Goal: Task Accomplishment & Management: Manage account settings

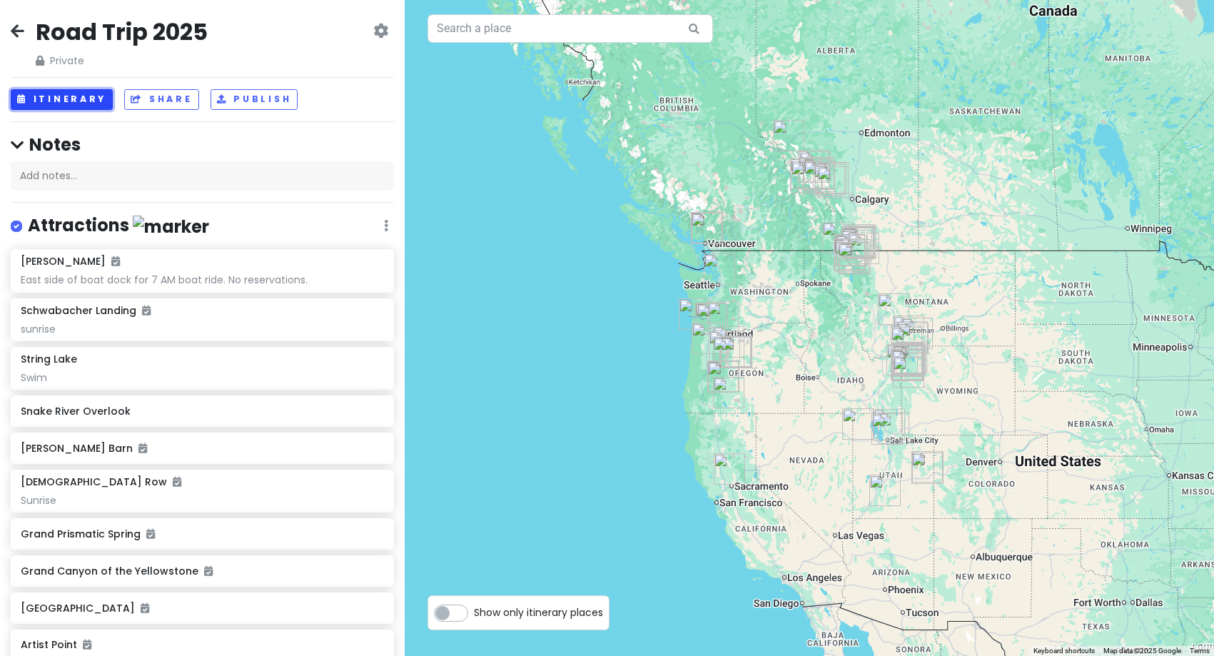
click at [41, 104] on button "Itinerary" at bounding box center [62, 99] width 102 height 21
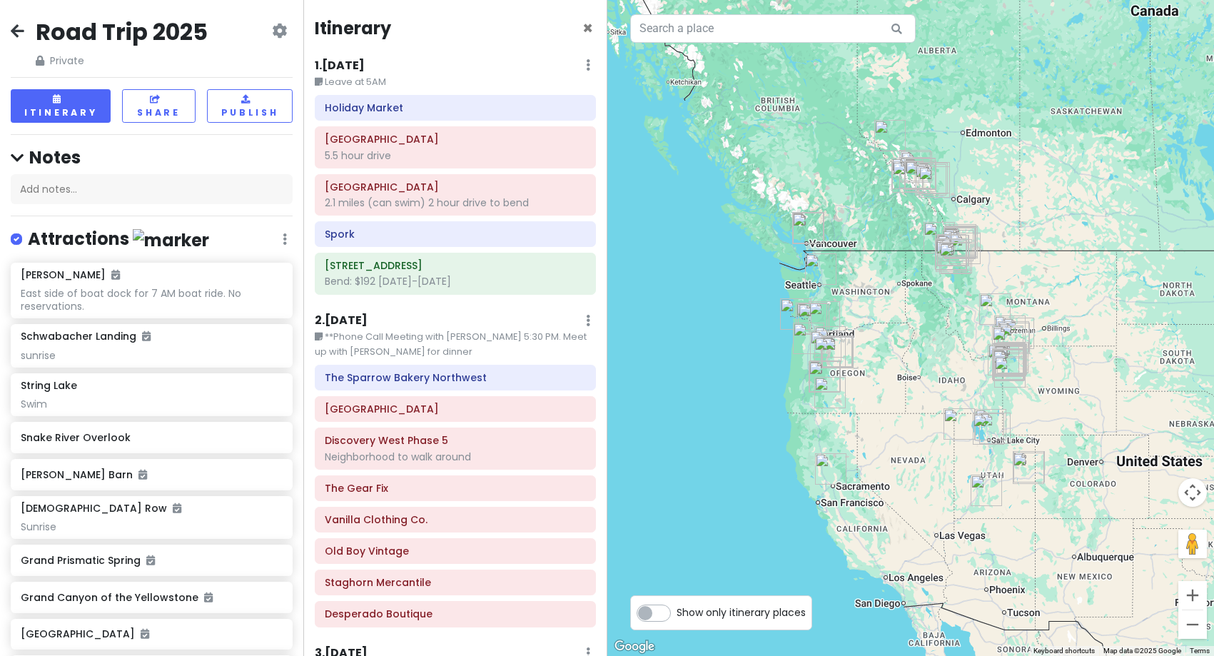
click at [344, 64] on h6 "1 . [DATE]" at bounding box center [340, 66] width 50 height 15
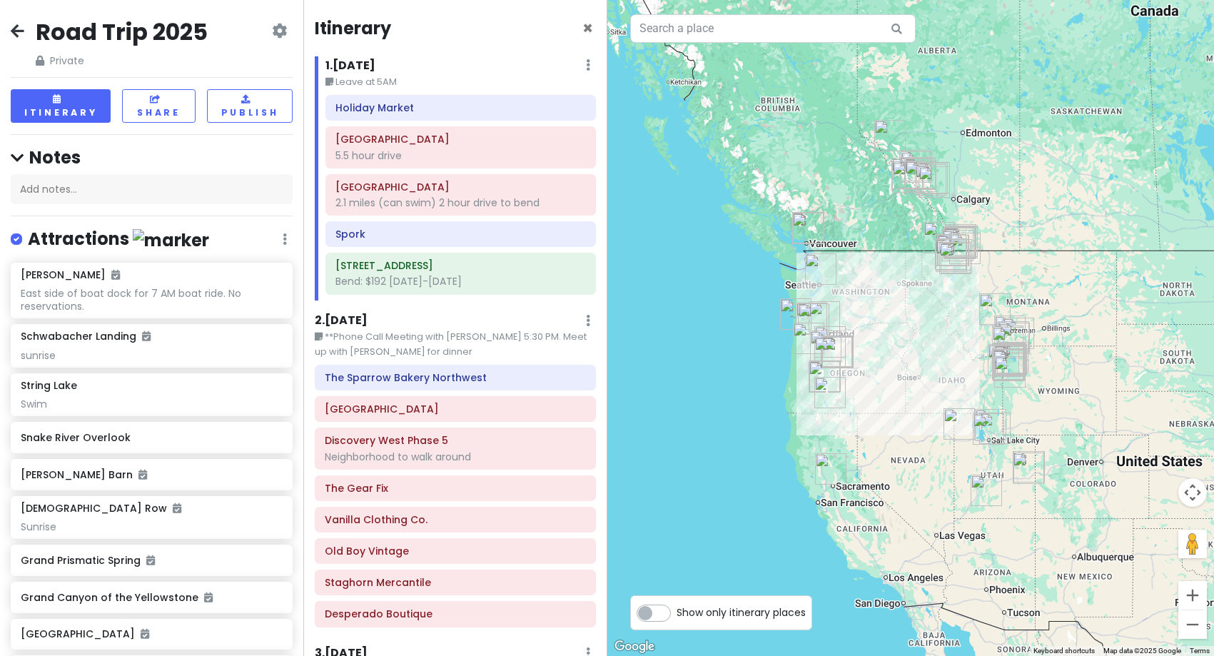
click at [17, 32] on icon at bounding box center [18, 30] width 14 height 11
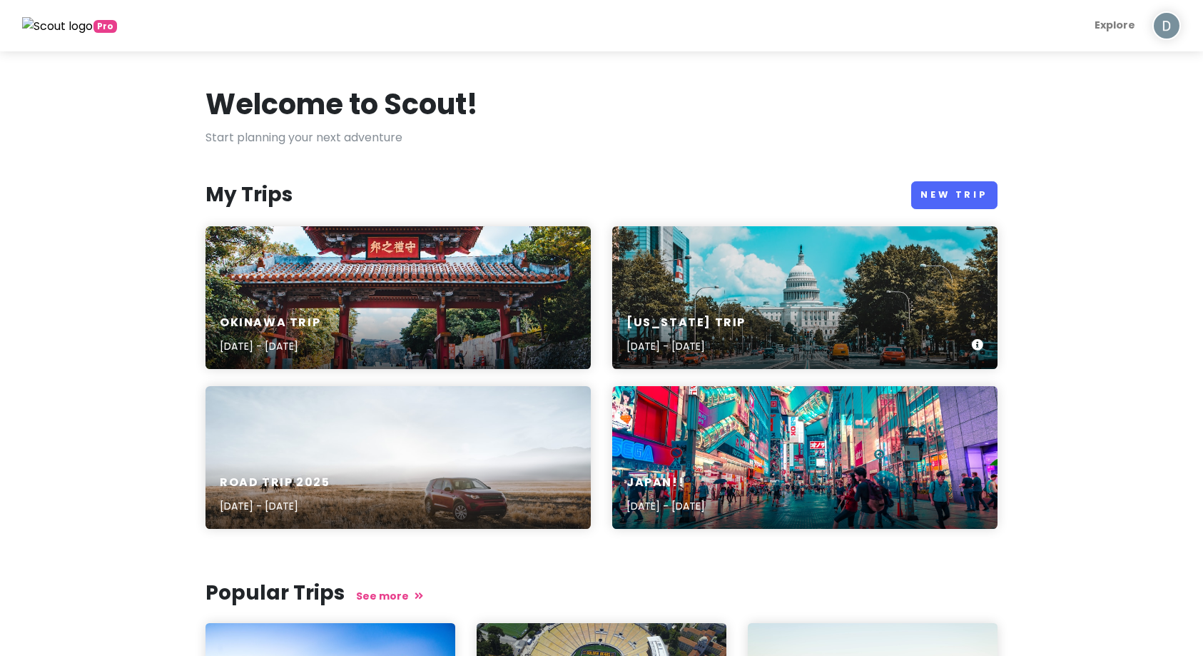
click at [735, 337] on div "[US_STATE] Trip [DATE] - [DATE]" at bounding box center [686, 334] width 119 height 39
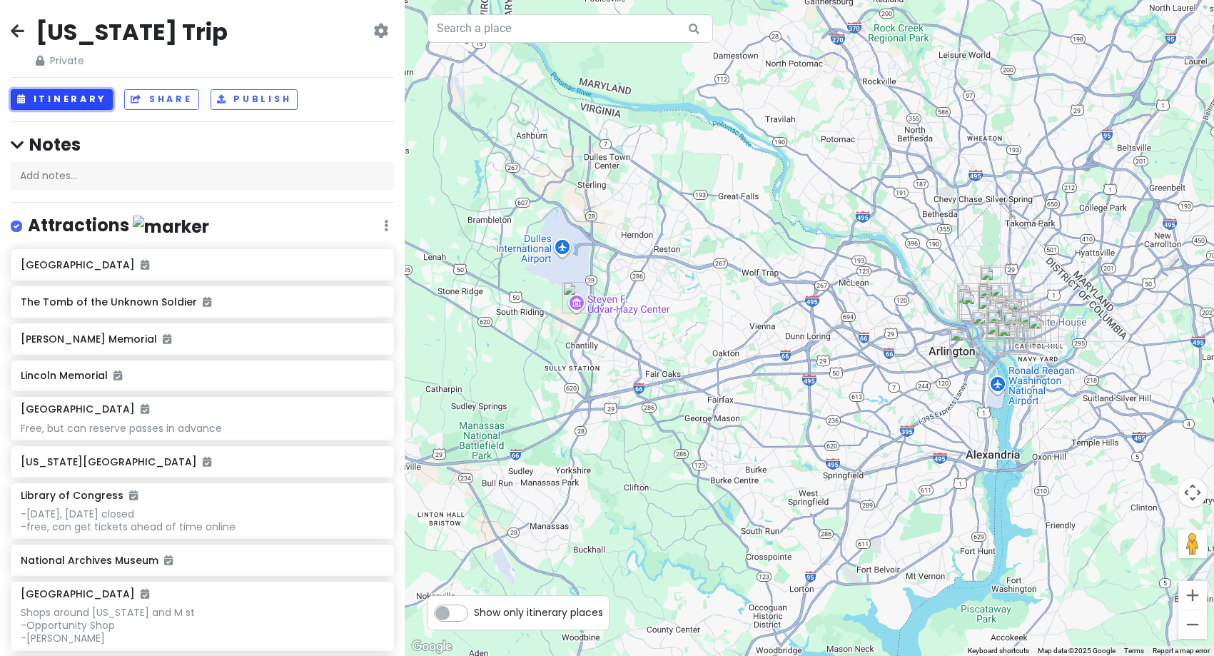
click at [26, 95] on icon at bounding box center [22, 99] width 11 height 9
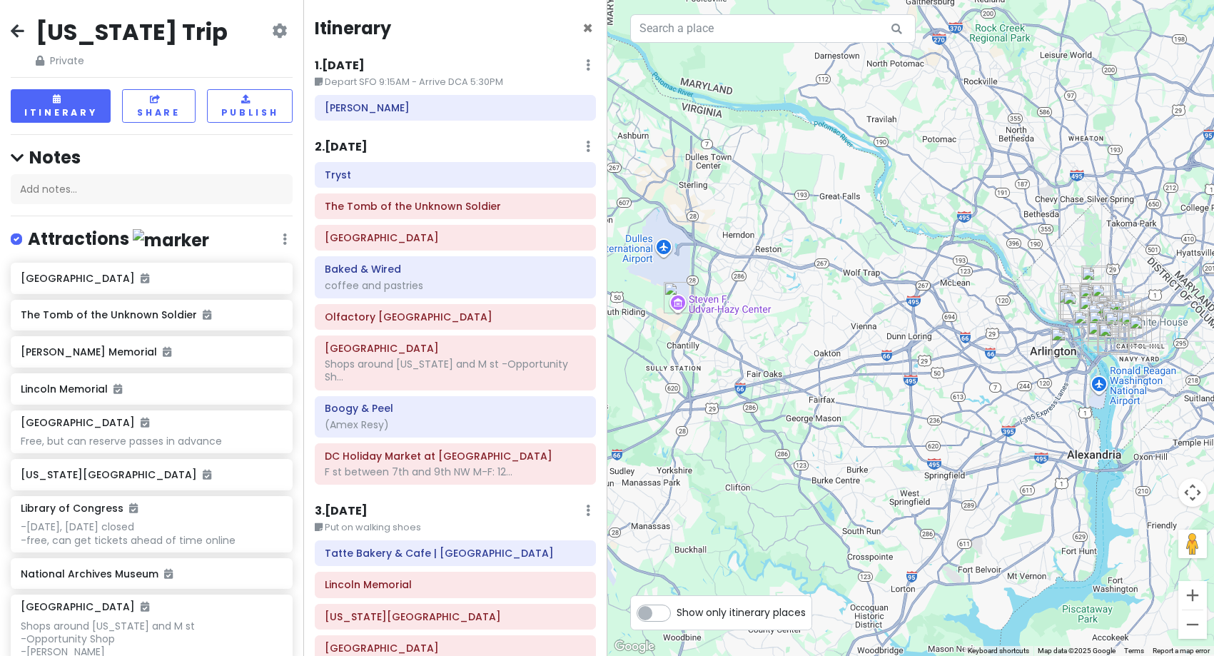
click at [334, 64] on h6 "1 . [DATE]" at bounding box center [340, 66] width 50 height 15
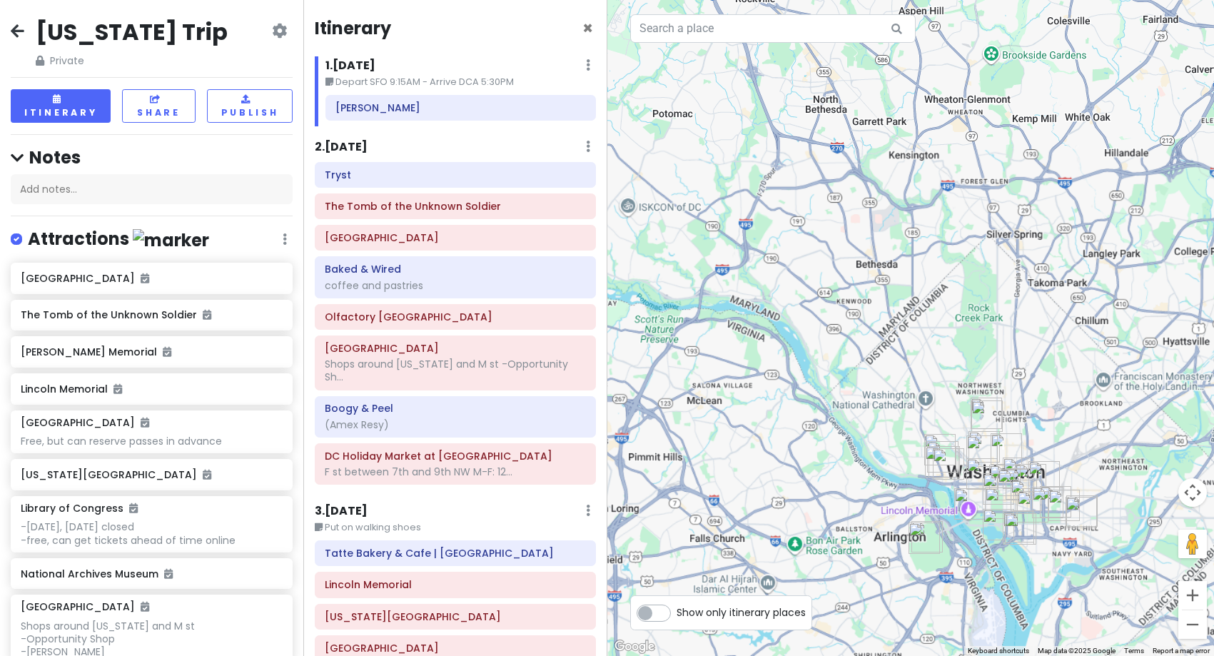
drag, startPoint x: 1089, startPoint y: 255, endPoint x: 988, endPoint y: 480, distance: 246.3
click at [988, 480] on img "National Christmas Tree" at bounding box center [998, 488] width 31 height 31
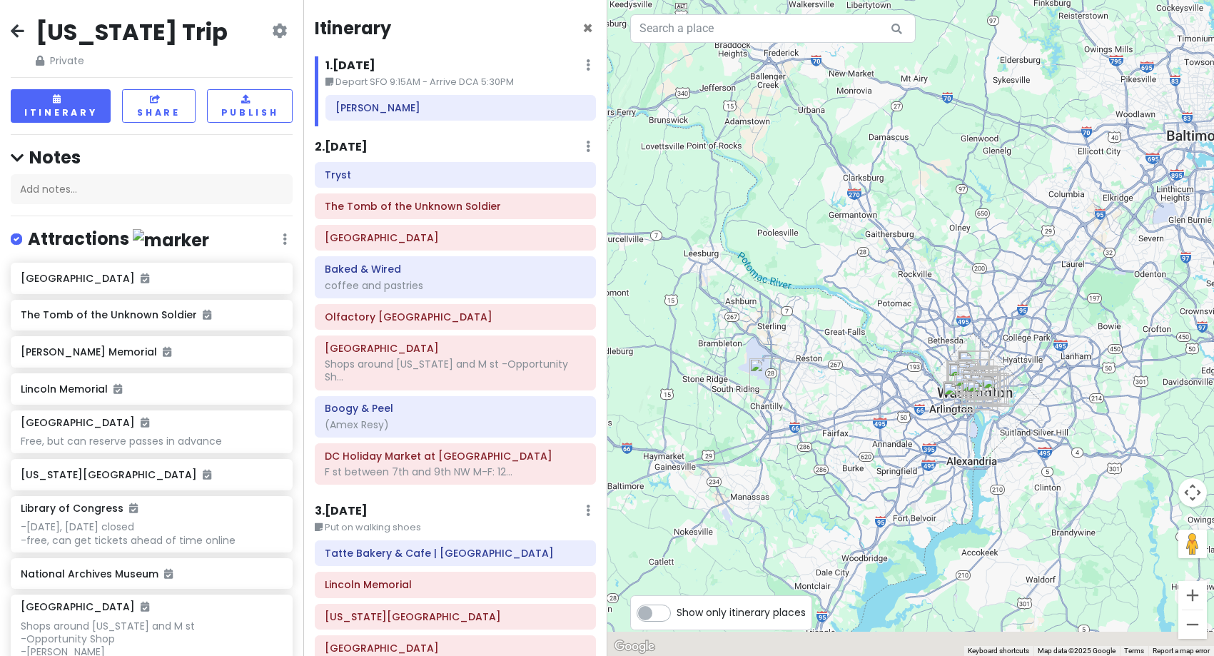
drag, startPoint x: 971, startPoint y: 527, endPoint x: 971, endPoint y: 440, distance: 87.1
click at [971, 440] on div at bounding box center [910, 328] width 607 height 656
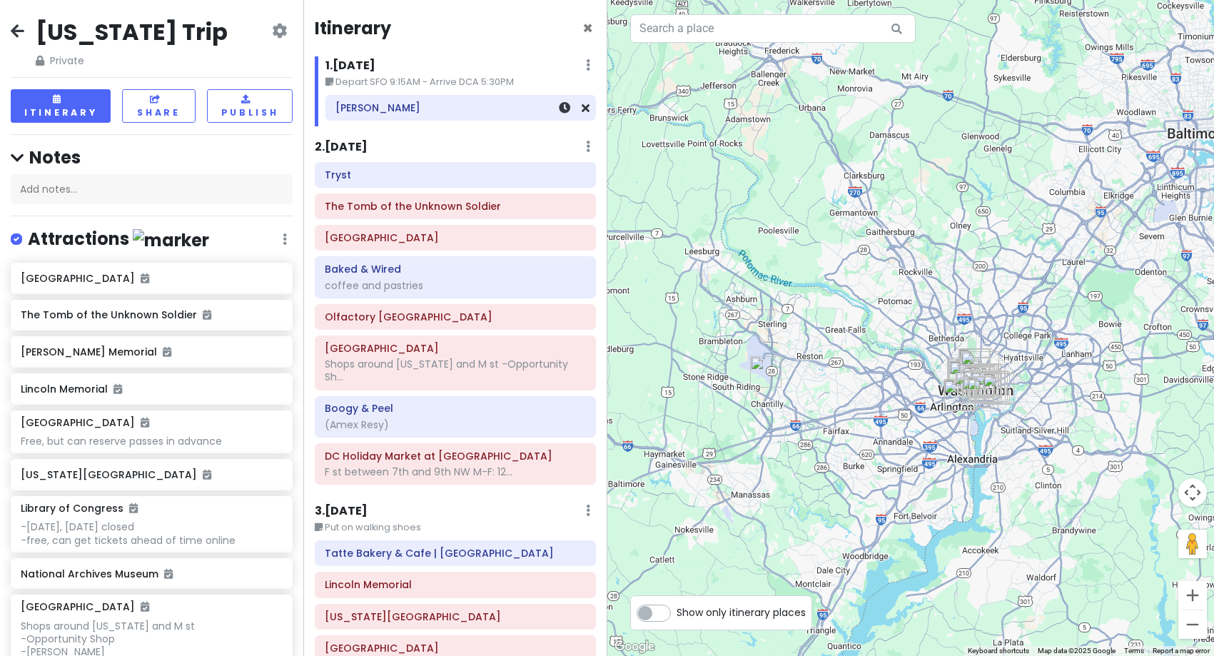
click at [411, 110] on h6 "[PERSON_NAME]" at bounding box center [460, 107] width 250 height 13
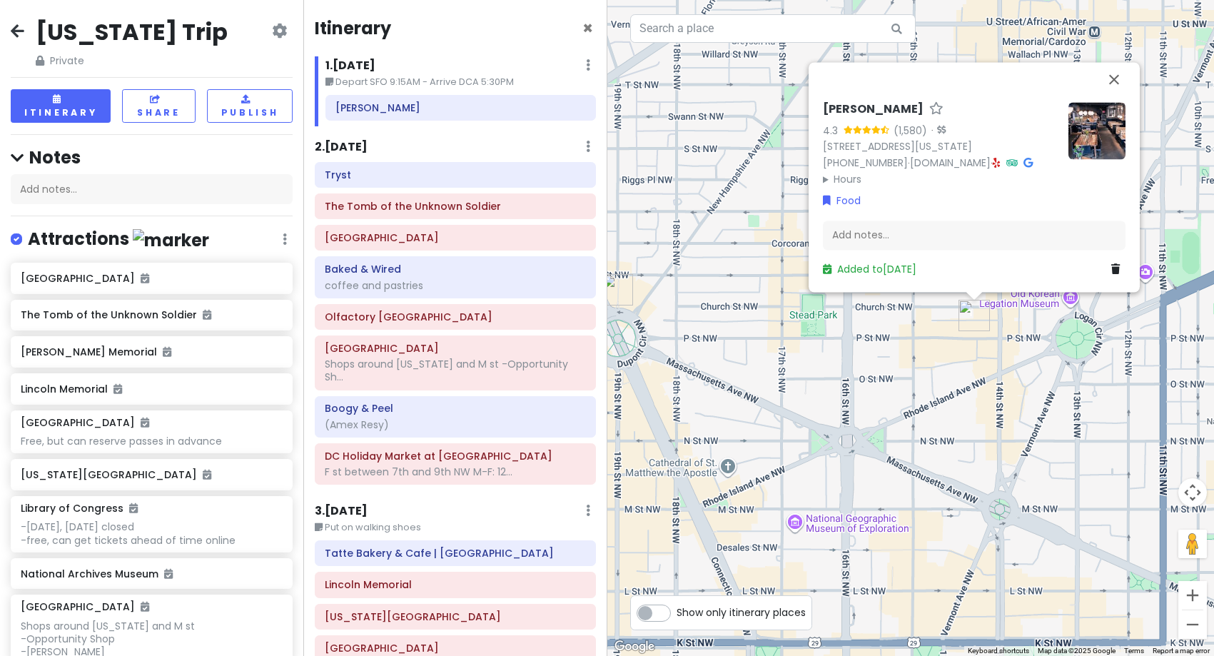
click at [931, 388] on div "[PERSON_NAME] 4.3 (1,580) · [STREET_ADDRESS][US_STATE] [PHONE_NUMBER] · [DOMAIN…" at bounding box center [910, 328] width 607 height 656
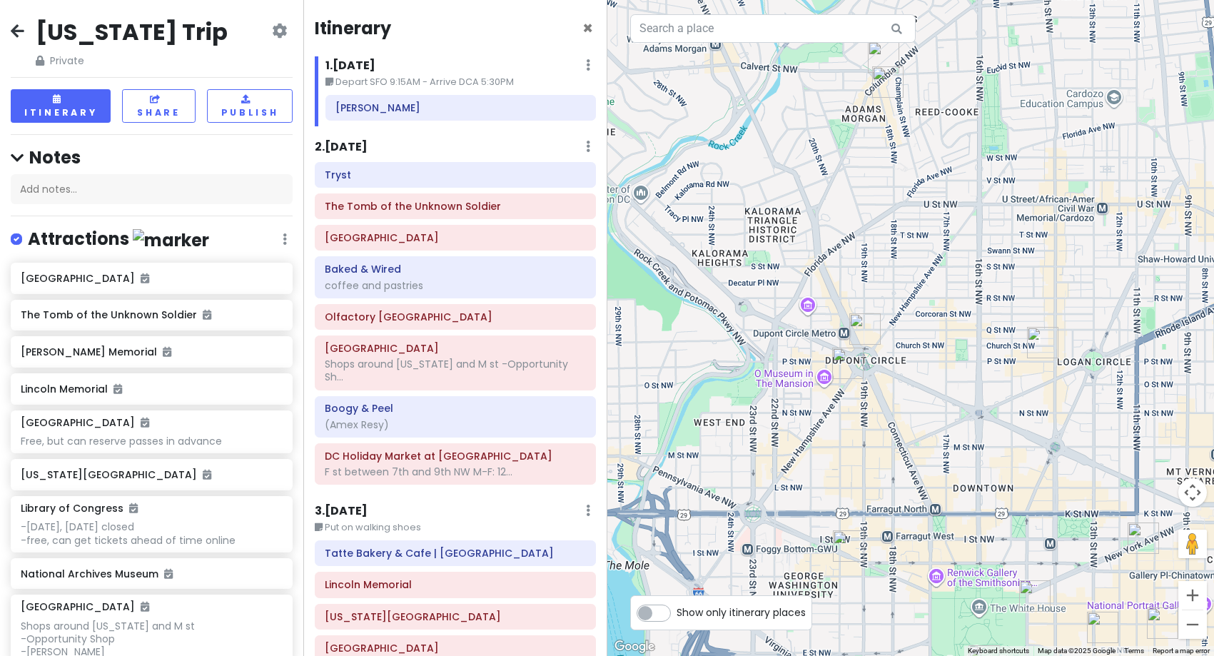
click at [328, 151] on h6 "2 . [DATE]" at bounding box center [341, 147] width 53 height 15
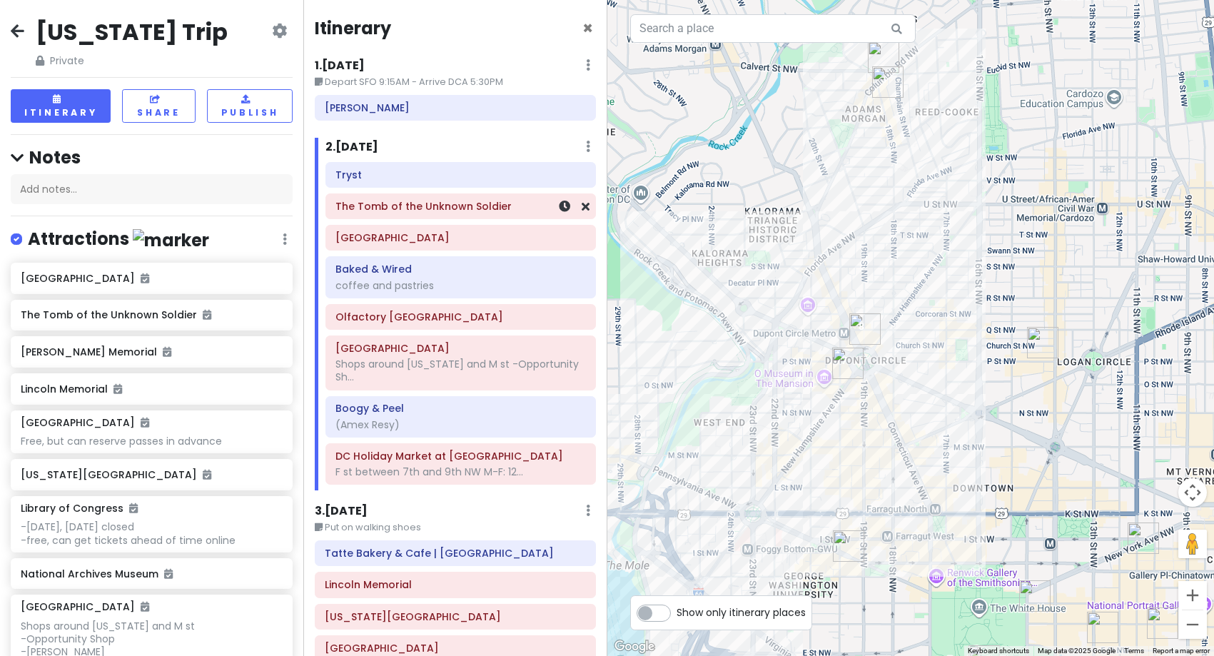
click at [455, 217] on div "The Tomb of the Unknown Soldier" at bounding box center [460, 206] width 268 height 24
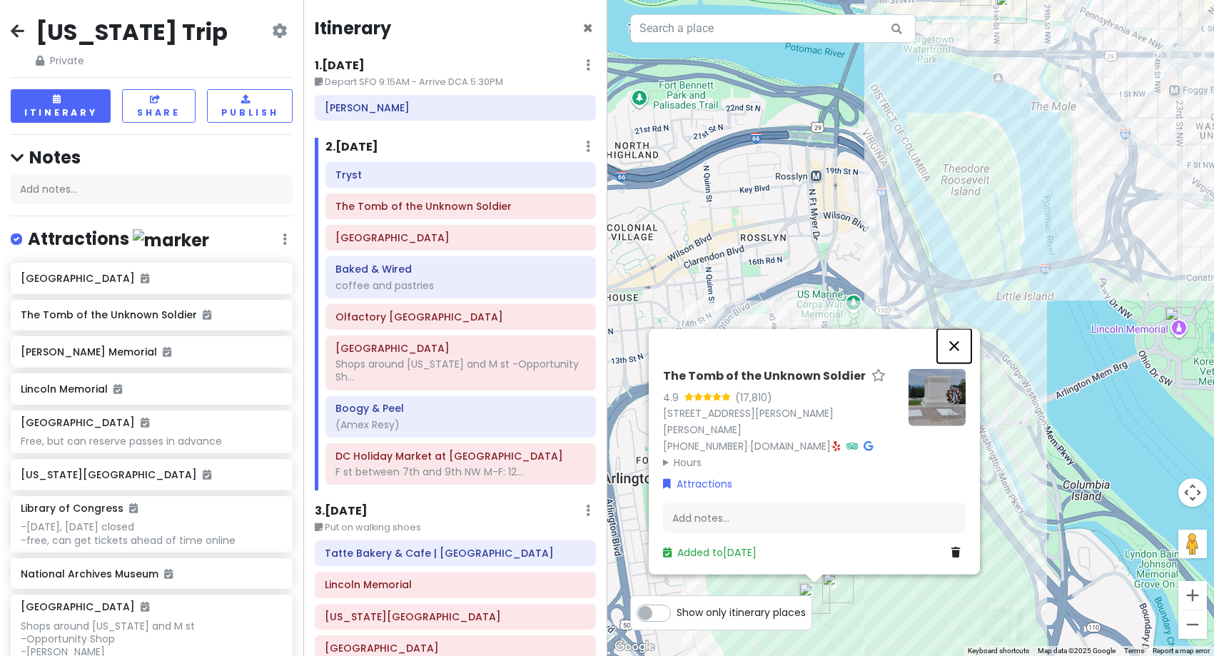
click at [952, 345] on button "Close" at bounding box center [954, 345] width 34 height 34
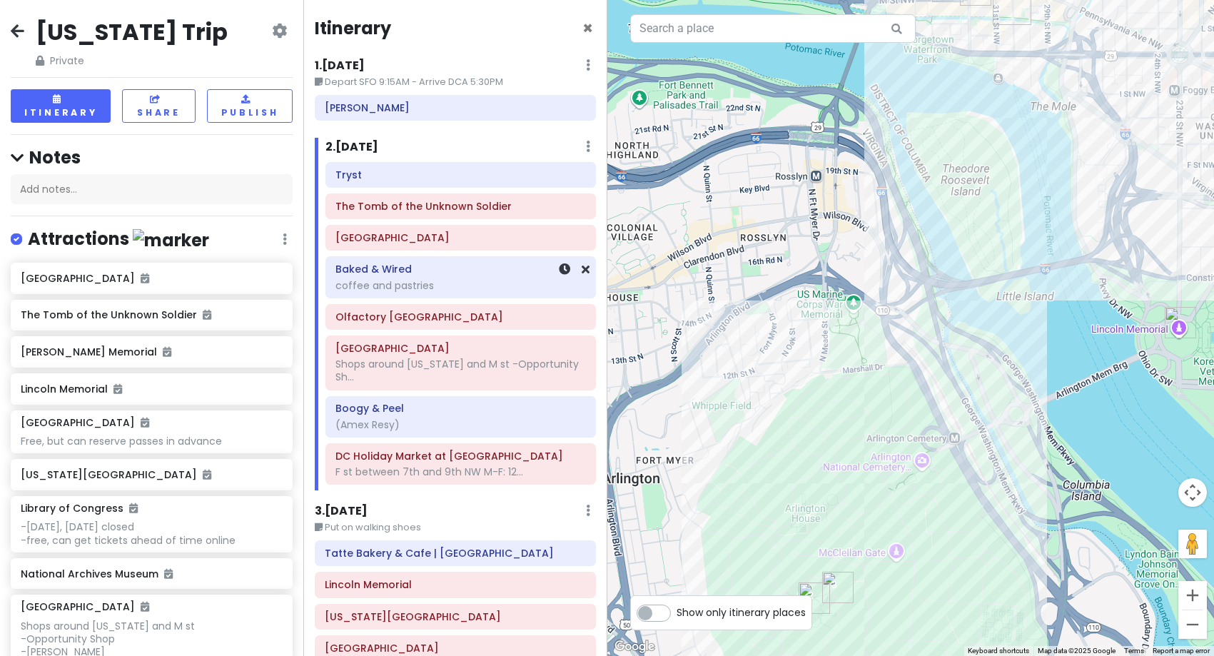
click at [359, 275] on h6 "Baked & Wired" at bounding box center [460, 269] width 250 height 13
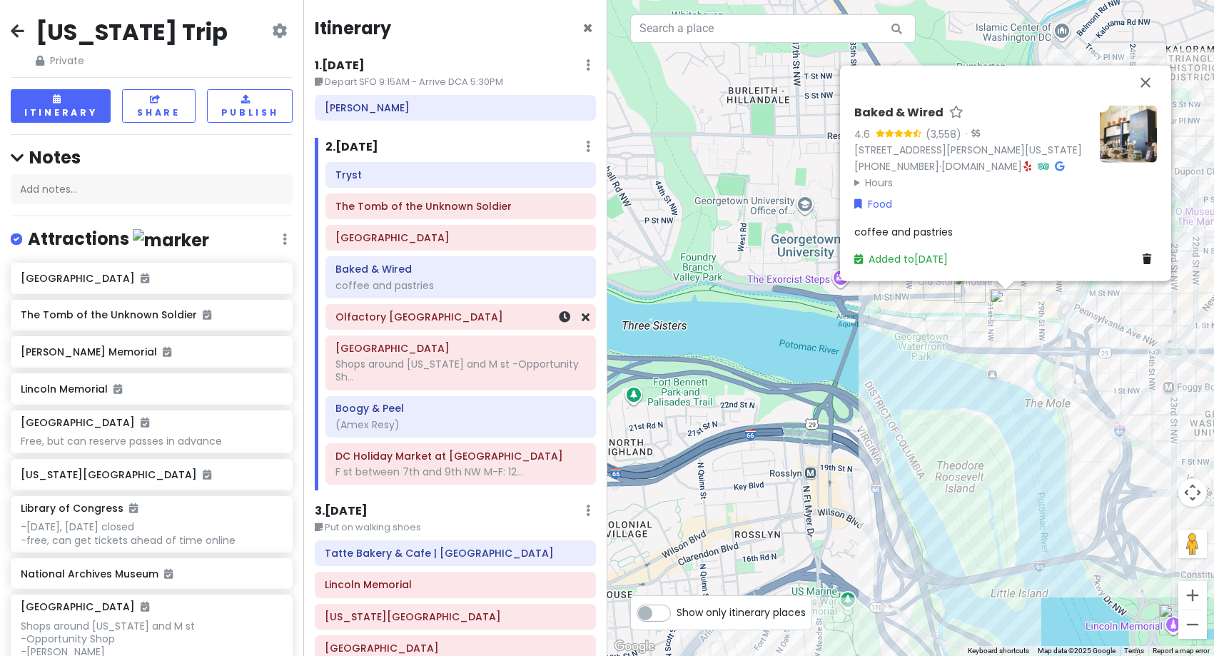
click at [421, 323] on h6 "Olfactory [GEOGRAPHIC_DATA]" at bounding box center [460, 316] width 250 height 13
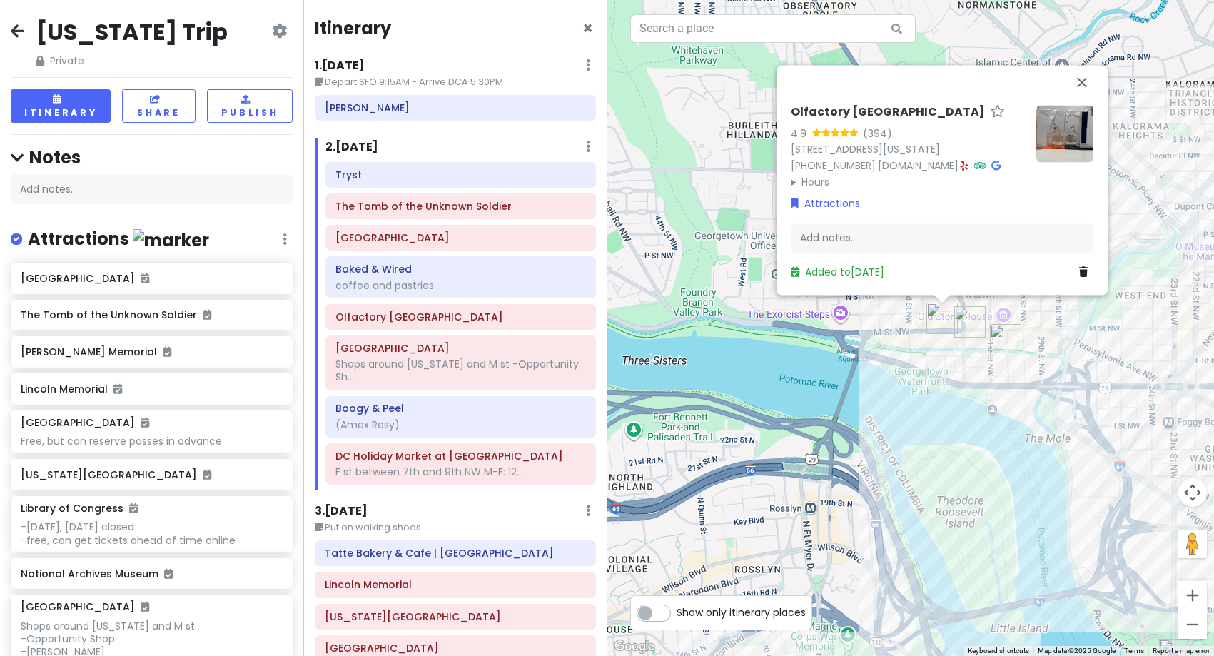
click at [1053, 119] on img at bounding box center [1064, 133] width 57 height 57
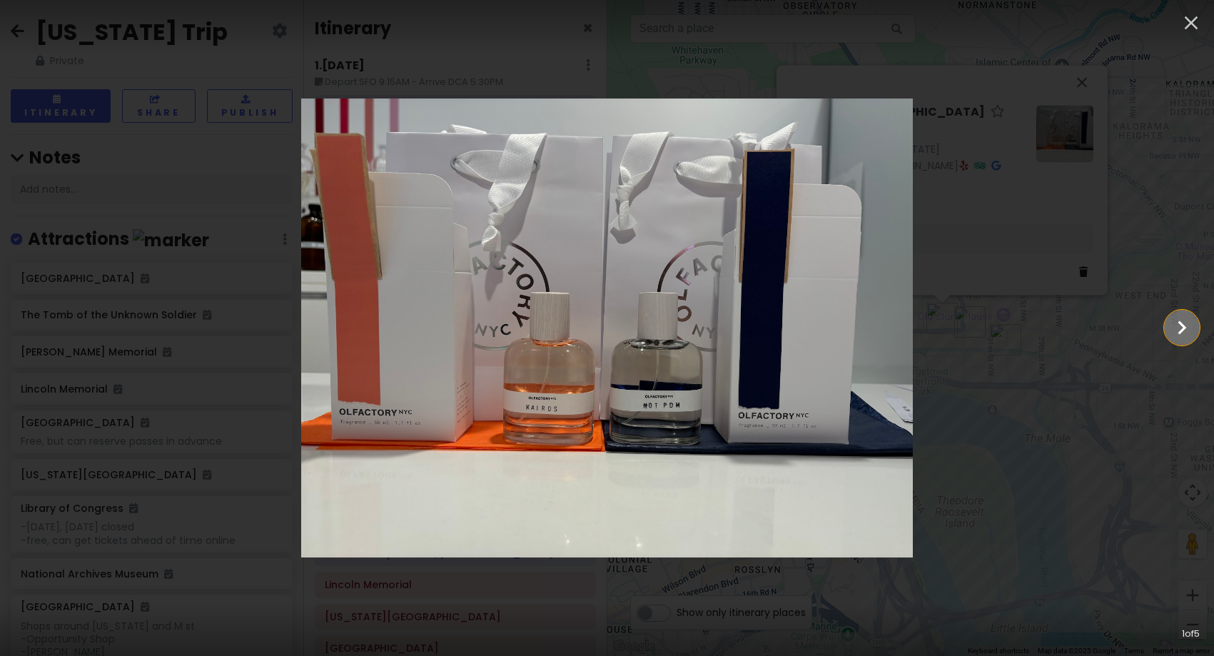
click at [1192, 328] on icon "Show slide 2 of 5" at bounding box center [1181, 327] width 27 height 34
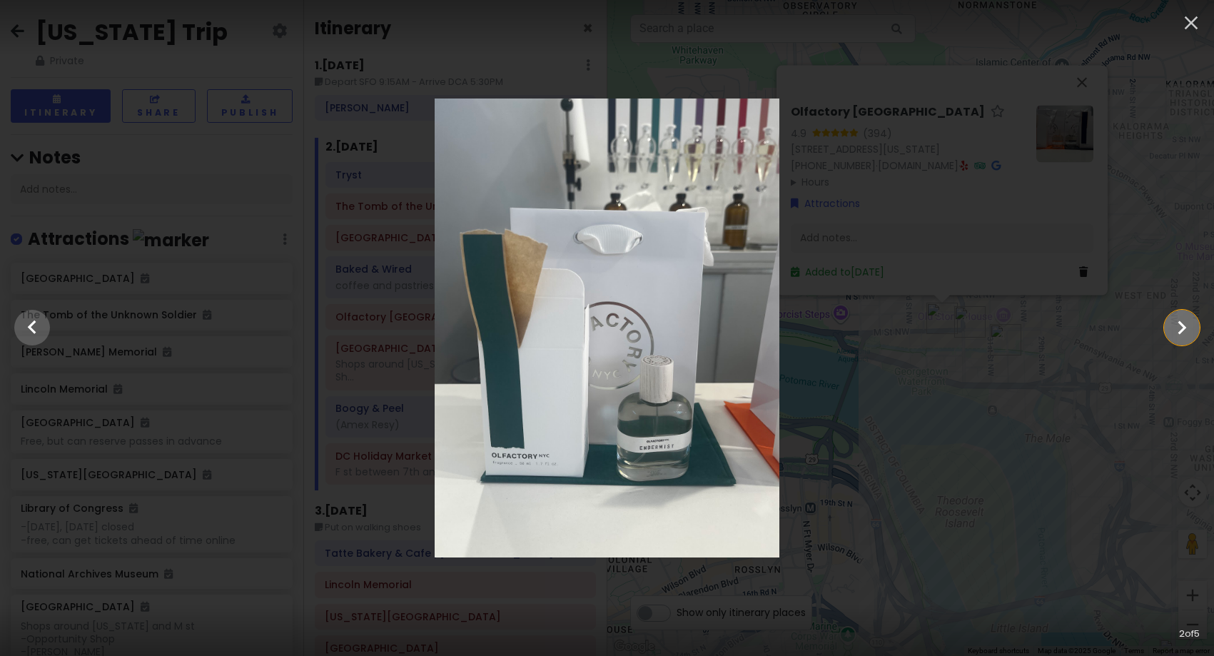
click at [1192, 329] on icon "Show slide 3 of 5" at bounding box center [1181, 327] width 27 height 34
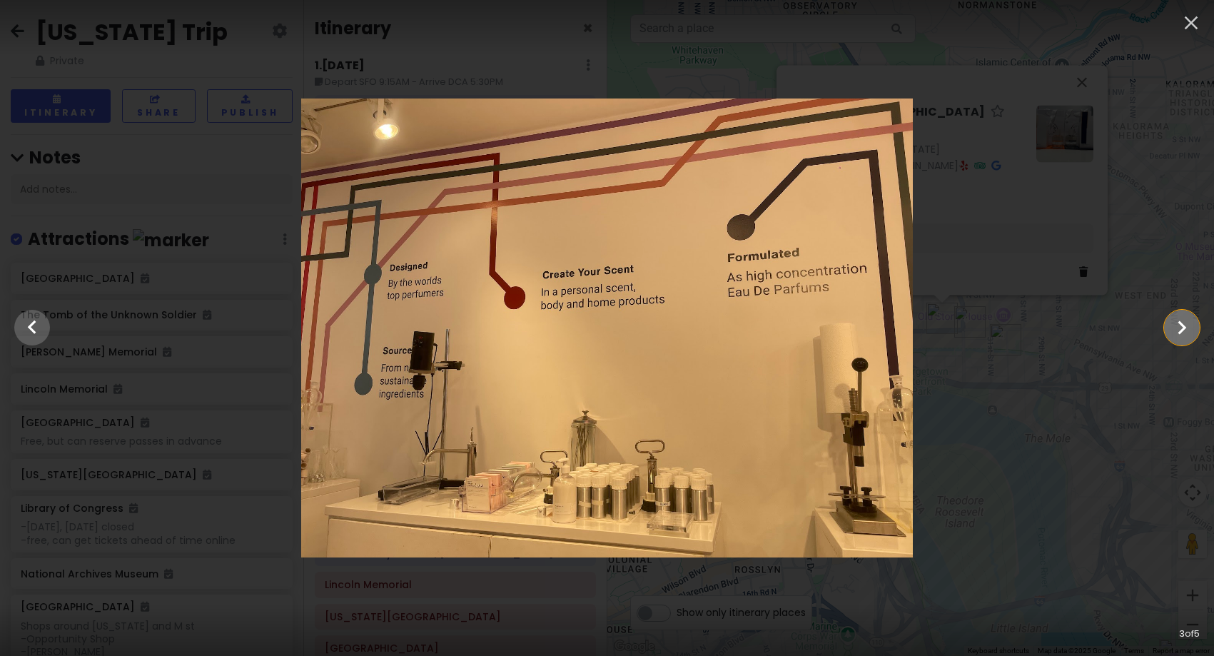
click at [1192, 329] on icon "Show slide 4 of 5" at bounding box center [1181, 327] width 27 height 34
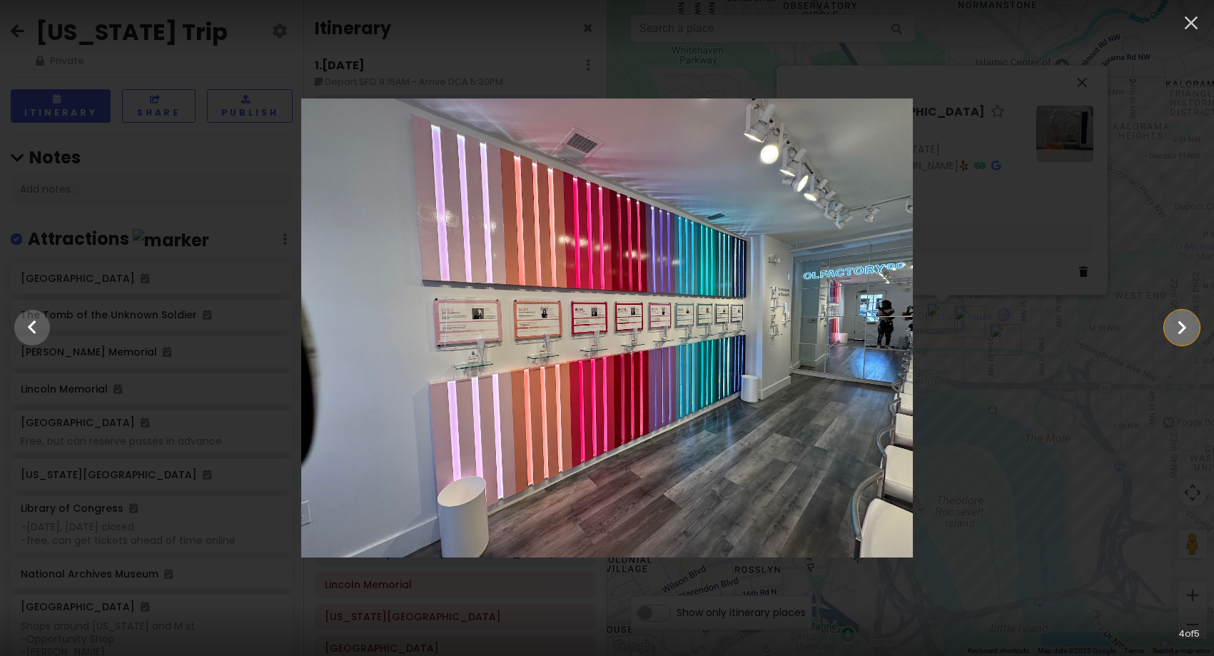
click at [1192, 329] on icon "Show slide 5 of 5" at bounding box center [1181, 327] width 27 height 34
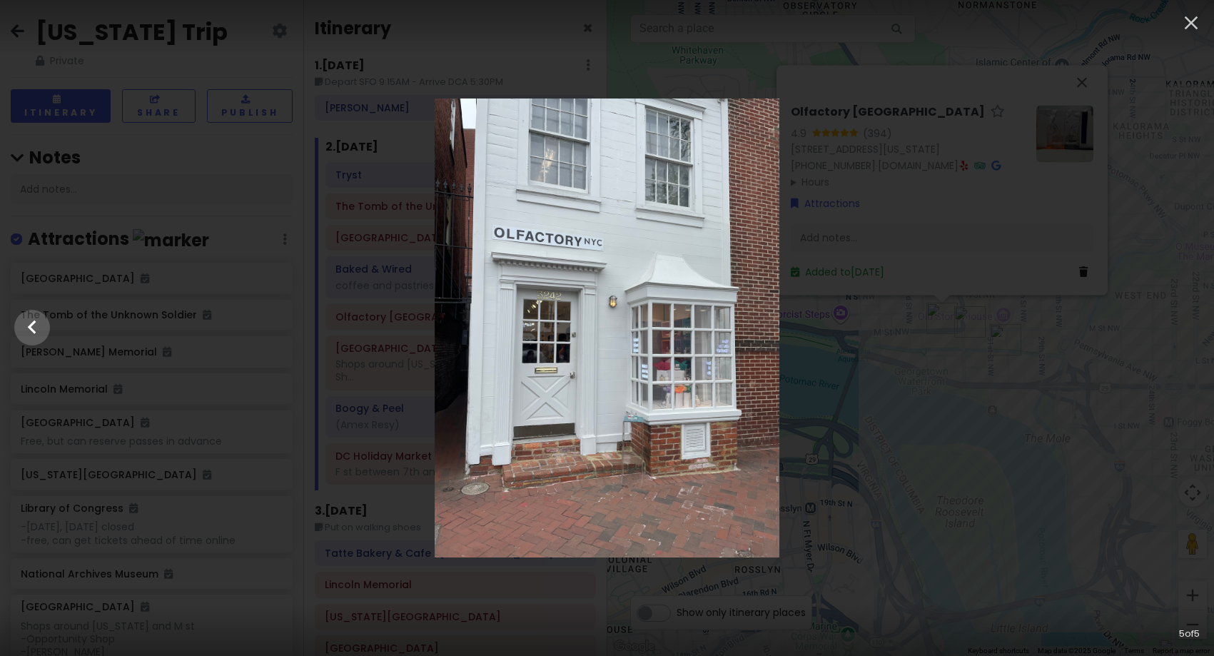
click at [1192, 329] on div at bounding box center [607, 327] width 1214 height 459
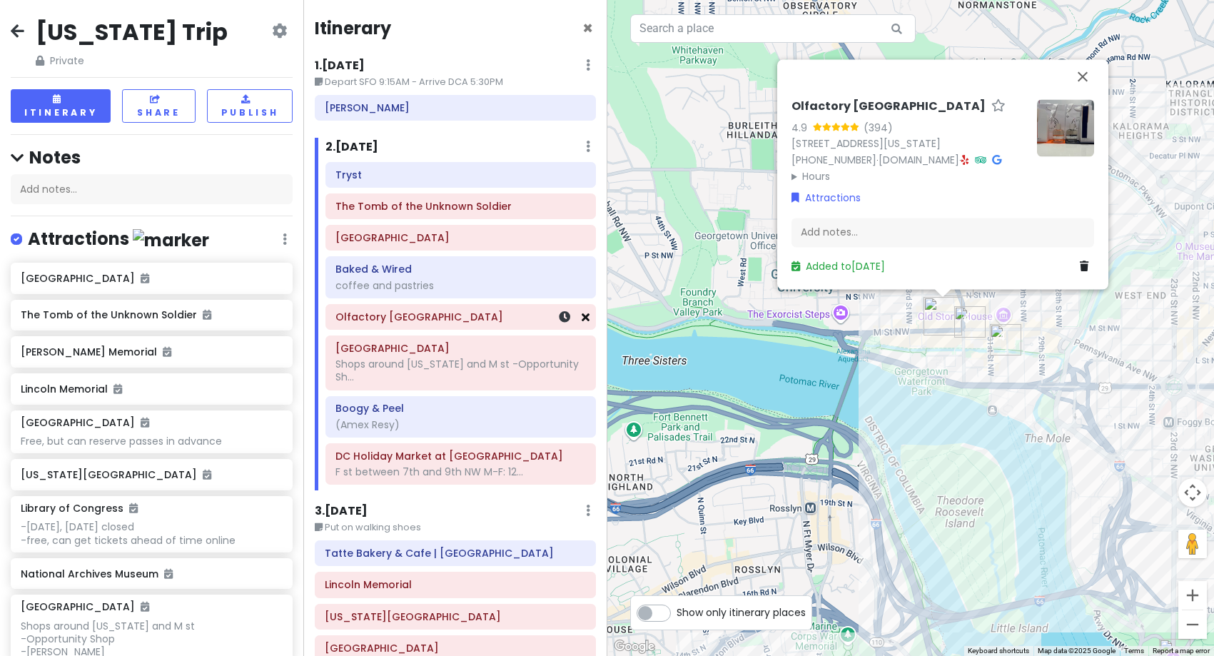
click at [582, 318] on icon at bounding box center [586, 316] width 8 height 11
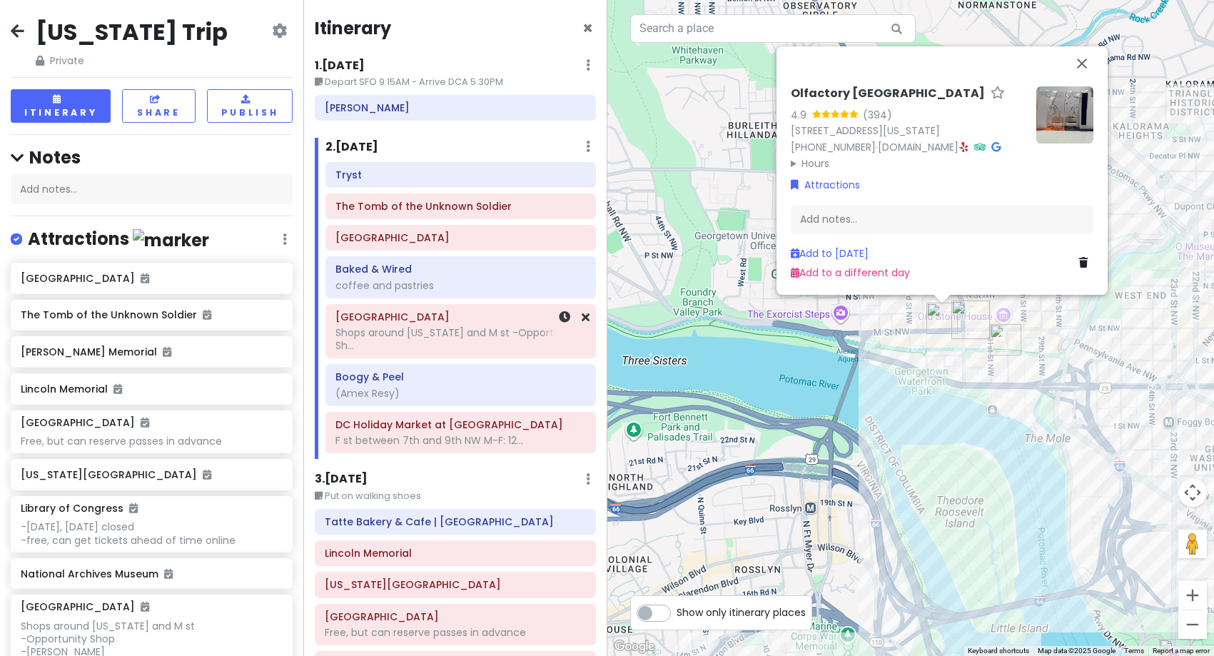
click at [417, 338] on div "Shops around [US_STATE] and M st -Opportunity Sh..." at bounding box center [460, 339] width 250 height 26
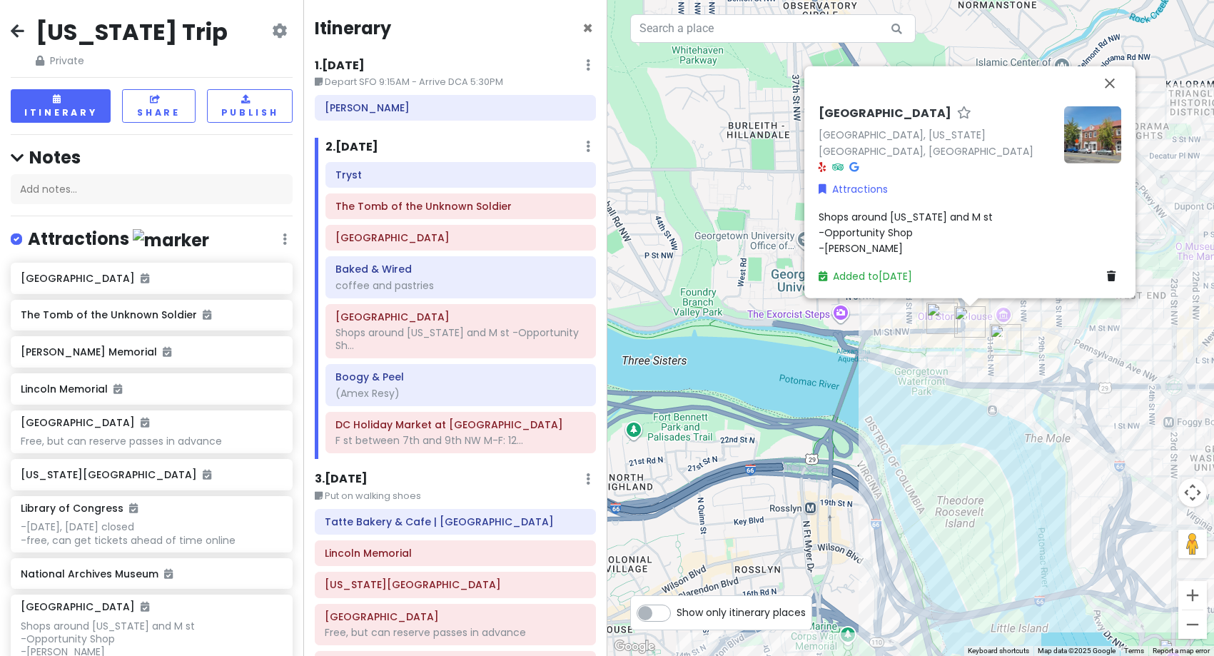
click at [1088, 155] on img at bounding box center [1092, 134] width 57 height 57
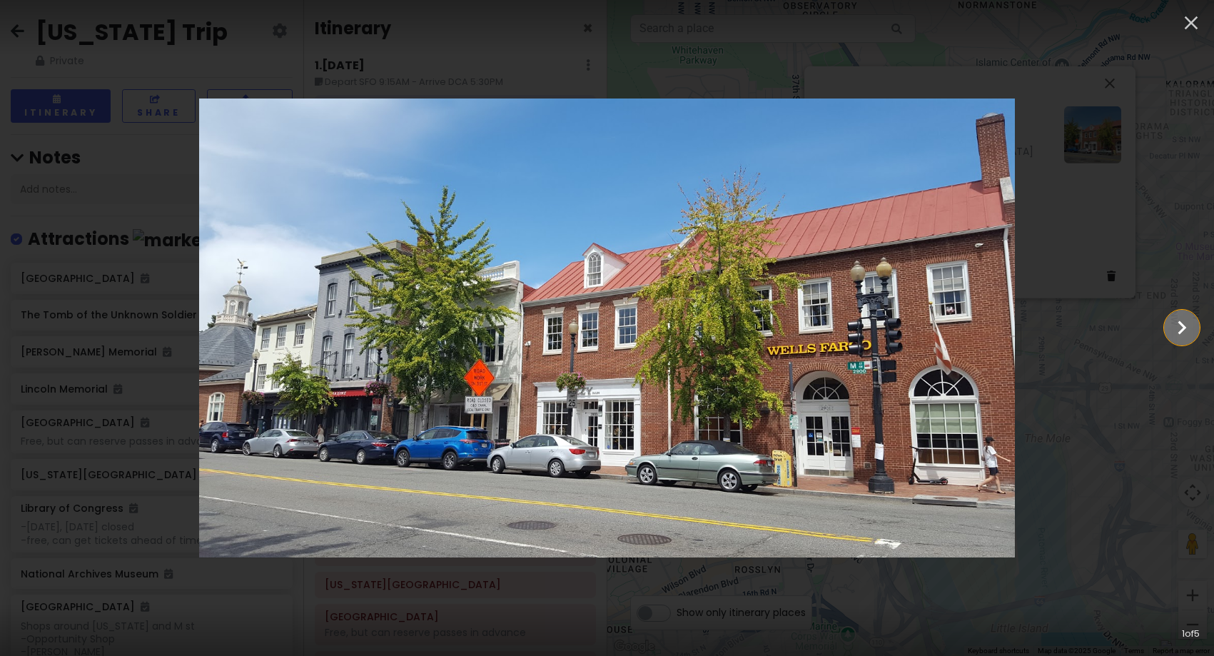
click at [1183, 335] on icon "Show slide 2 of 5" at bounding box center [1181, 327] width 27 height 34
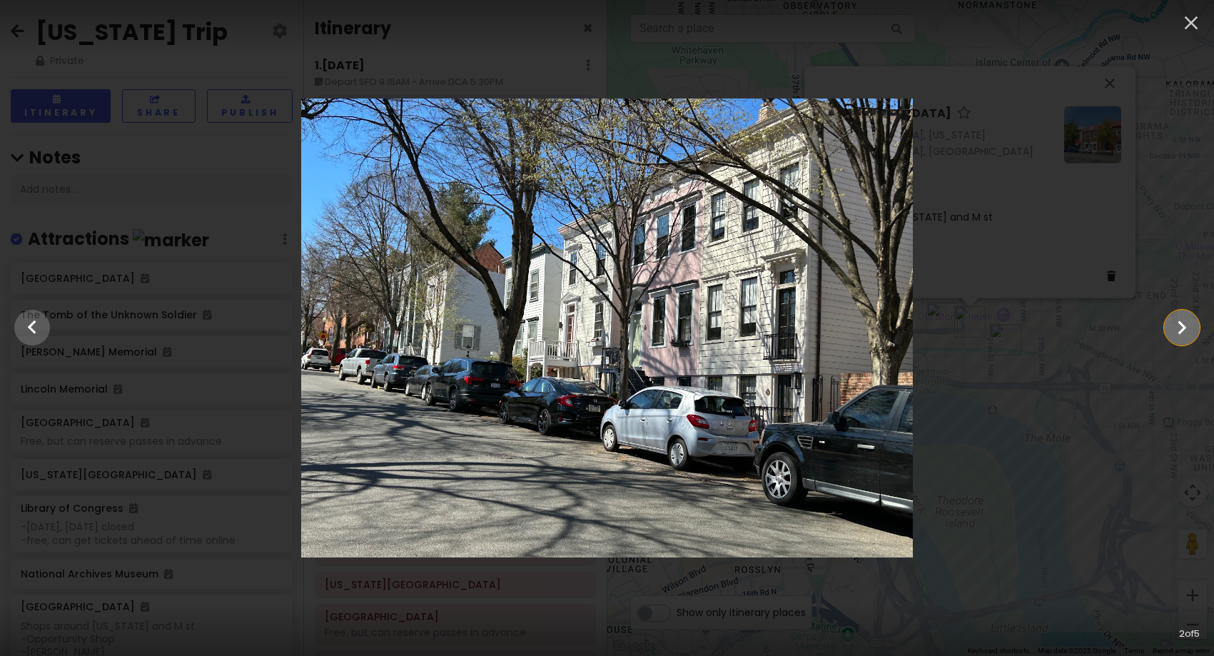
click at [1183, 335] on icon "Show slide 3 of 5" at bounding box center [1181, 327] width 27 height 34
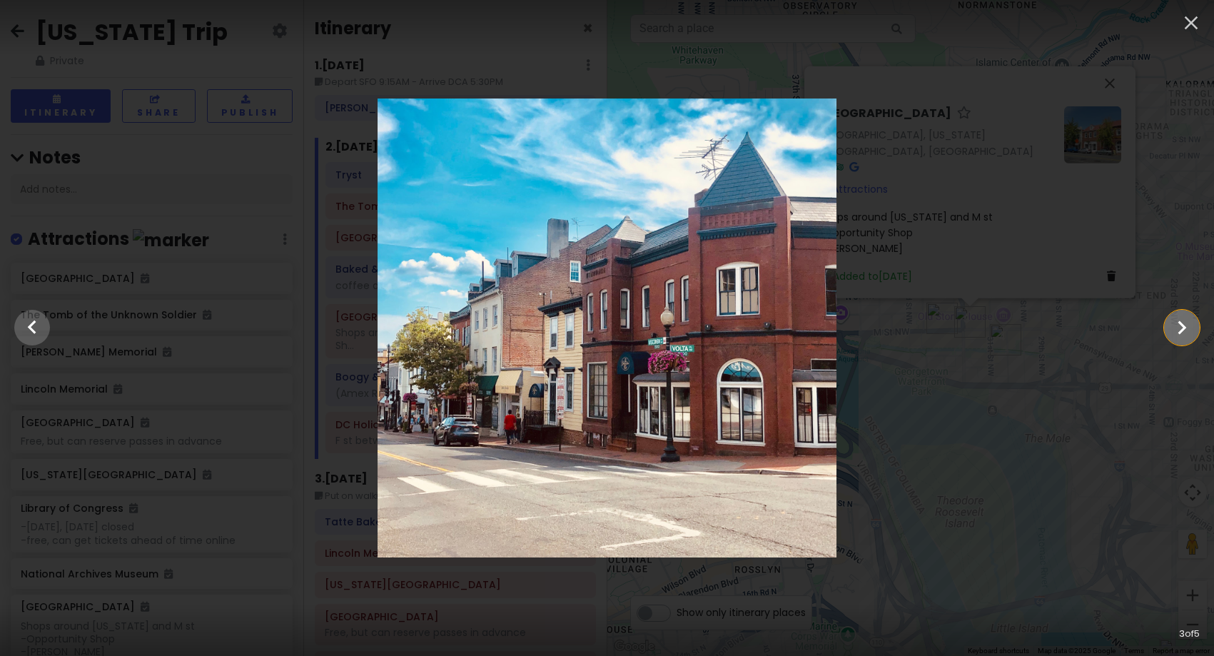
click at [1183, 335] on icon "Show slide 4 of 5" at bounding box center [1181, 327] width 27 height 34
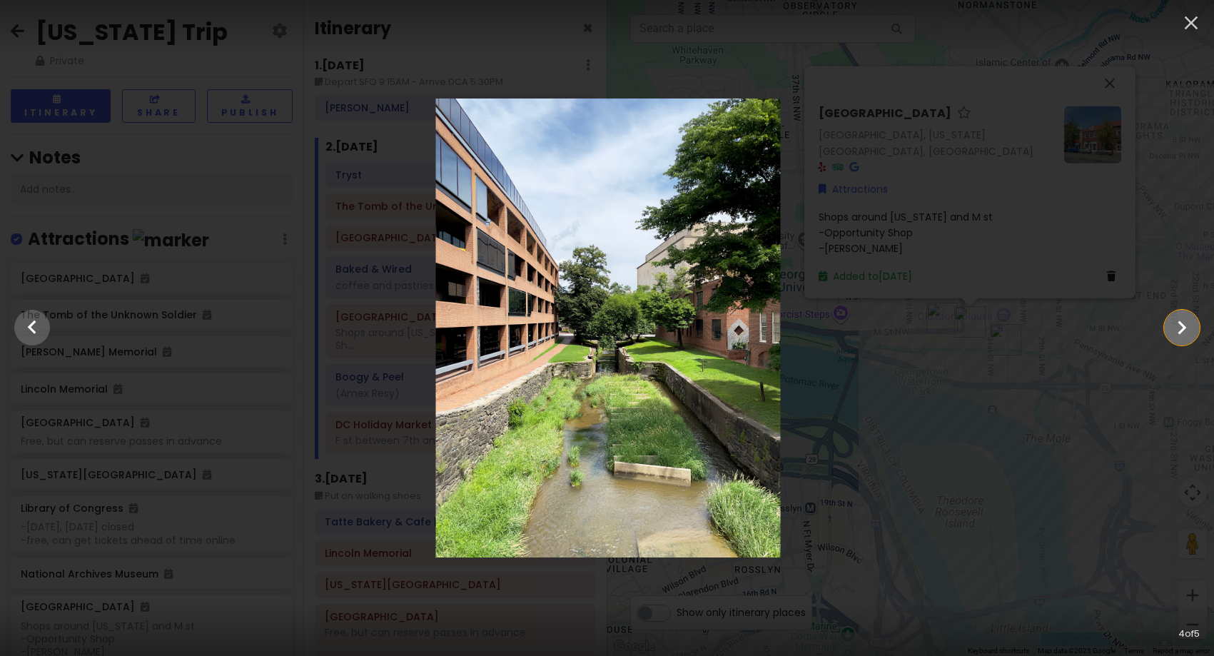
click at [1183, 335] on icon "Show slide 5 of 5" at bounding box center [1181, 327] width 27 height 34
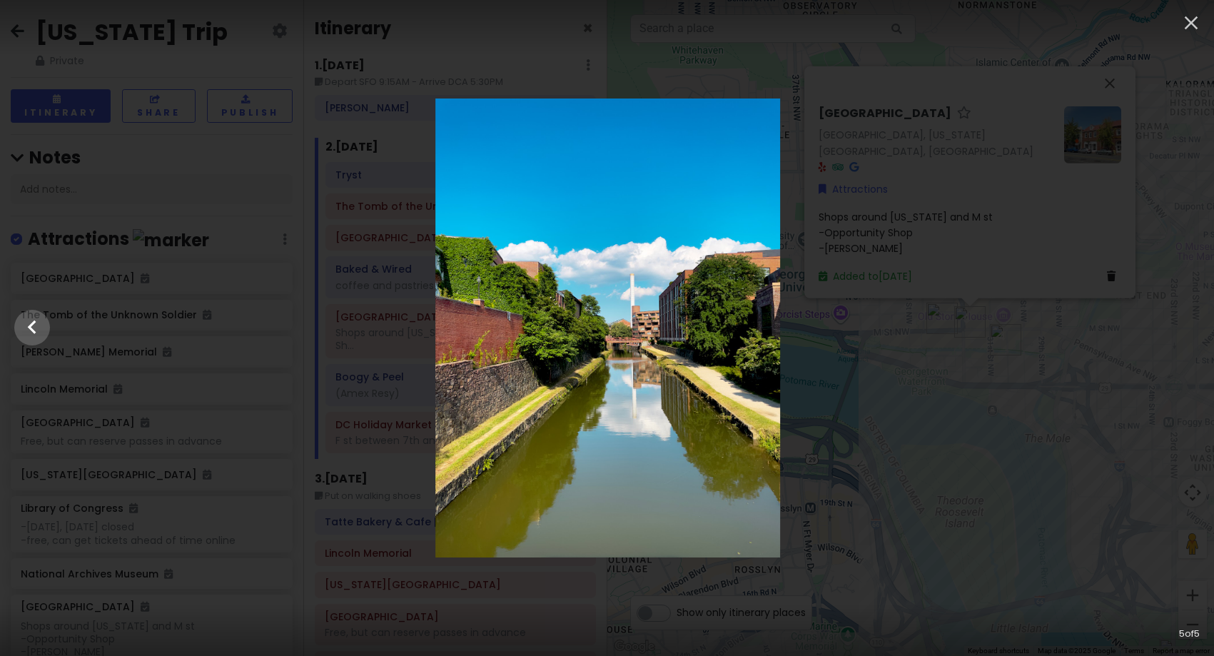
click at [1071, 411] on div at bounding box center [608, 327] width 1214 height 459
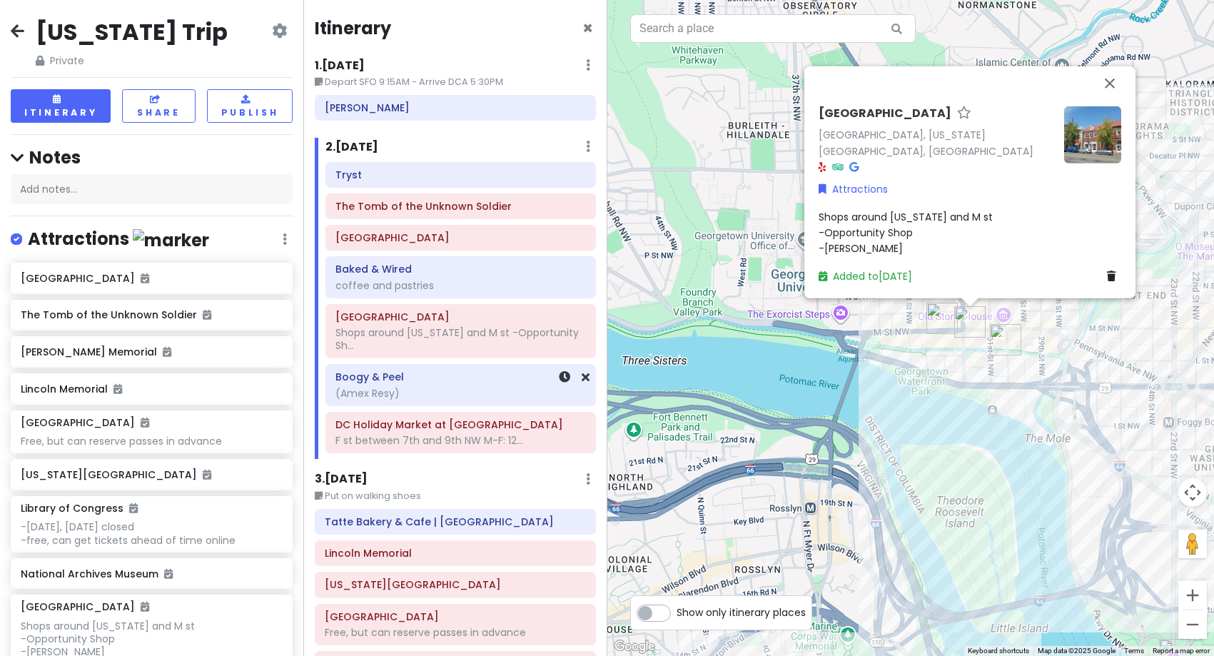
click at [437, 400] on div "Boogy & Peel (Amex Resy)" at bounding box center [460, 386] width 250 height 36
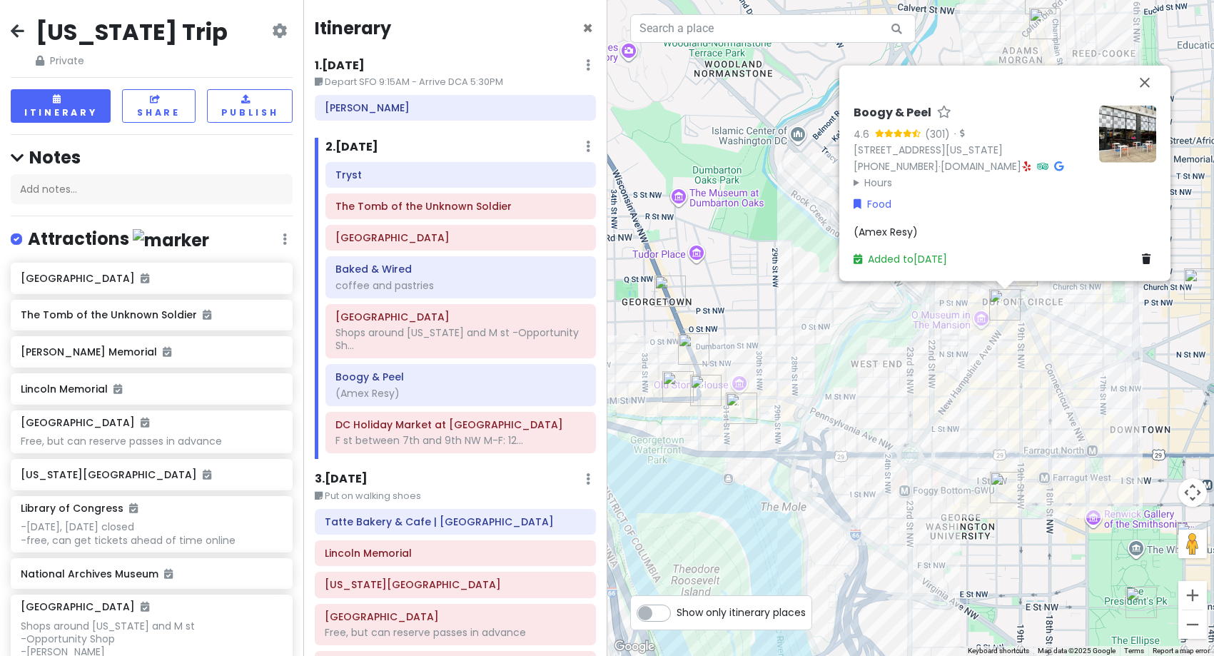
click at [1156, 129] on div "Boogy & Peel 4.6 (301) · [STREET_ADDRESS][US_STATE] [PHONE_NUMBER] · [DOMAIN_NA…" at bounding box center [1005, 185] width 314 height 173
click at [1140, 128] on img at bounding box center [1127, 133] width 57 height 57
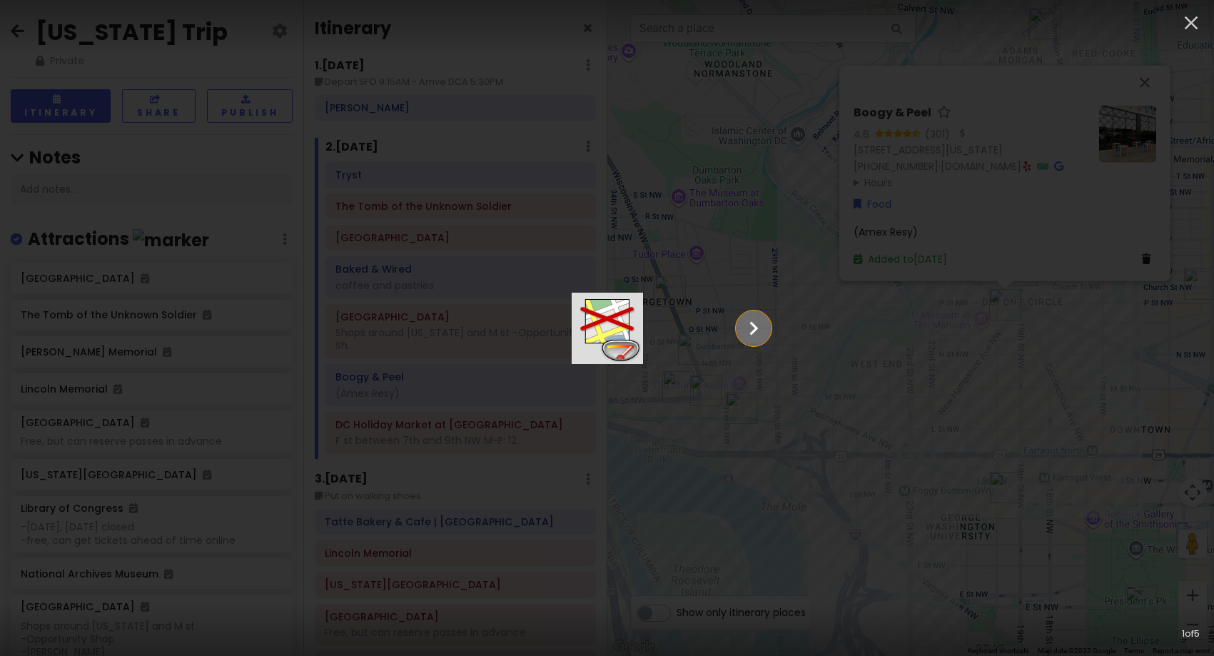
click at [767, 314] on icon "Show slide 2 of 5" at bounding box center [753, 328] width 27 height 34
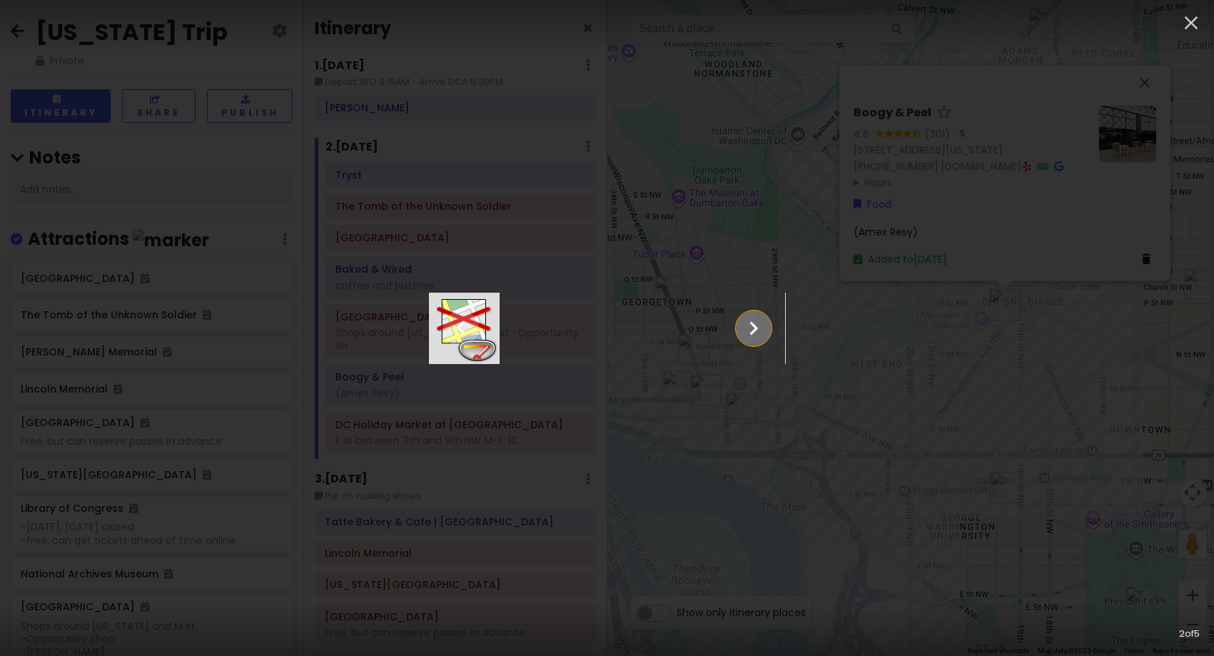
click at [767, 314] on icon "Show slide 3 of 5" at bounding box center [753, 328] width 27 height 34
click at [767, 314] on icon "Show slide 4 of 5" at bounding box center [753, 328] width 27 height 34
click at [767, 314] on icon "Show slide 5 of 5" at bounding box center [753, 328] width 27 height 34
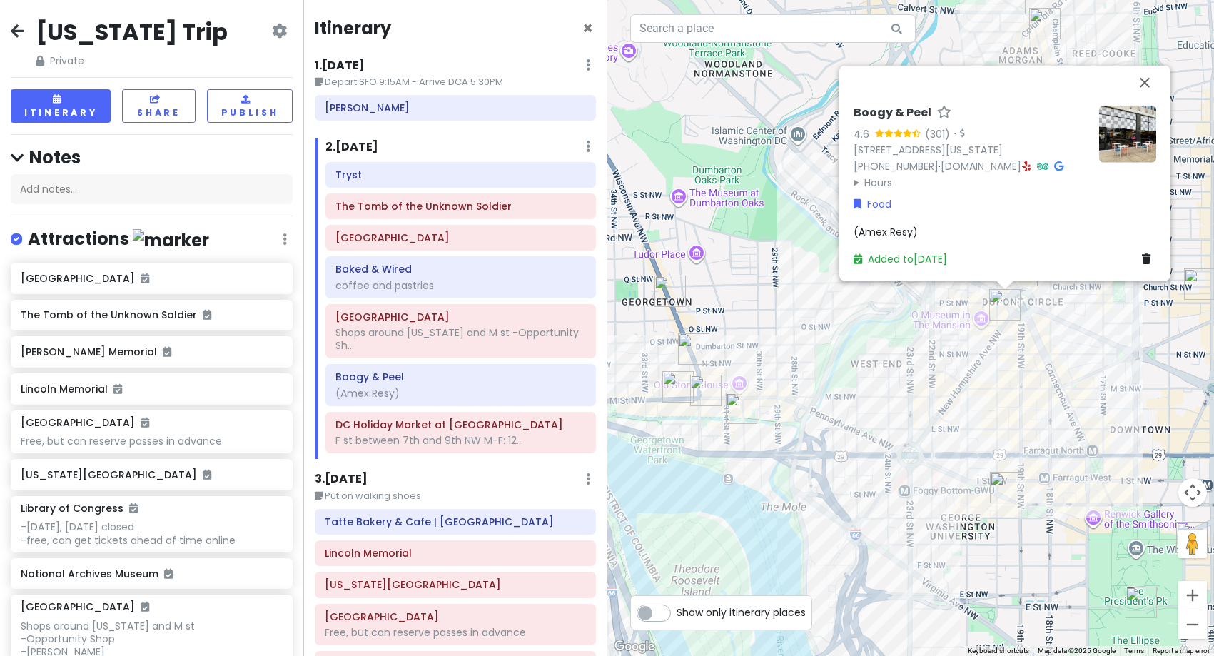
click at [946, 423] on div "Boogy & Peel 4.6 (301) · [STREET_ADDRESS][US_STATE] [PHONE_NUMBER] · [DOMAIN_NA…" at bounding box center [910, 328] width 607 height 656
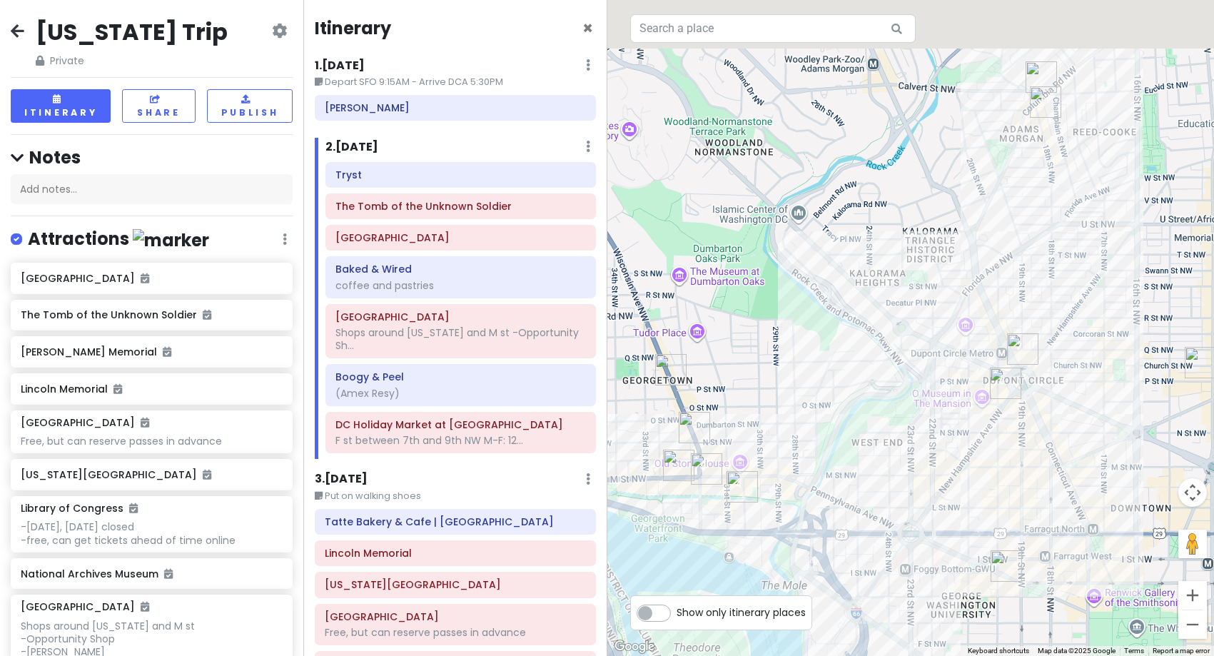
drag, startPoint x: 1051, startPoint y: 108, endPoint x: 1041, endPoint y: 239, distance: 131.7
click at [1041, 239] on div at bounding box center [910, 328] width 607 height 656
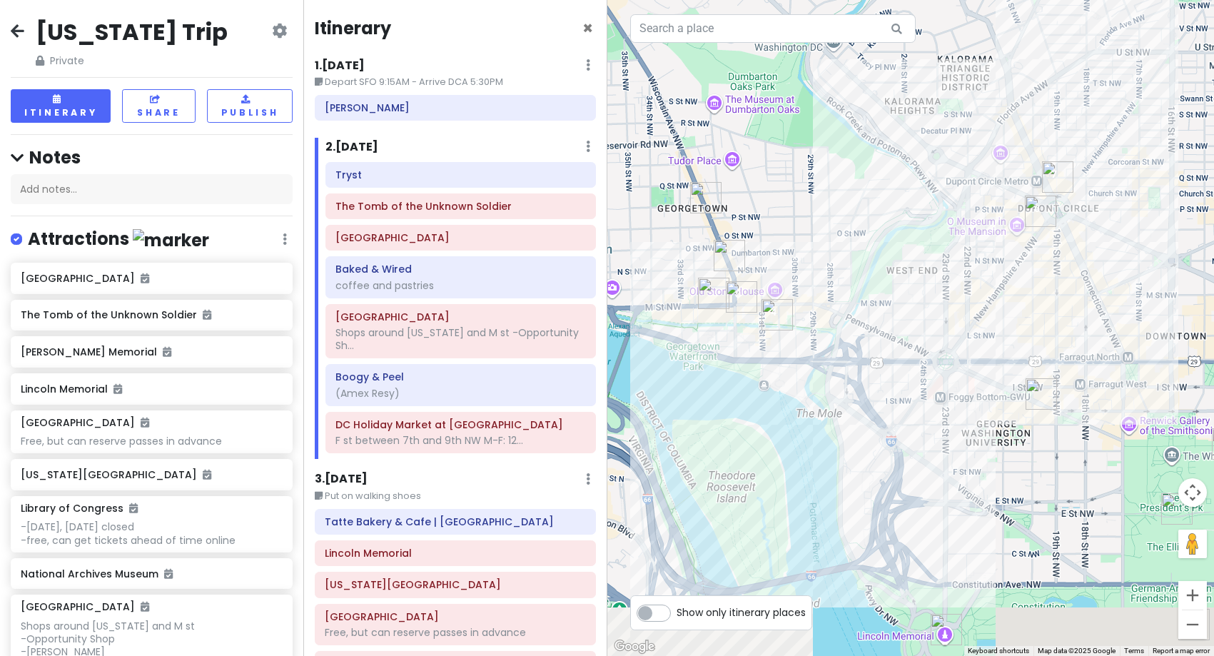
drag, startPoint x: 972, startPoint y: 547, endPoint x: 1018, endPoint y: 308, distance: 243.5
click at [1018, 310] on div at bounding box center [910, 328] width 607 height 656
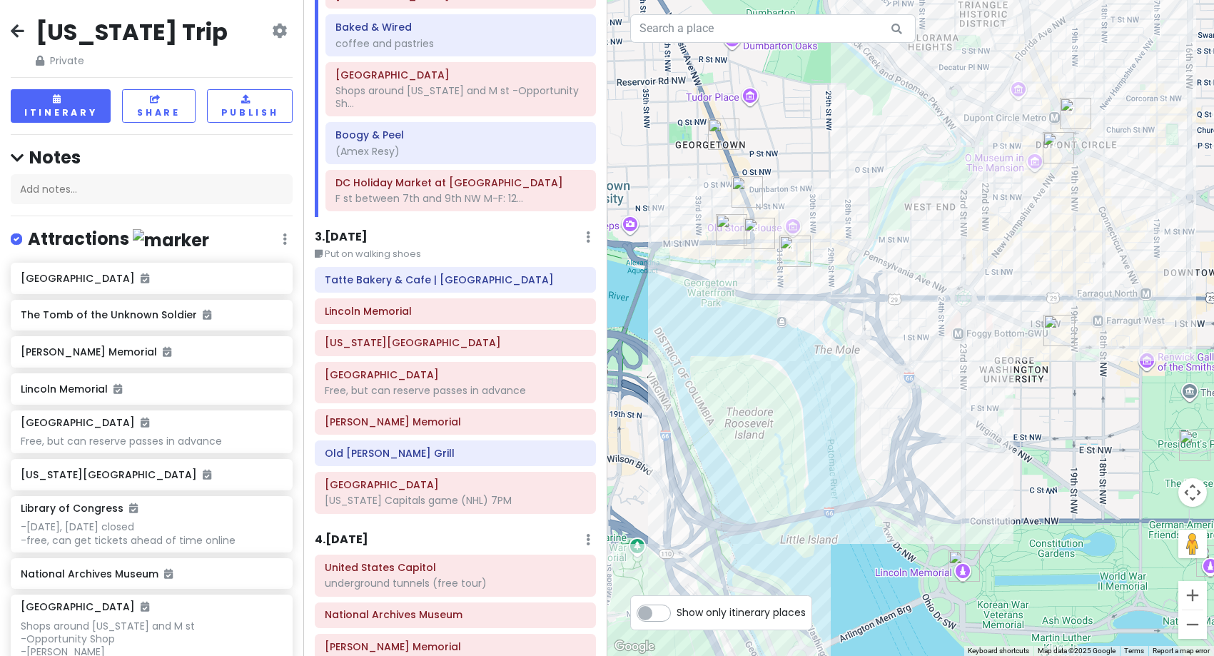
scroll to position [285, 0]
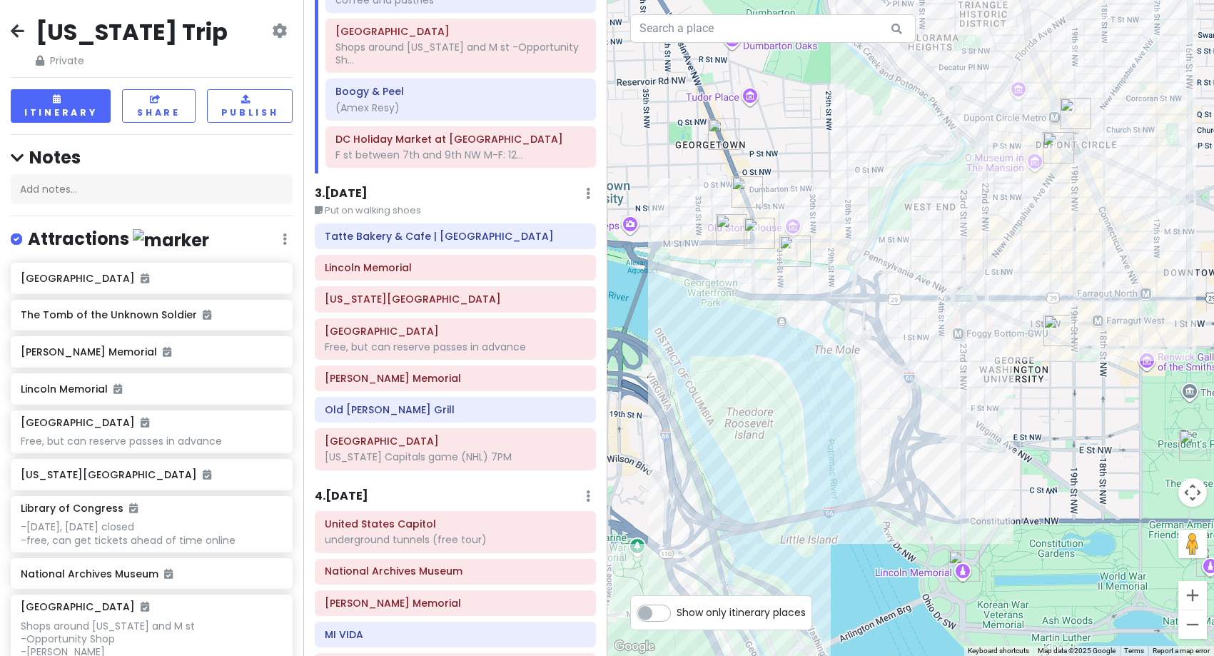
click at [344, 193] on h6 "3 . [DATE]" at bounding box center [341, 193] width 53 height 15
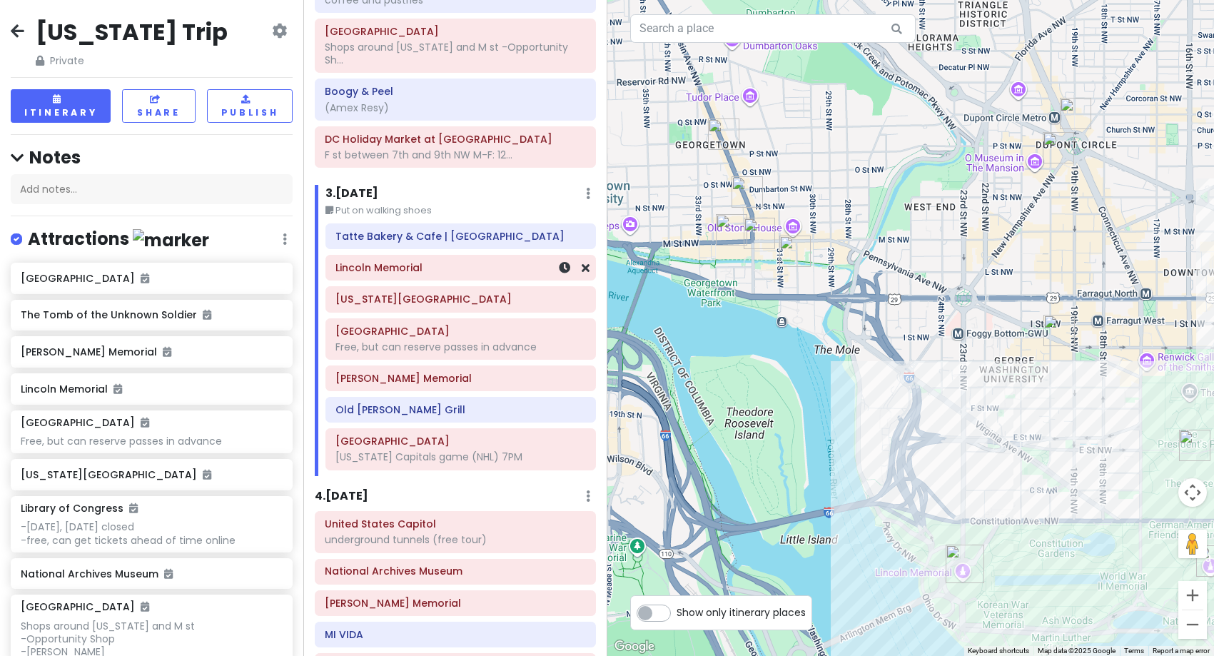
click at [400, 279] on div "Lincoln Memorial" at bounding box center [460, 267] width 268 height 24
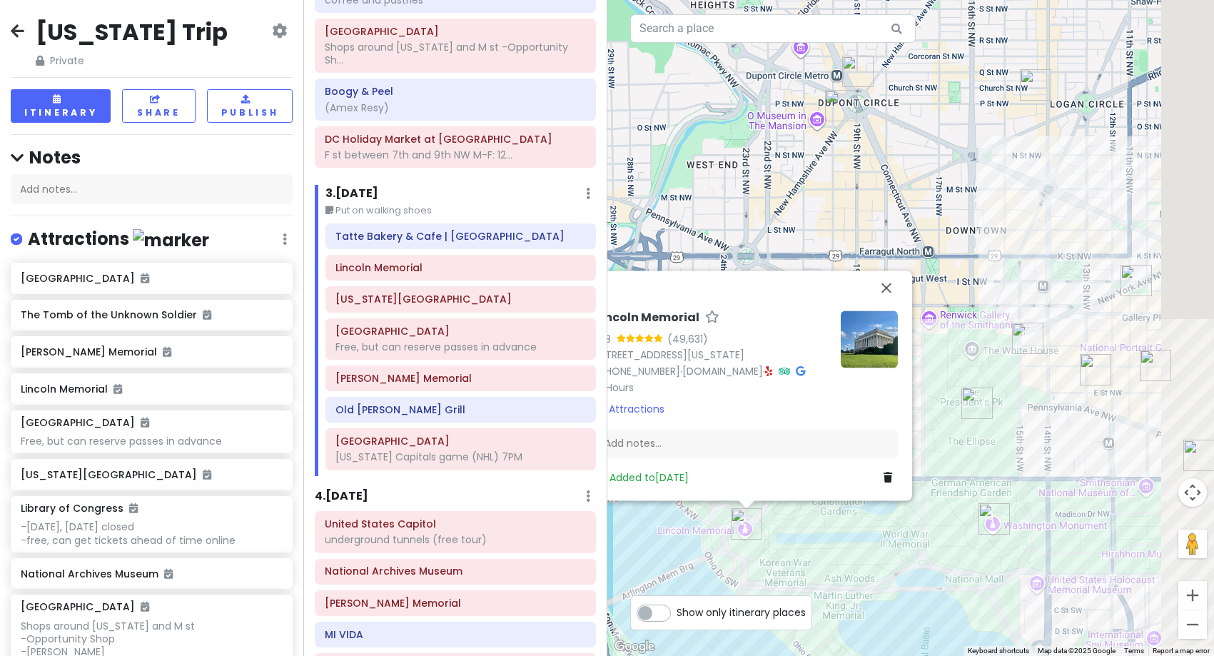
drag, startPoint x: 1050, startPoint y: 263, endPoint x: 819, endPoint y: 218, distance: 235.7
click at [819, 218] on div "Lincoln Memorial 4.8 (49,631) [STREET_ADDRESS][US_STATE] [PHONE_NUMBER] · [DOMA…" at bounding box center [910, 328] width 607 height 656
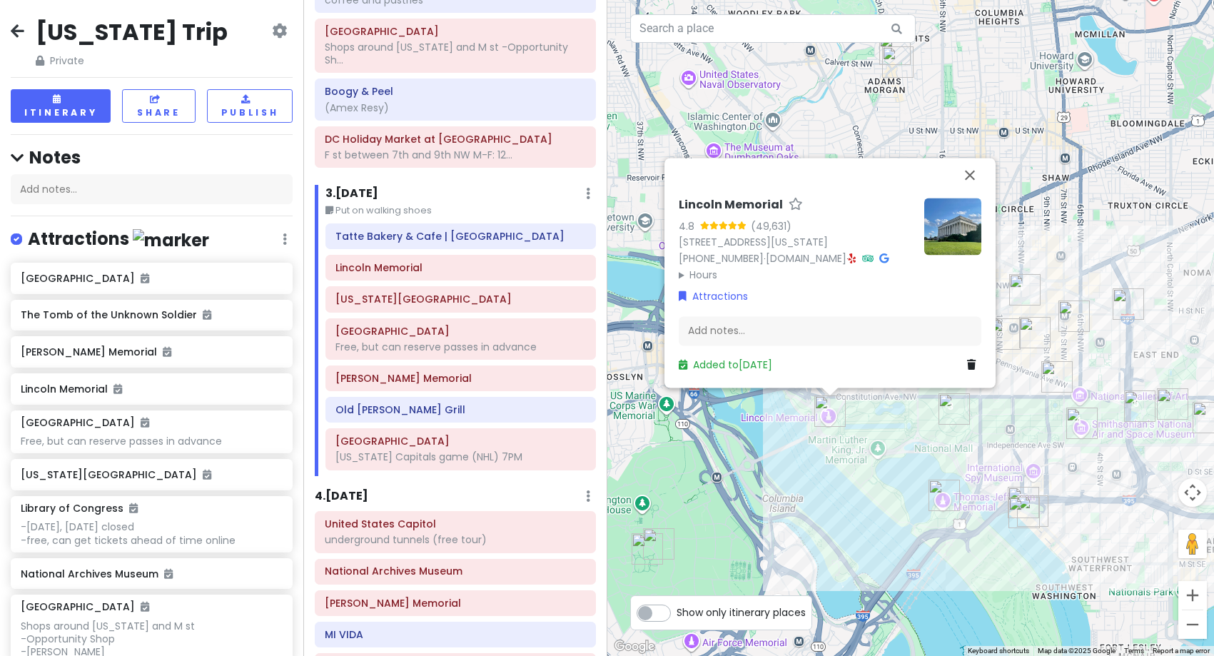
drag, startPoint x: 1118, startPoint y: 406, endPoint x: 963, endPoint y: 360, distance: 162.3
click at [963, 360] on div "Lincoln Memorial 4.8 (49,631) [STREET_ADDRESS][US_STATE] [PHONE_NUMBER] · [DOMA…" at bounding box center [910, 328] width 607 height 656
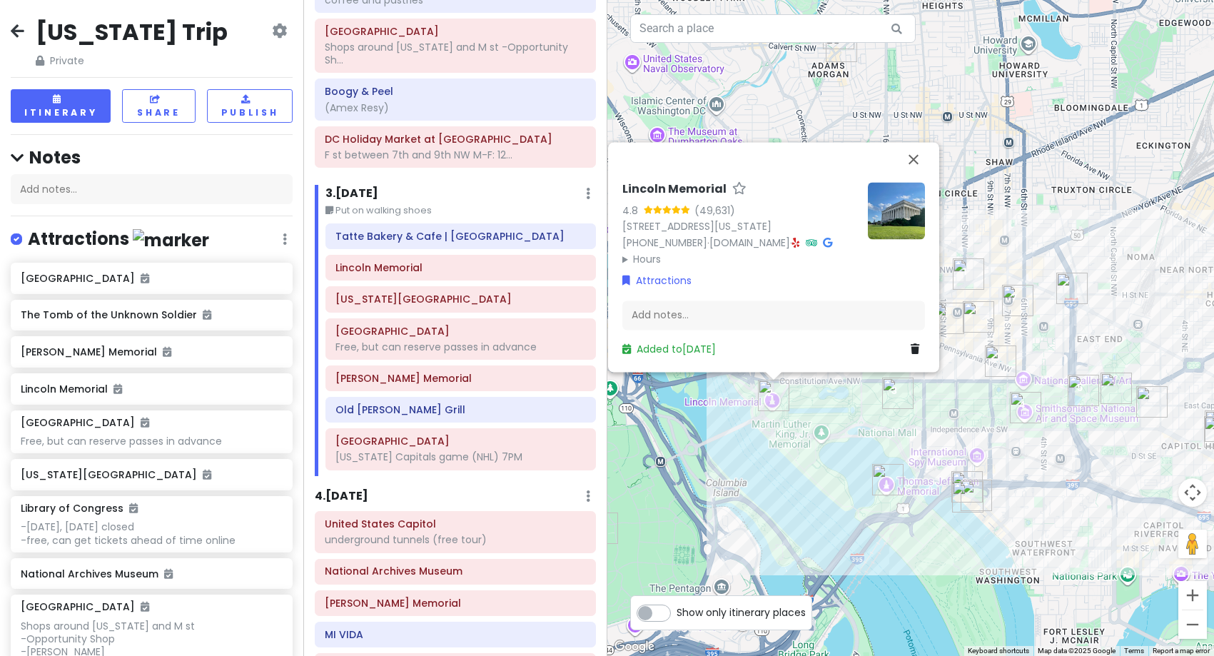
click at [983, 446] on div "Lincoln Memorial 4.8 (49,631) [STREET_ADDRESS][US_STATE] [PHONE_NUMBER] · [DOMA…" at bounding box center [910, 328] width 607 height 656
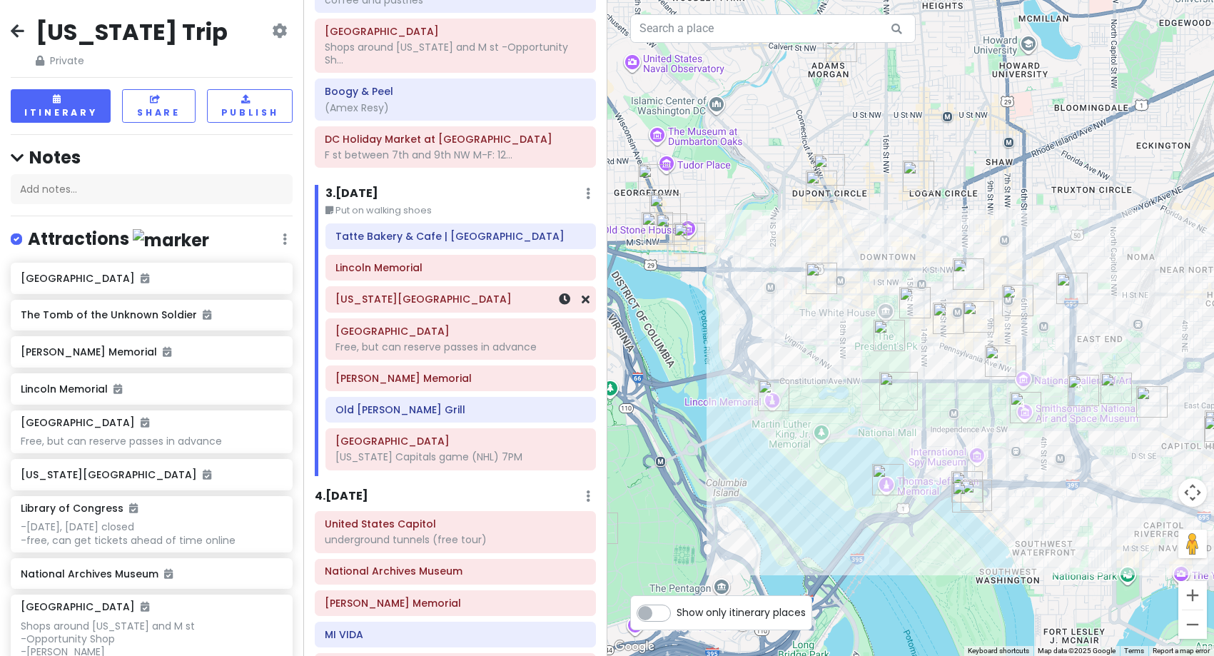
click at [475, 306] on div "[US_STATE][GEOGRAPHIC_DATA]" at bounding box center [460, 300] width 250 height 20
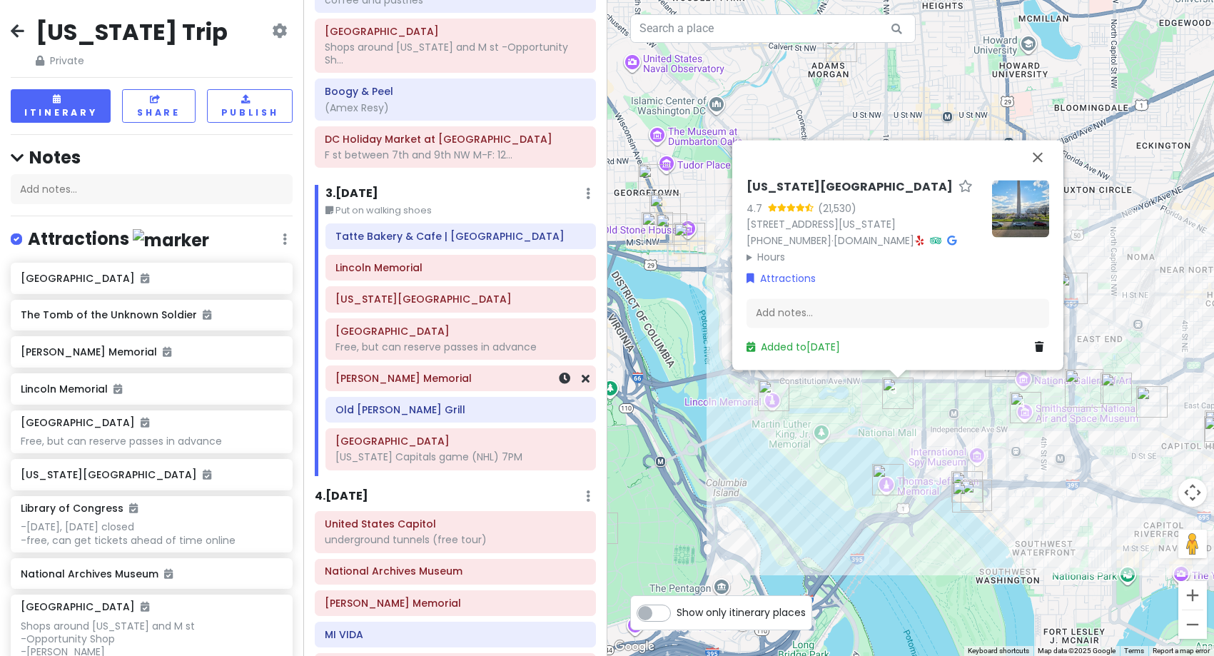
click at [453, 390] on div "[PERSON_NAME] Memorial" at bounding box center [460, 378] width 268 height 24
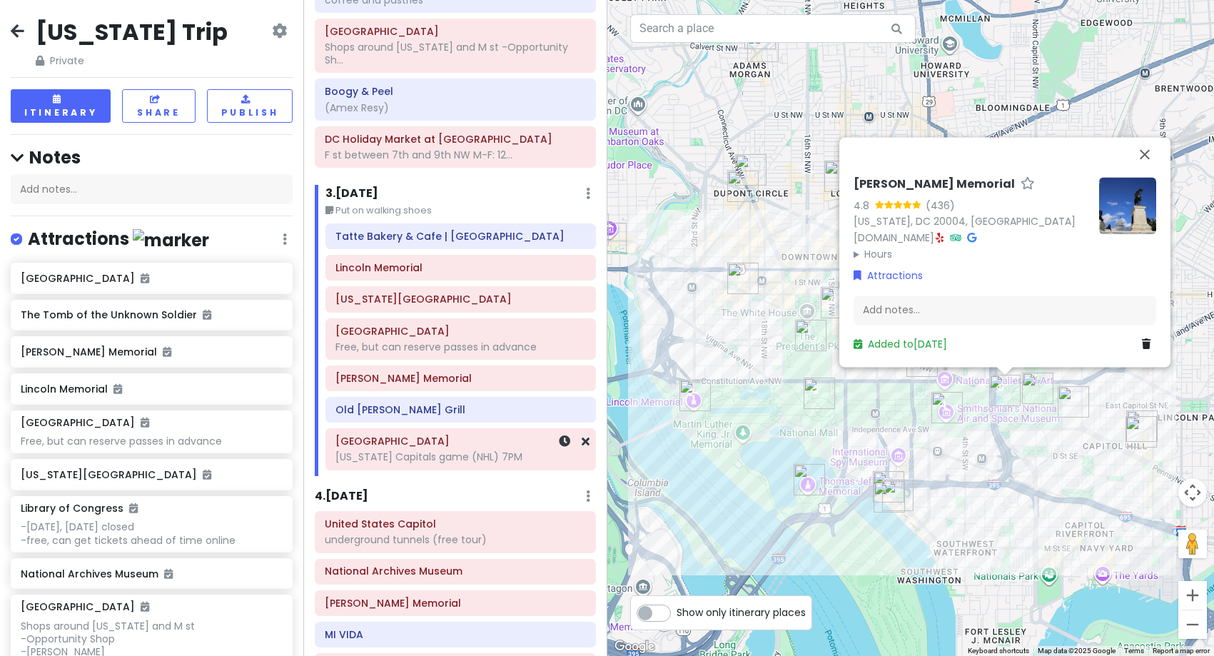
click at [464, 468] on div "Capital One Arena [US_STATE] Capitals game (NHL) 7PM" at bounding box center [460, 449] width 268 height 40
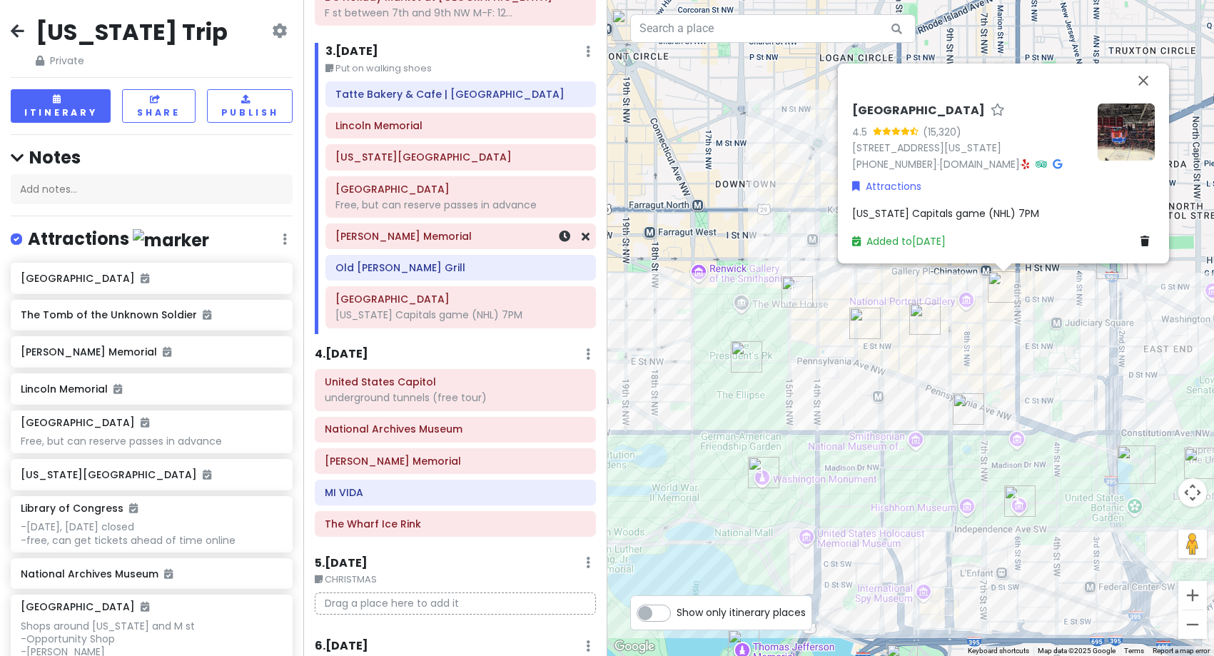
scroll to position [428, 0]
click at [368, 352] on h6 "4 . [DATE]" at bounding box center [342, 353] width 54 height 15
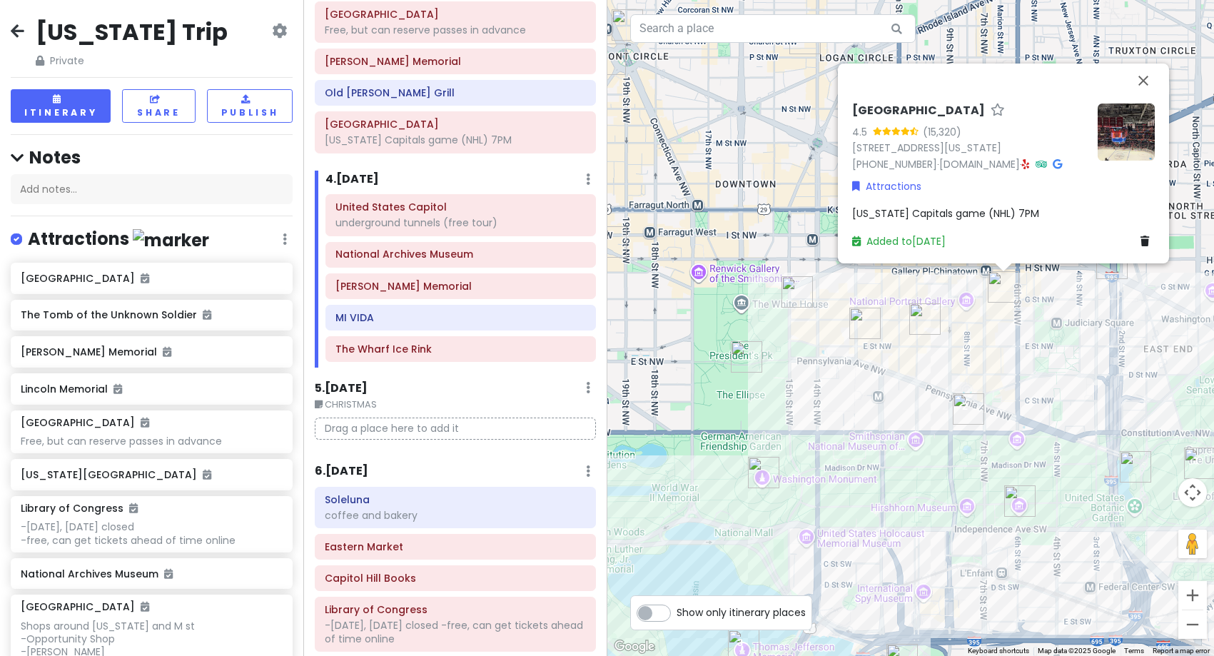
scroll to position [571, 0]
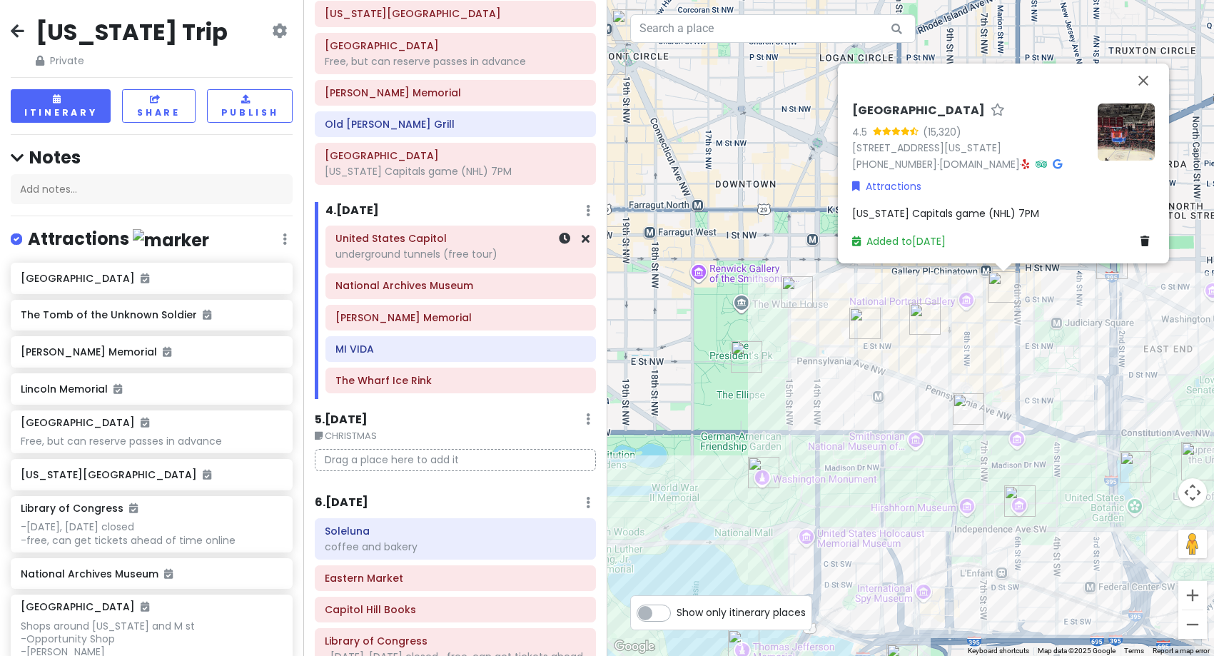
click at [459, 253] on div "underground tunnels (free tour)" at bounding box center [460, 254] width 250 height 13
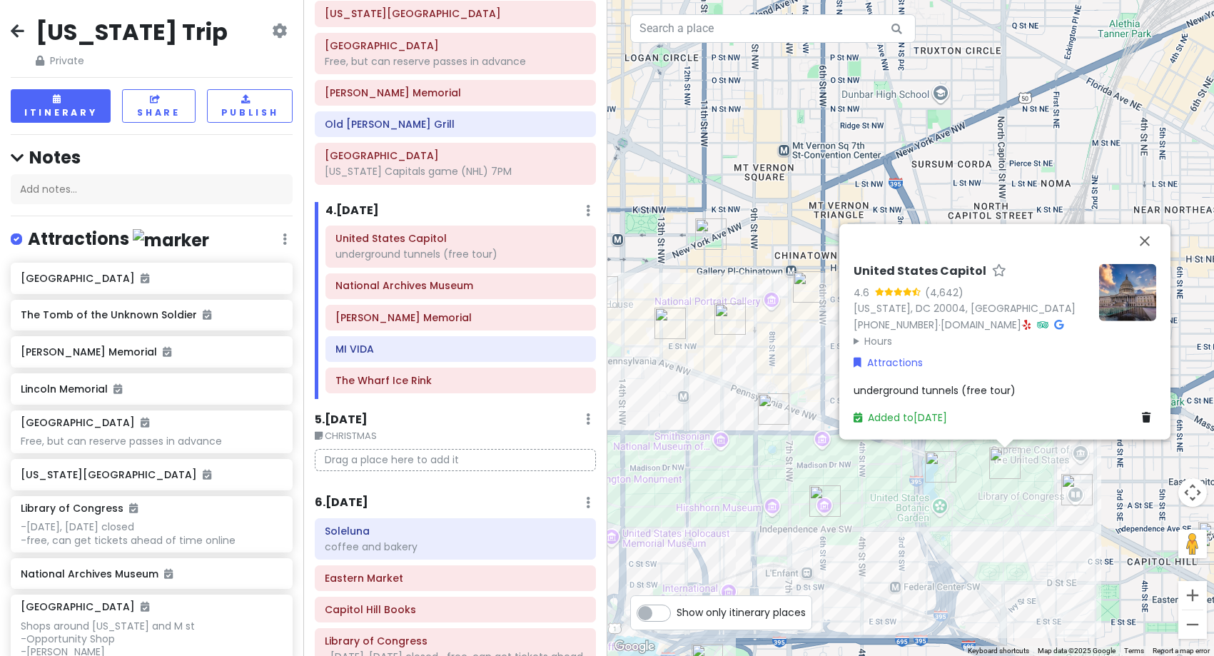
click at [776, 407] on img "National Archives Museum" at bounding box center [773, 408] width 31 height 31
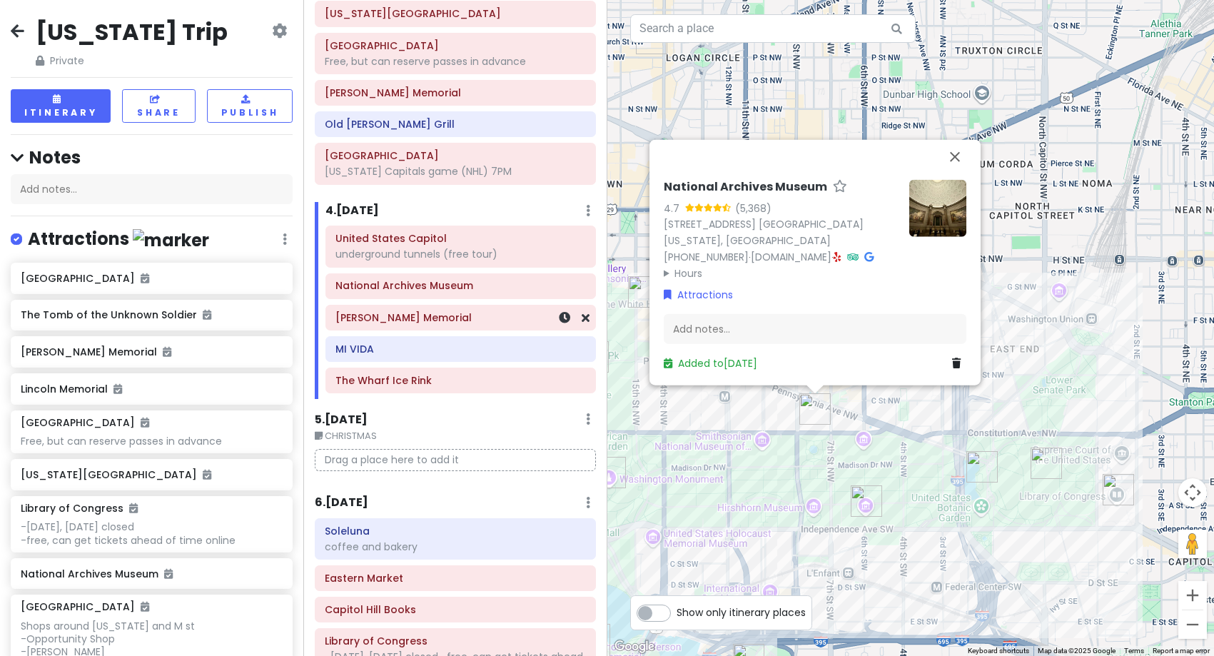
click at [452, 326] on div "[PERSON_NAME] Memorial" at bounding box center [460, 318] width 250 height 20
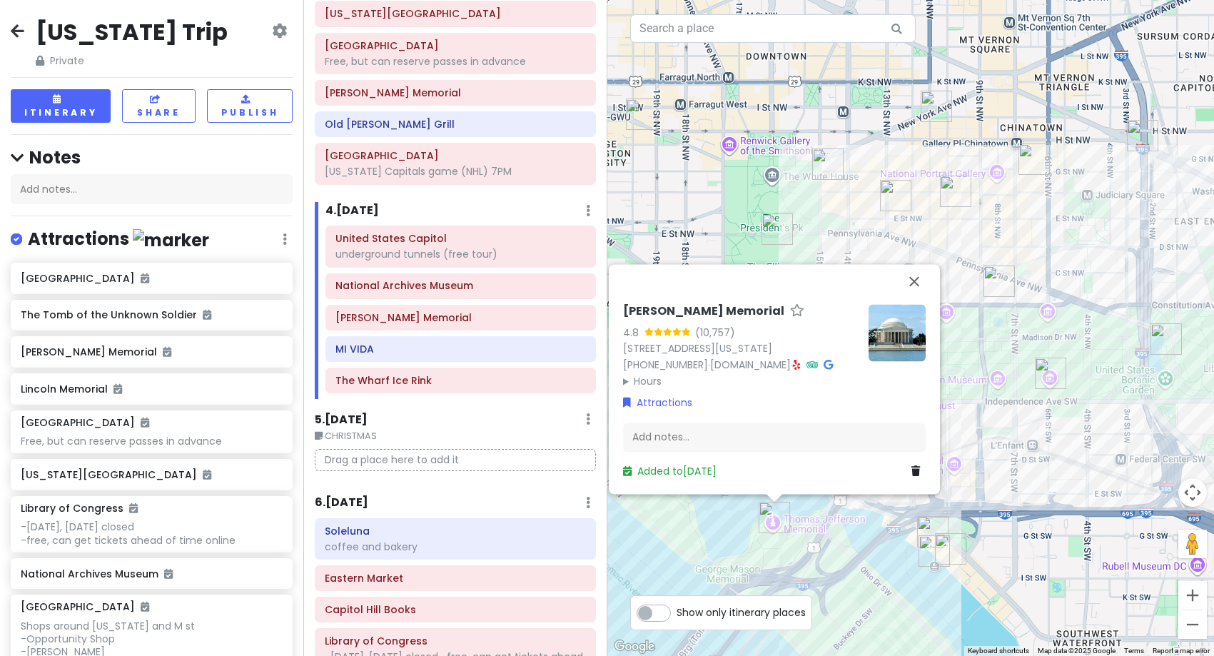
drag, startPoint x: 946, startPoint y: 598, endPoint x: 860, endPoint y: 442, distance: 177.6
click at [860, 442] on div "[PERSON_NAME] Memorial 4.8 (10,757) [STREET_ADDRESS][US_STATE] [PHONE_NUMBER] ·…" at bounding box center [910, 328] width 607 height 656
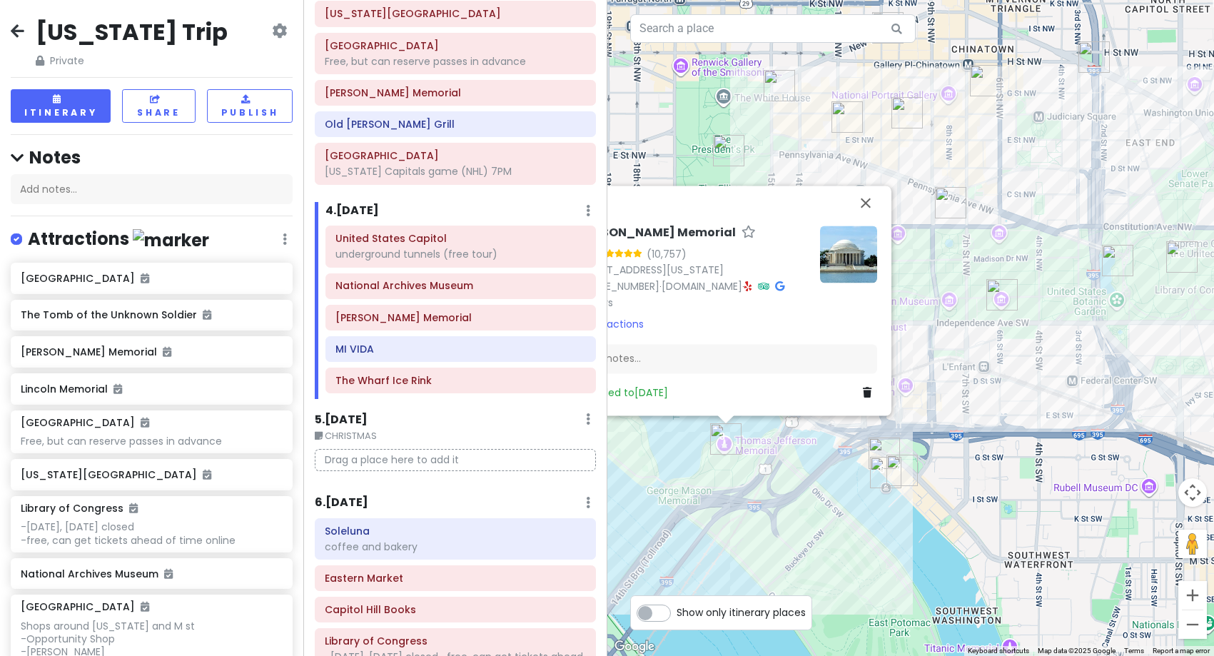
click at [983, 442] on div "[PERSON_NAME] Memorial 4.8 (10,757) [STREET_ADDRESS][US_STATE] [PHONE_NUMBER] ·…" at bounding box center [910, 328] width 607 height 656
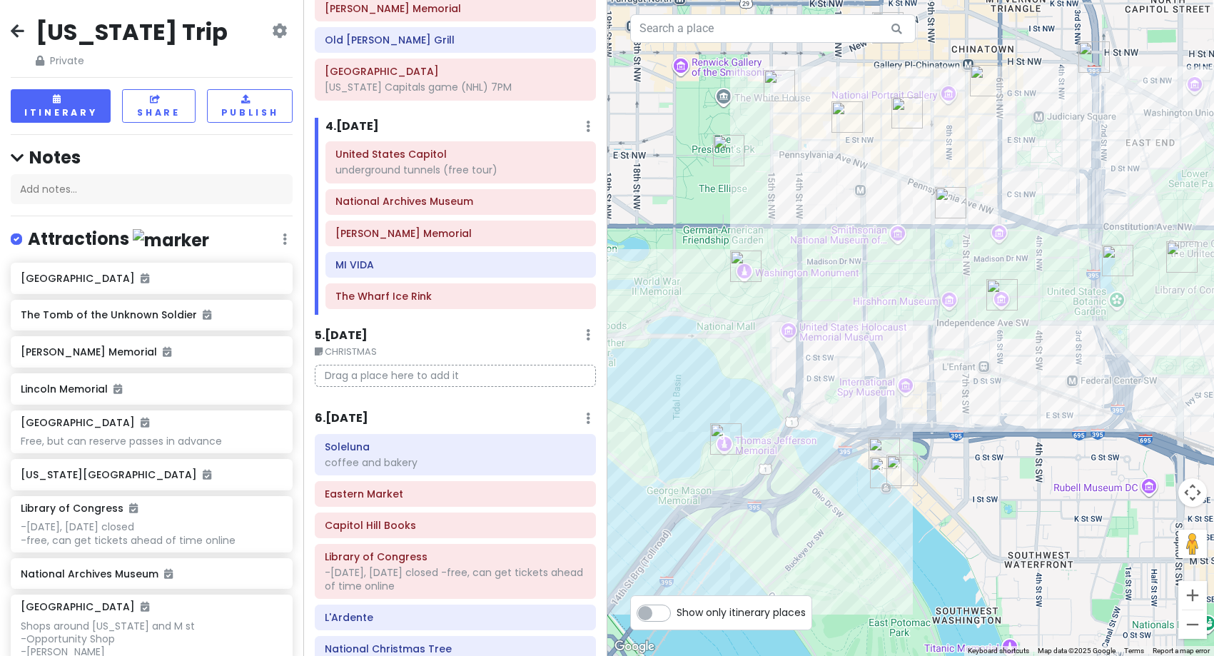
scroll to position [842, 0]
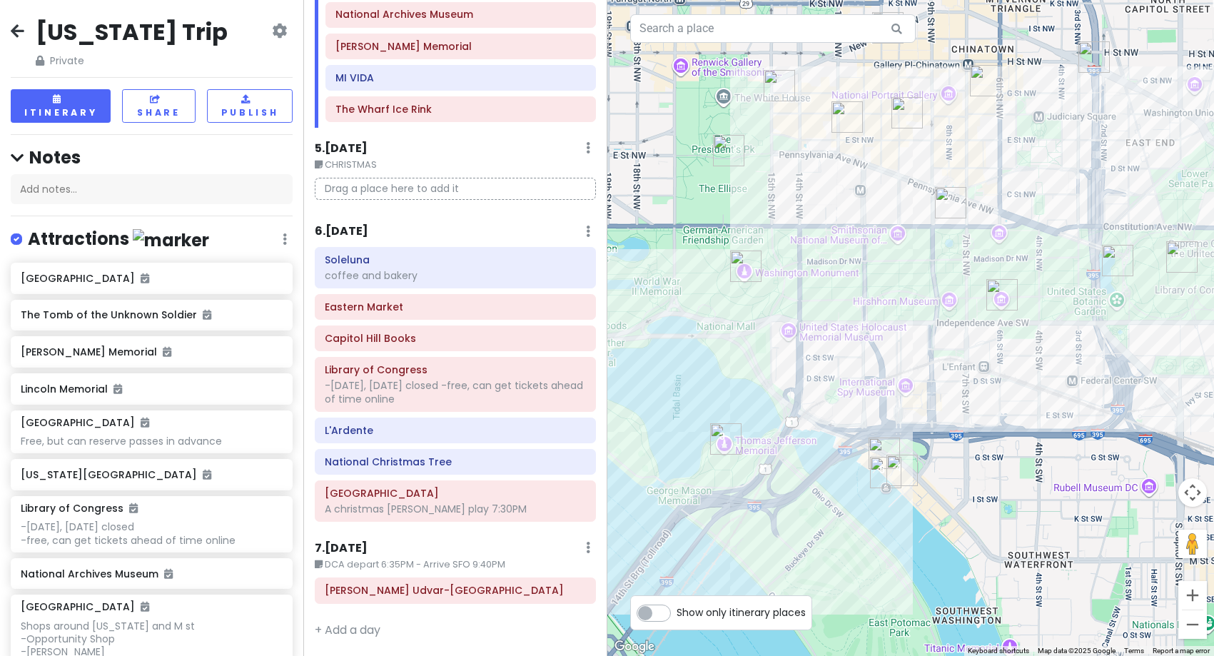
click at [341, 231] on h6 "6 . [DATE]" at bounding box center [342, 231] width 54 height 15
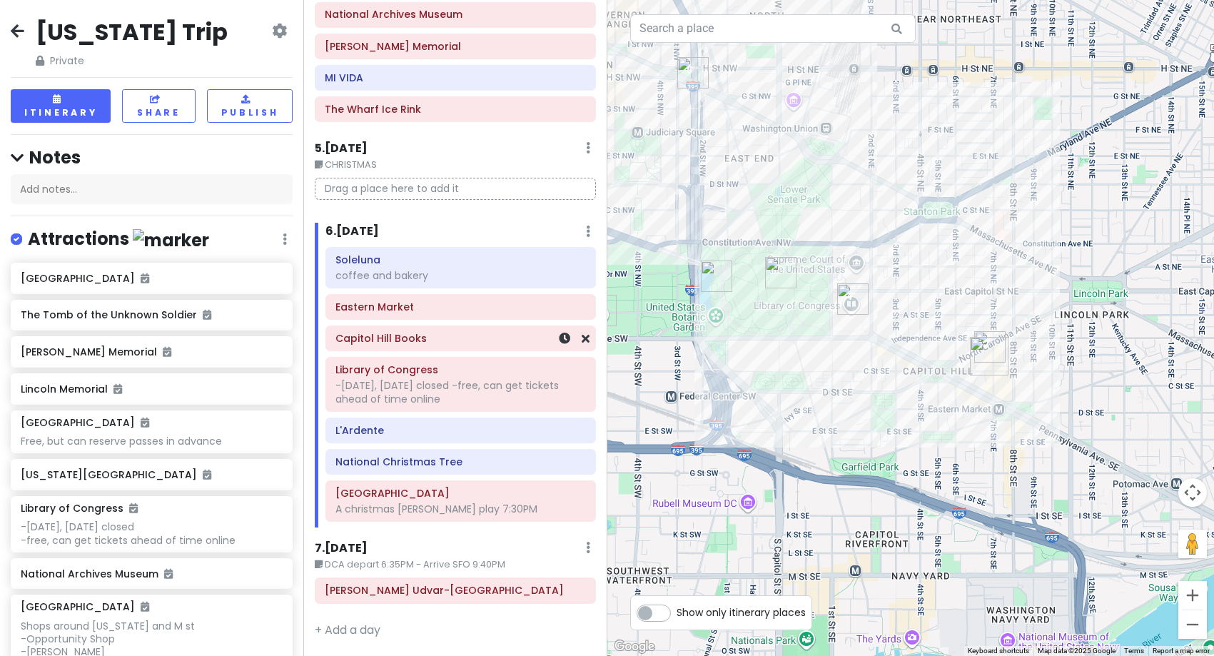
drag, startPoint x: 973, startPoint y: 325, endPoint x: 588, endPoint y: 346, distance: 385.3
click at [571, 343] on div "[US_STATE] Trip Private Change Dates Make a Copy Delete Trip Give Feedback 💡 Su…" at bounding box center [607, 328] width 1214 height 656
click at [399, 272] on div "coffee and bakery" at bounding box center [460, 275] width 250 height 13
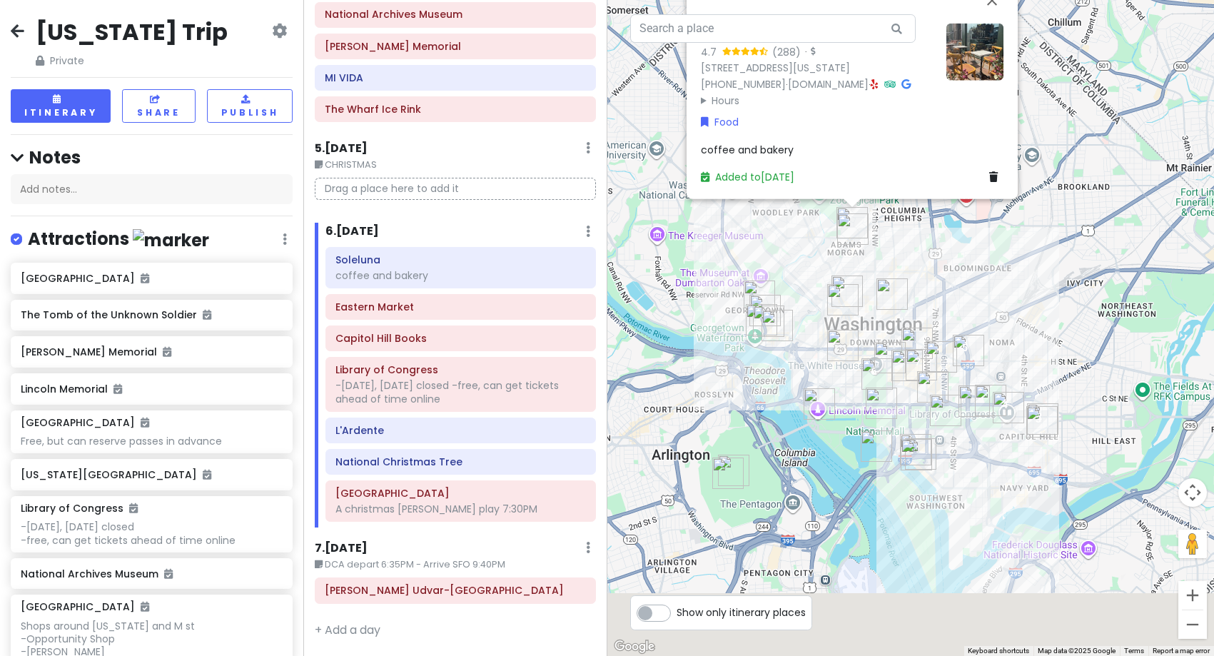
drag, startPoint x: 993, startPoint y: 427, endPoint x: 882, endPoint y: 252, distance: 206.9
click at [882, 252] on div "Soleluna 4.7 (288) · [STREET_ADDRESS][US_STATE] [PHONE_NUMBER] · [DOMAIN_NAME] …" at bounding box center [910, 328] width 607 height 656
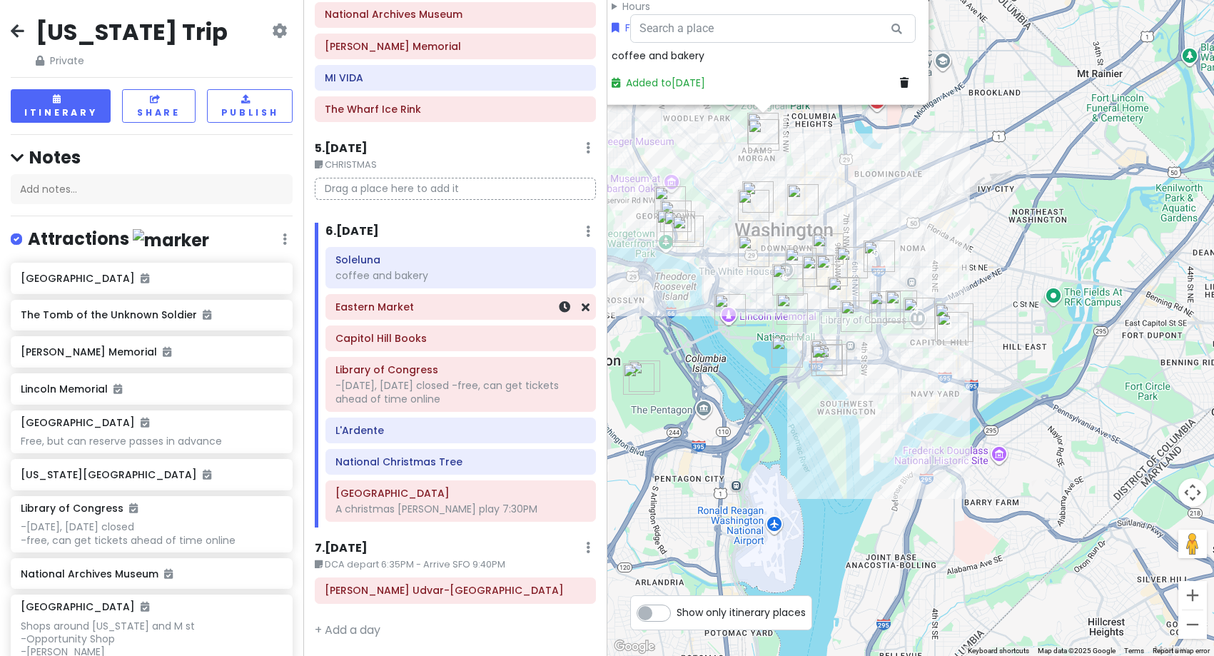
click at [440, 315] on div "Eastern Market" at bounding box center [460, 307] width 250 height 20
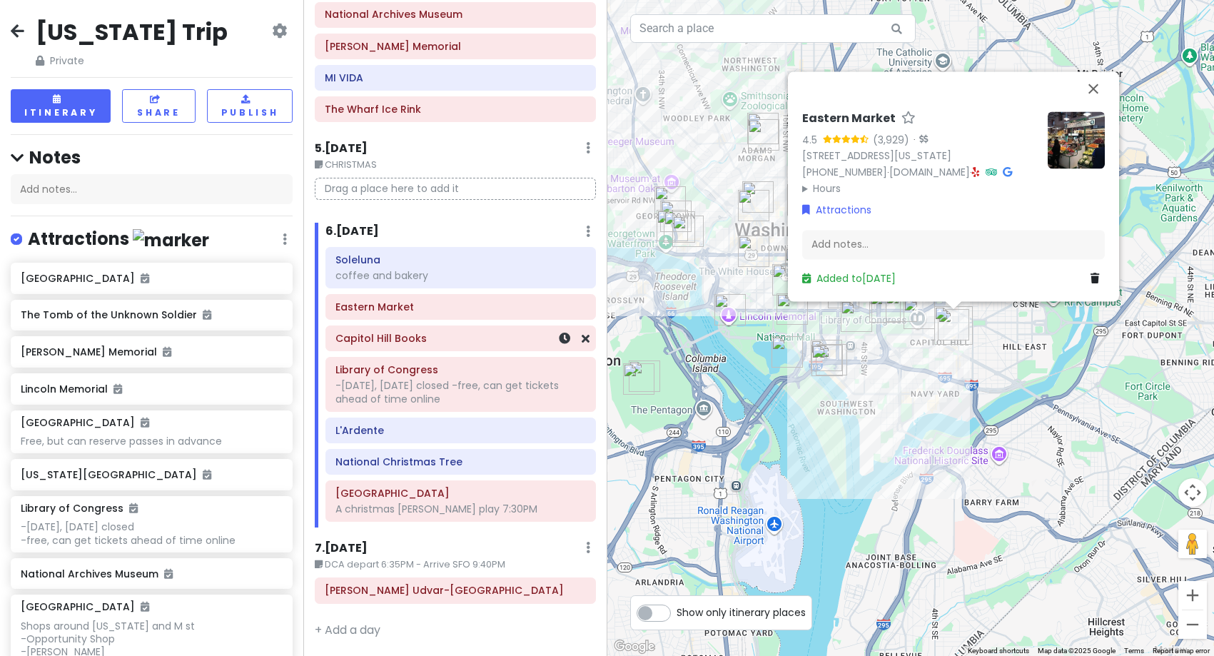
click at [421, 340] on h6 "Capitol Hill Books" at bounding box center [460, 338] width 250 height 13
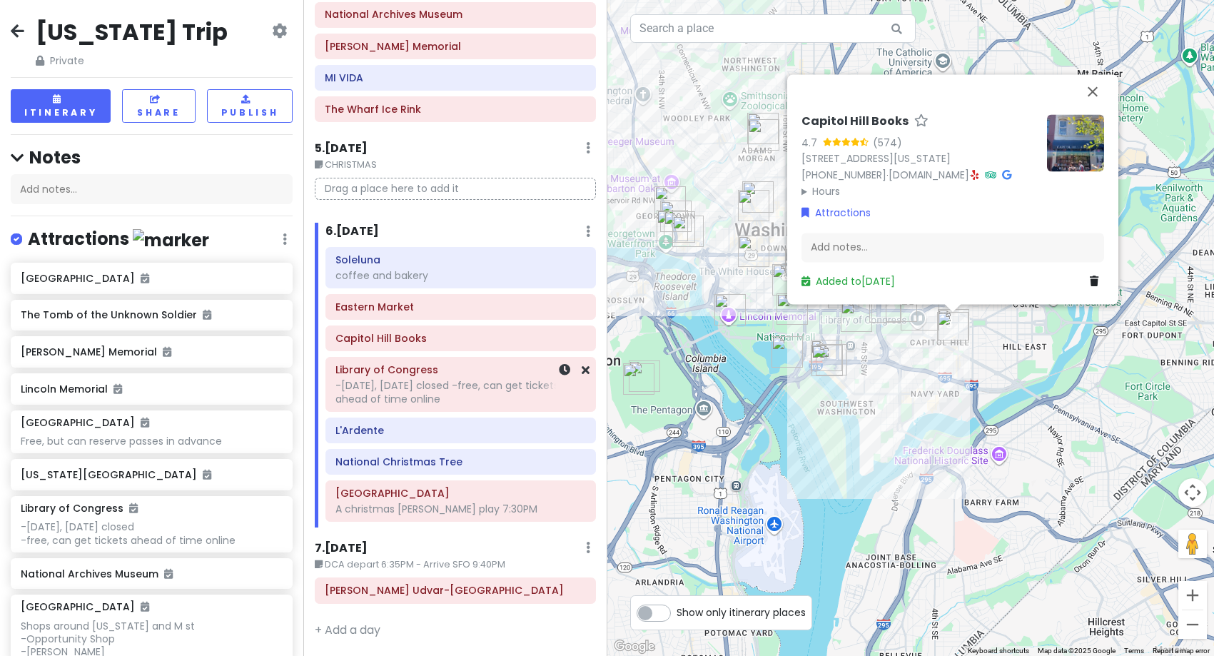
click at [413, 388] on div "-[DATE], [DATE] closed -free, can get tickets ahead of time online" at bounding box center [460, 392] width 250 height 26
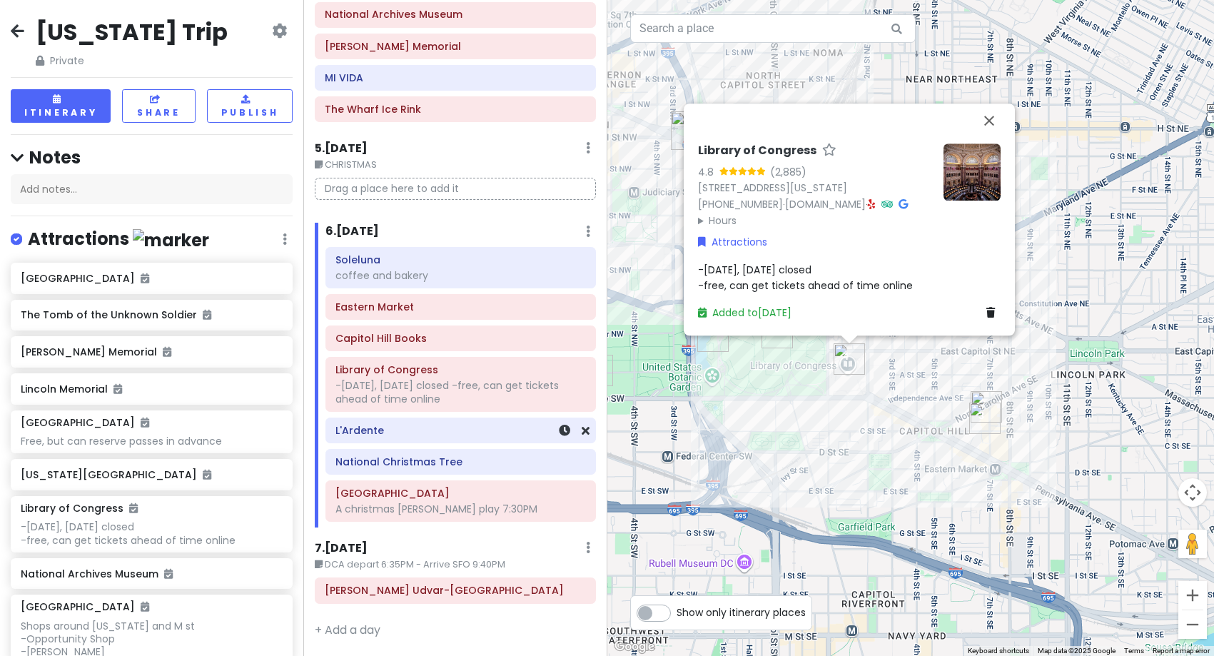
click at [410, 437] on div "L'Ardente" at bounding box center [460, 430] width 250 height 20
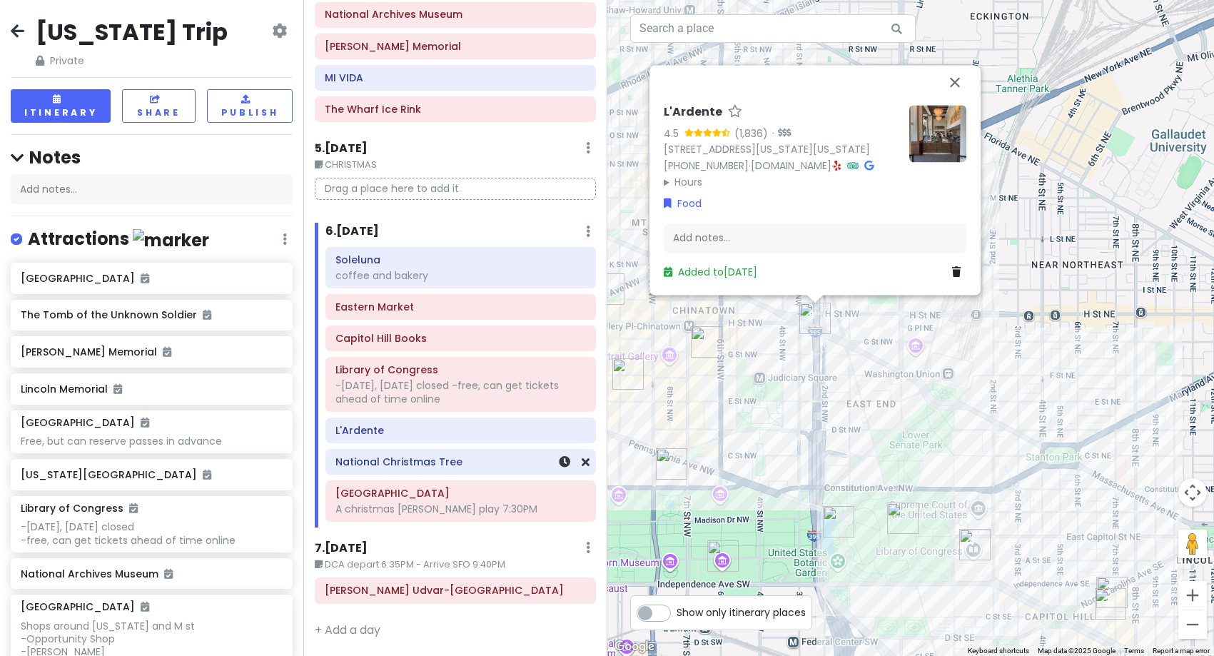
click at [425, 467] on h6 "National Christmas Tree" at bounding box center [460, 461] width 250 height 13
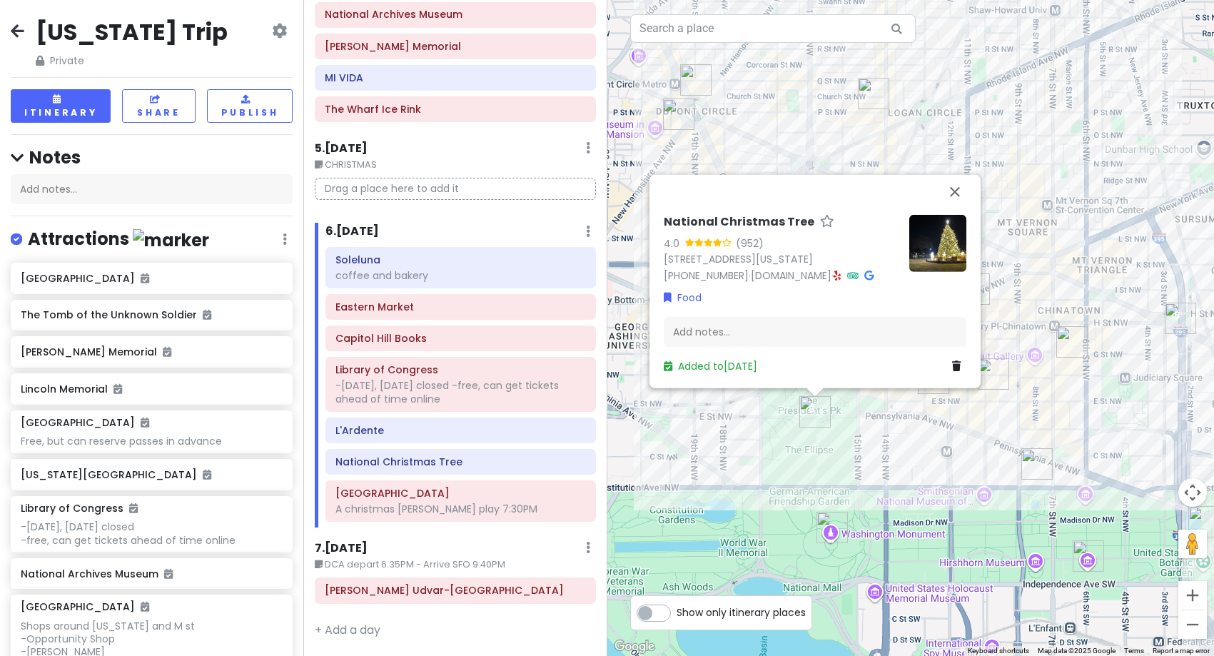
click at [944, 232] on img at bounding box center [937, 242] width 57 height 57
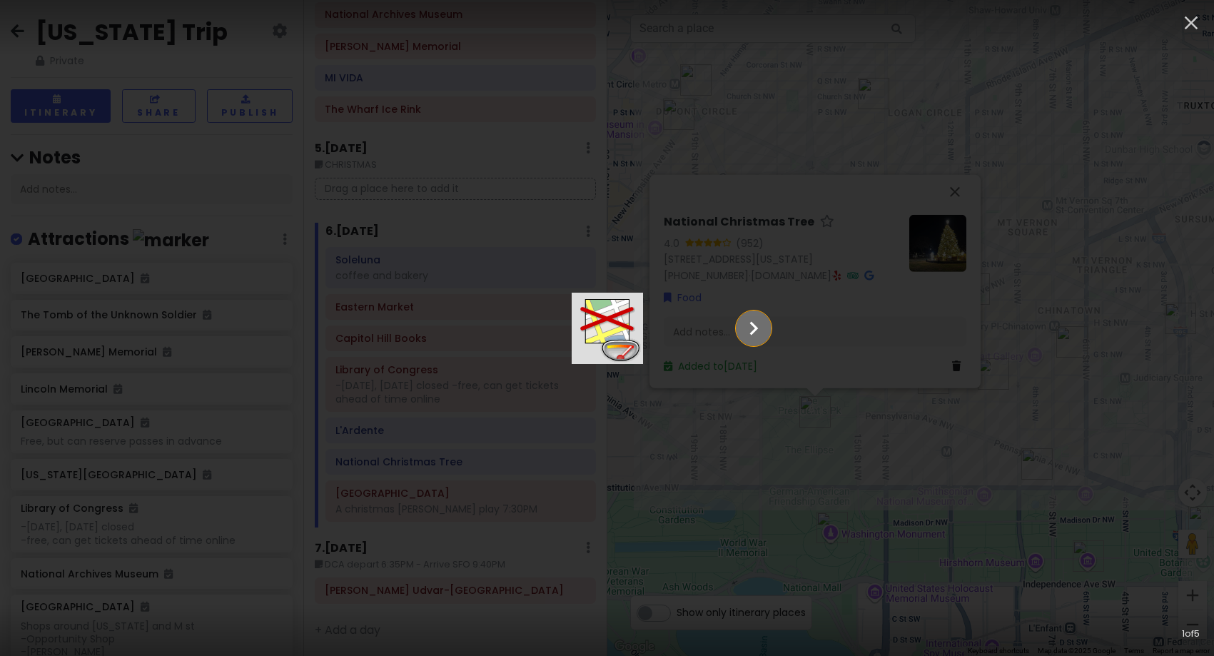
click at [758, 328] on icon "Show slide 2 of 5" at bounding box center [753, 328] width 9 height 14
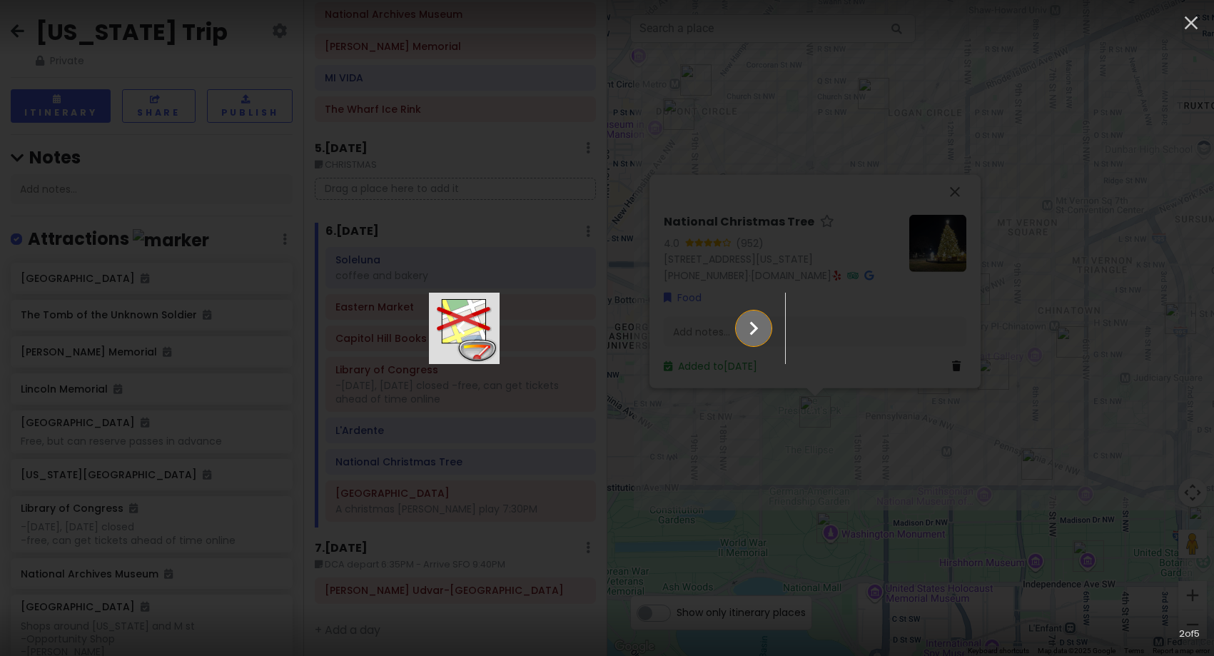
click at [758, 328] on icon "Show slide 3 of 5" at bounding box center [753, 328] width 9 height 14
click at [758, 328] on icon "Show slide 4 of 5" at bounding box center [753, 328] width 9 height 14
click at [758, 328] on icon "Show slide 5 of 5" at bounding box center [753, 328] width 9 height 14
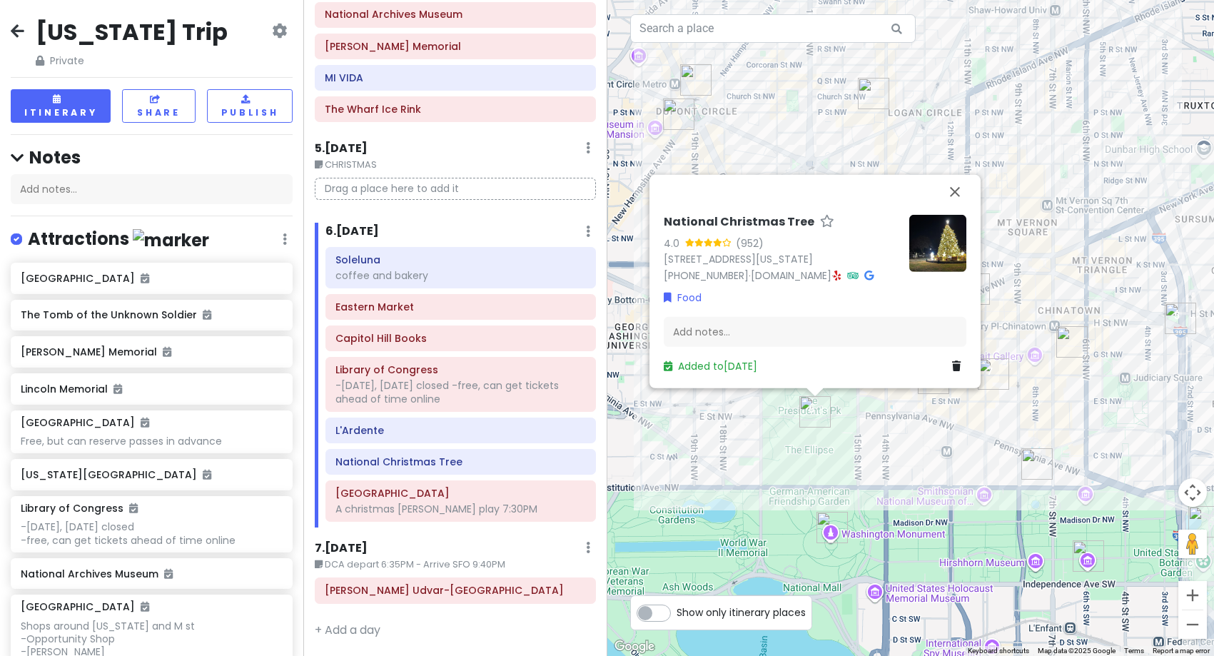
click at [956, 459] on div "National Christmas Tree 4.0 (952) [STREET_ADDRESS][US_STATE] [PHONE_NUMBER] · […" at bounding box center [910, 328] width 607 height 656
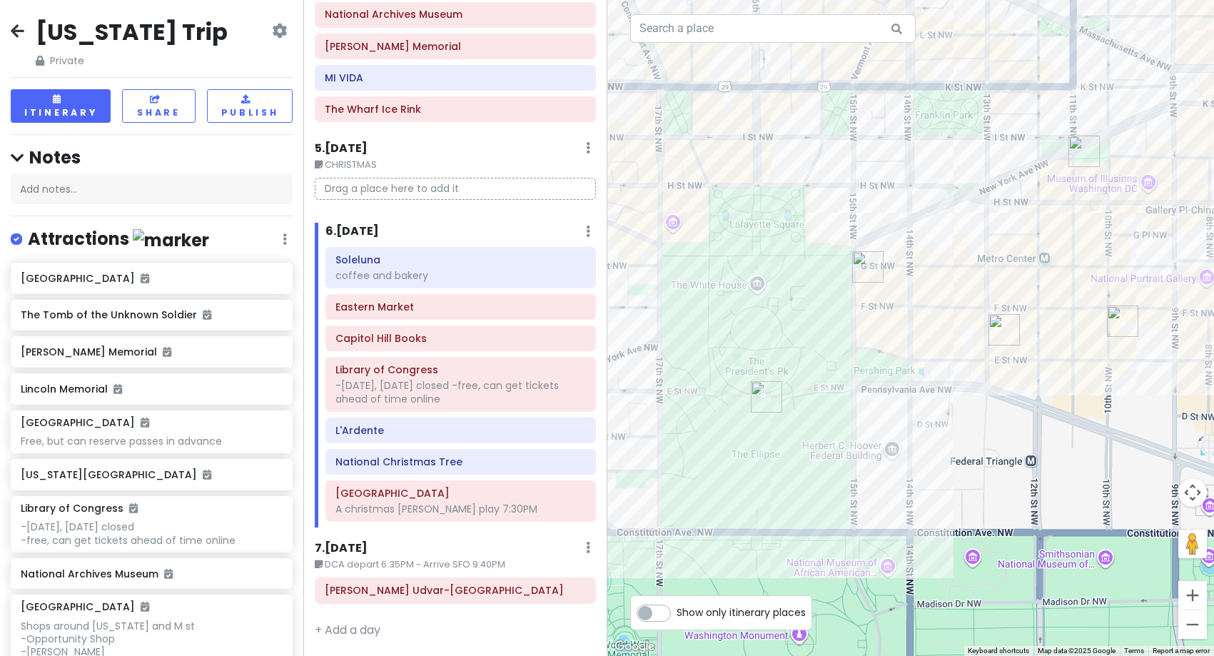
click at [1003, 331] on img "Warner Theatre" at bounding box center [1003, 329] width 31 height 31
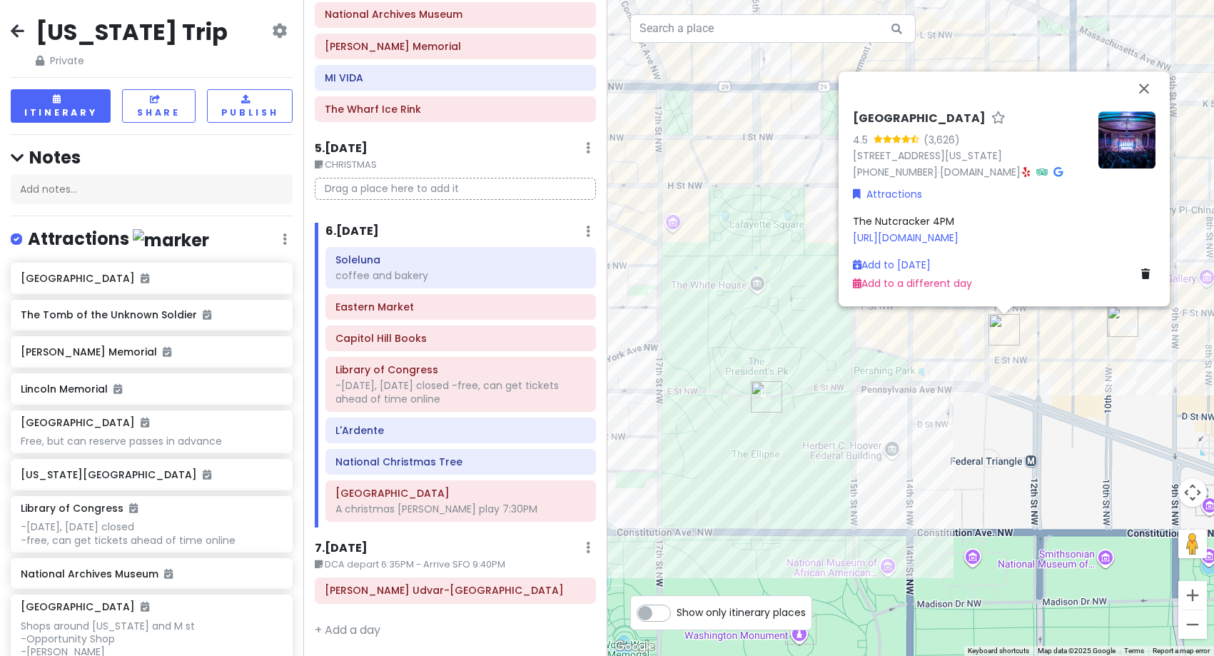
click at [869, 477] on div "Warner Theatre 4.5 (3,626) [STREET_ADDRESS][US_STATE] [PHONE_NUMBER] · [DOMAIN_…" at bounding box center [910, 328] width 607 height 656
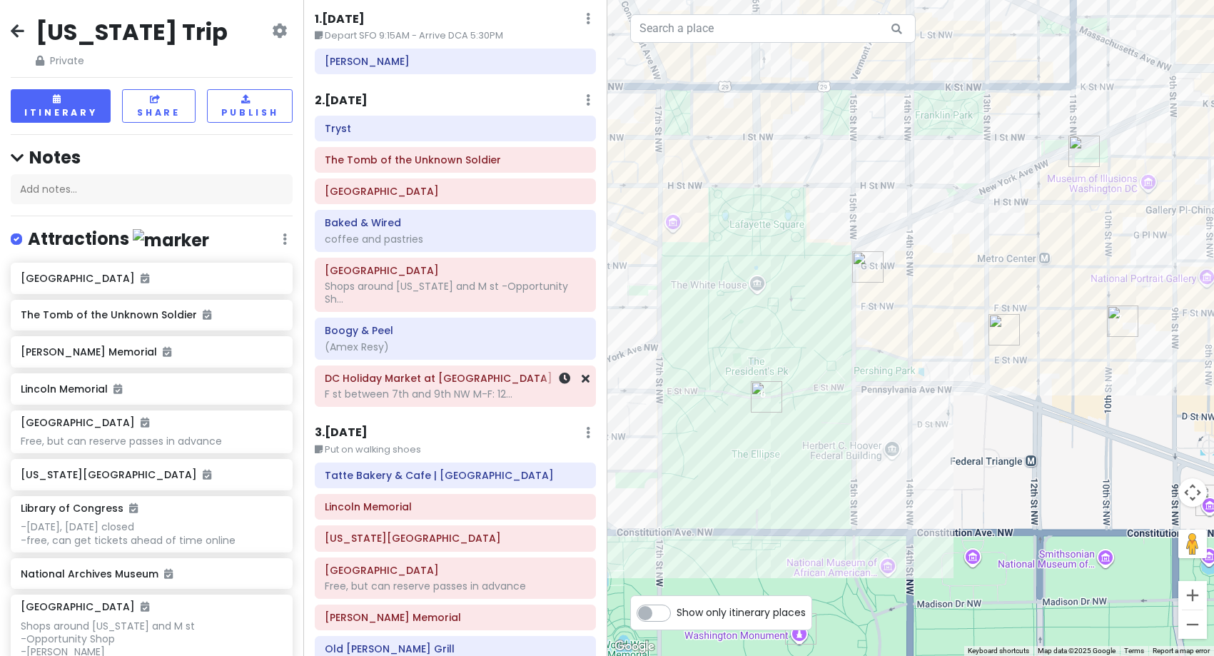
scroll to position [71, 0]
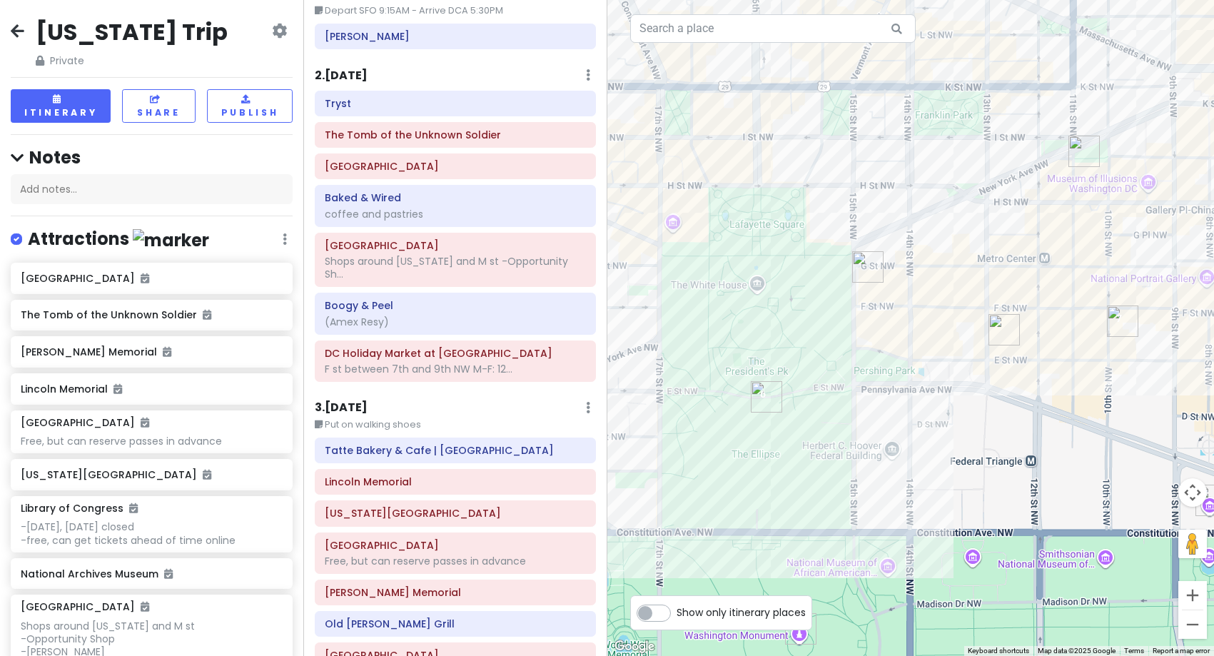
click at [352, 72] on h6 "2 . [DATE]" at bounding box center [341, 76] width 53 height 15
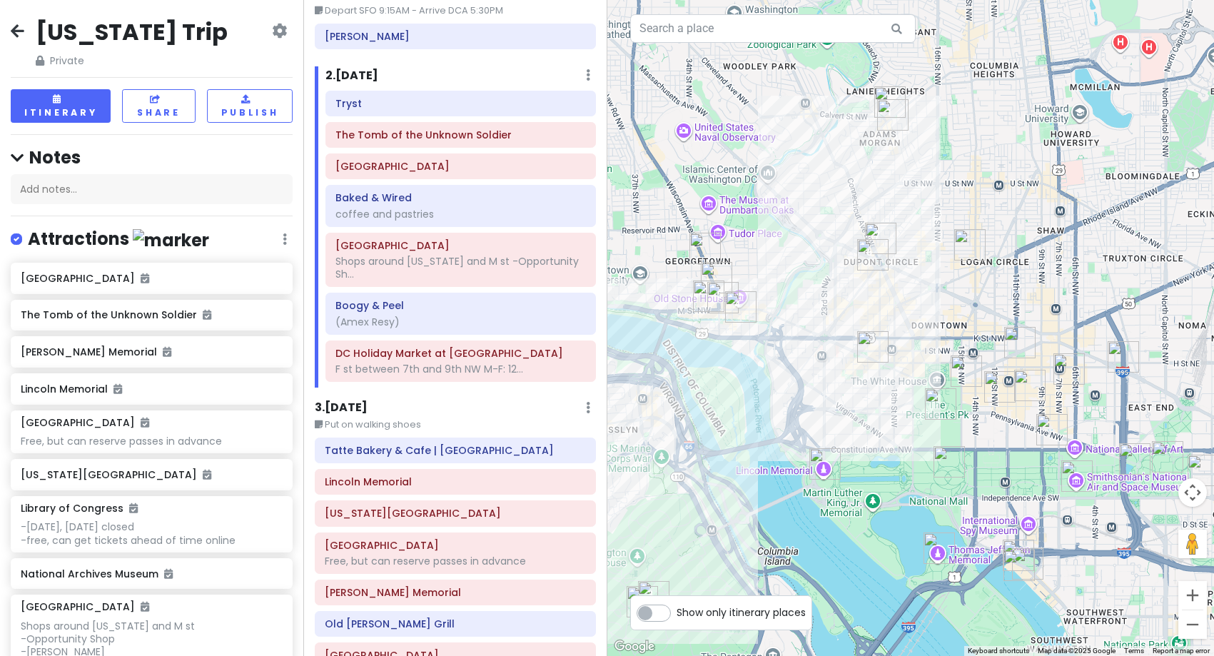
click at [891, 124] on img "Tryst" at bounding box center [892, 114] width 31 height 31
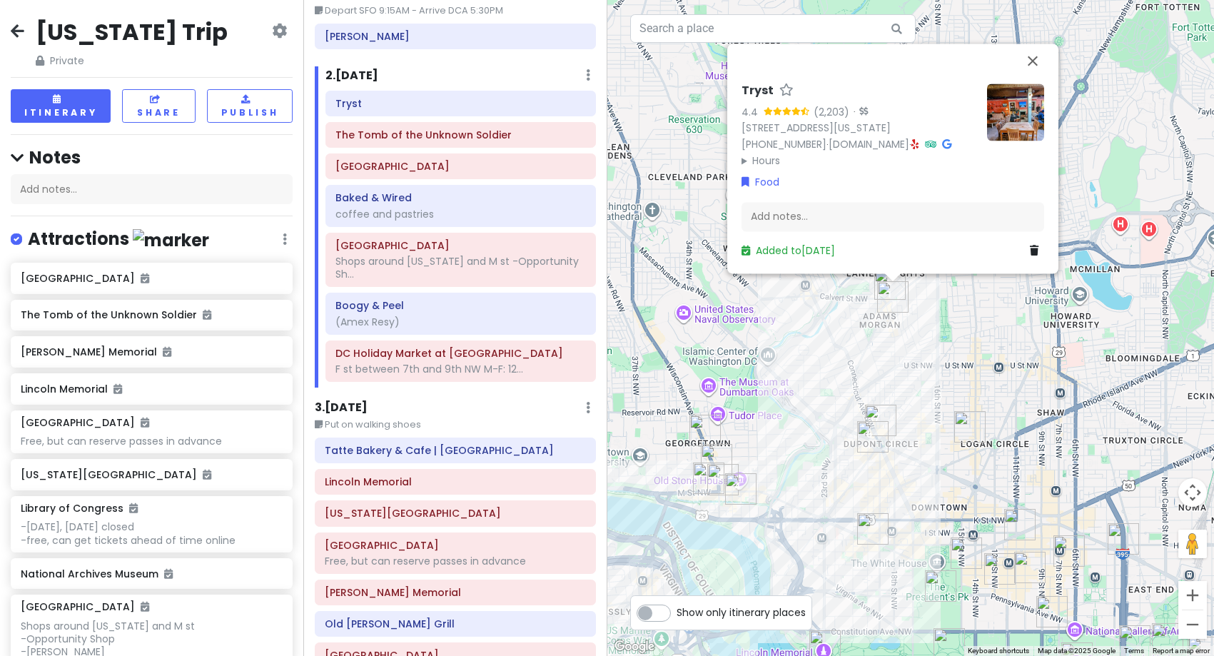
drag, startPoint x: 829, startPoint y: 535, endPoint x: 881, endPoint y: 378, distance: 165.2
click at [879, 384] on div "Tryst 4.4 (2,203) · [STREET_ADDRESS][US_STATE] [PHONE_NUMBER] · [DOMAIN_NAME] ·…" at bounding box center [910, 328] width 607 height 656
click at [880, 380] on div "Tryst 4.4 (2,203) · [STREET_ADDRESS][US_STATE] [PHONE_NUMBER] · [DOMAIN_NAME] ·…" at bounding box center [910, 328] width 607 height 656
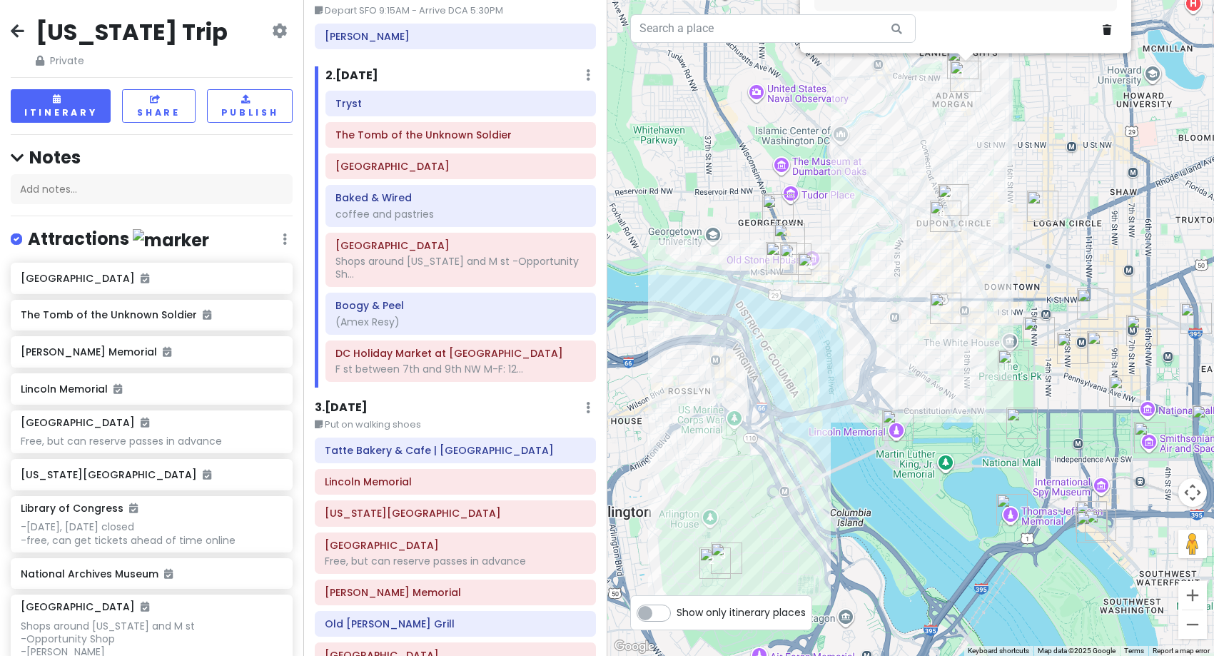
drag, startPoint x: 870, startPoint y: 465, endPoint x: 913, endPoint y: 344, distance: 128.7
click at [913, 344] on div "Tryst 4.4 (2,203) · [STREET_ADDRESS][US_STATE] [PHONE_NUMBER] · [DOMAIN_NAME] ·…" at bounding box center [910, 328] width 607 height 656
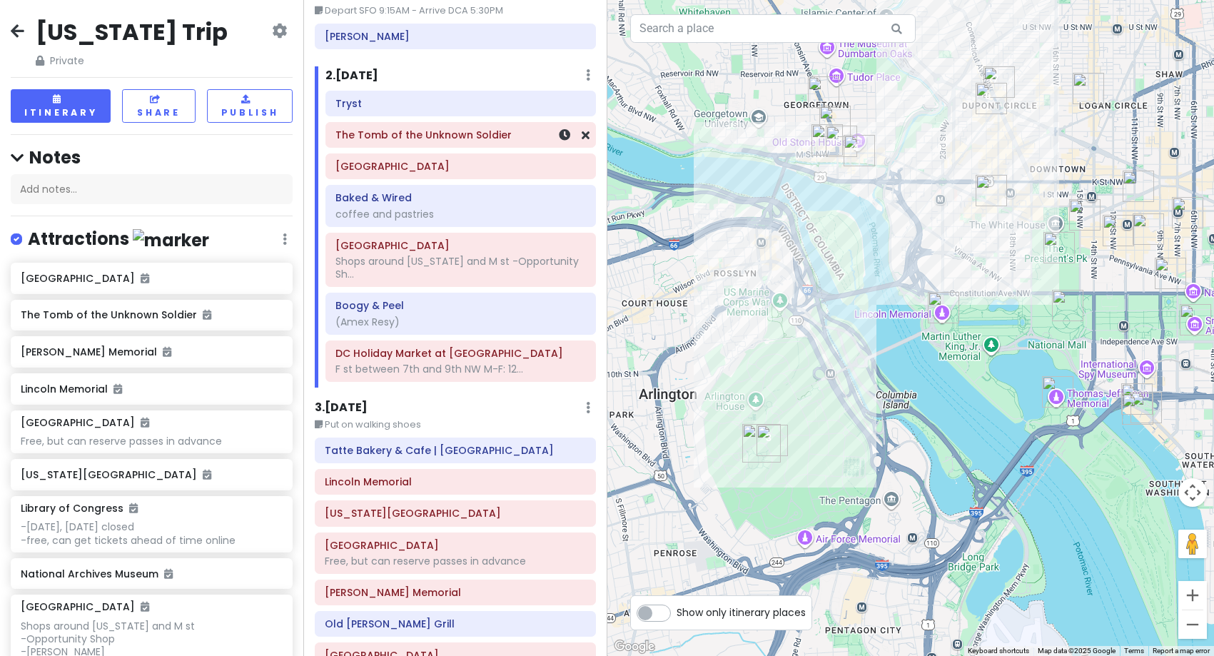
click at [454, 146] on div "The Tomb of the Unknown Soldier" at bounding box center [460, 135] width 268 height 24
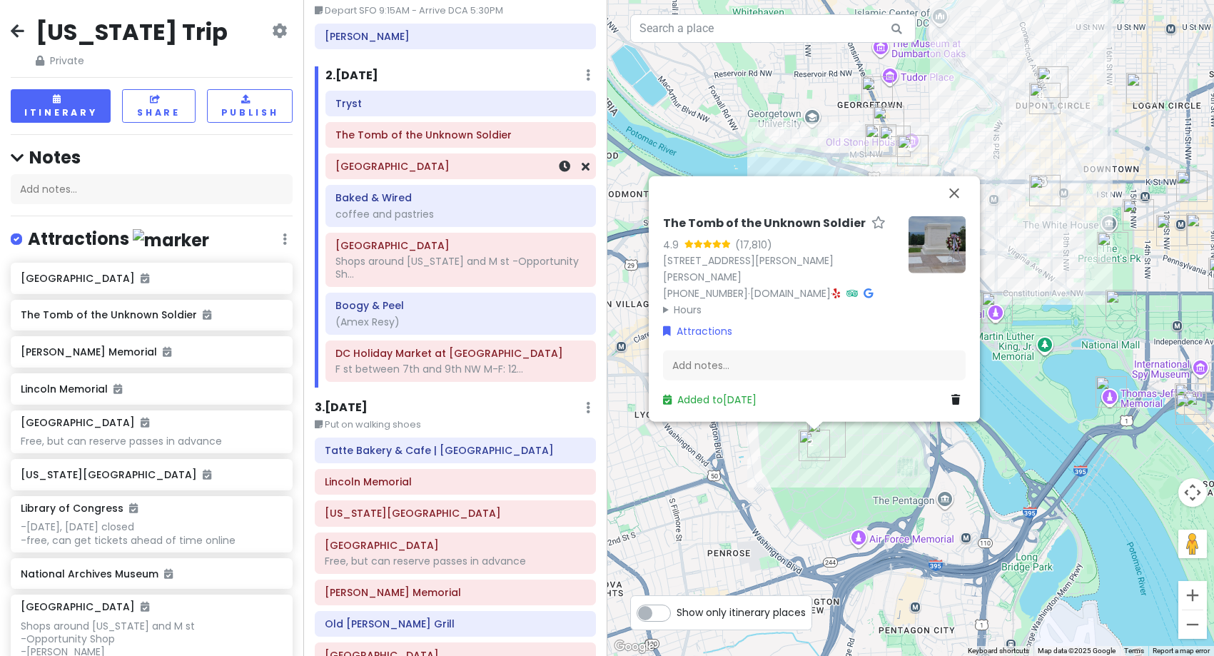
click at [382, 173] on h6 "[GEOGRAPHIC_DATA]" at bounding box center [460, 166] width 250 height 13
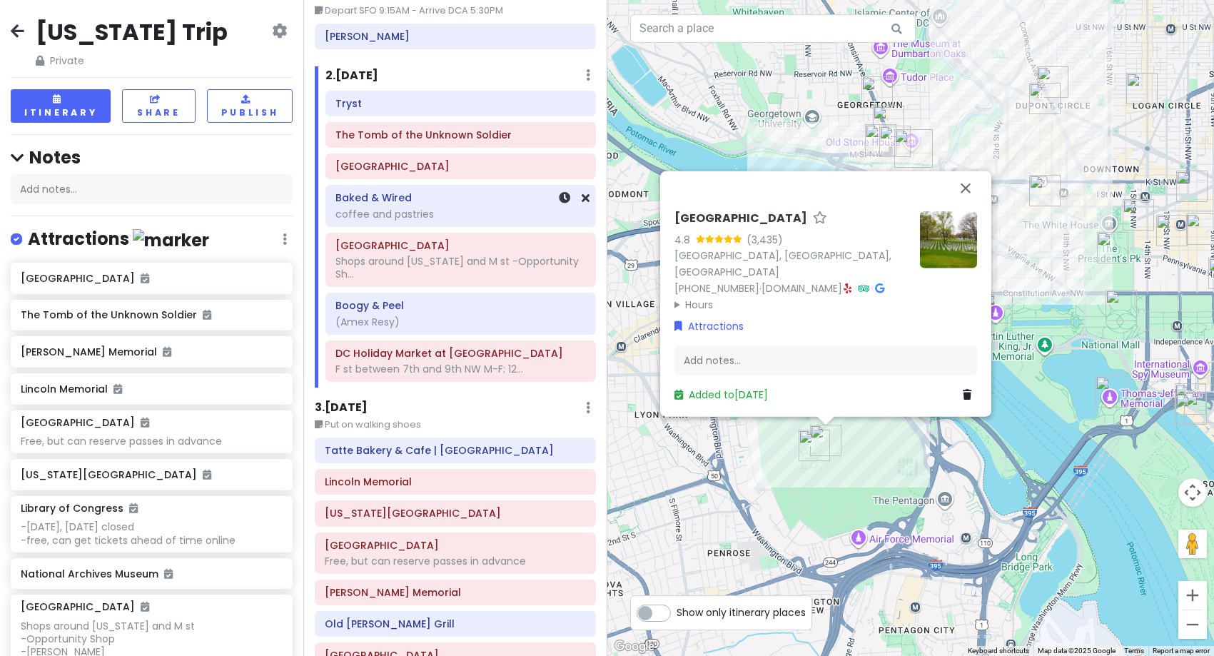
click at [370, 216] on div "coffee and pastries" at bounding box center [460, 214] width 250 height 13
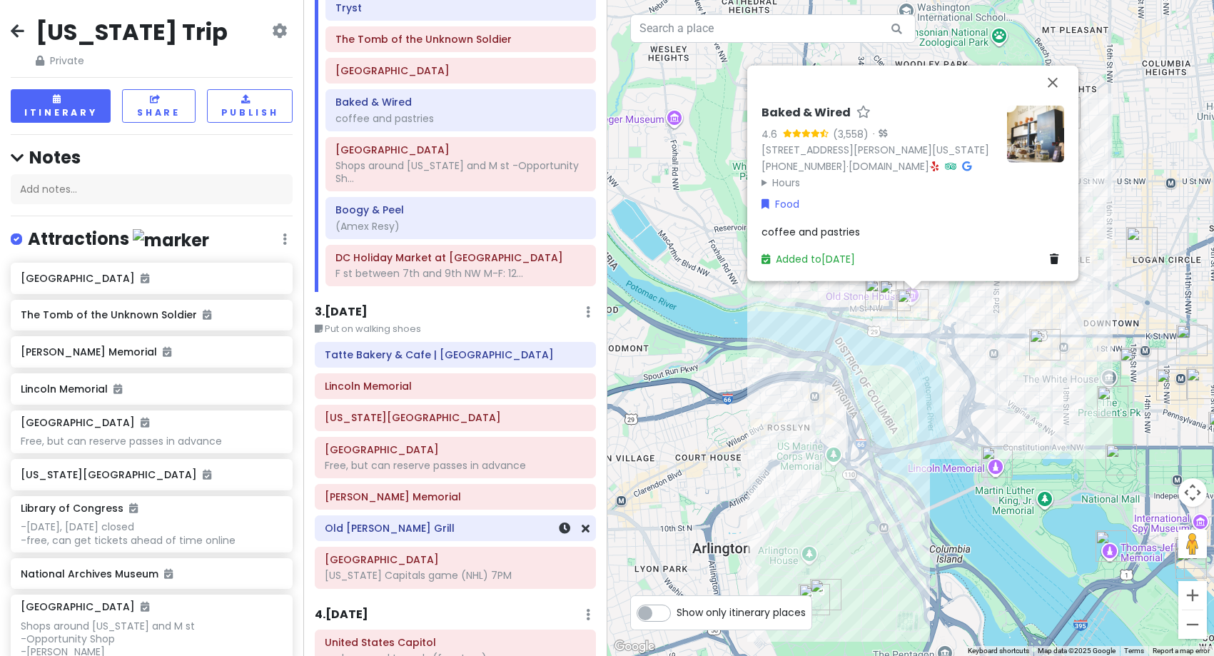
scroll to position [143, 0]
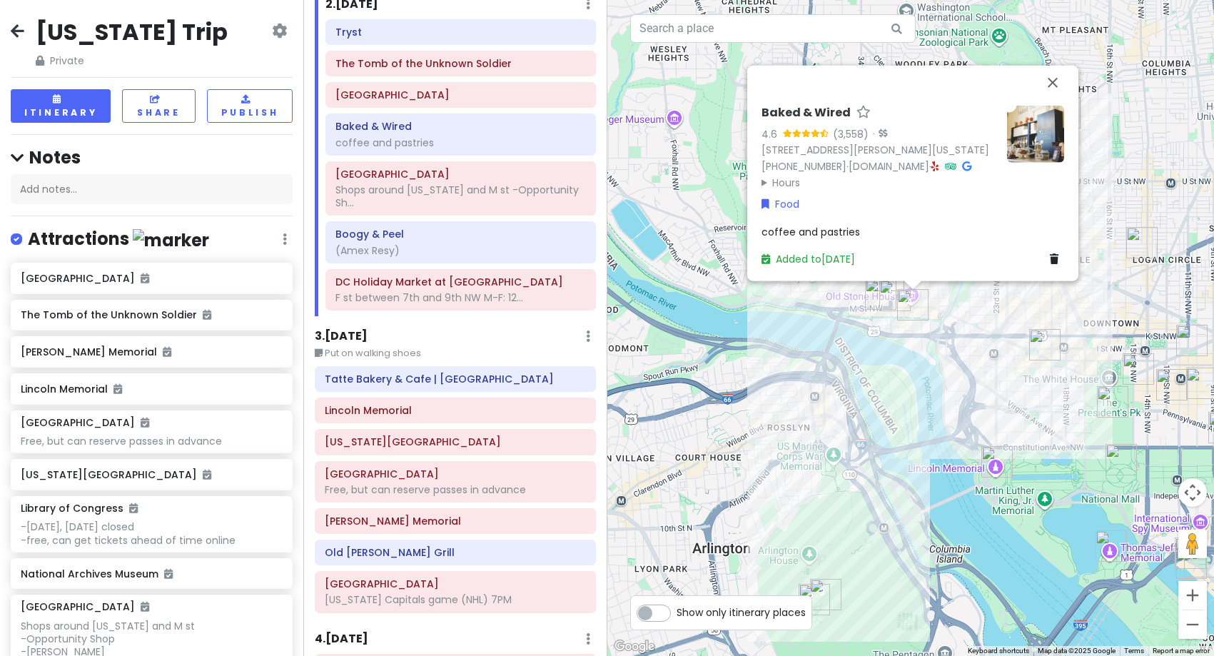
click at [360, 331] on h6 "3 . [DATE]" at bounding box center [341, 336] width 53 height 15
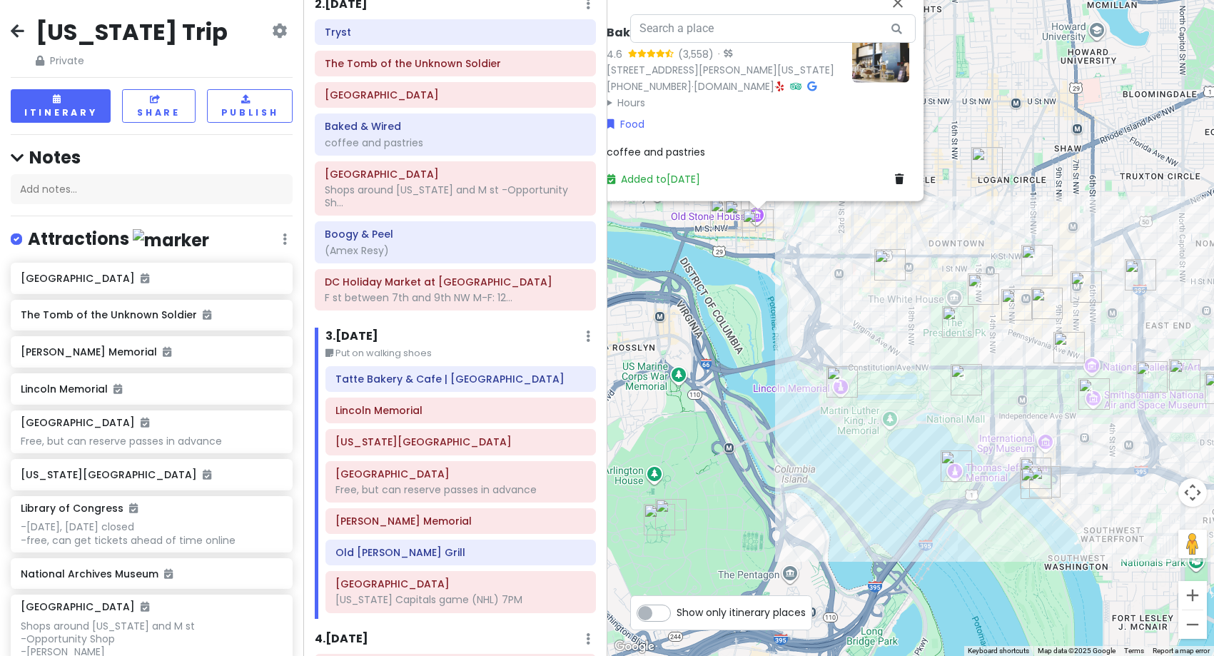
drag, startPoint x: 879, startPoint y: 478, endPoint x: 728, endPoint y: 395, distance: 171.8
click at [728, 395] on div "Baked & Wired 4.6 (3,558) · [STREET_ADDRESS][PERSON_NAME][US_STATE] [PHONE_NUMB…" at bounding box center [910, 328] width 607 height 656
click at [393, 417] on div "Lincoln Memorial" at bounding box center [460, 410] width 250 height 20
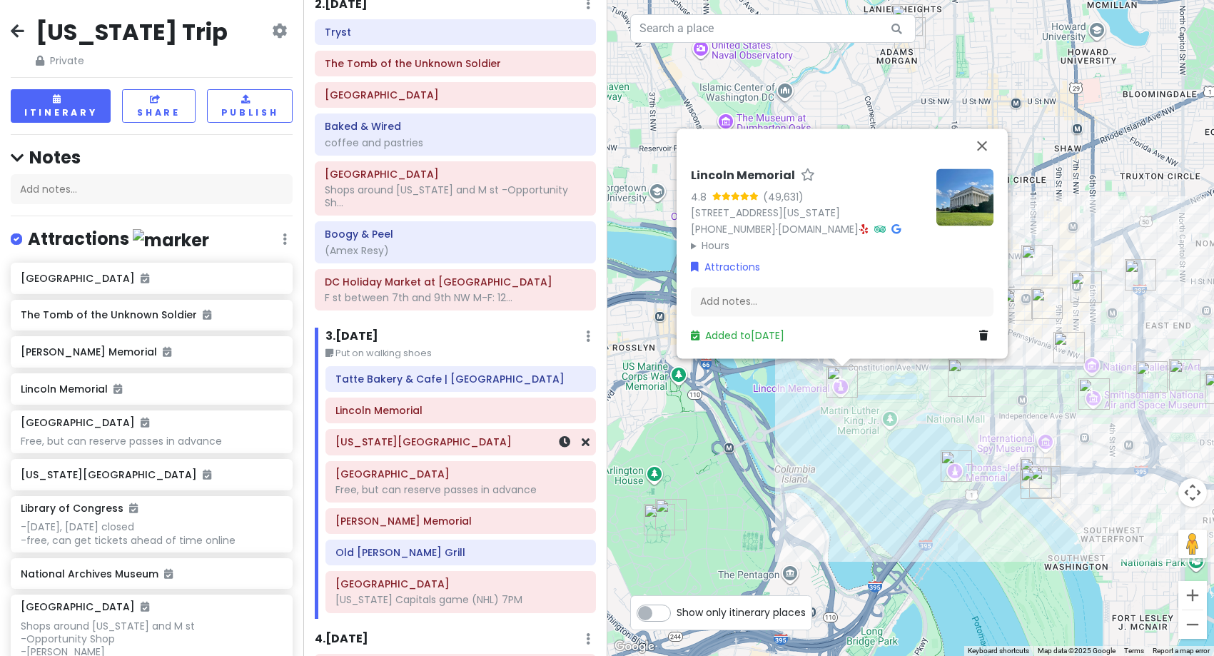
click at [397, 452] on div "[US_STATE][GEOGRAPHIC_DATA]" at bounding box center [460, 442] width 268 height 24
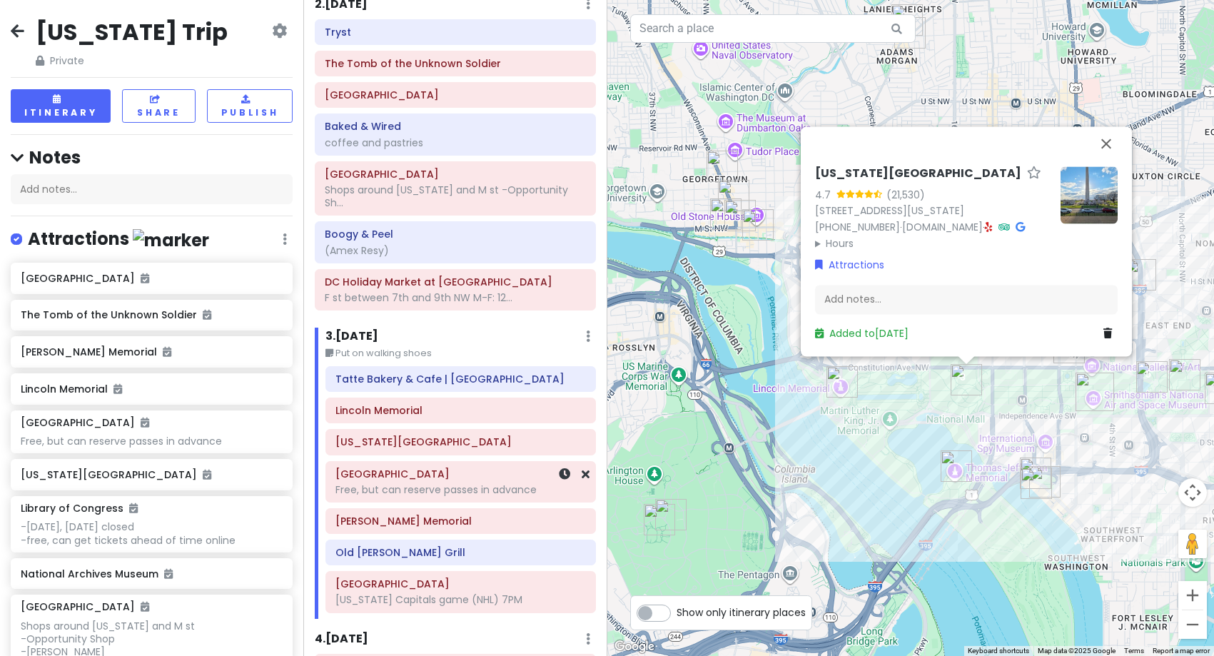
click at [408, 497] on div "[GEOGRAPHIC_DATA], but can reserve passes in advance" at bounding box center [460, 482] width 250 height 36
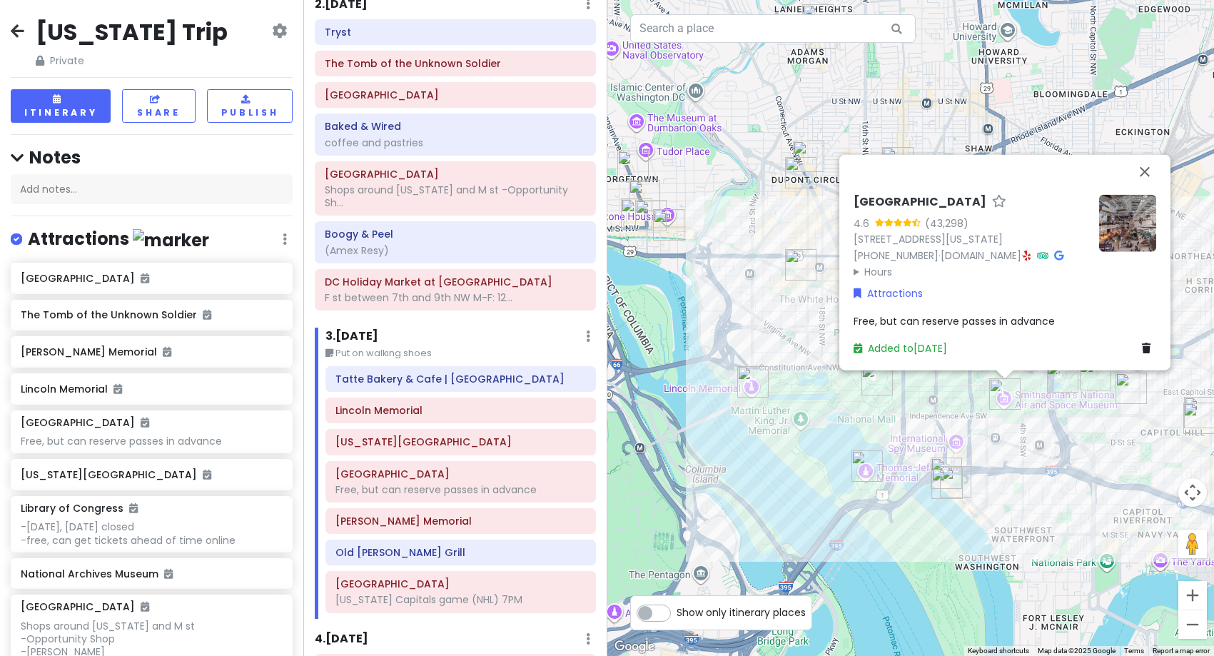
click at [410, 537] on div "[GEOGRAPHIC_DATA] | [GEOGRAPHIC_DATA] [GEOGRAPHIC_DATA][US_STATE], but can rese…" at bounding box center [460, 492] width 291 height 252
click at [413, 526] on h6 "[PERSON_NAME] Memorial" at bounding box center [460, 521] width 250 height 13
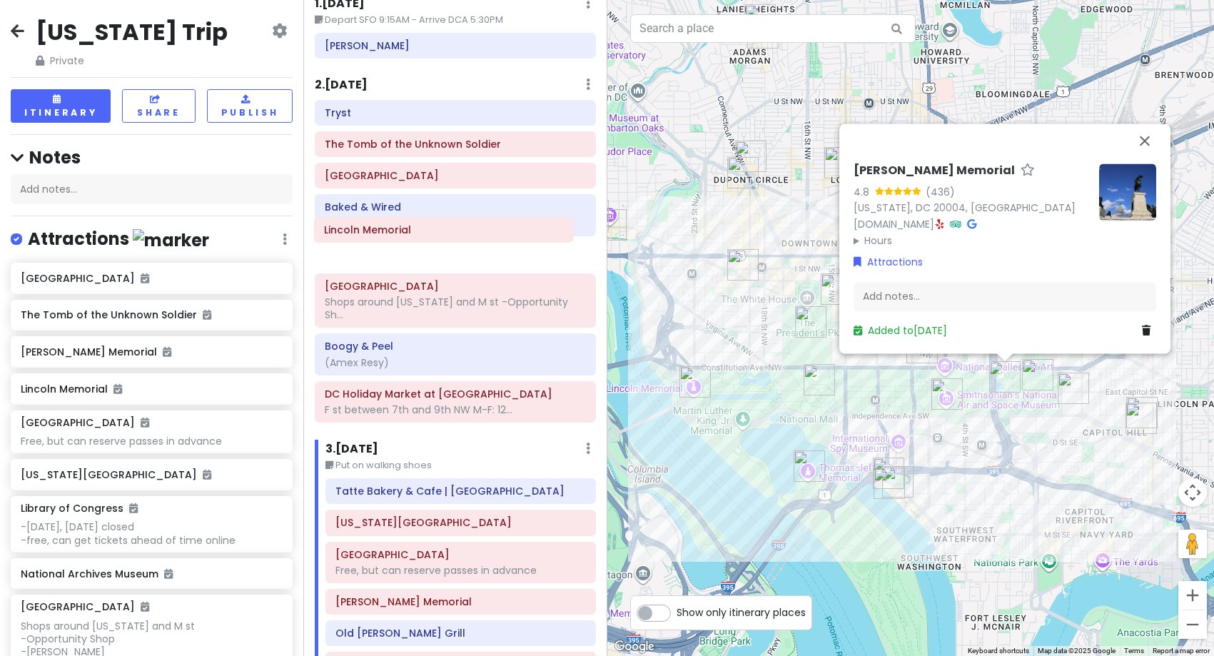
scroll to position [62, 0]
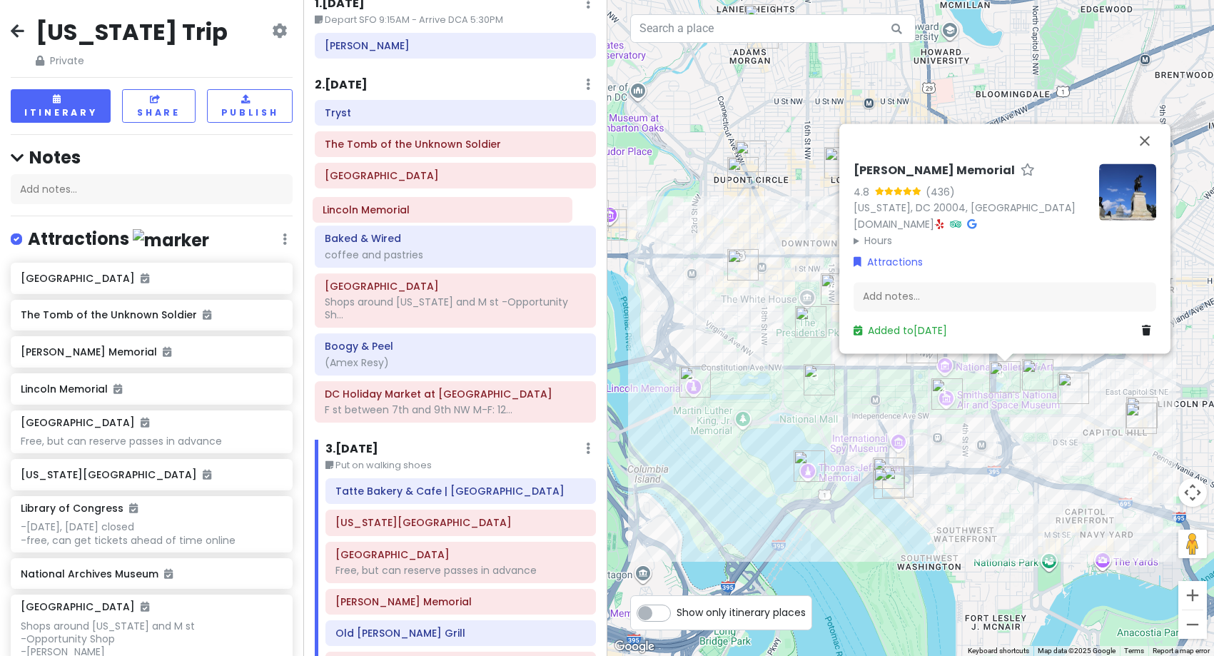
drag, startPoint x: 405, startPoint y: 491, endPoint x: 392, endPoint y: 219, distance: 272.2
click at [392, 219] on div "Itinerary × 1 . [DATE] Edit Day Notes Delete Day Depart SFO 9:15AM - Arrive DCA…" at bounding box center [454, 328] width 303 height 656
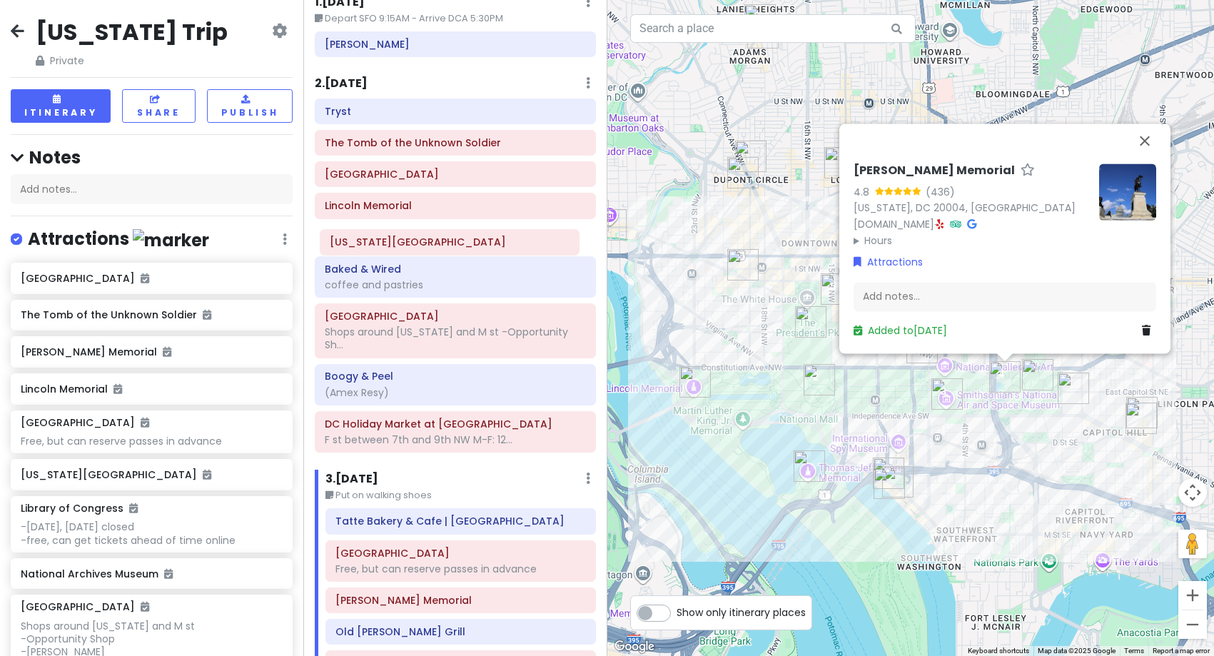
drag, startPoint x: 428, startPoint y: 527, endPoint x: 422, endPoint y: 246, distance: 280.5
click at [422, 246] on div "Itinerary × 1 . [DATE] Edit Day Notes Delete Day Depart SFO 9:15AM - Arrive DCA…" at bounding box center [454, 328] width 303 height 656
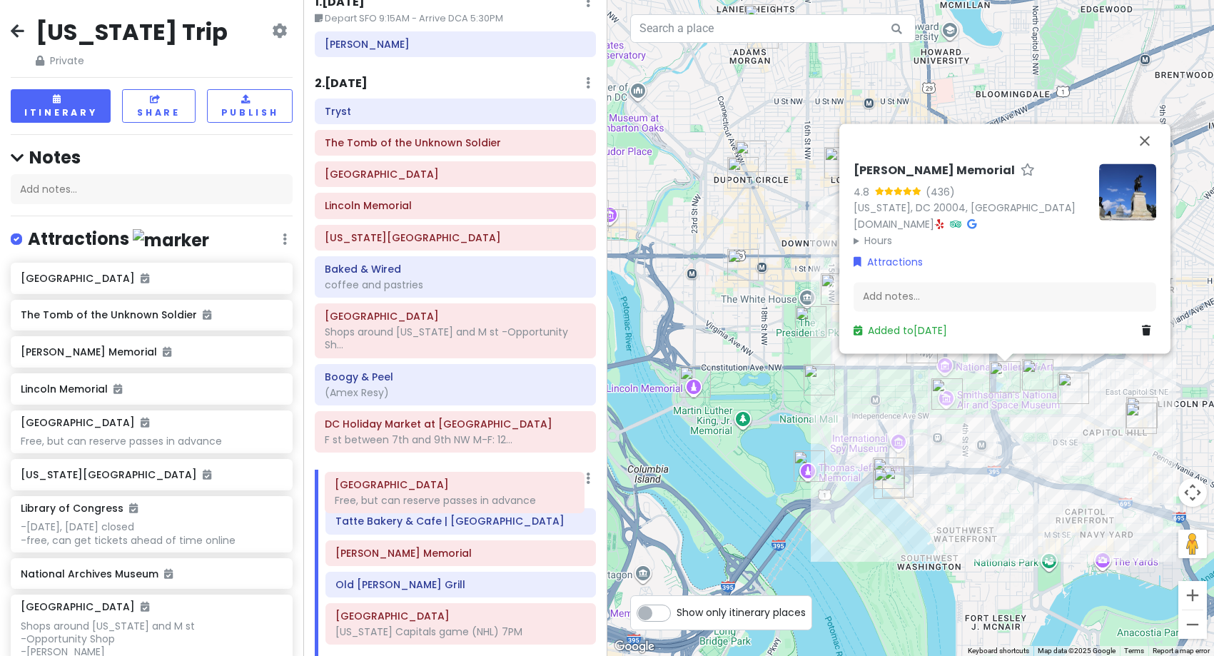
scroll to position [68, 0]
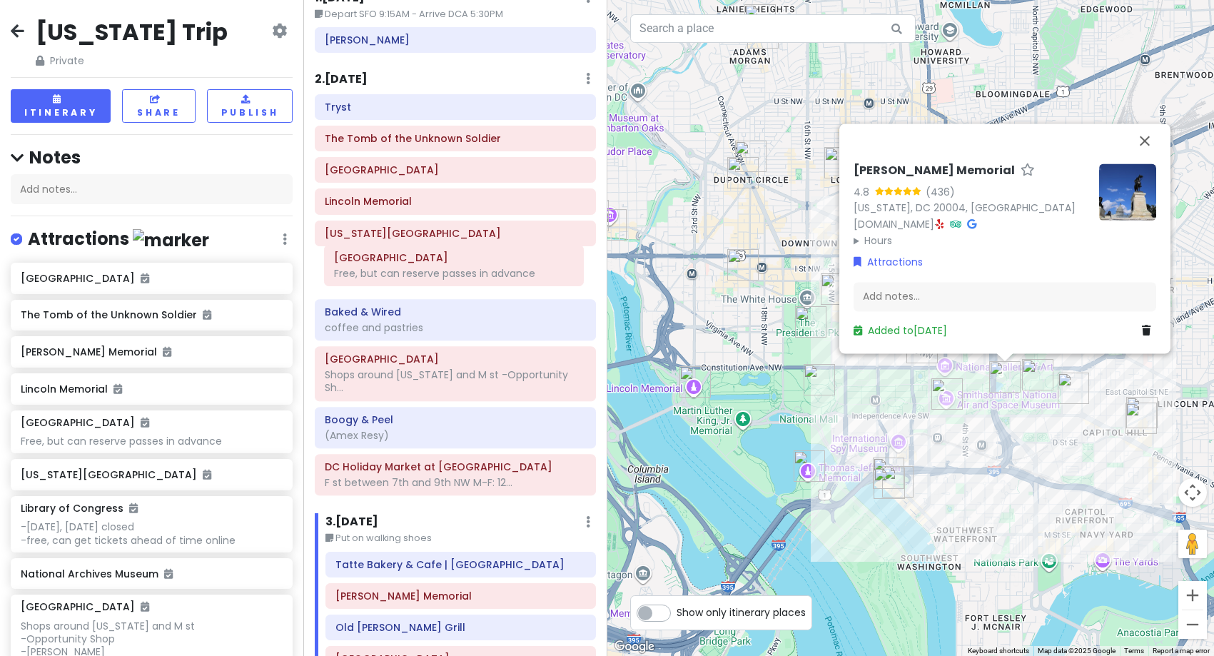
drag, startPoint x: 401, startPoint y: 579, endPoint x: 400, endPoint y: 283, distance: 295.5
click at [400, 283] on div "Itinerary × 1 . [DATE] Edit Day Notes Delete Day Depart SFO 9:15AM - Arrive DCA…" at bounding box center [454, 328] width 303 height 656
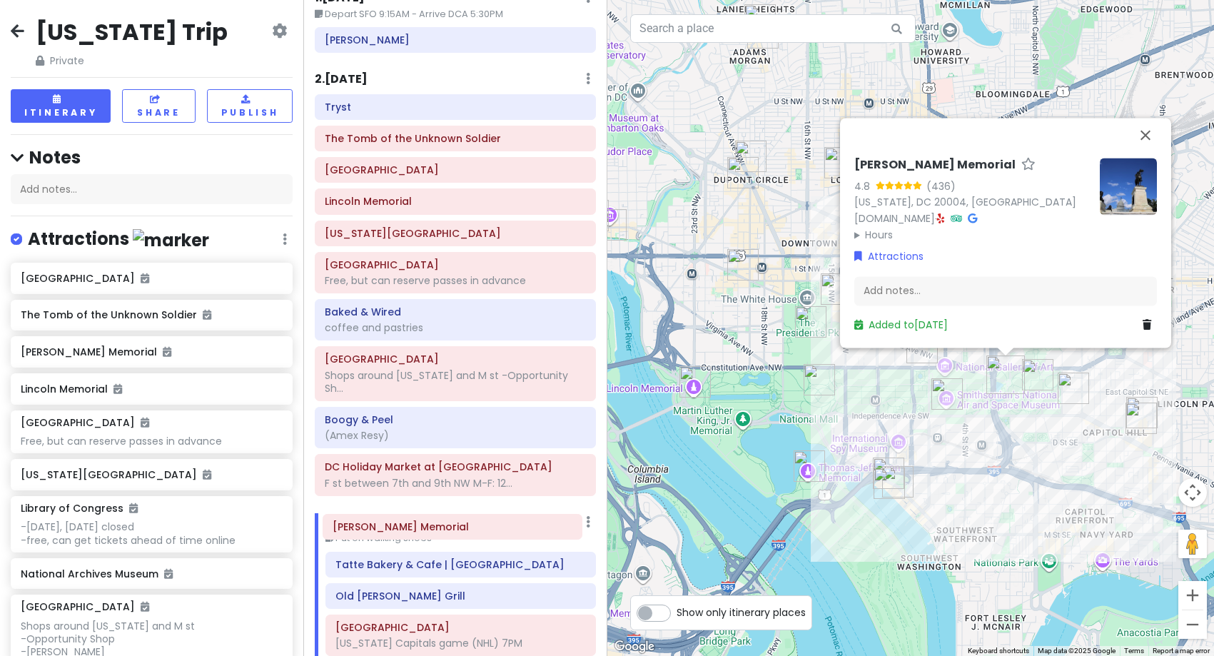
scroll to position [71, 0]
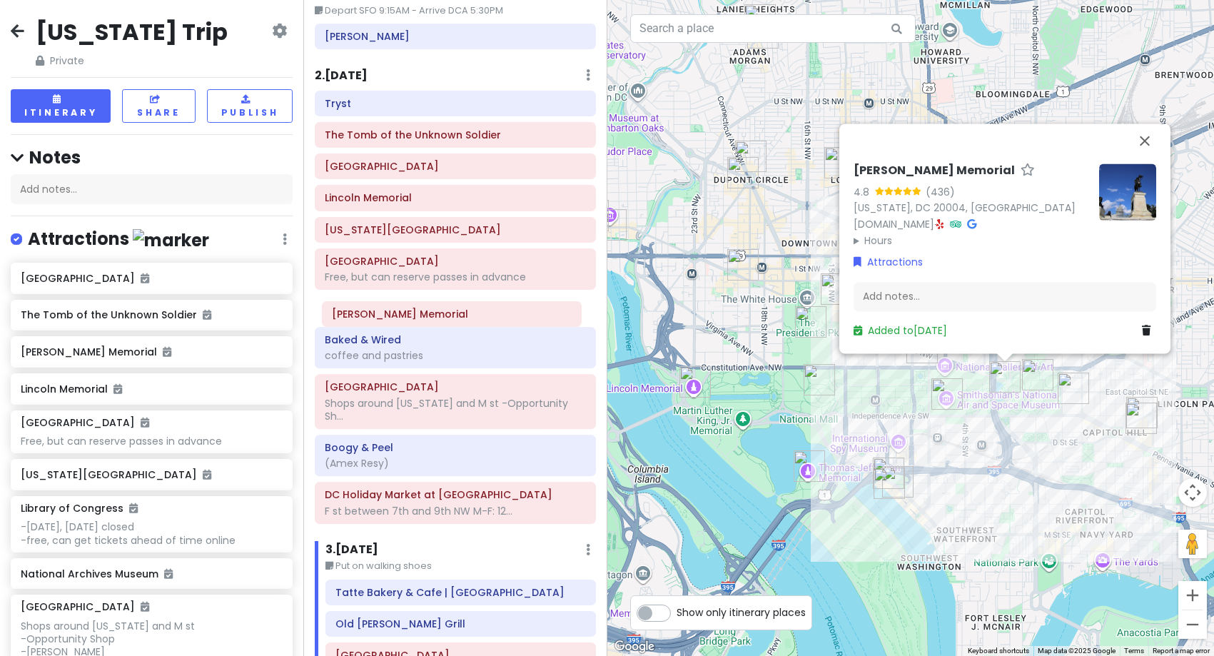
drag, startPoint x: 400, startPoint y: 598, endPoint x: 397, endPoint y: 316, distance: 281.9
click at [397, 316] on div "Itinerary × 1 . [DATE] Edit Day Notes Delete Day Depart SFO 9:15AM - Arrive DCA…" at bounding box center [454, 328] width 303 height 656
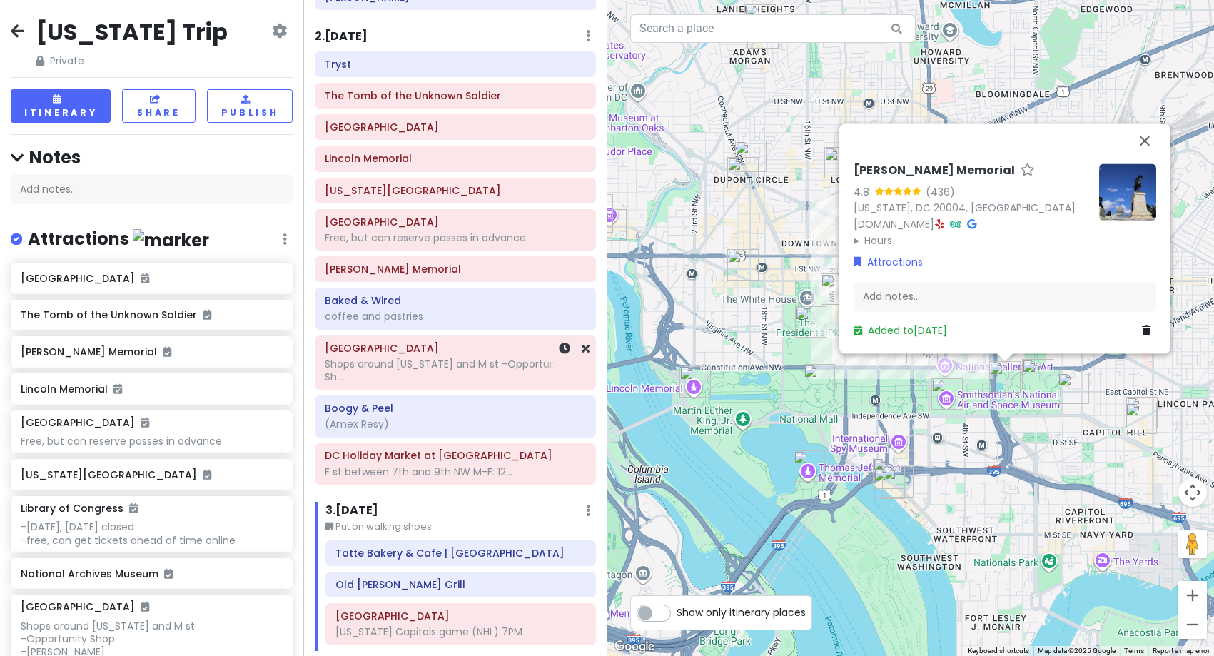
scroll to position [214, 0]
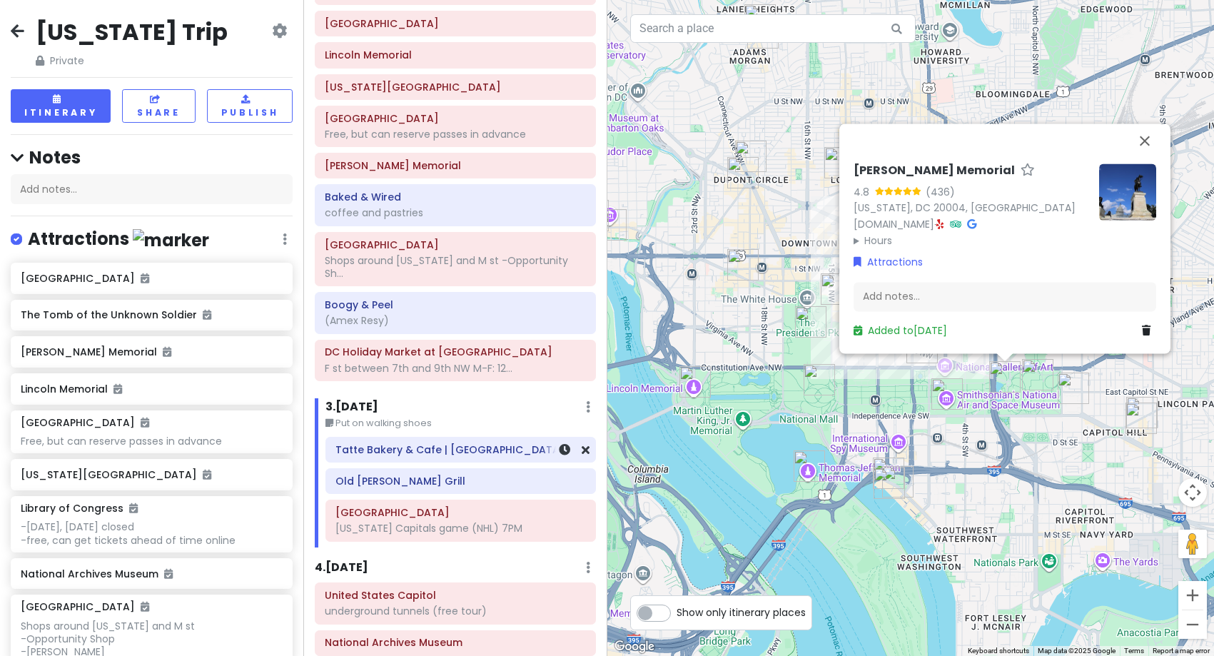
click at [375, 456] on h6 "Tatte Bakery & Cafe | [GEOGRAPHIC_DATA]" at bounding box center [460, 449] width 250 height 13
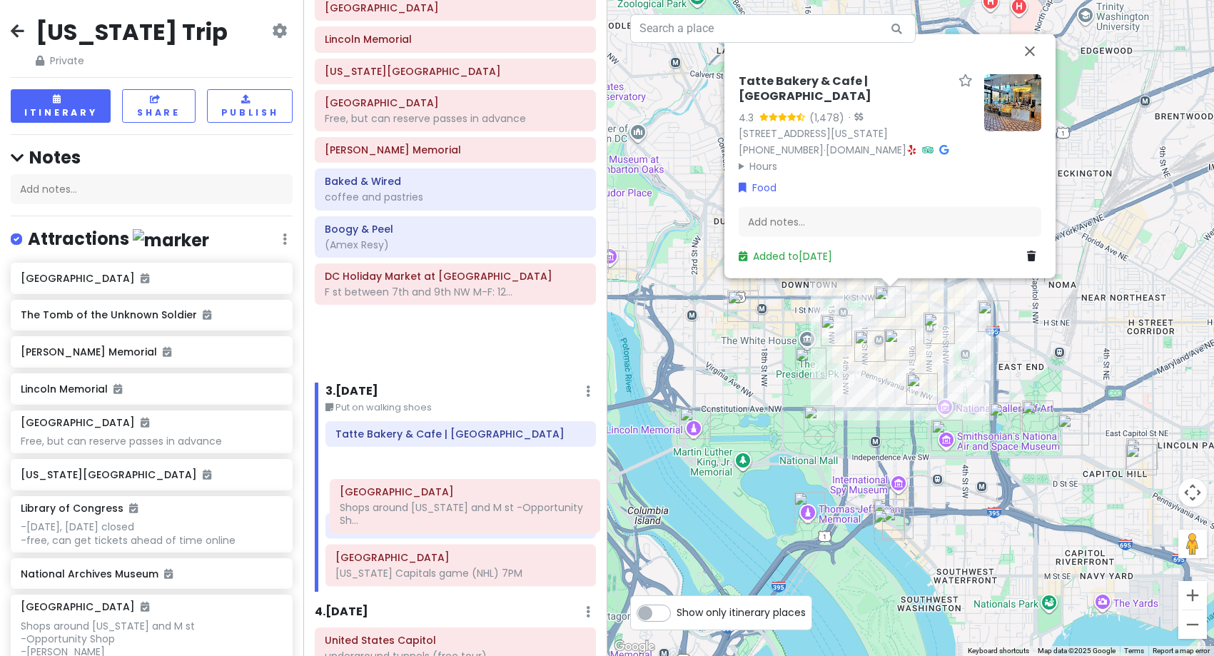
scroll to position [237, 0]
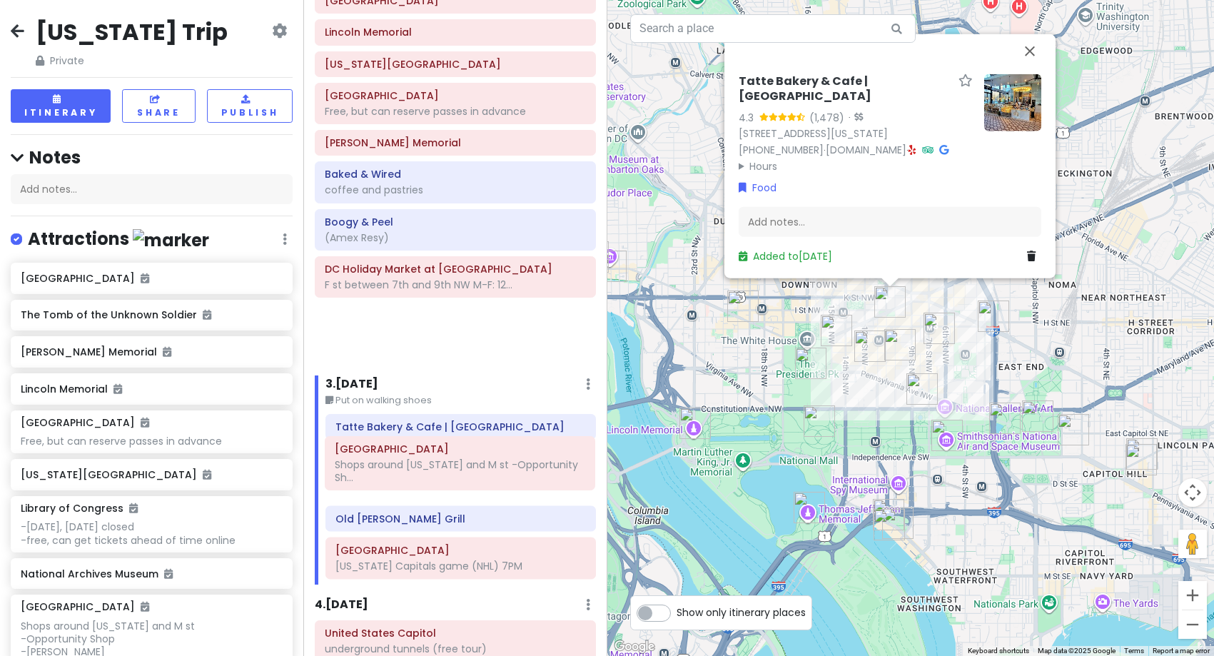
drag, startPoint x: 379, startPoint y: 265, endPoint x: 389, endPoint y: 470, distance: 204.4
click at [389, 470] on div "Itinerary × 1 . [DATE] Edit Day Notes Delete Day Depart SFO 9:15AM - Arrive DCA…" at bounding box center [454, 328] width 303 height 656
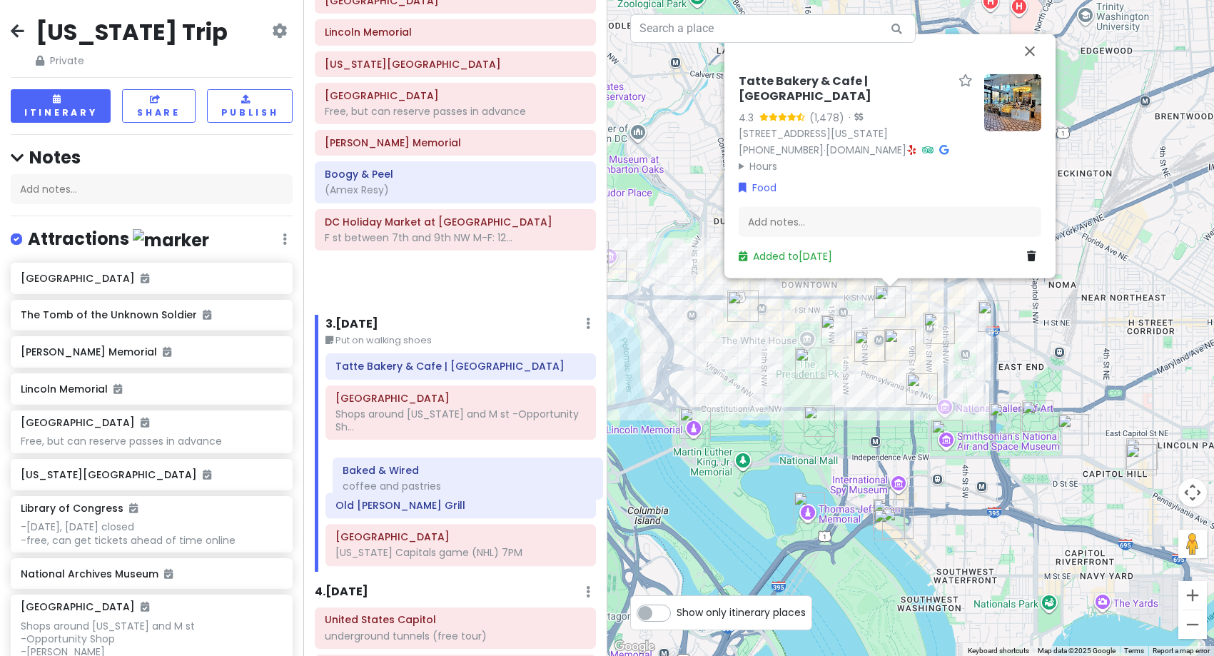
drag, startPoint x: 363, startPoint y: 182, endPoint x: 380, endPoint y: 478, distance: 296.7
click at [380, 478] on div "Itinerary × 1 . [DATE] Edit Day Notes Delete Day Depart SFO 9:15AM - Arrive DCA…" at bounding box center [454, 328] width 303 height 656
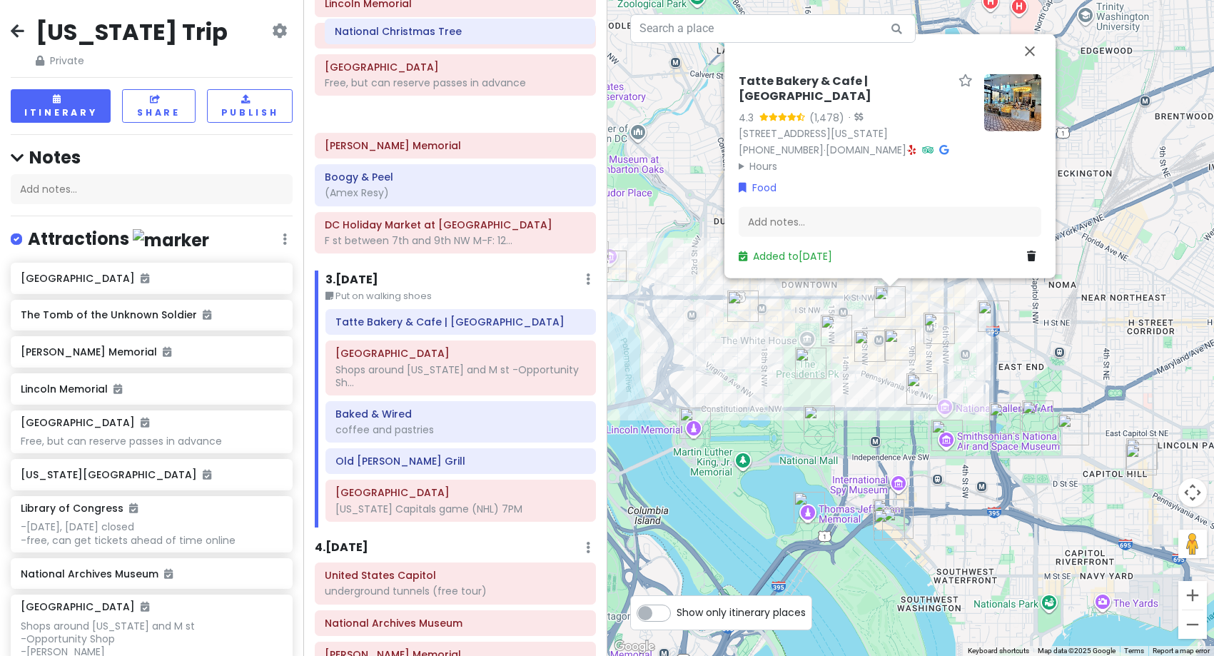
scroll to position [264, 0]
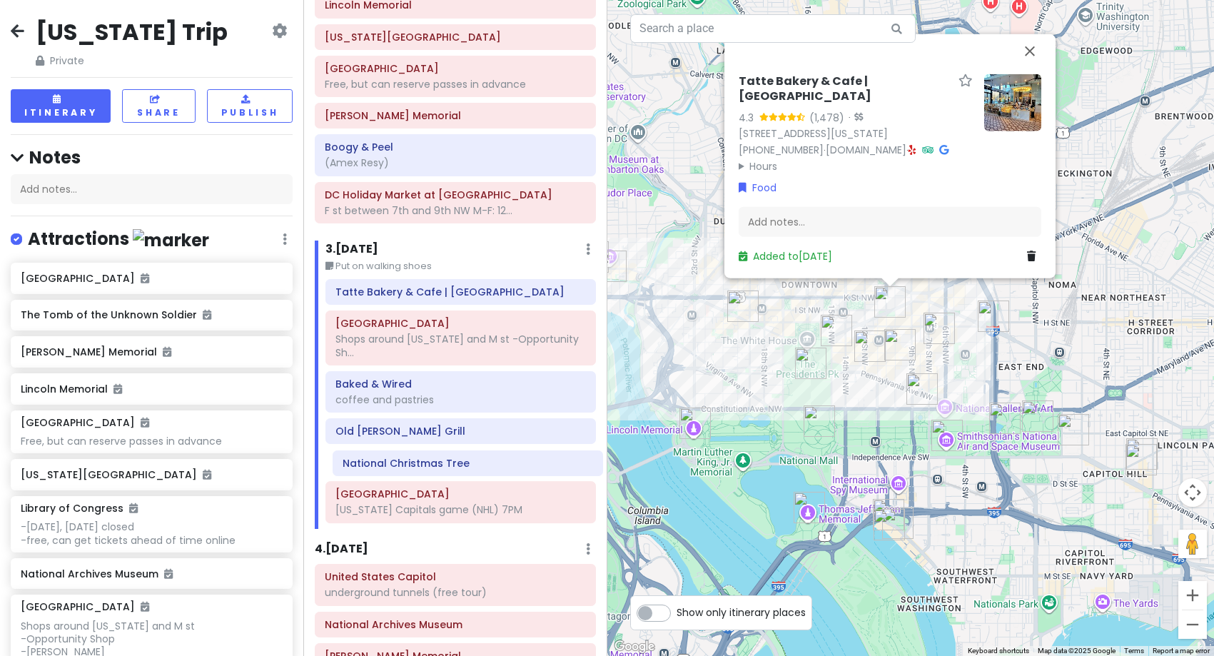
drag, startPoint x: 441, startPoint y: 505, endPoint x: 456, endPoint y: 467, distance: 40.0
click at [456, 467] on div "Itinerary × 1 . [DATE] Edit Day Notes Delete Day Depart SFO 9:15AM - Arrive DCA…" at bounding box center [454, 328] width 303 height 656
click at [433, 435] on h6 "Old [PERSON_NAME] Grill" at bounding box center [460, 431] width 250 height 13
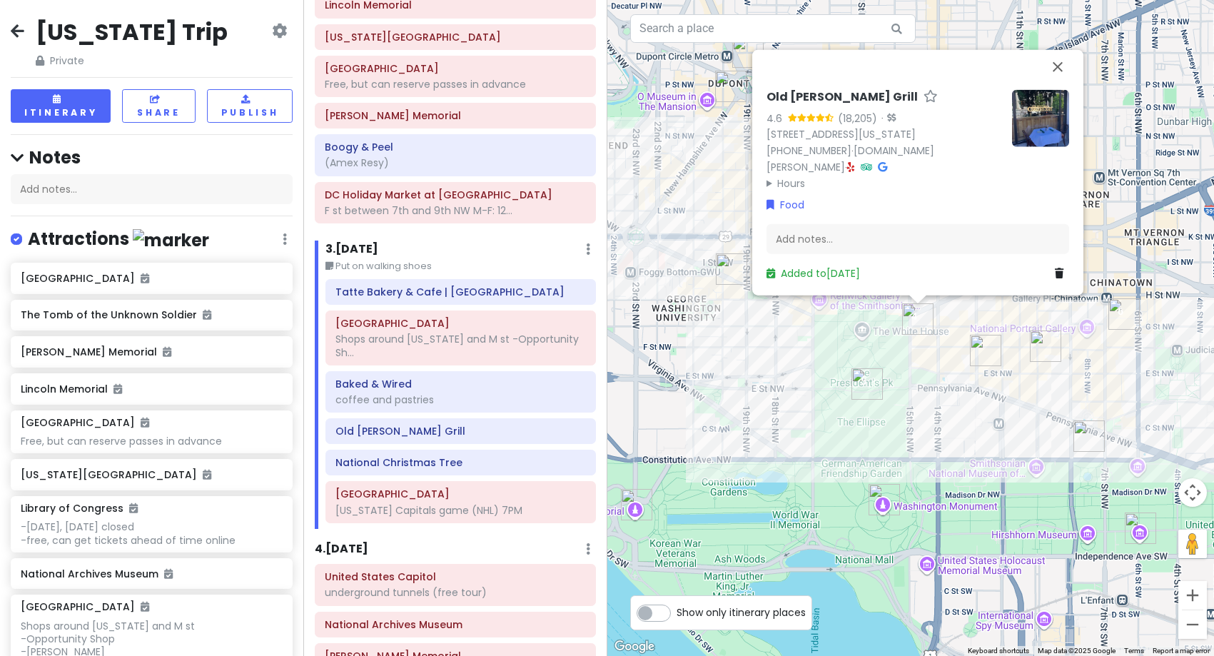
click at [707, 319] on div "Old [PERSON_NAME] Grill 4.6 (18,205) · [STREET_ADDRESS][US_STATE] [PHONE_NUMBER…" at bounding box center [910, 328] width 607 height 656
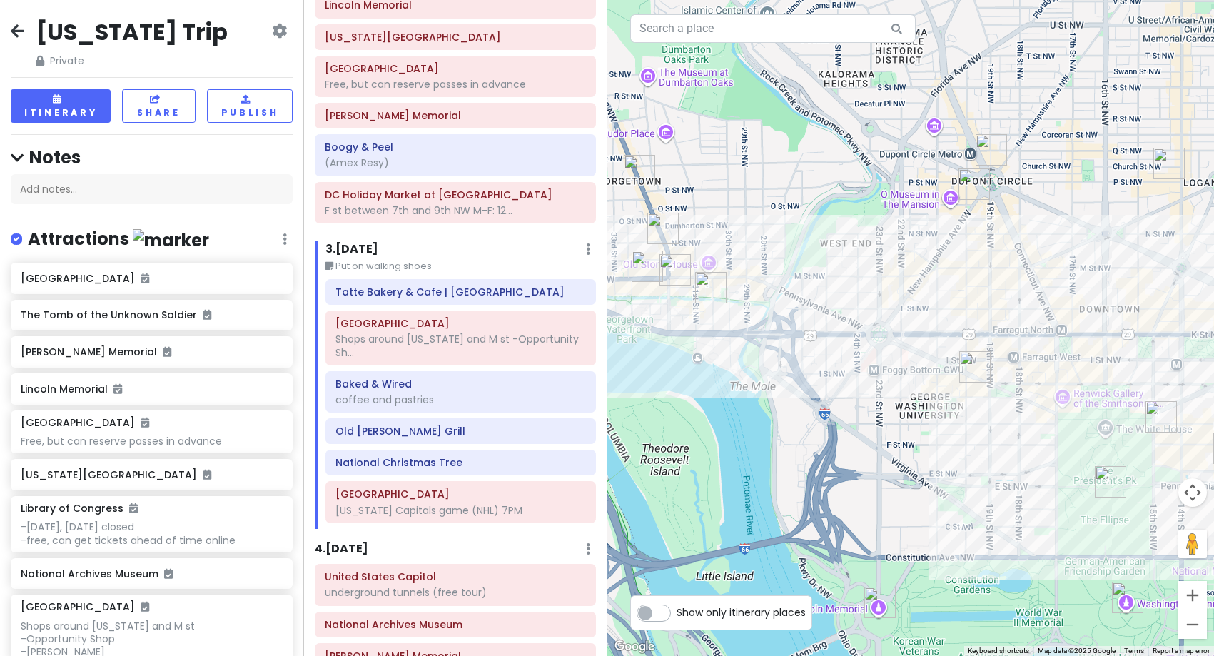
drag, startPoint x: 707, startPoint y: 319, endPoint x: 952, endPoint y: 418, distance: 264.8
click at [952, 418] on div at bounding box center [910, 328] width 607 height 656
click at [425, 406] on div "coffee and pastries" at bounding box center [460, 399] width 250 height 13
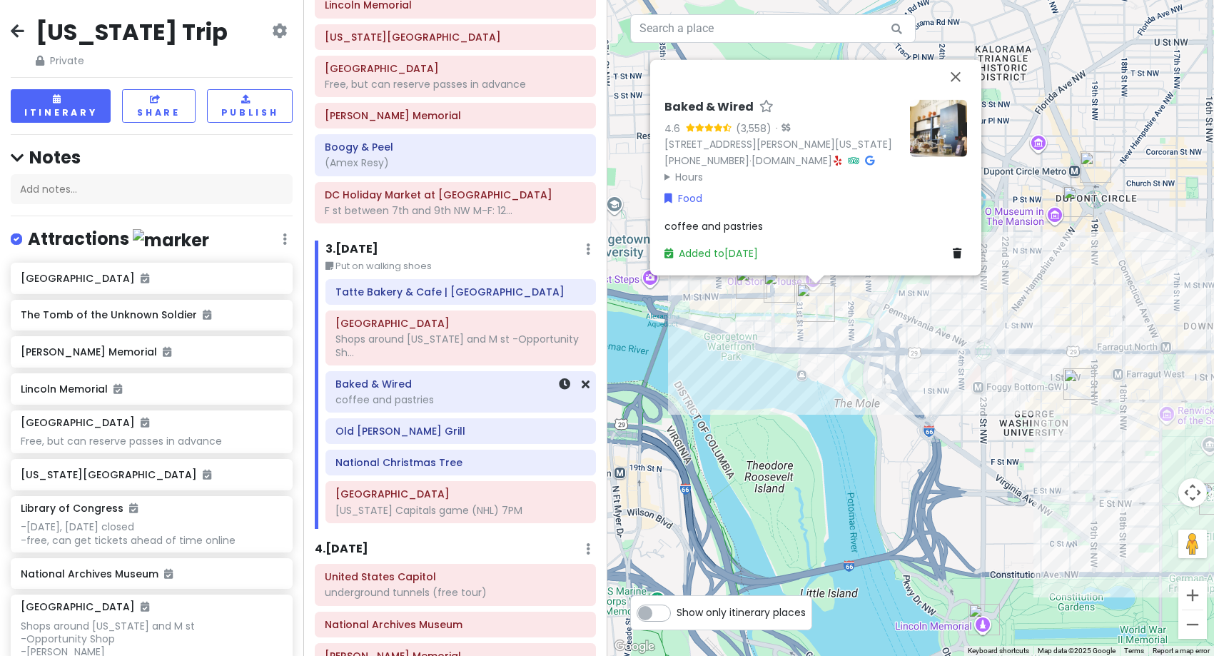
click at [379, 403] on div "coffee and pastries" at bounding box center [460, 399] width 250 height 13
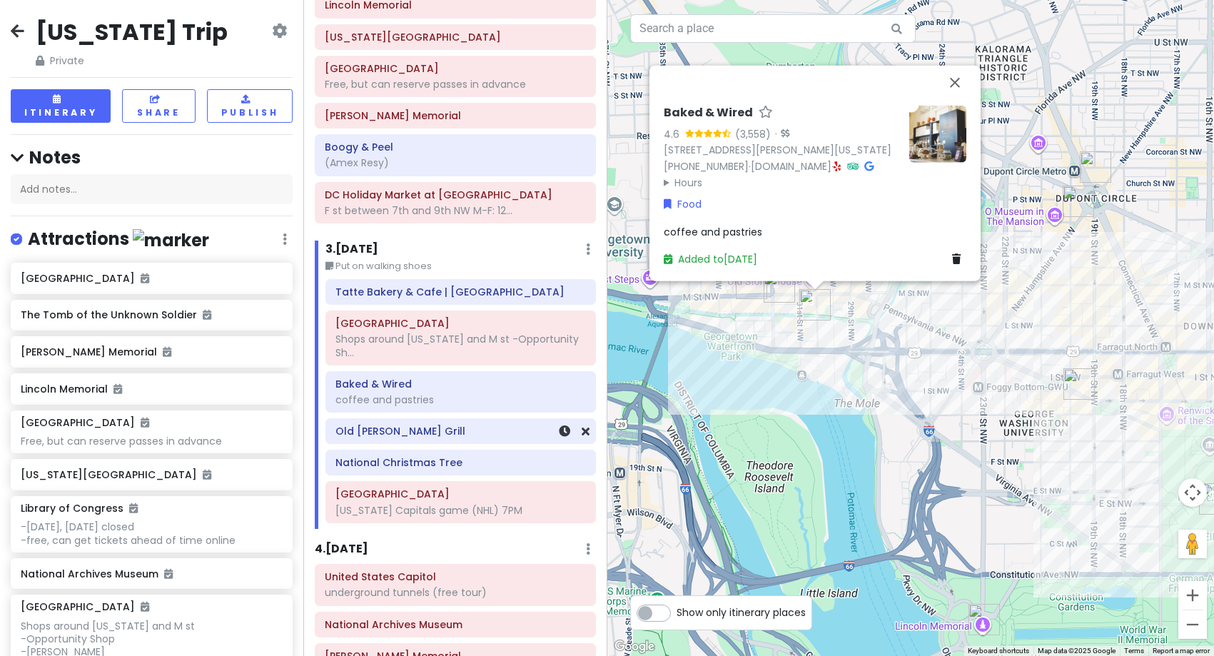
click at [352, 439] on div "Old [PERSON_NAME] Grill" at bounding box center [460, 431] width 250 height 20
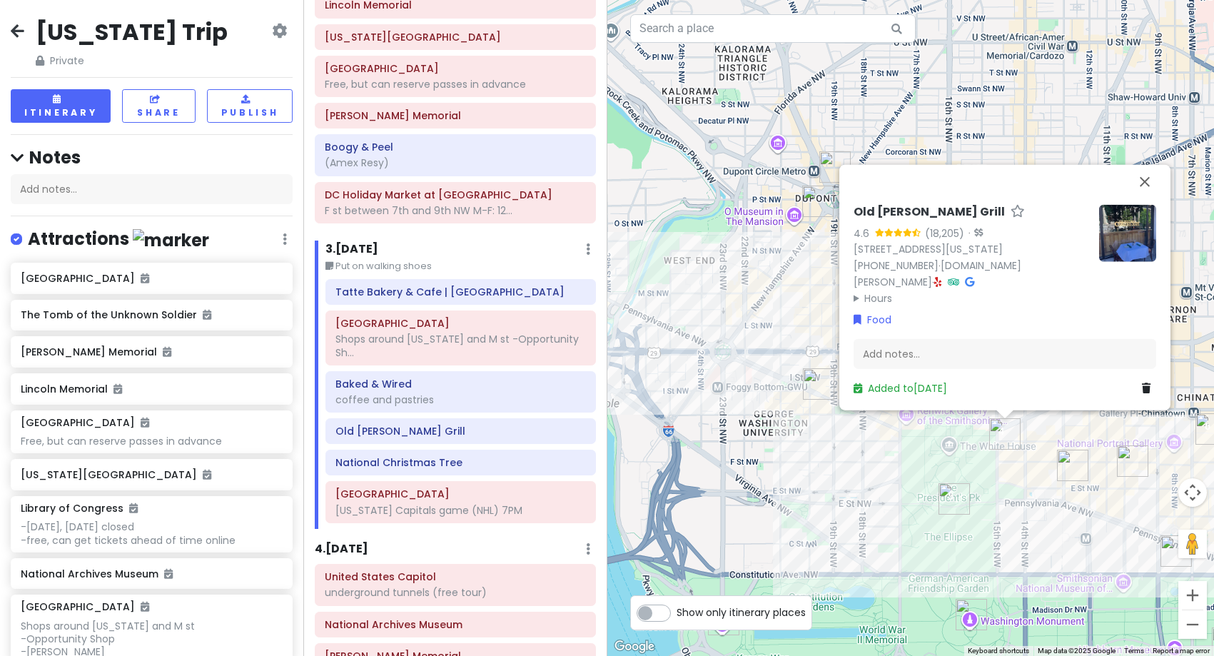
click at [814, 385] on img "Founding Farmers DC" at bounding box center [818, 383] width 31 height 31
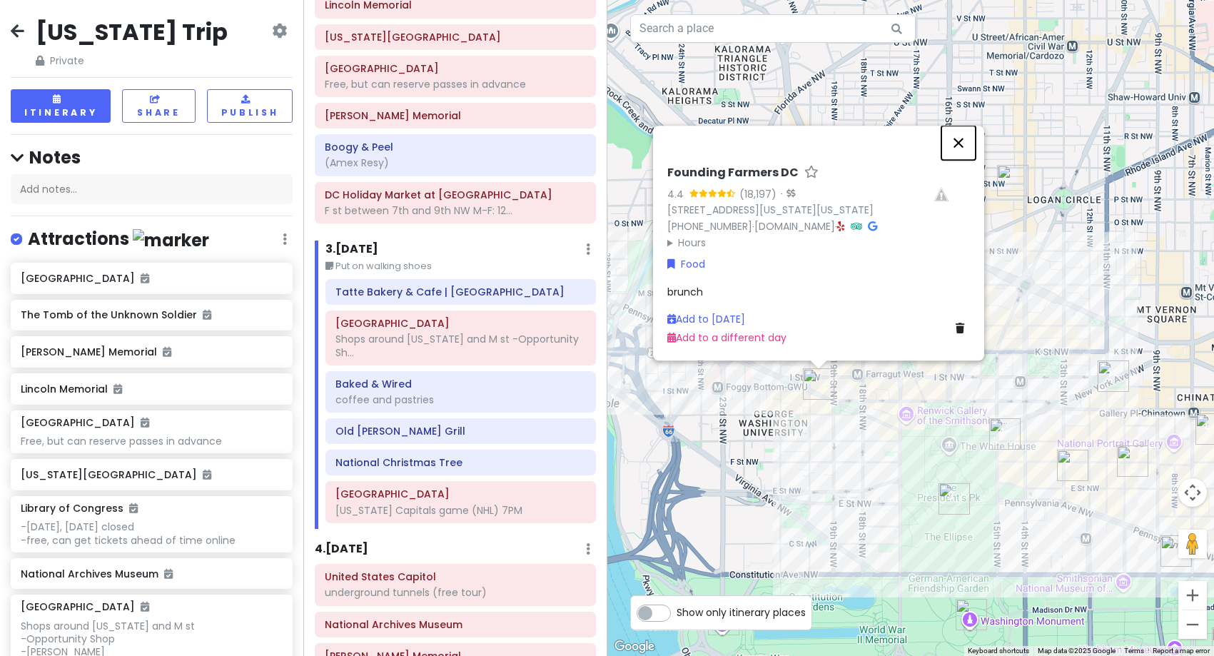
click at [961, 126] on button "Close" at bounding box center [958, 143] width 34 height 34
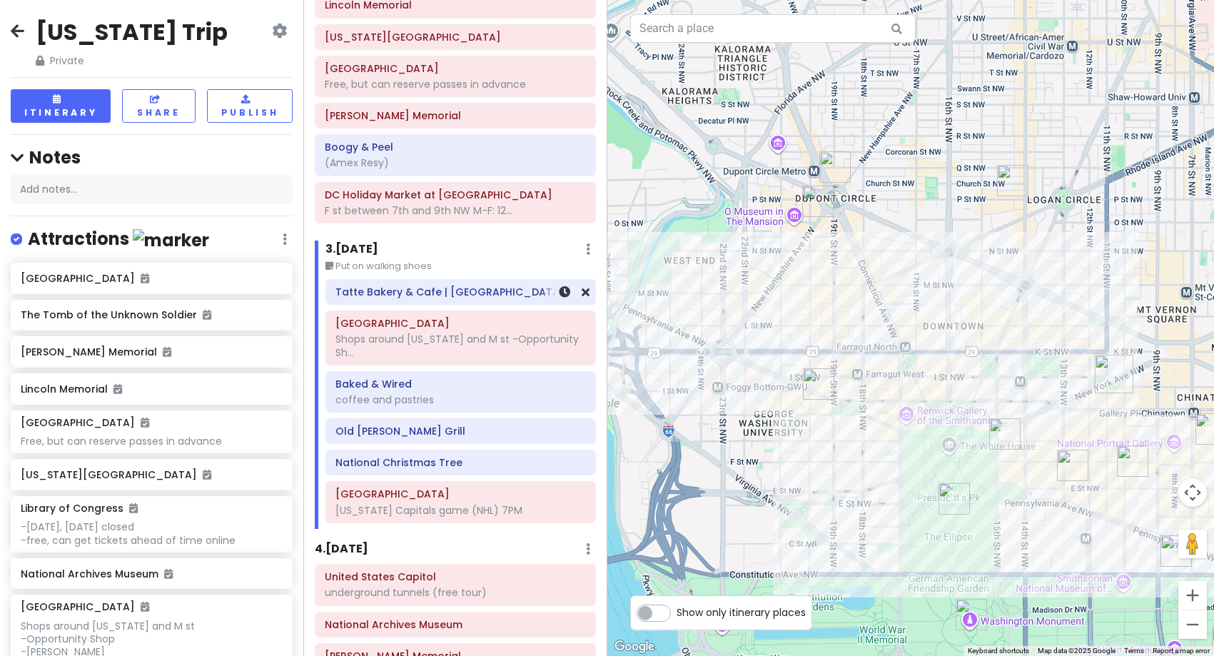
click at [465, 296] on h6 "Tatte Bakery & Cafe | [GEOGRAPHIC_DATA]" at bounding box center [460, 291] width 250 height 13
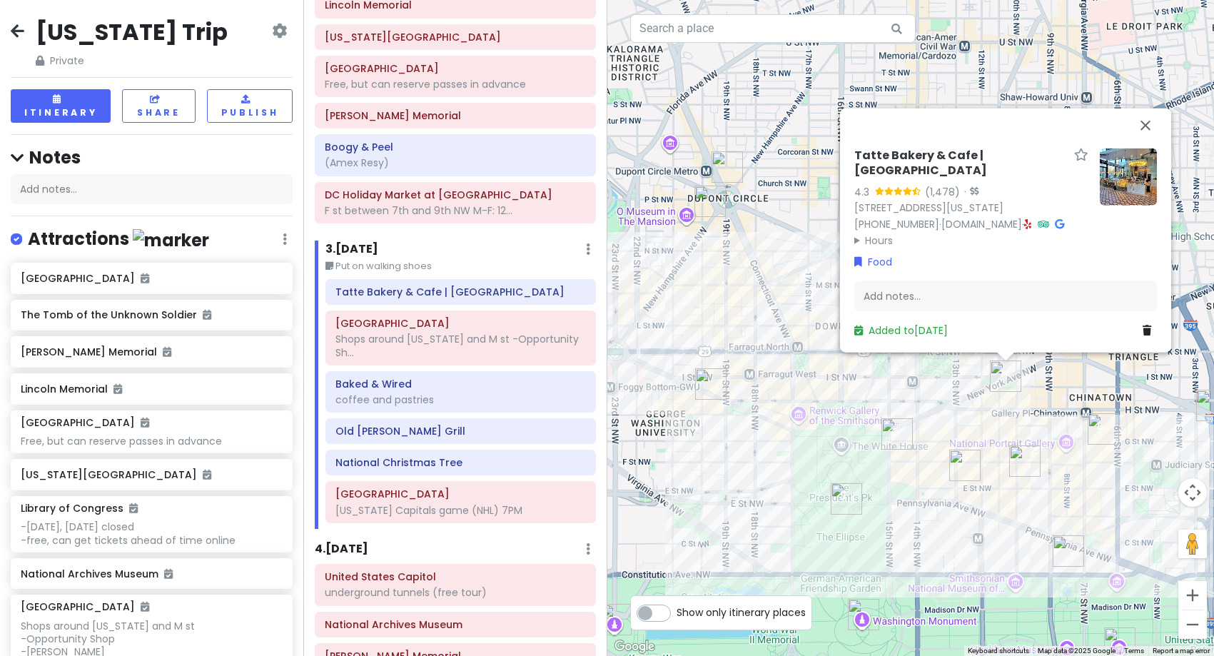
click at [456, 416] on div "Tatte Bakery & Cafe | City Center [GEOGRAPHIC_DATA] Shops around [US_STATE] and…" at bounding box center [460, 404] width 291 height 250
click at [456, 408] on div "Baked & Wired coffee and pastries" at bounding box center [460, 392] width 250 height 36
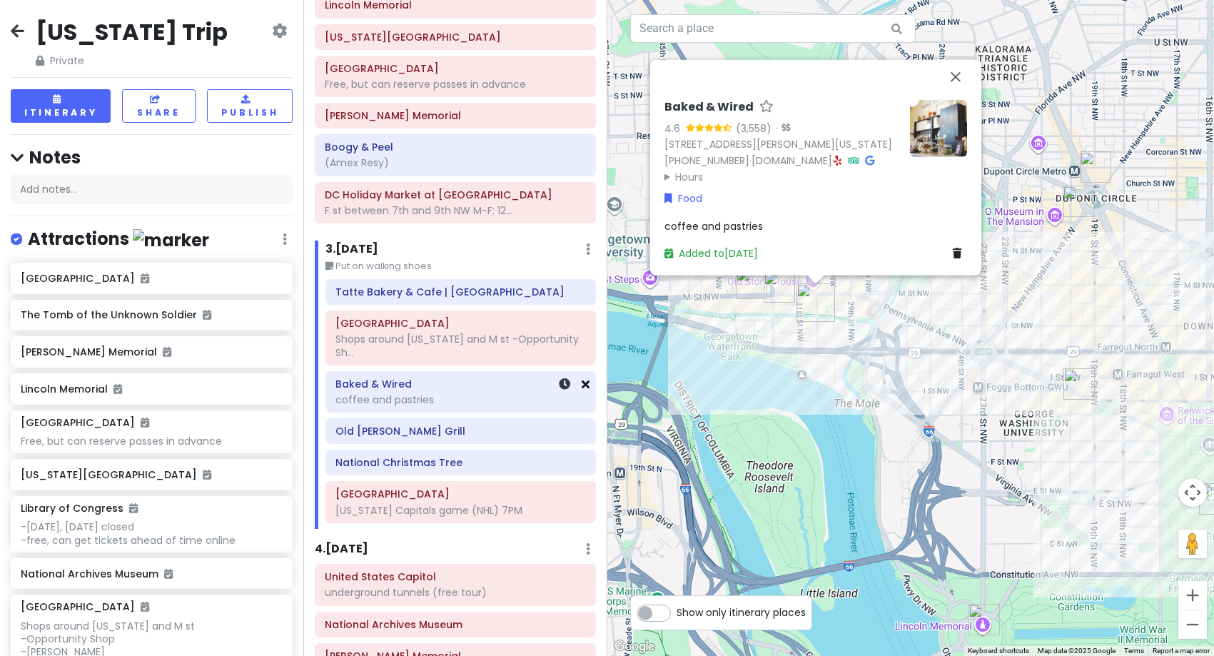
click at [582, 387] on icon at bounding box center [586, 383] width 8 height 11
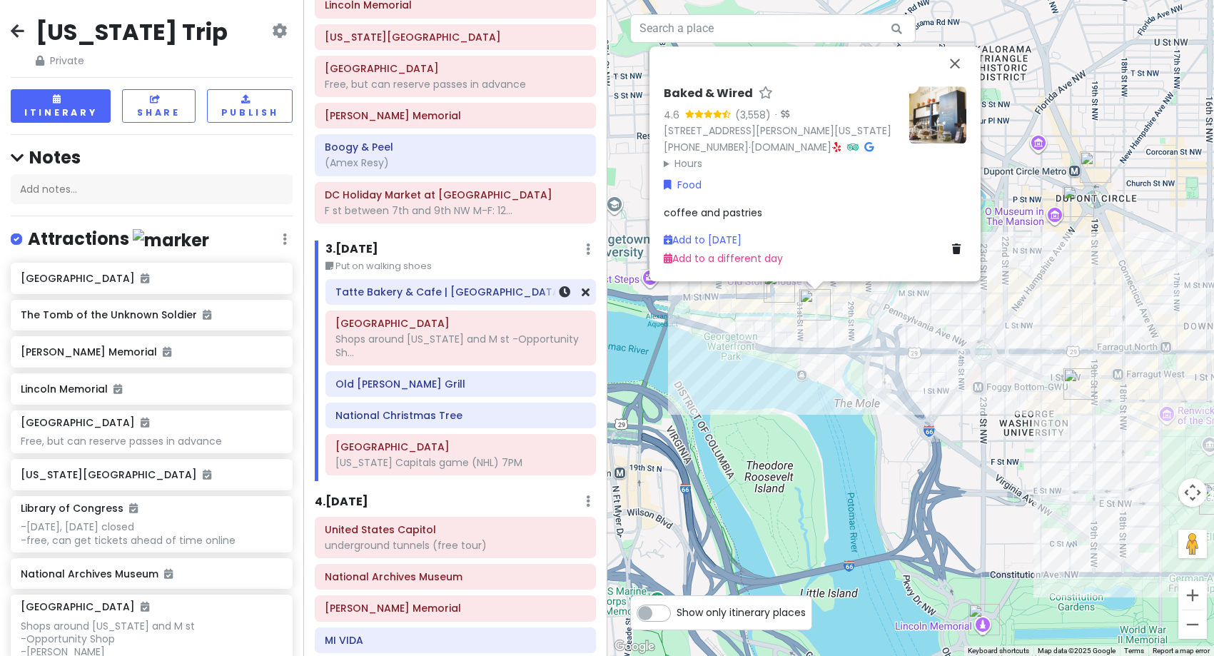
click at [471, 298] on h6 "Tatte Bakery & Cafe | [GEOGRAPHIC_DATA]" at bounding box center [460, 291] width 250 height 13
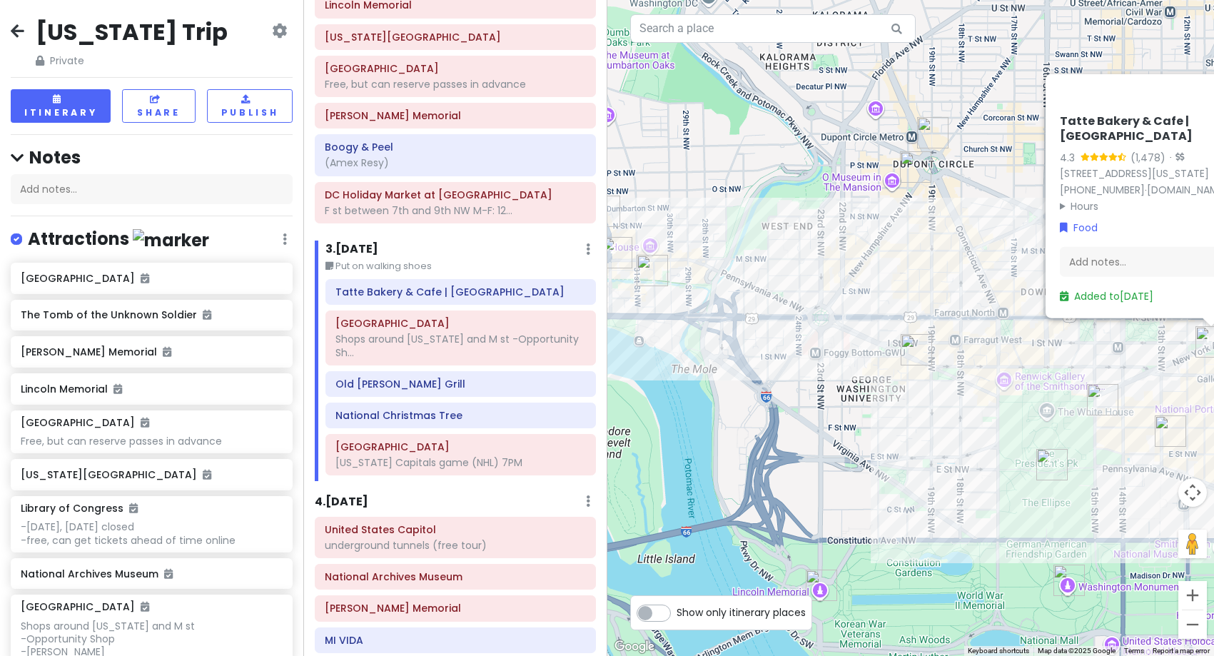
drag, startPoint x: 749, startPoint y: 317, endPoint x: 958, endPoint y: 283, distance: 212.6
click at [958, 283] on div "Tatte Bakery & Cafe | City Center 4.3 (1,478) · [STREET_ADDRESS][US_STATE] [PHO…" at bounding box center [910, 328] width 607 height 656
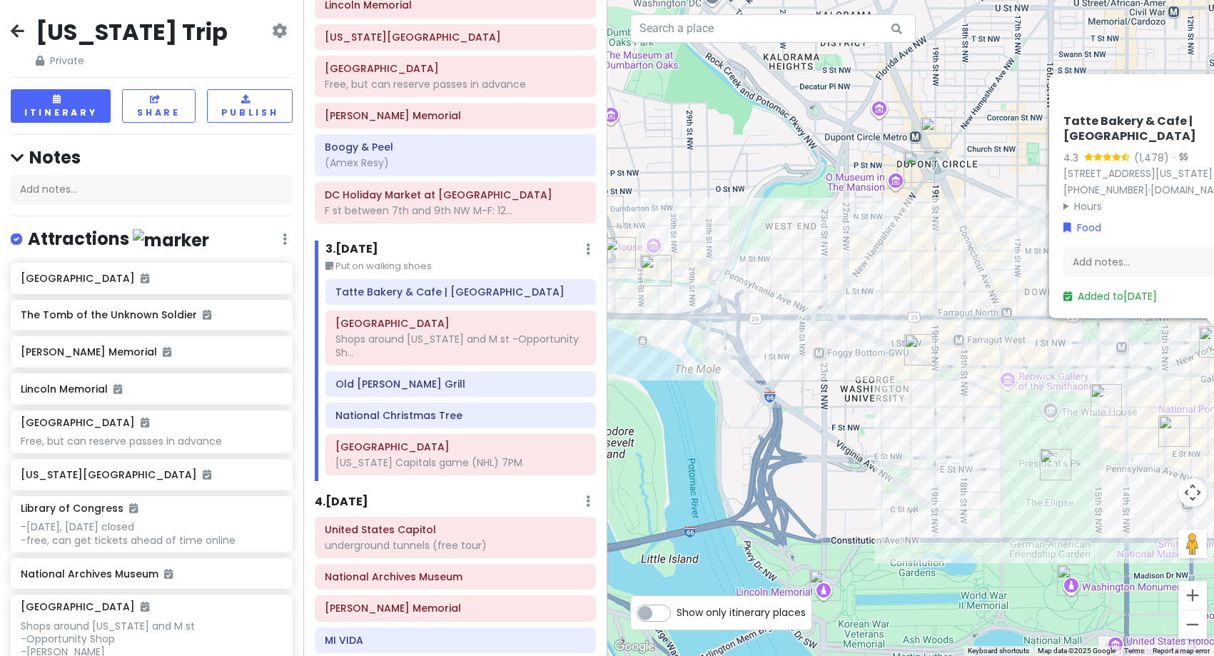
click at [647, 280] on img "Baked & Wired" at bounding box center [655, 270] width 31 height 31
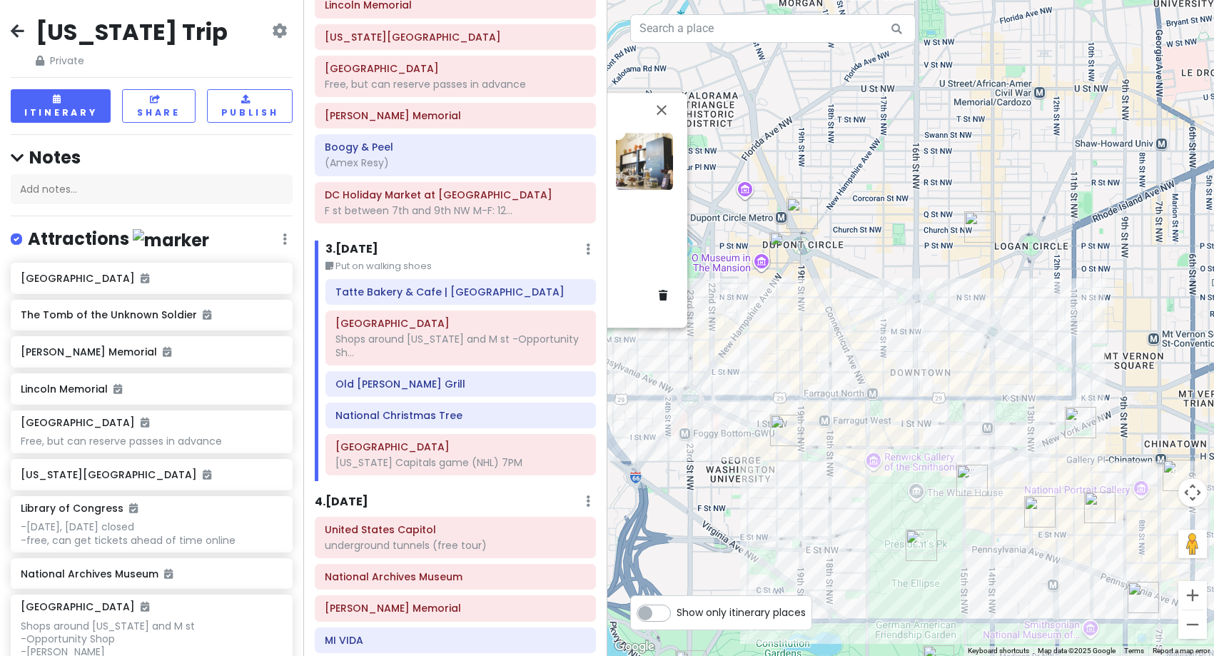
drag, startPoint x: 1064, startPoint y: 343, endPoint x: 769, endPoint y: 375, distance: 297.2
click at [769, 375] on div "Baked & Wired 4.6 (3,558) · [STREET_ADDRESS][PERSON_NAME][US_STATE] [PHONE_NUMB…" at bounding box center [910, 328] width 607 height 656
click at [1078, 423] on img "Tatte Bakery & Cafe | City Center" at bounding box center [1080, 422] width 31 height 31
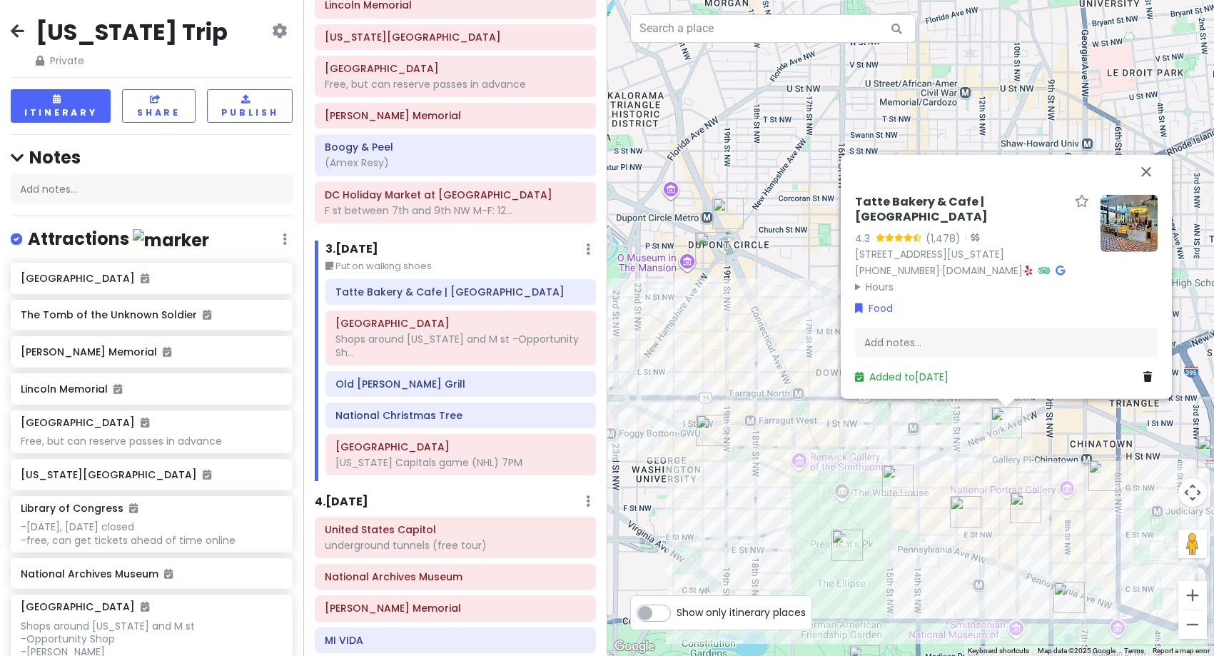
click at [1123, 251] on img at bounding box center [1128, 222] width 57 height 57
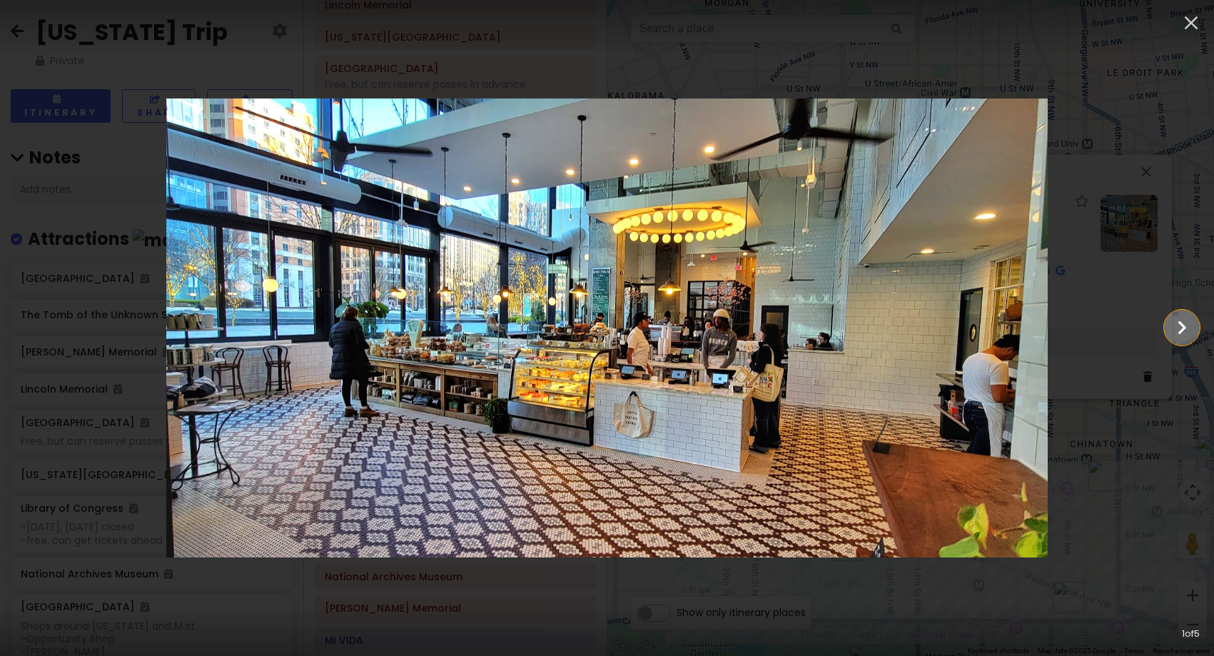
click at [1183, 326] on icon "Show slide 2 of 5" at bounding box center [1182, 328] width 9 height 14
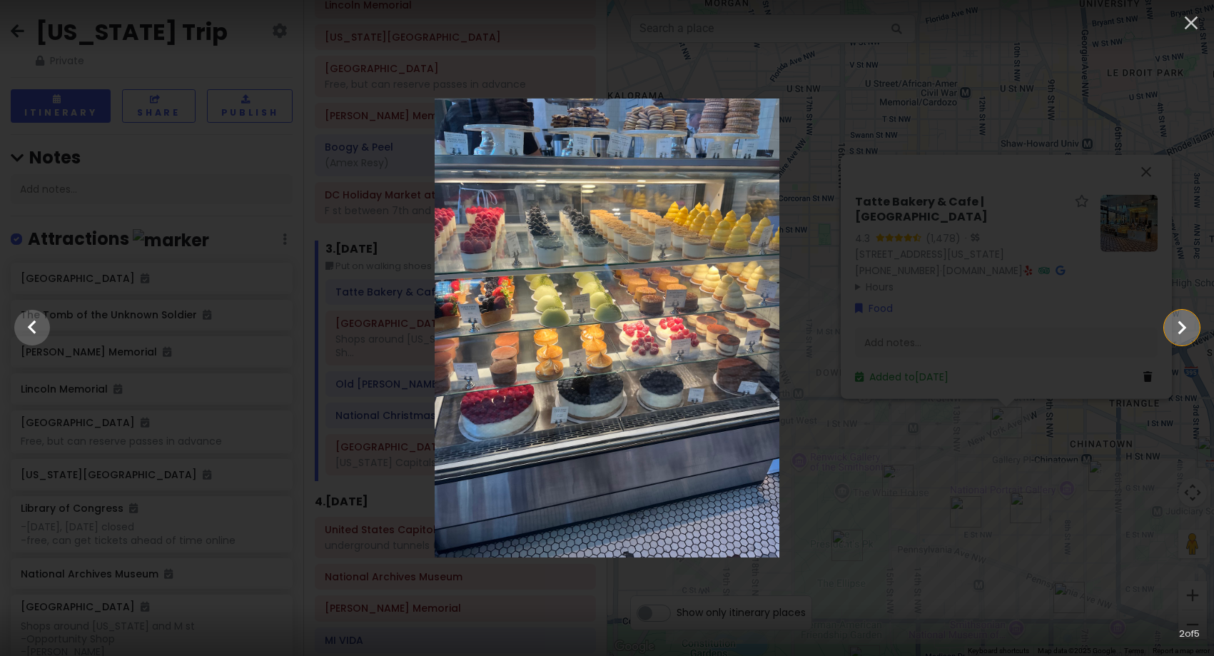
click at [1183, 326] on icon "Show slide 3 of 5" at bounding box center [1182, 328] width 9 height 14
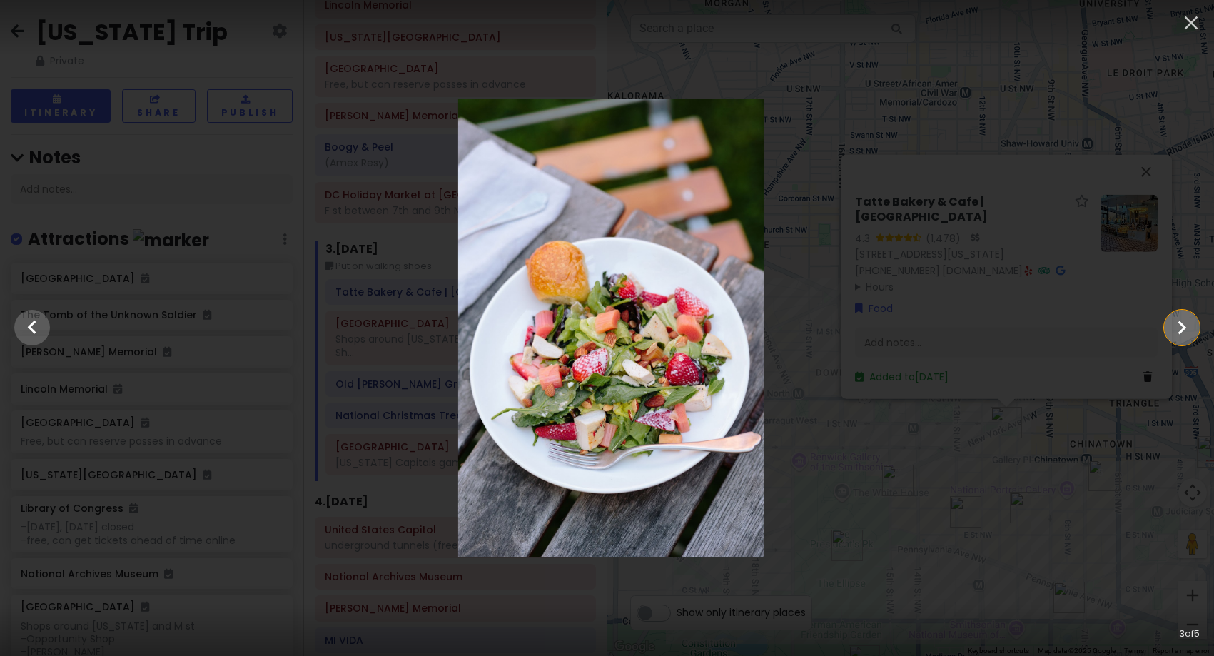
click at [1183, 326] on icon "Show slide 4 of 5" at bounding box center [1182, 328] width 9 height 14
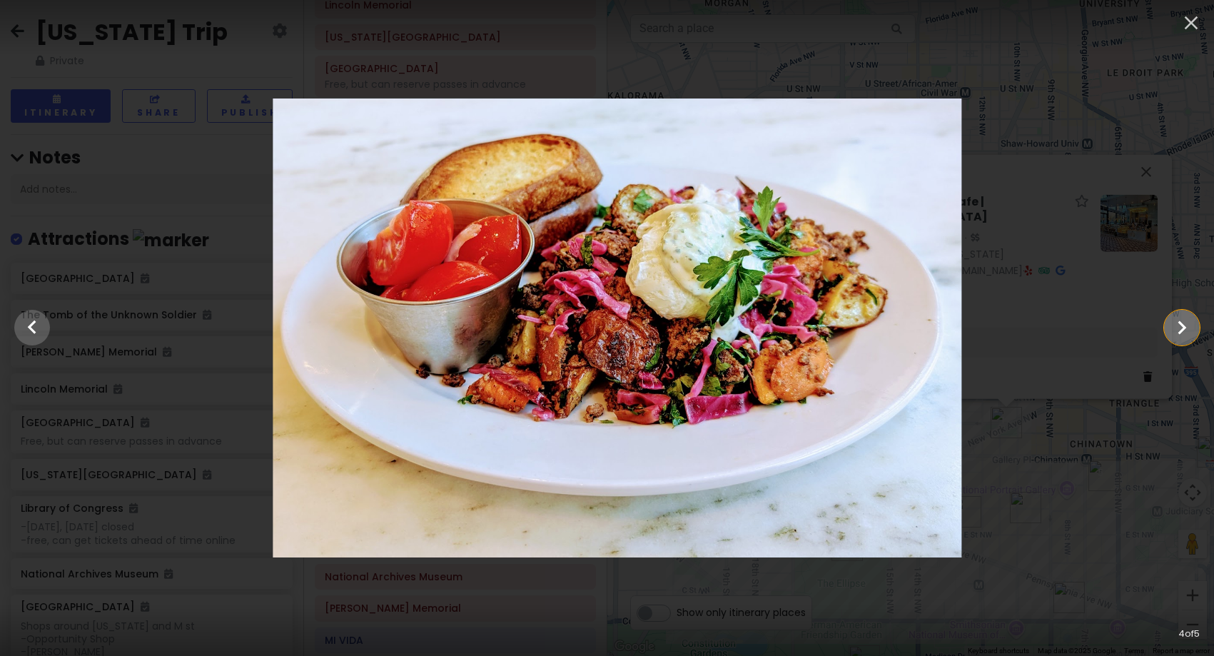
click at [1183, 326] on icon "Show slide 5 of 5" at bounding box center [1182, 328] width 9 height 14
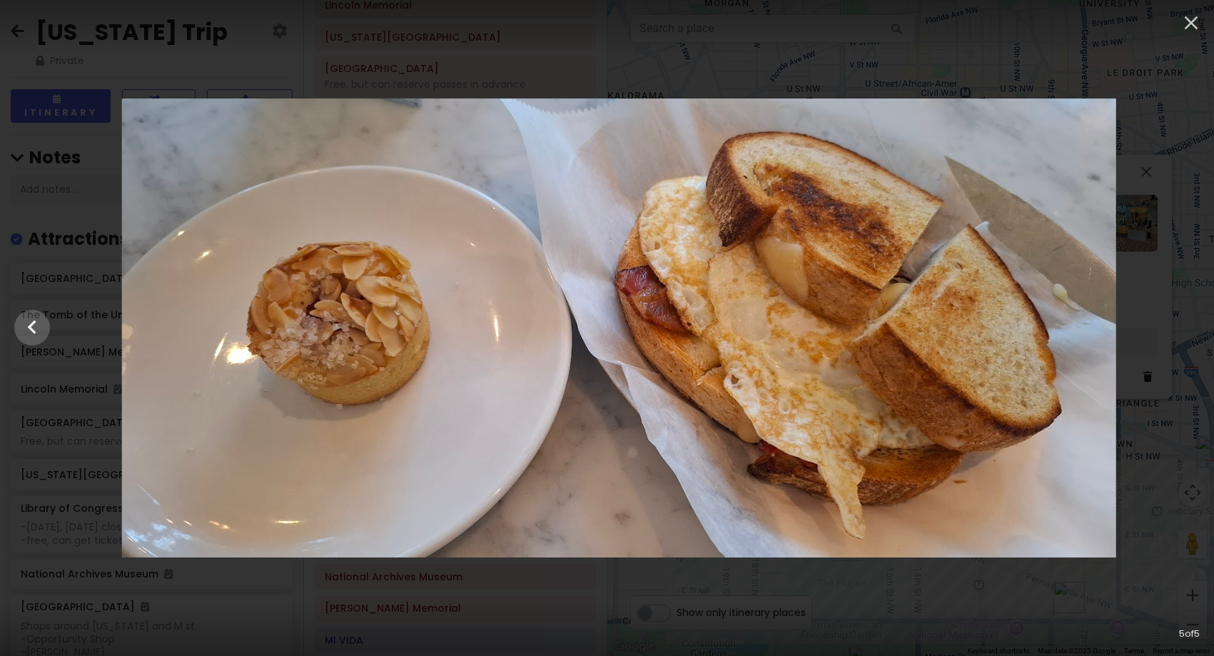
click at [1183, 326] on div at bounding box center [619, 327] width 1214 height 459
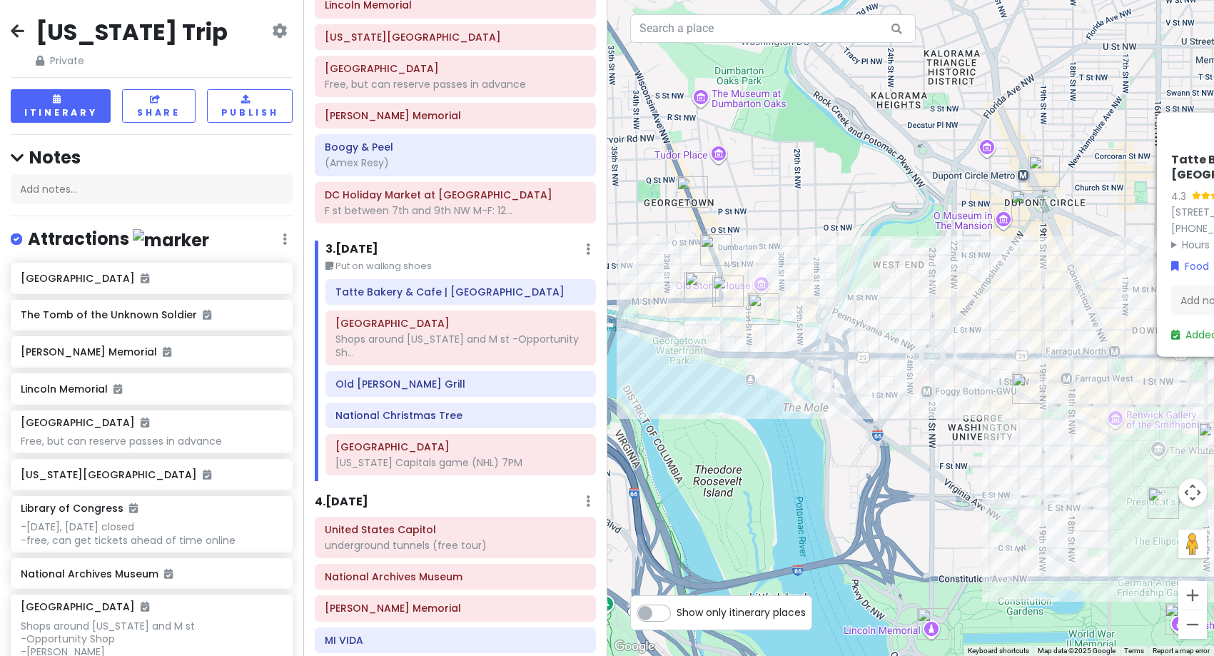
drag, startPoint x: 757, startPoint y: 318, endPoint x: 1098, endPoint y: 272, distance: 343.6
click at [1095, 273] on div "Tatte Bakery & Cafe | City Center 4.3 (1,478) · [STREET_ADDRESS][US_STATE] [PHO…" at bounding box center [910, 328] width 607 height 656
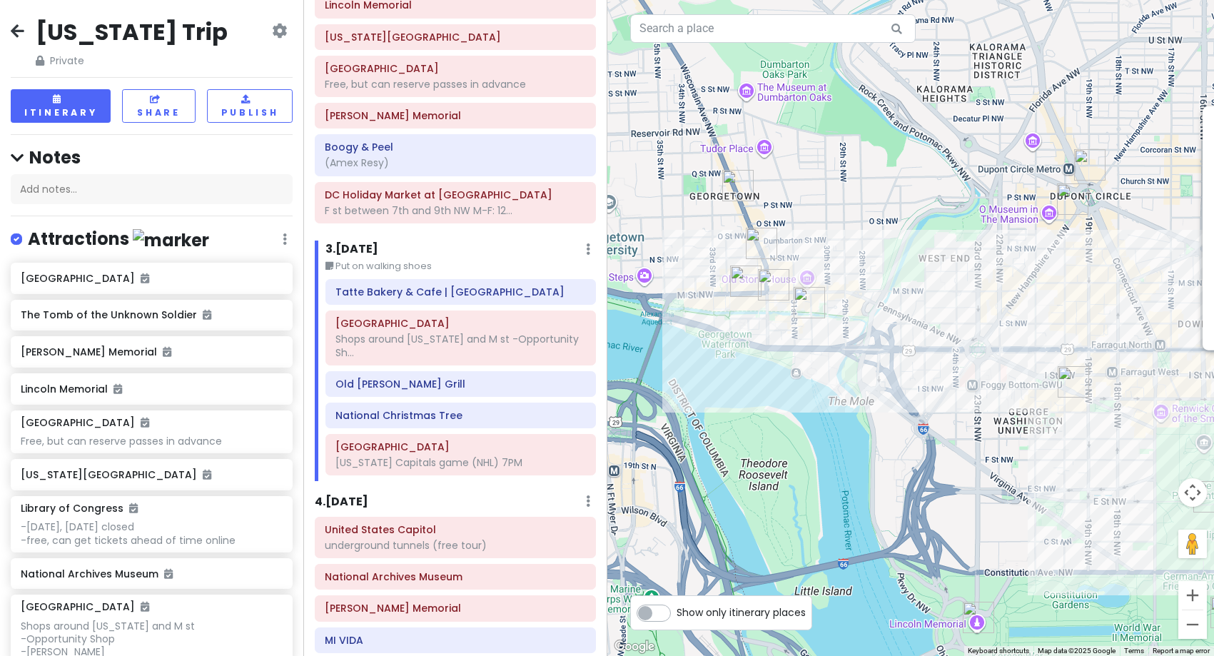
click at [809, 310] on img "Baked & Wired" at bounding box center [809, 302] width 31 height 31
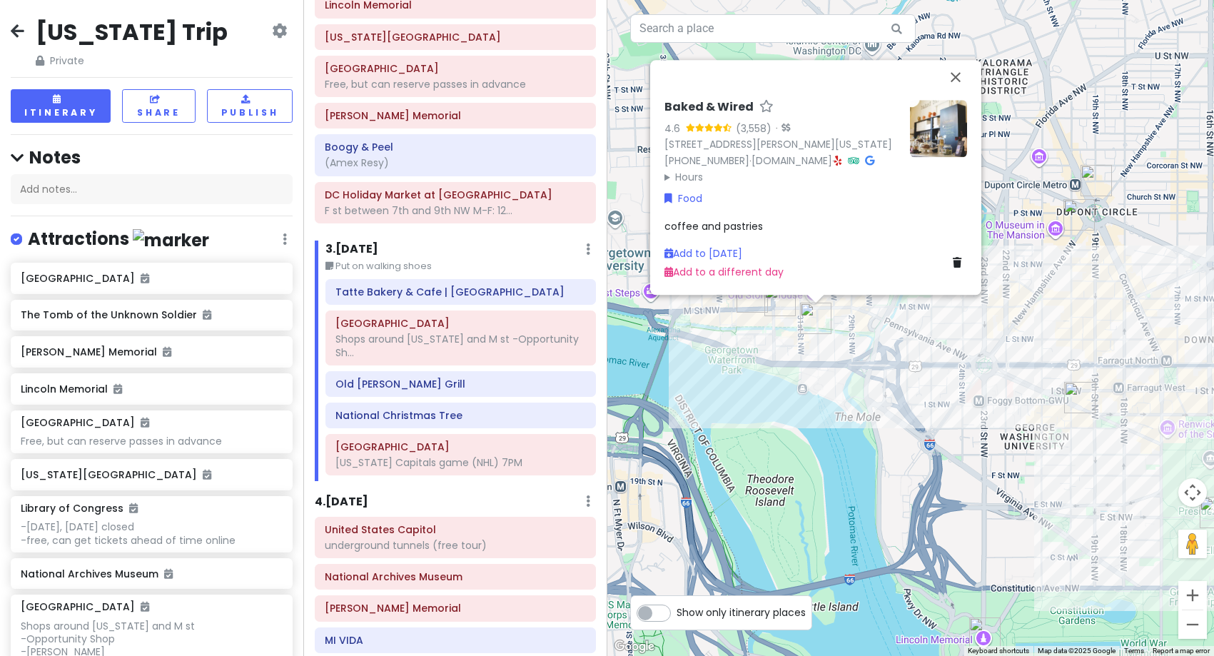
click at [937, 118] on img at bounding box center [938, 128] width 57 height 57
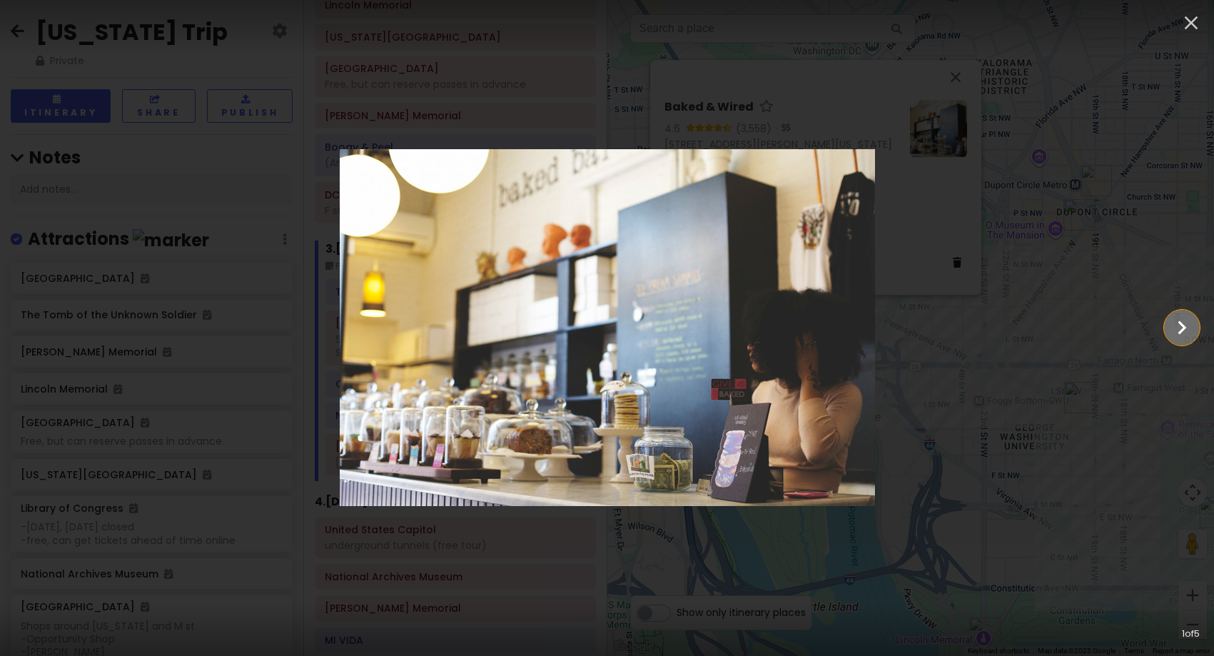
click at [1184, 333] on icon "Show slide 2 of 5" at bounding box center [1181, 327] width 27 height 34
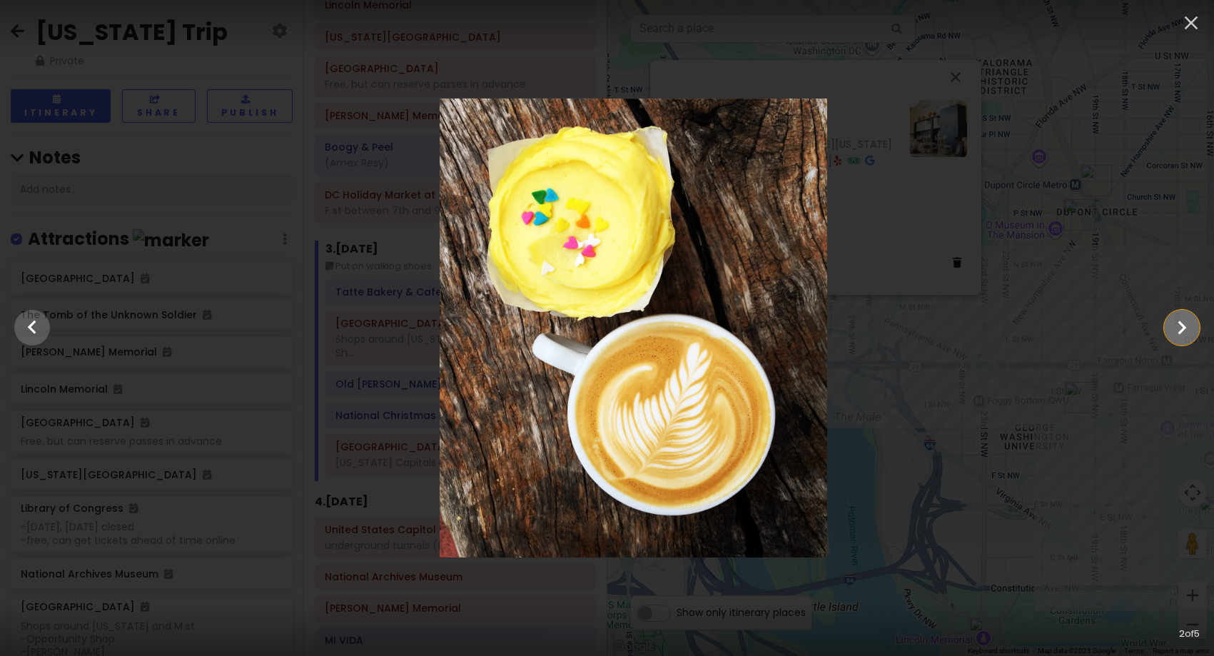
click at [1184, 333] on icon "Show slide 3 of 5" at bounding box center [1181, 327] width 27 height 34
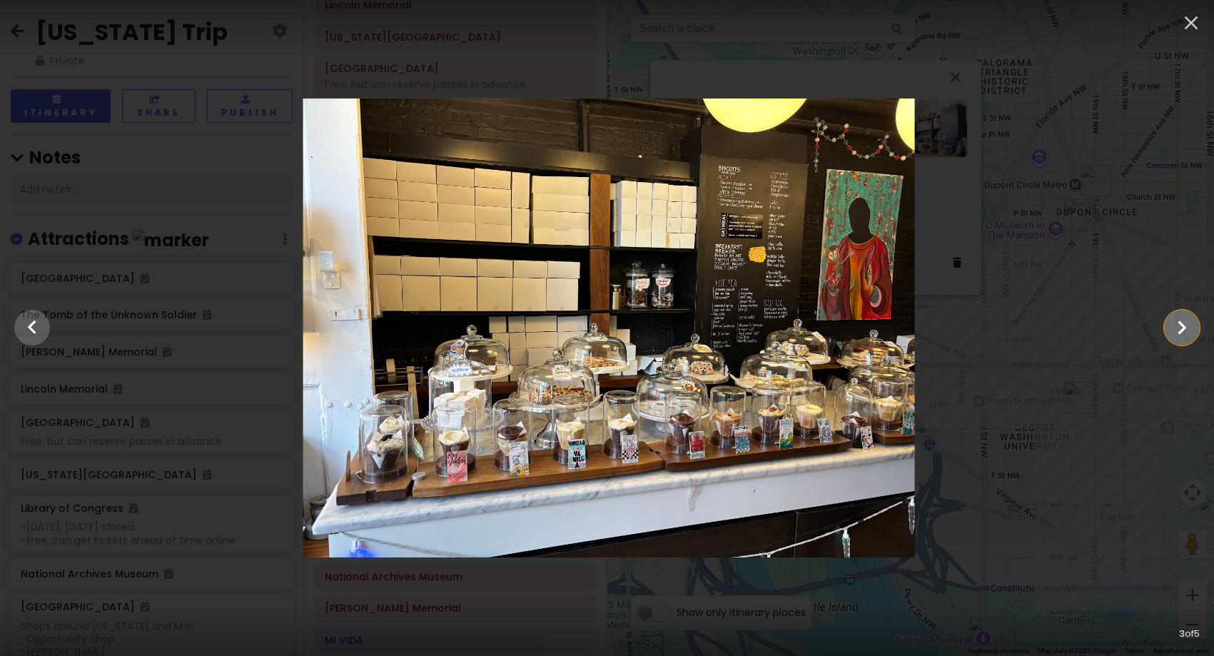
click at [1184, 333] on icon "Show slide 4 of 5" at bounding box center [1181, 327] width 27 height 34
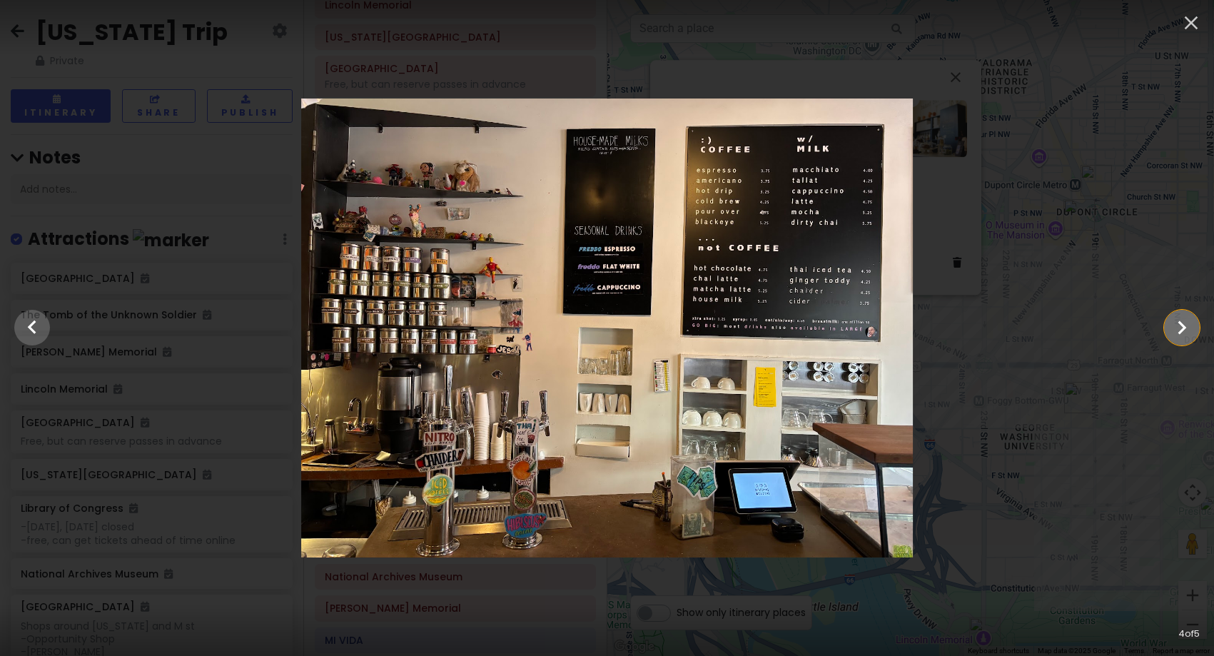
click at [1184, 333] on icon "Show slide 5 of 5" at bounding box center [1181, 327] width 27 height 34
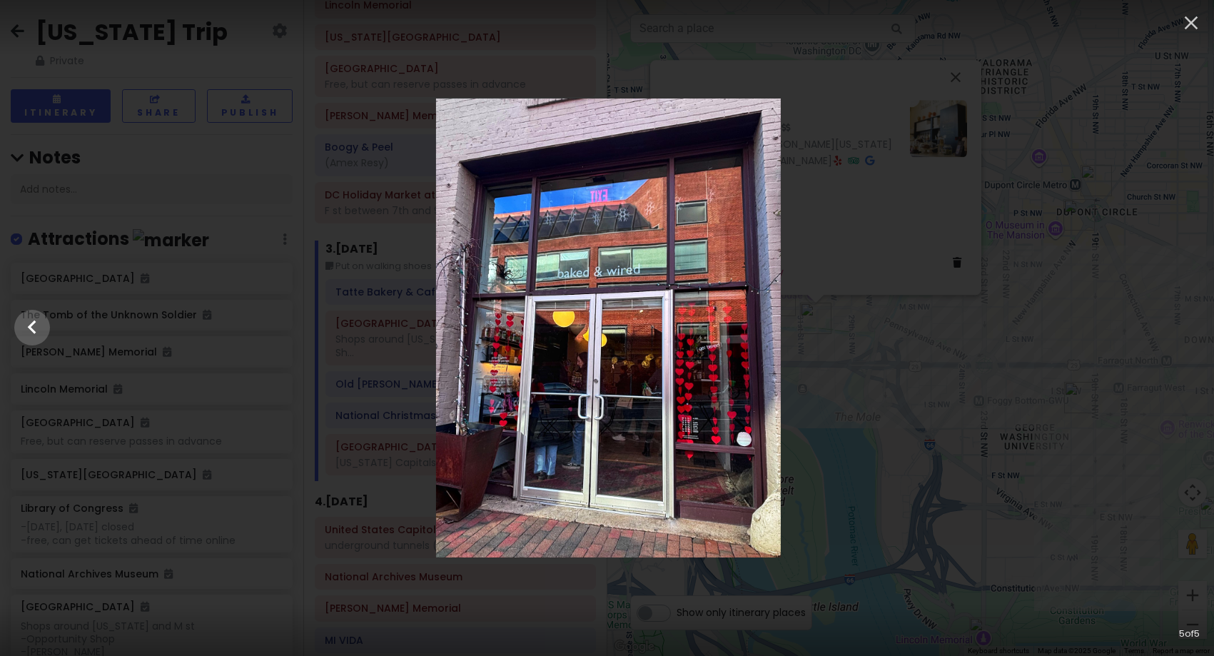
click at [1184, 333] on div at bounding box center [608, 327] width 1214 height 459
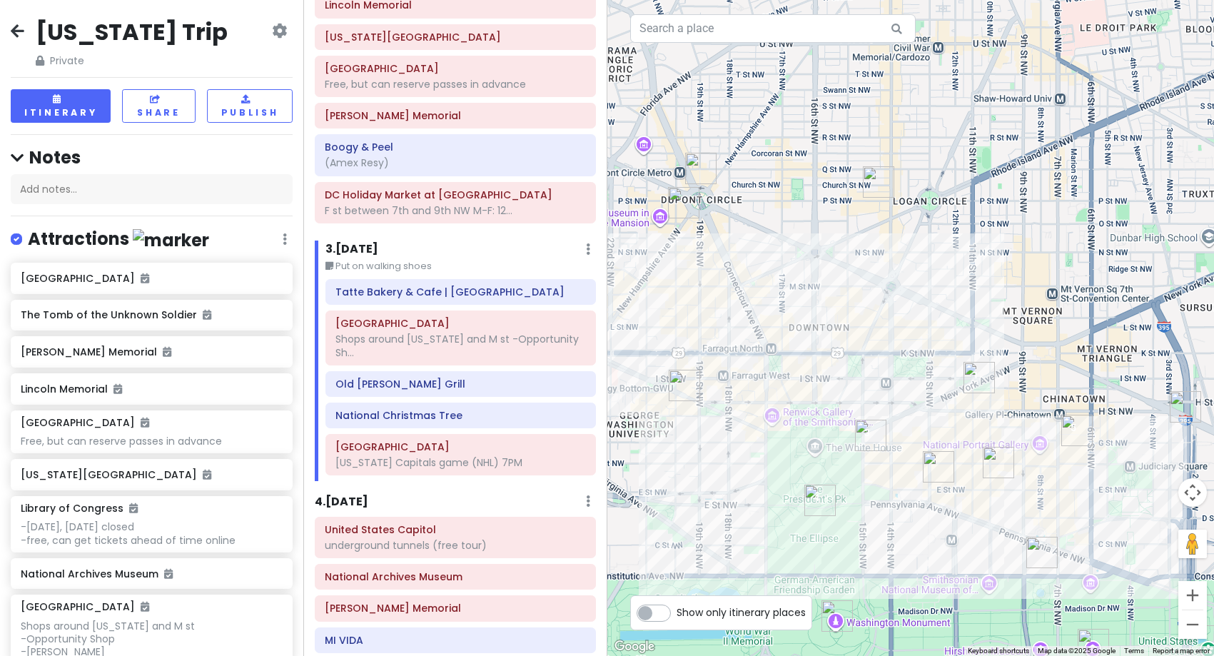
drag, startPoint x: 1084, startPoint y: 353, endPoint x: 687, endPoint y: 340, distance: 397.7
click at [687, 340] on div "Baked & Wired 4.6 (3,558) · [STREET_ADDRESS][PERSON_NAME][US_STATE] [PHONE_NUMB…" at bounding box center [910, 328] width 607 height 656
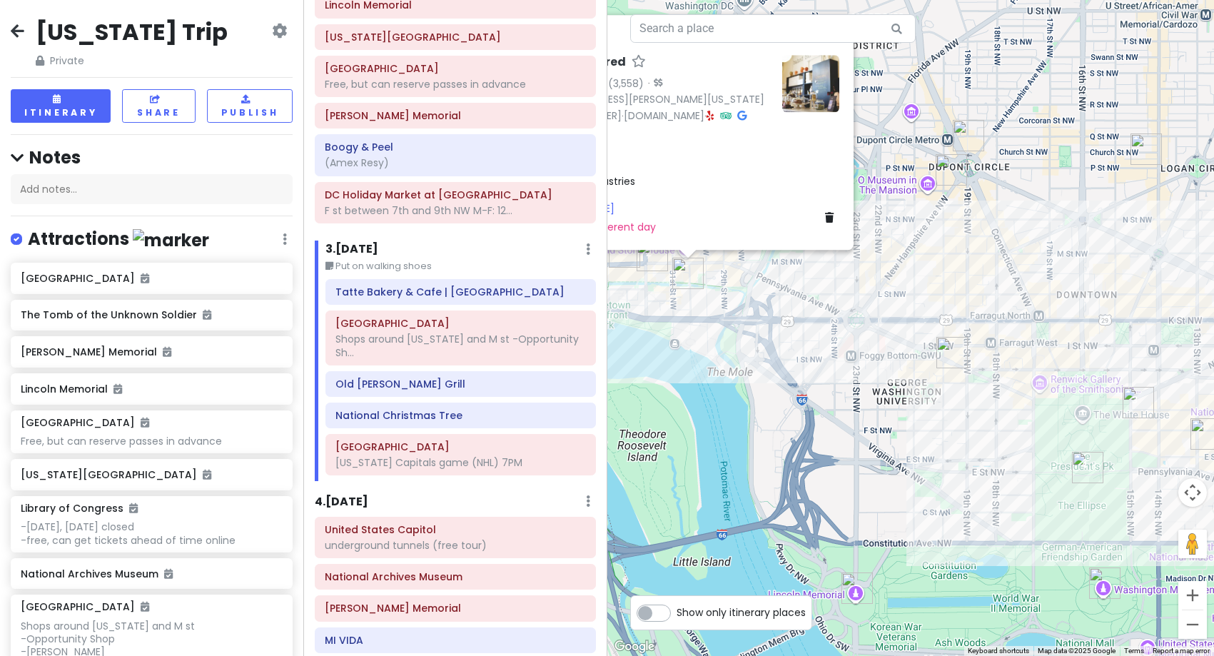
drag, startPoint x: 834, startPoint y: 365, endPoint x: 1103, endPoint y: 331, distance: 271.1
click at [1103, 331] on div "Baked & Wired 4.6 (3,558) · [STREET_ADDRESS][PERSON_NAME][US_STATE] [PHONE_NUMB…" at bounding box center [910, 328] width 607 height 656
click at [511, 300] on div "Tatte Bakery & Cafe | [GEOGRAPHIC_DATA]" at bounding box center [460, 292] width 250 height 20
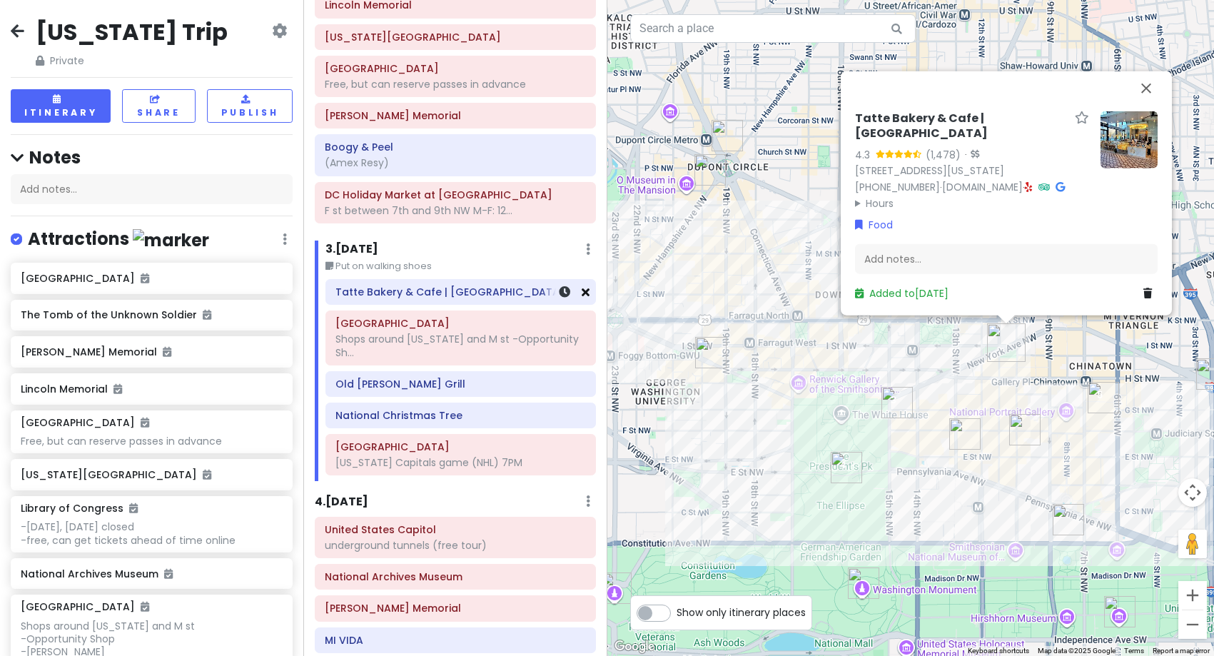
click at [582, 295] on icon at bounding box center [586, 291] width 8 height 11
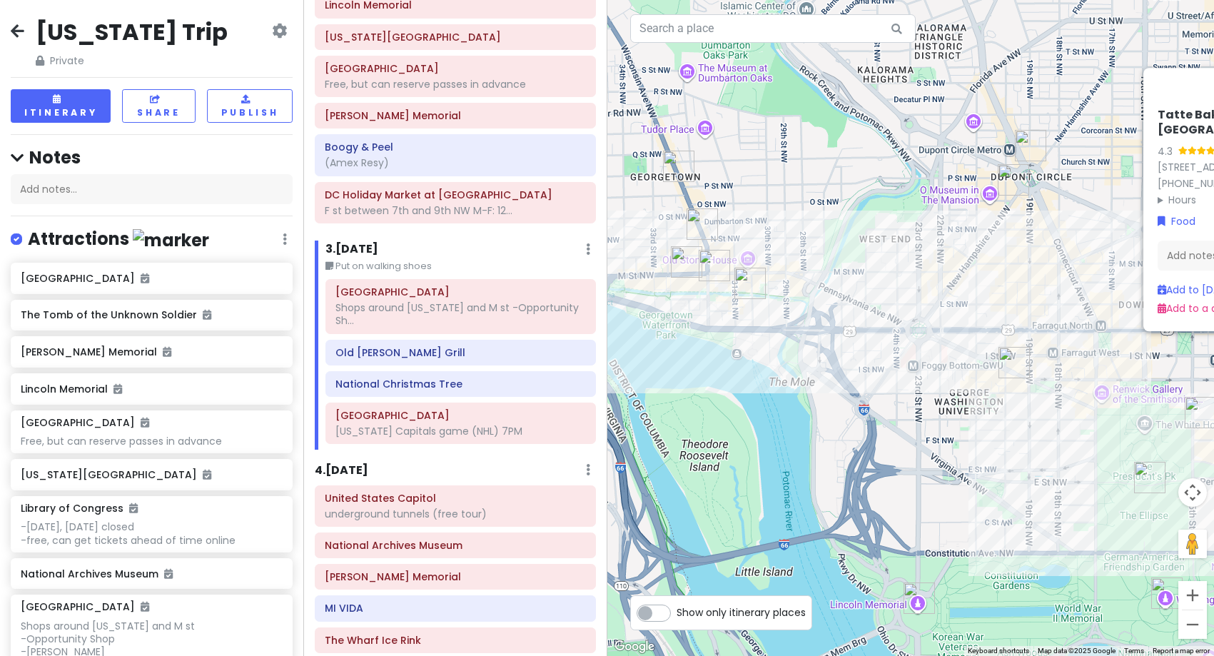
drag, startPoint x: 680, startPoint y: 368, endPoint x: 1036, endPoint y: 378, distance: 356.3
click at [1036, 378] on div "Tatte Bakery & Cafe | City Center 4.3 (1,478) · [STREET_ADDRESS][US_STATE] [PHO…" at bounding box center [910, 328] width 607 height 656
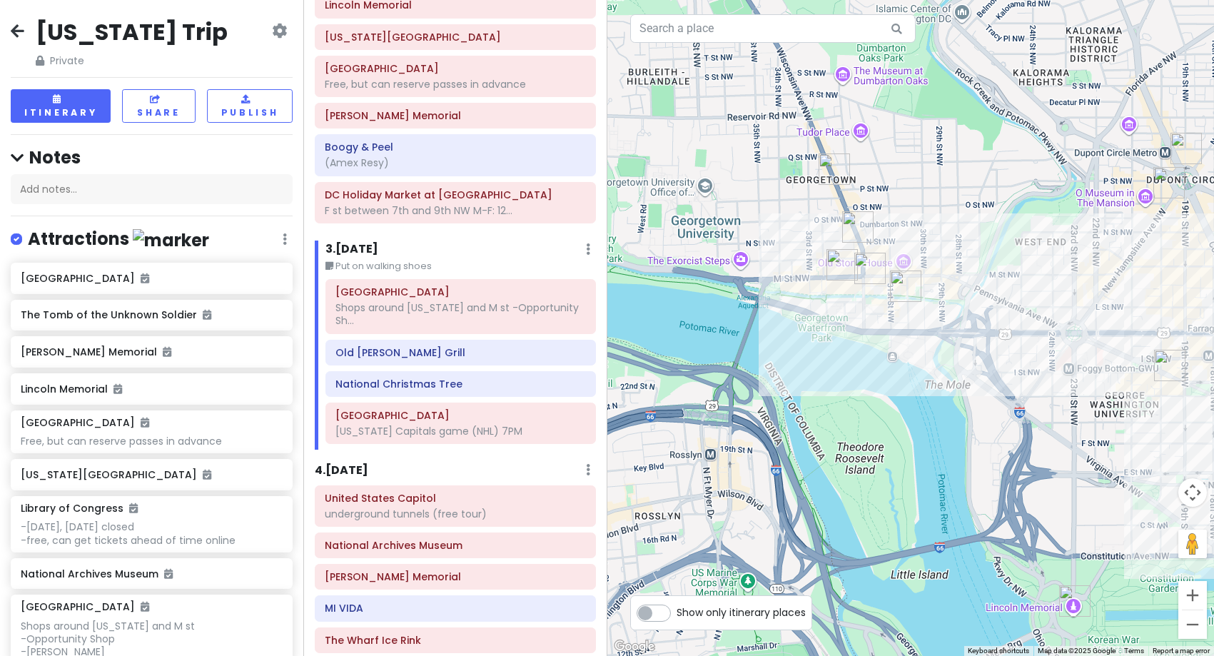
click at [900, 289] on img "Baked & Wired" at bounding box center [905, 285] width 31 height 31
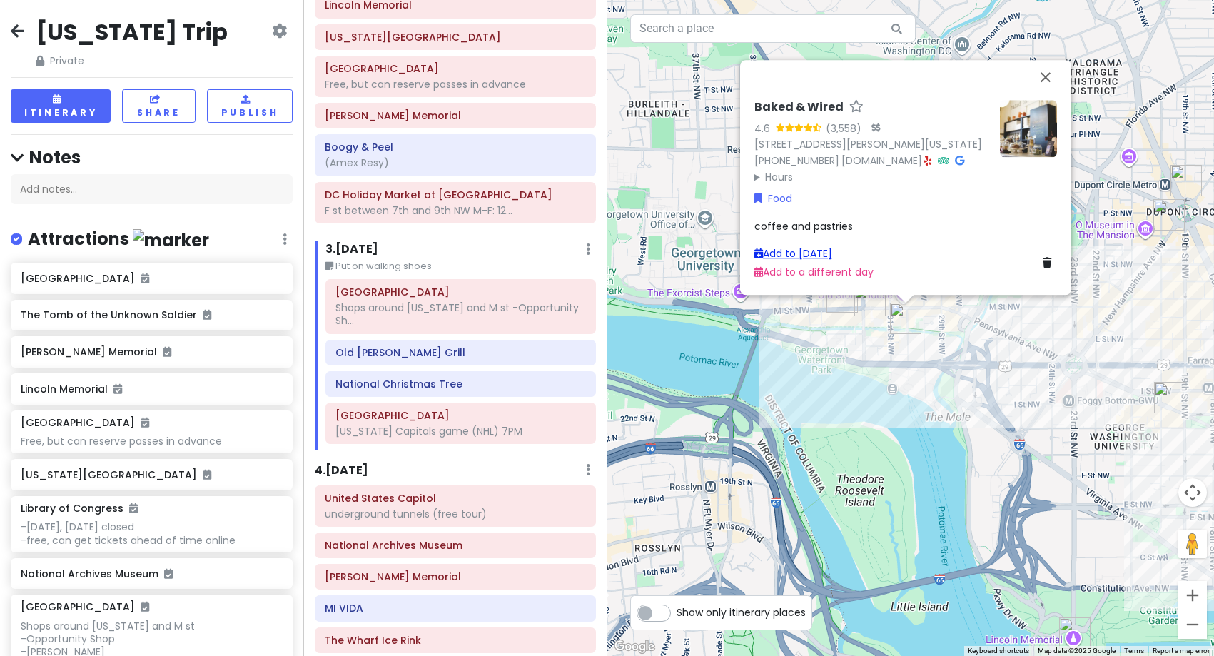
click at [817, 250] on link "Add to [DATE]" at bounding box center [793, 253] width 78 height 14
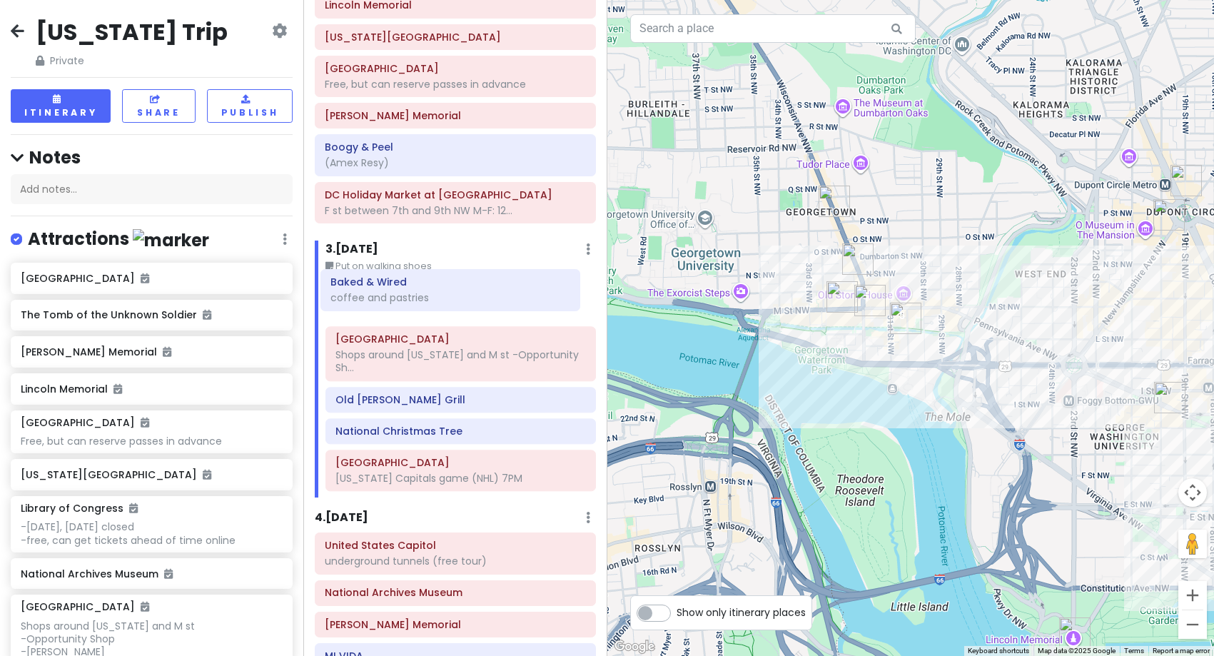
drag, startPoint x: 384, startPoint y: 481, endPoint x: 379, endPoint y: 300, distance: 180.6
click at [379, 300] on div "Georgetown Shops around [US_STATE] and M st -Opportunity Sh... Old [PERSON_NAME…" at bounding box center [460, 388] width 291 height 218
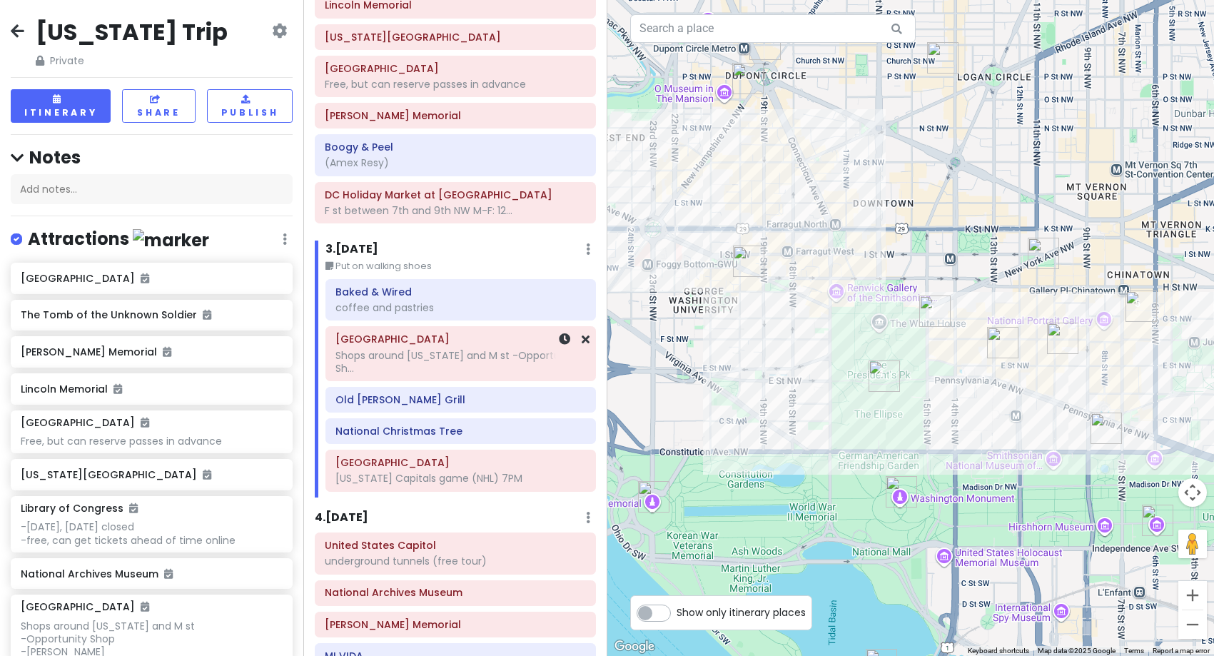
drag, startPoint x: 959, startPoint y: 500, endPoint x: 531, endPoint y: 359, distance: 450.9
click at [531, 359] on div "[US_STATE] Trip Private Change Dates Make a Copy Delete Trip Give Feedback 💡 Su…" at bounding box center [607, 328] width 1214 height 656
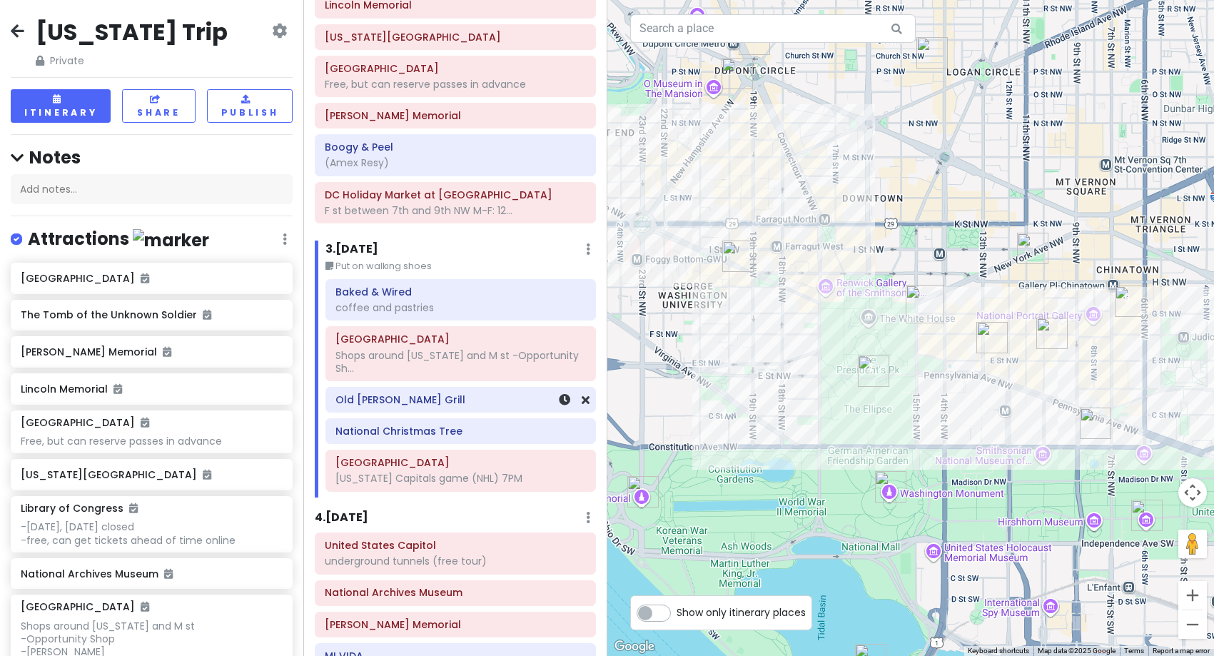
click at [417, 408] on div "Old [PERSON_NAME] Grill" at bounding box center [460, 400] width 250 height 20
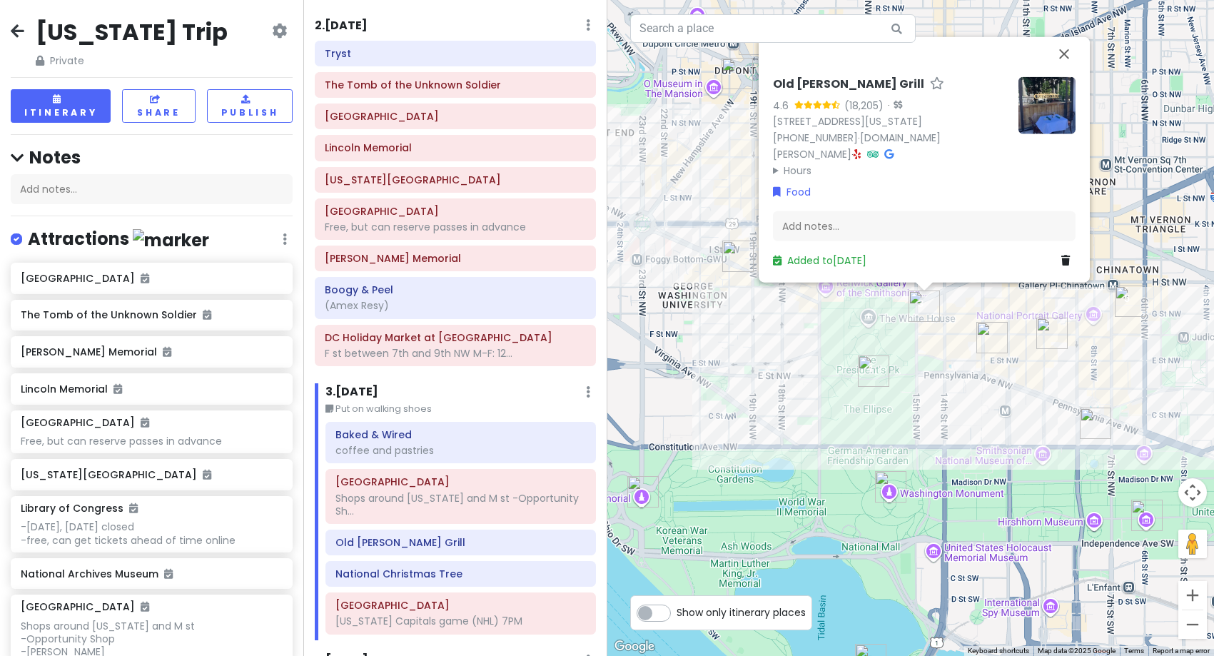
scroll to position [0, 0]
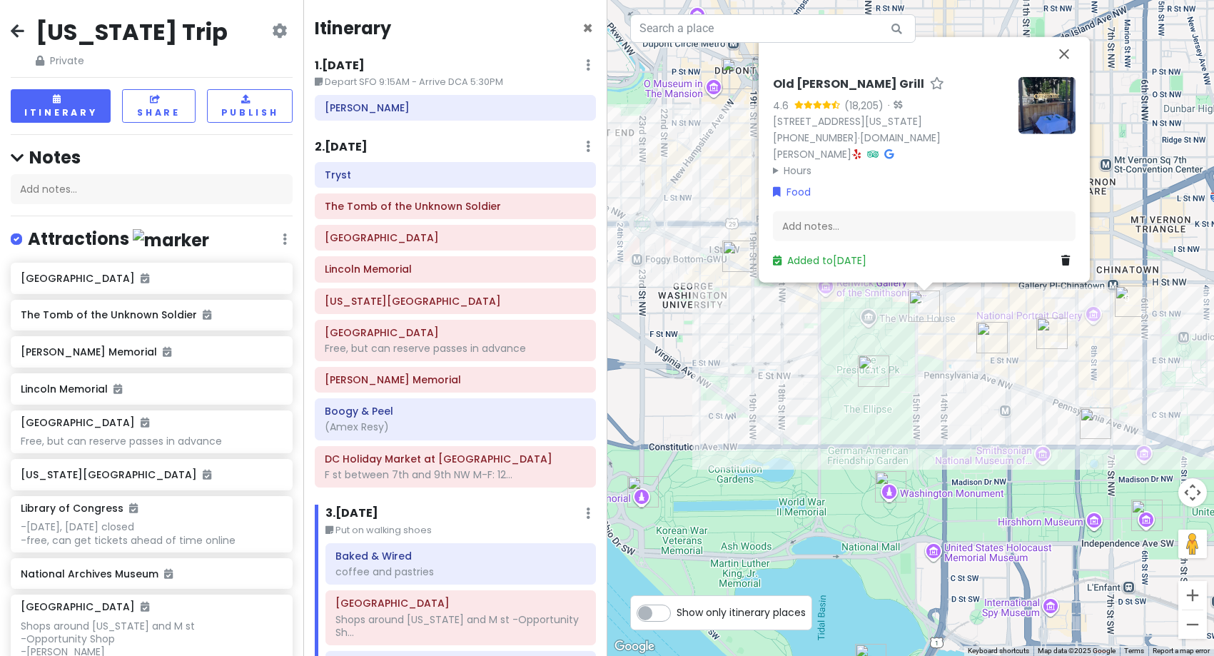
click at [368, 144] on h6 "2 . [DATE]" at bounding box center [341, 147] width 53 height 15
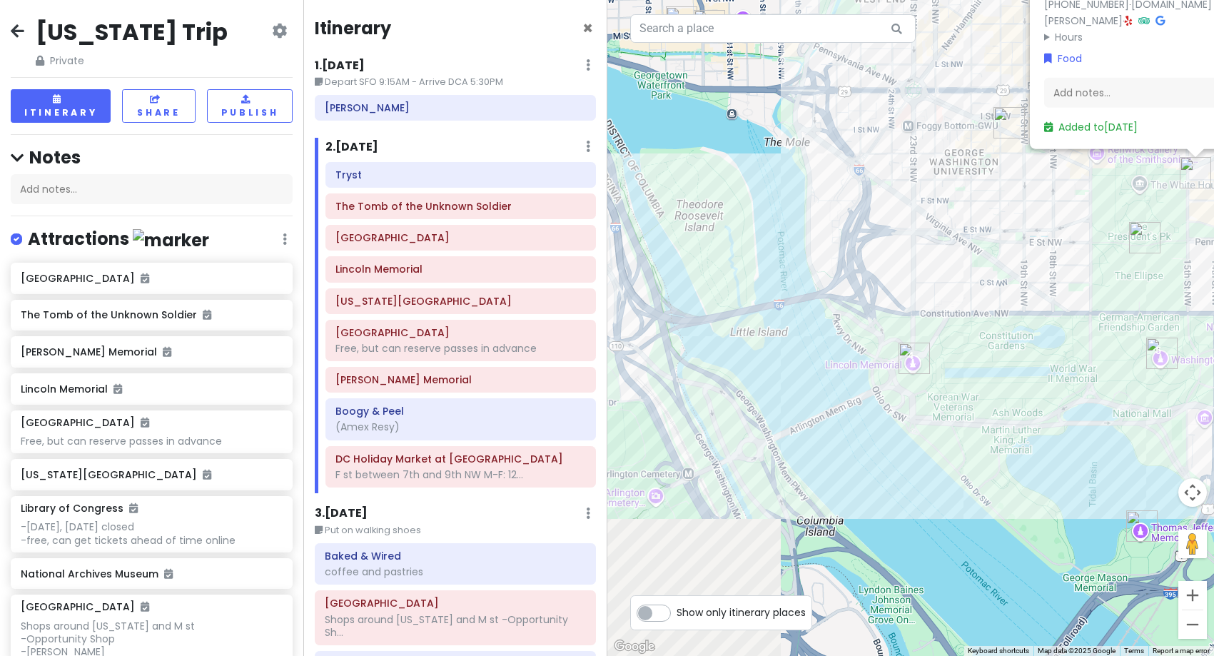
drag, startPoint x: 739, startPoint y: 480, endPoint x: 1028, endPoint y: 338, distance: 322.0
click at [1028, 338] on div "Old [PERSON_NAME] Grill 4.6 (18,205) · [STREET_ADDRESS][US_STATE] [PHONE_NUMBER…" at bounding box center [910, 328] width 607 height 656
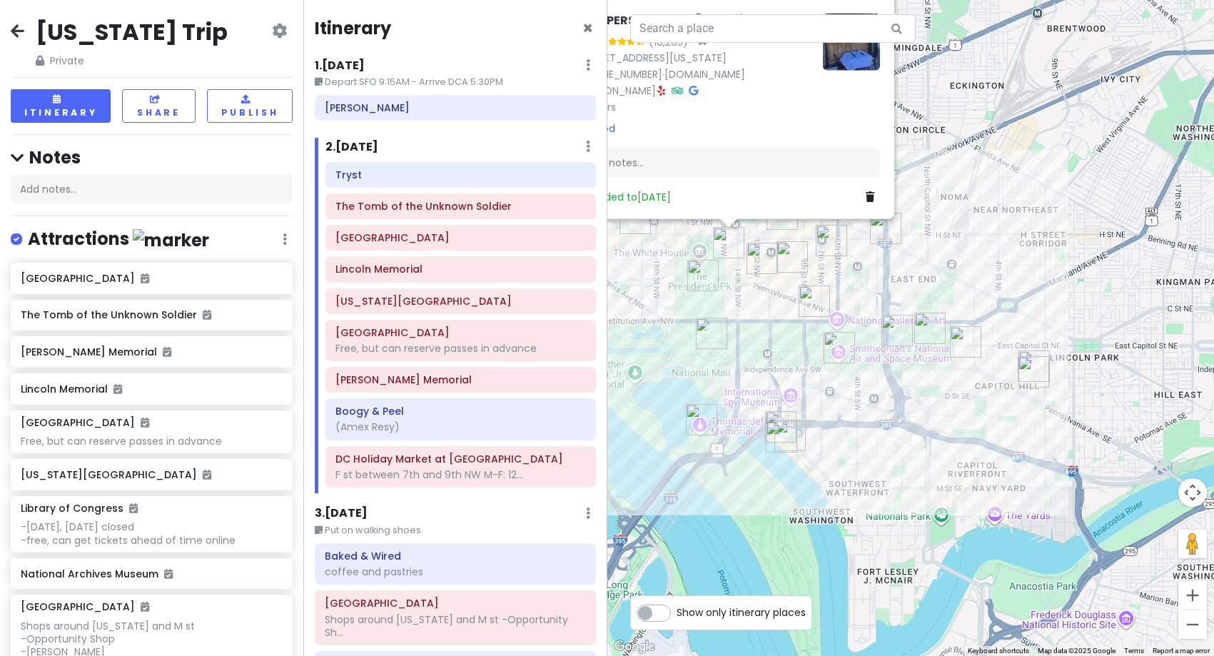
drag, startPoint x: 1160, startPoint y: 375, endPoint x: 774, endPoint y: 352, distance: 386.8
click at [774, 352] on div "Old [PERSON_NAME] Grill 4.6 (18,205) · [STREET_ADDRESS][US_STATE] [PHONE_NUMBER…" at bounding box center [910, 328] width 607 height 656
click at [439, 355] on div "Free, but can reserve passes in advance" at bounding box center [460, 348] width 250 height 13
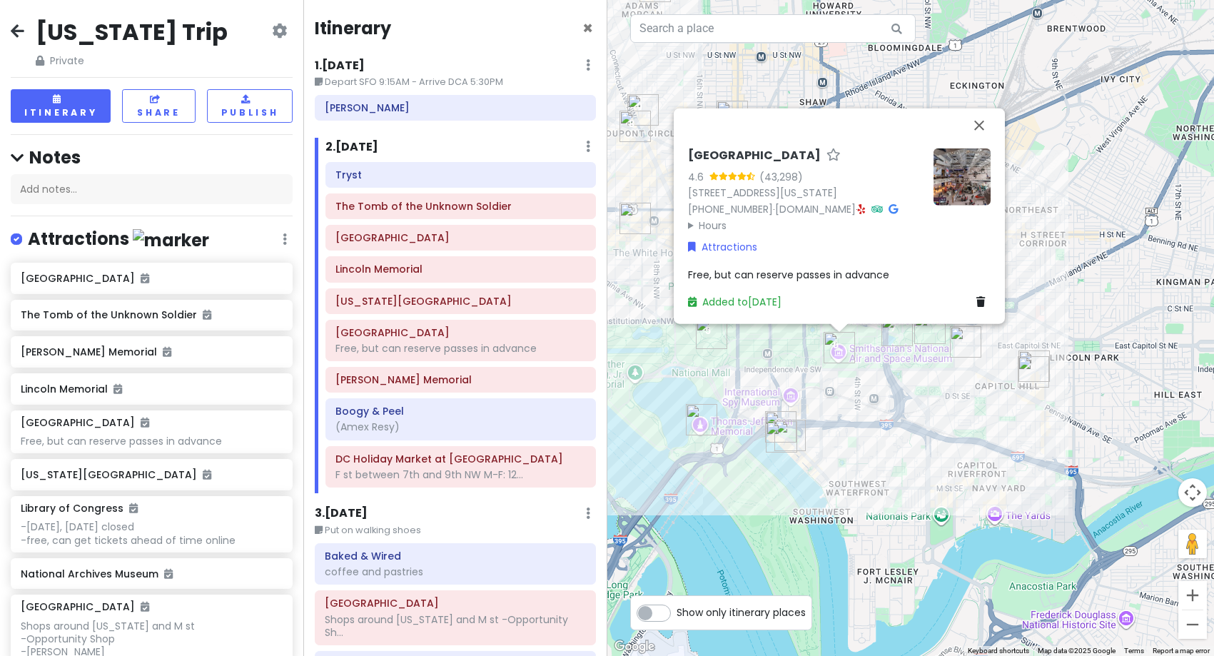
click at [708, 223] on summary "Hours" at bounding box center [805, 225] width 234 height 16
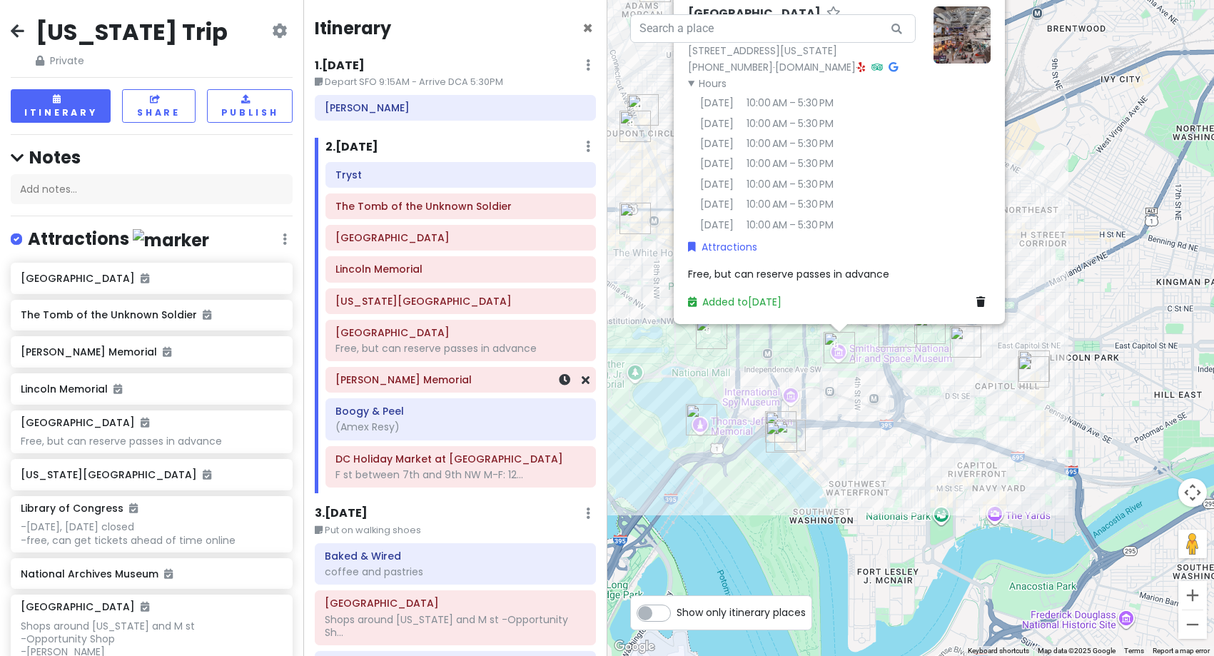
click at [413, 391] on div "[PERSON_NAME] Memorial" at bounding box center [460, 380] width 268 height 24
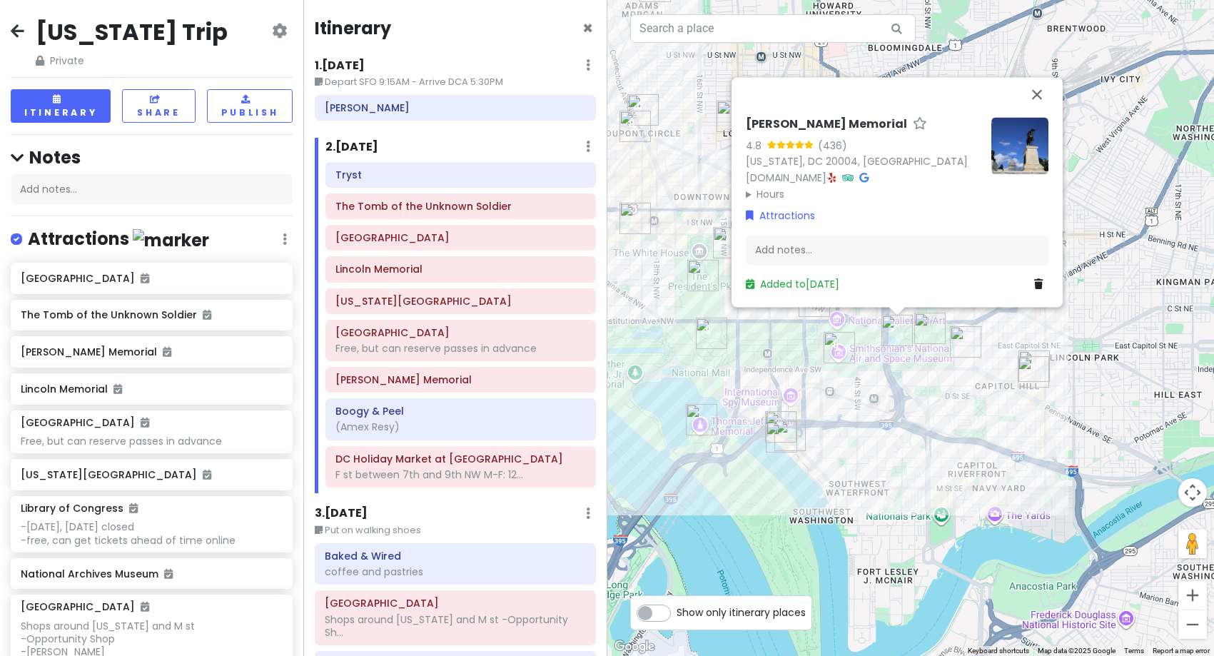
click at [927, 547] on div "[PERSON_NAME] Memorial 4.8 (436) [US_STATE][GEOGRAPHIC_DATA], [GEOGRAPHIC_DATA]…" at bounding box center [910, 328] width 607 height 656
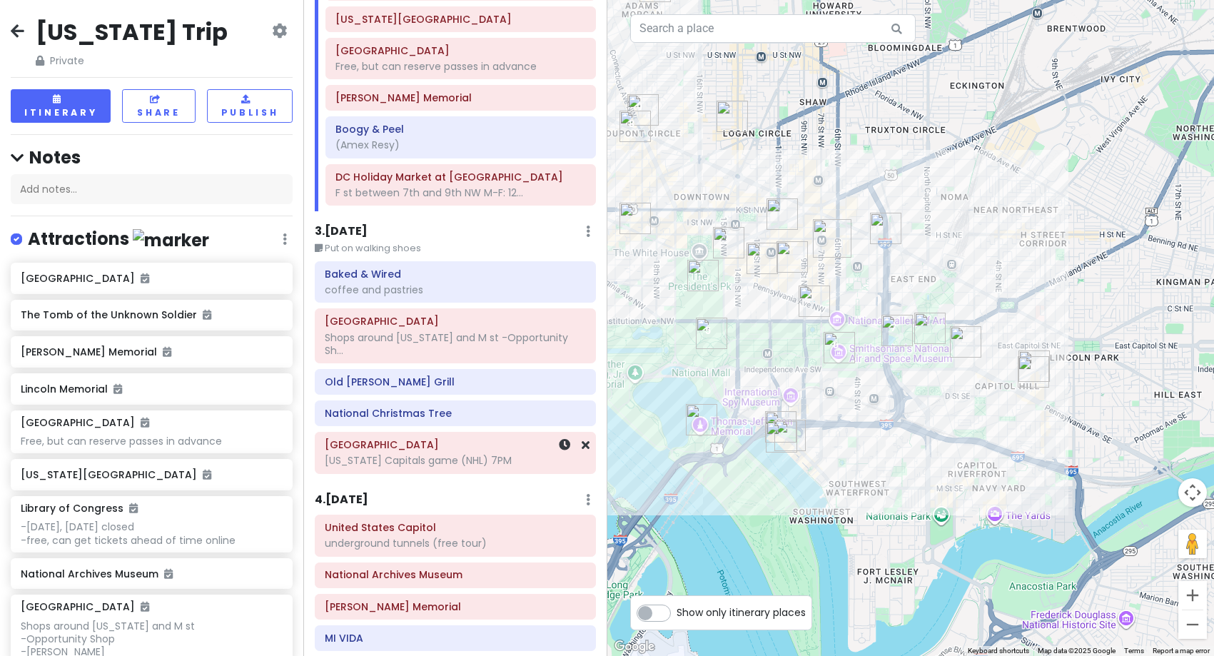
scroll to position [285, 0]
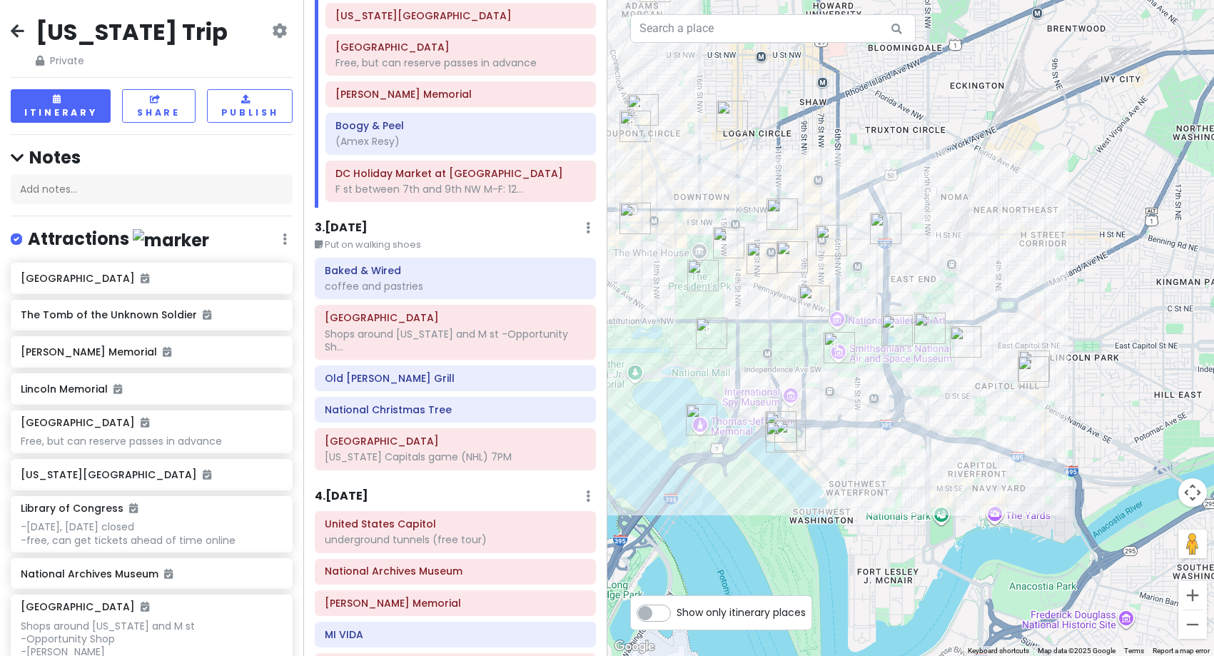
click at [358, 221] on h6 "3 . [DATE]" at bounding box center [341, 228] width 53 height 15
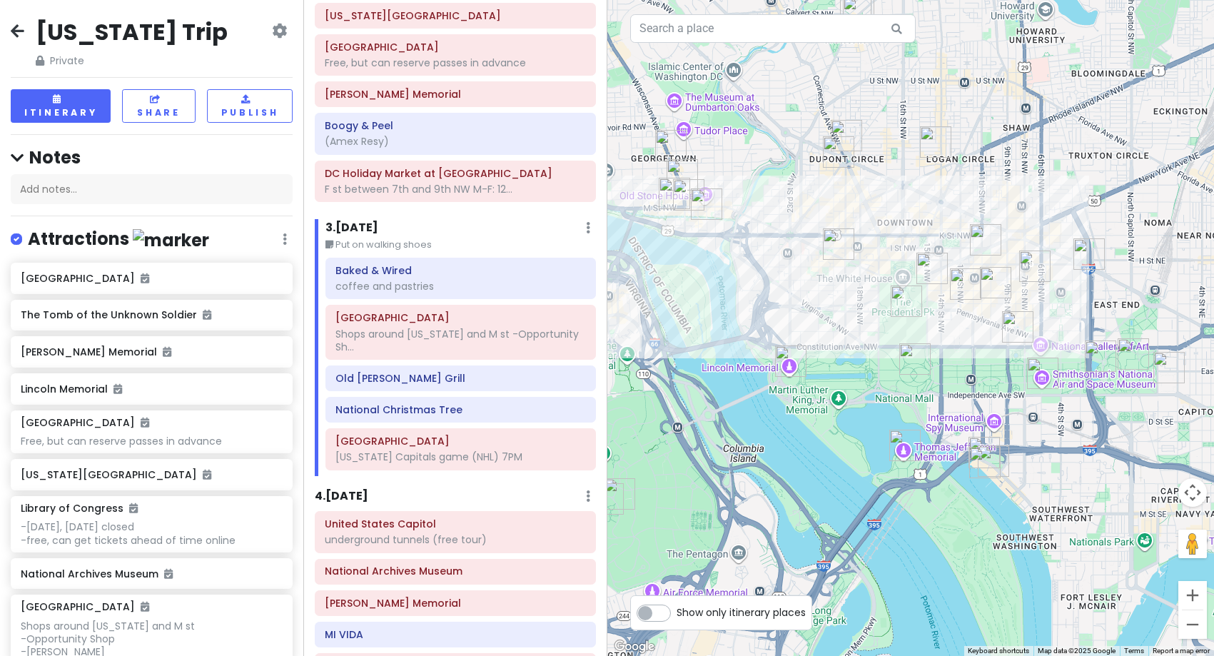
drag, startPoint x: 782, startPoint y: 304, endPoint x: 991, endPoint y: 330, distance: 210.8
click at [991, 330] on div at bounding box center [910, 328] width 607 height 656
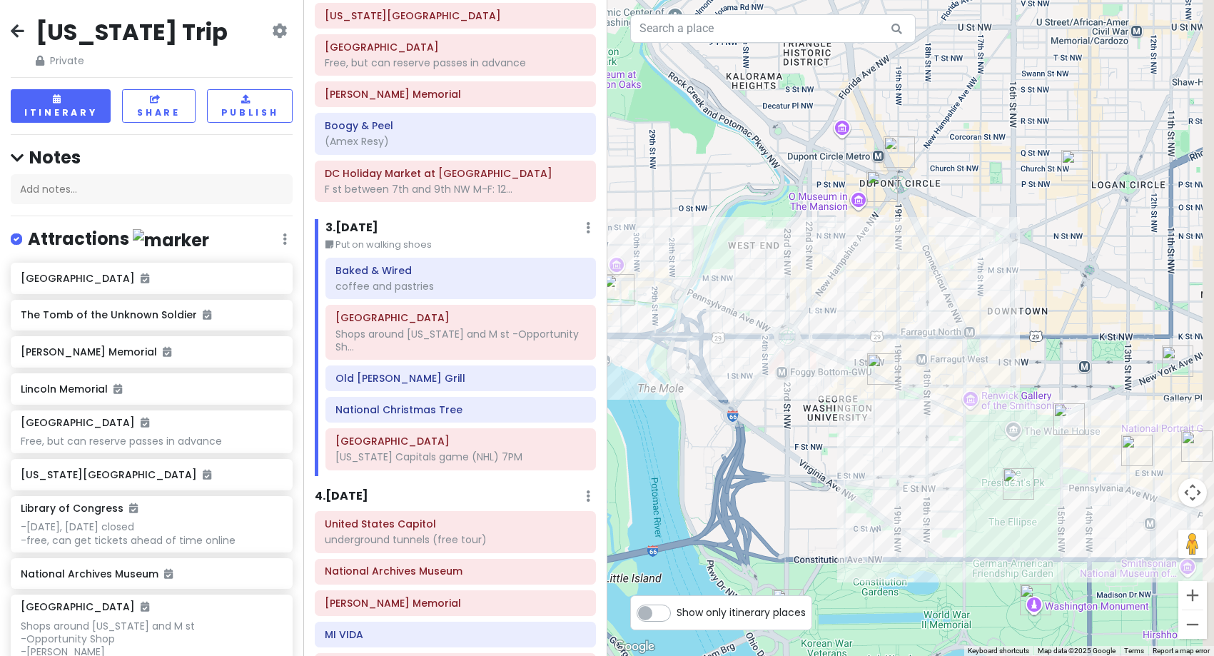
drag, startPoint x: 1068, startPoint y: 458, endPoint x: 826, endPoint y: 417, distance: 245.5
click at [828, 417] on div at bounding box center [910, 328] width 607 height 656
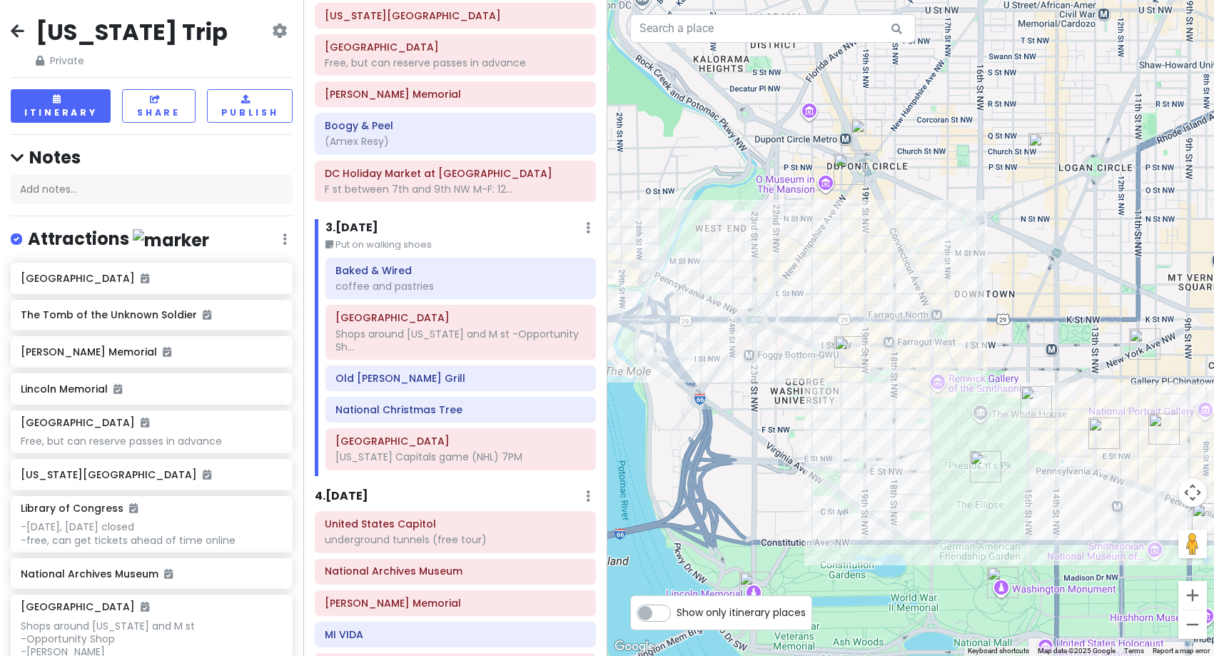
drag, startPoint x: 854, startPoint y: 432, endPoint x: 1145, endPoint y: 435, distance: 291.2
click at [1138, 435] on div at bounding box center [910, 328] width 607 height 656
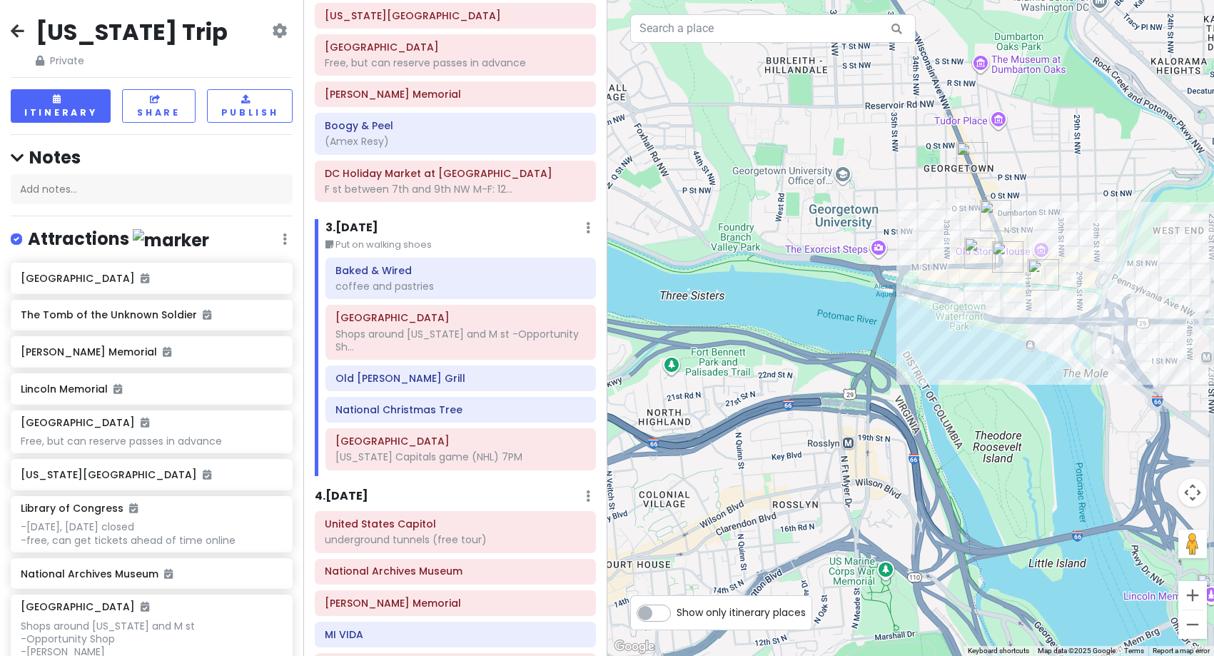
drag, startPoint x: 1038, startPoint y: 372, endPoint x: 923, endPoint y: 372, distance: 114.9
click at [923, 372] on div at bounding box center [910, 328] width 607 height 656
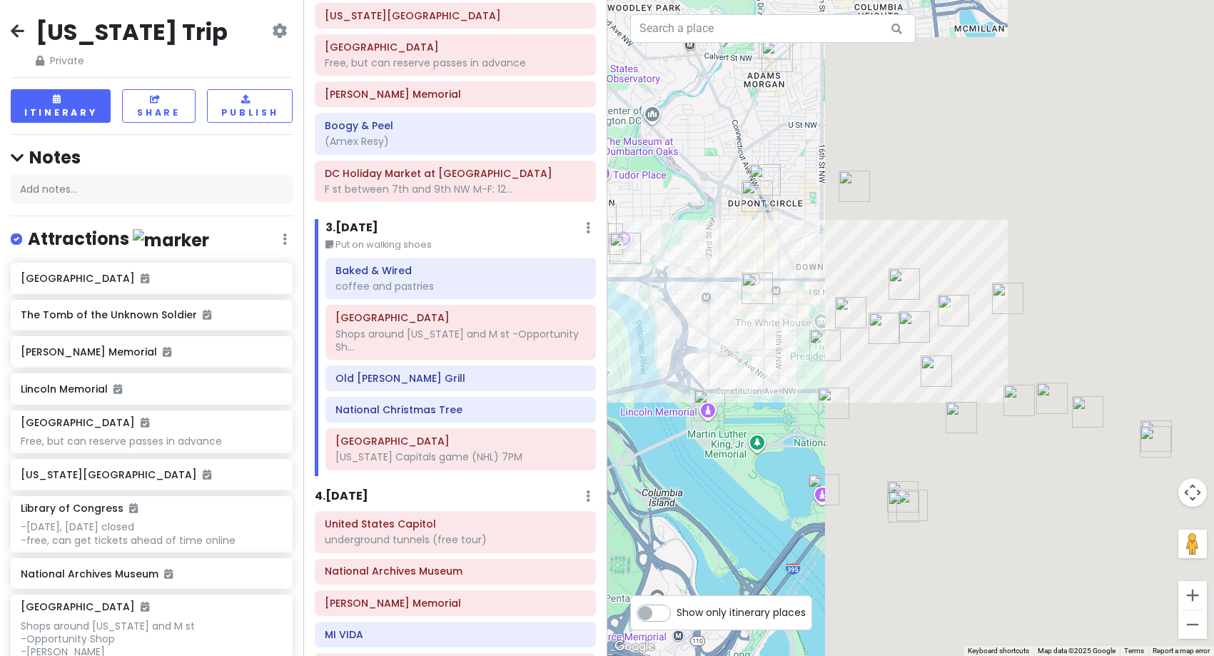
drag, startPoint x: 1105, startPoint y: 393, endPoint x: 702, endPoint y: 334, distance: 407.6
click at [702, 336] on div at bounding box center [910, 328] width 607 height 656
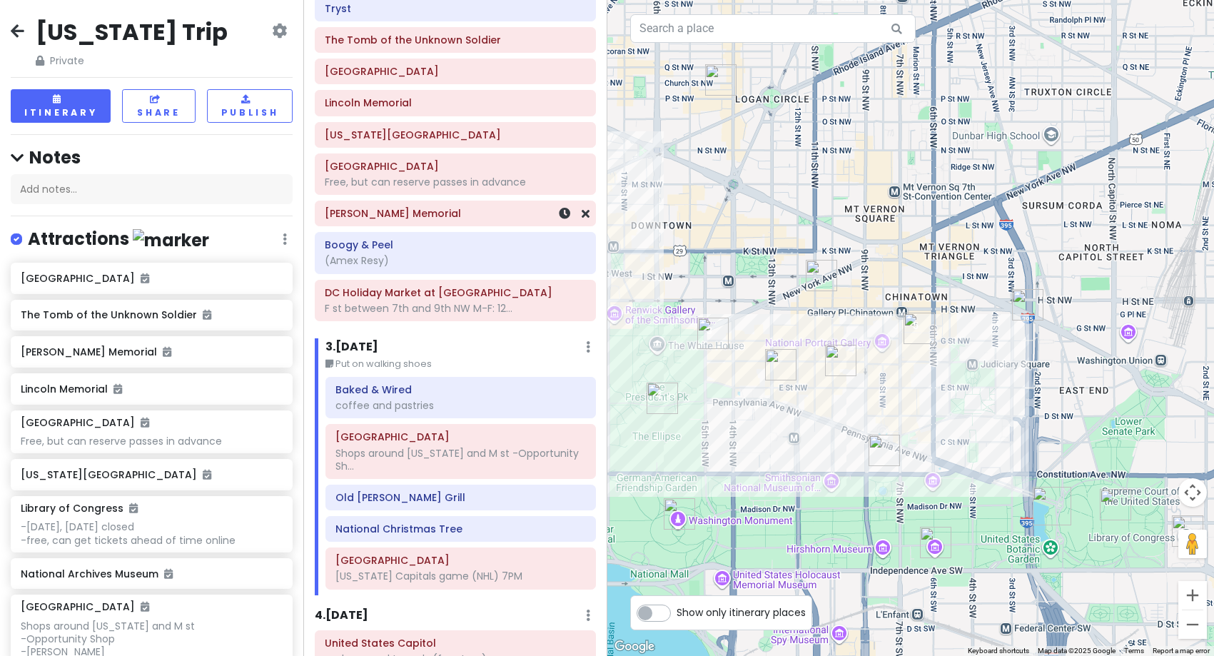
scroll to position [428, 0]
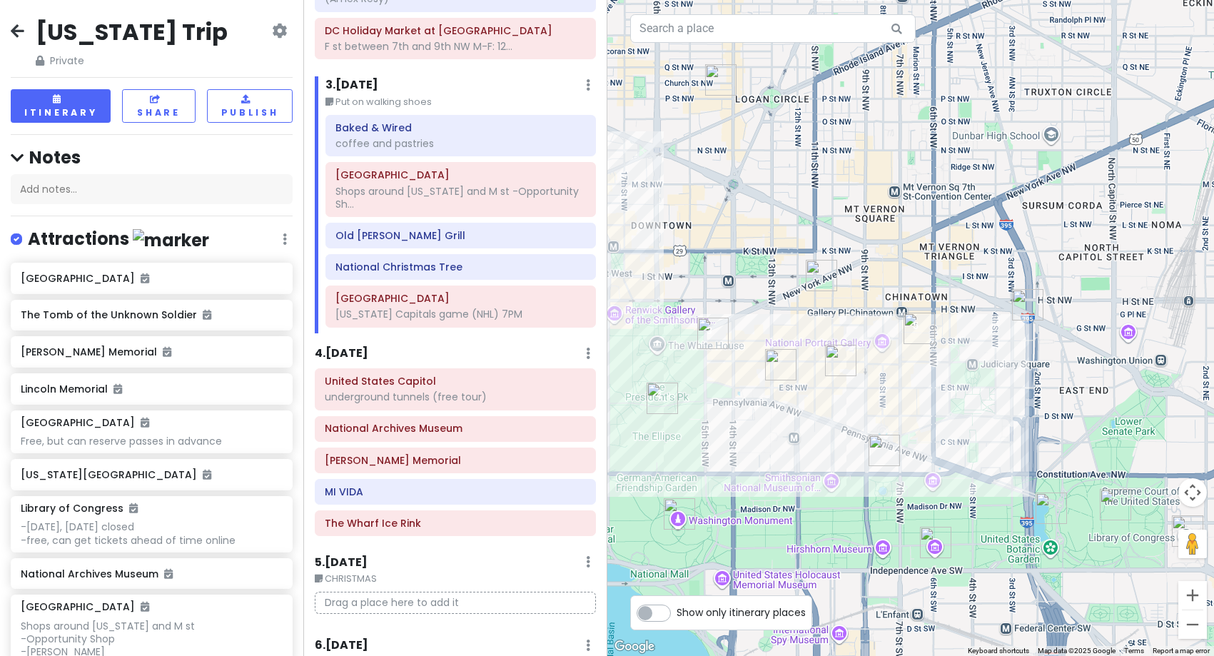
click at [368, 351] on h6 "4 . [DATE]" at bounding box center [342, 353] width 54 height 15
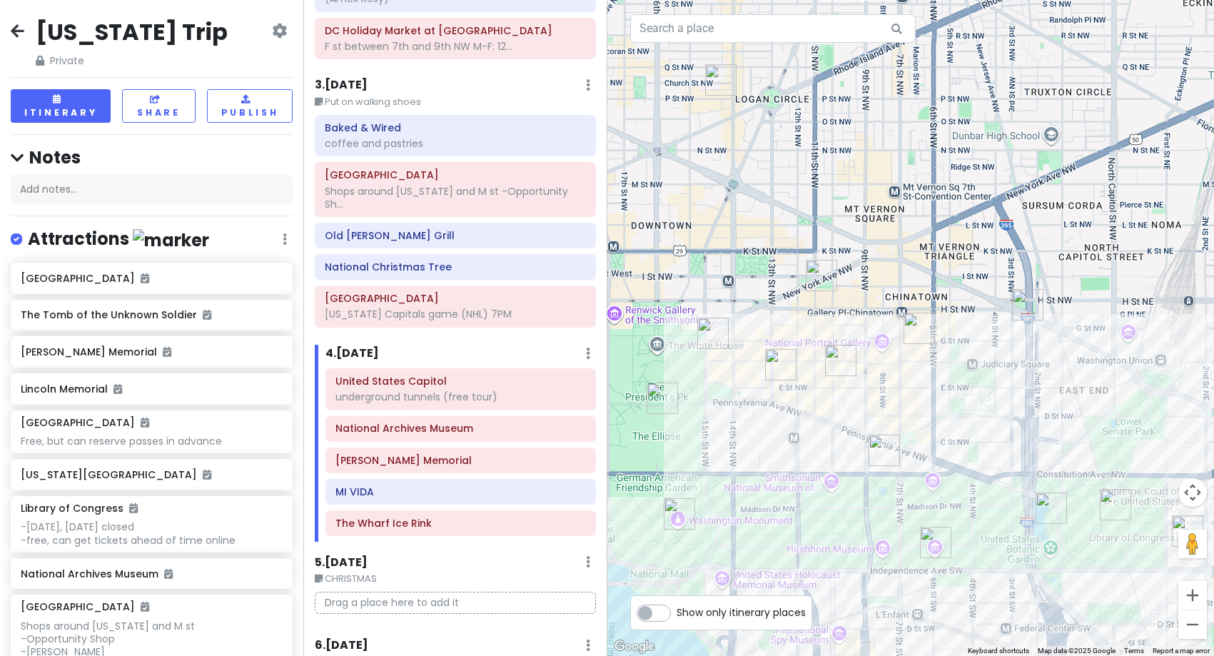
click at [368, 79] on h6 "3 . [DATE]" at bounding box center [341, 85] width 53 height 15
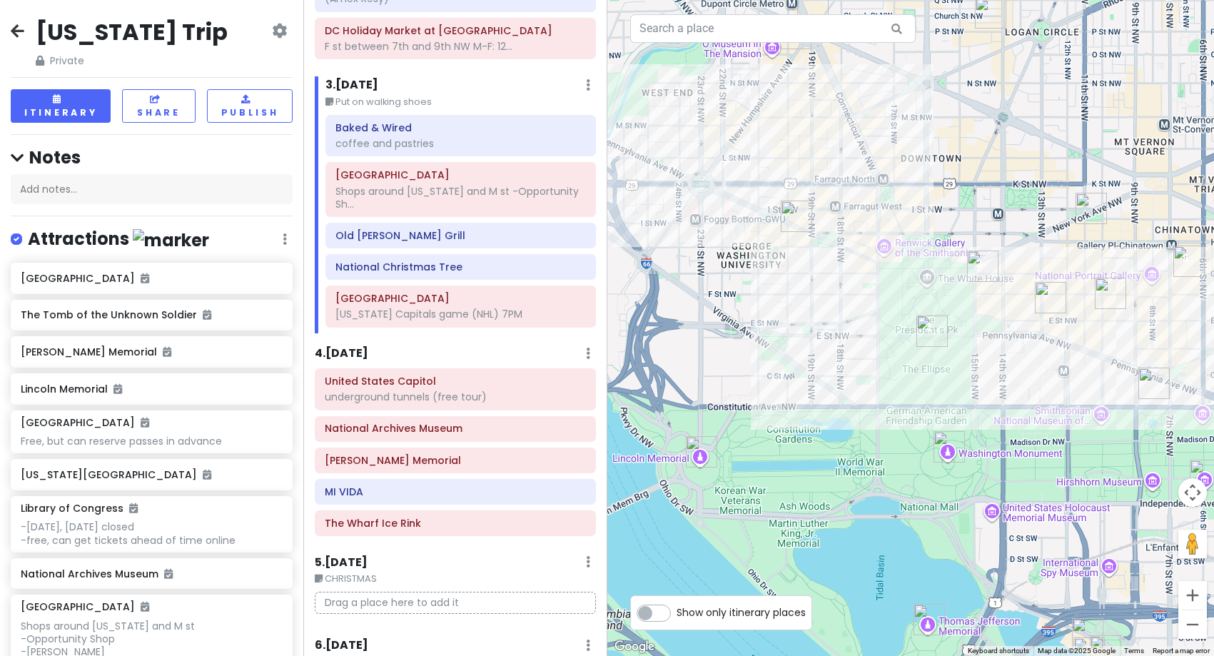
drag, startPoint x: 755, startPoint y: 254, endPoint x: 1025, endPoint y: 187, distance: 278.0
click at [1025, 187] on div at bounding box center [910, 328] width 607 height 656
click at [434, 54] on div "DC Holiday Market at [GEOGRAPHIC_DATA] and 9th NW M-F: 12..." at bounding box center [455, 39] width 261 height 36
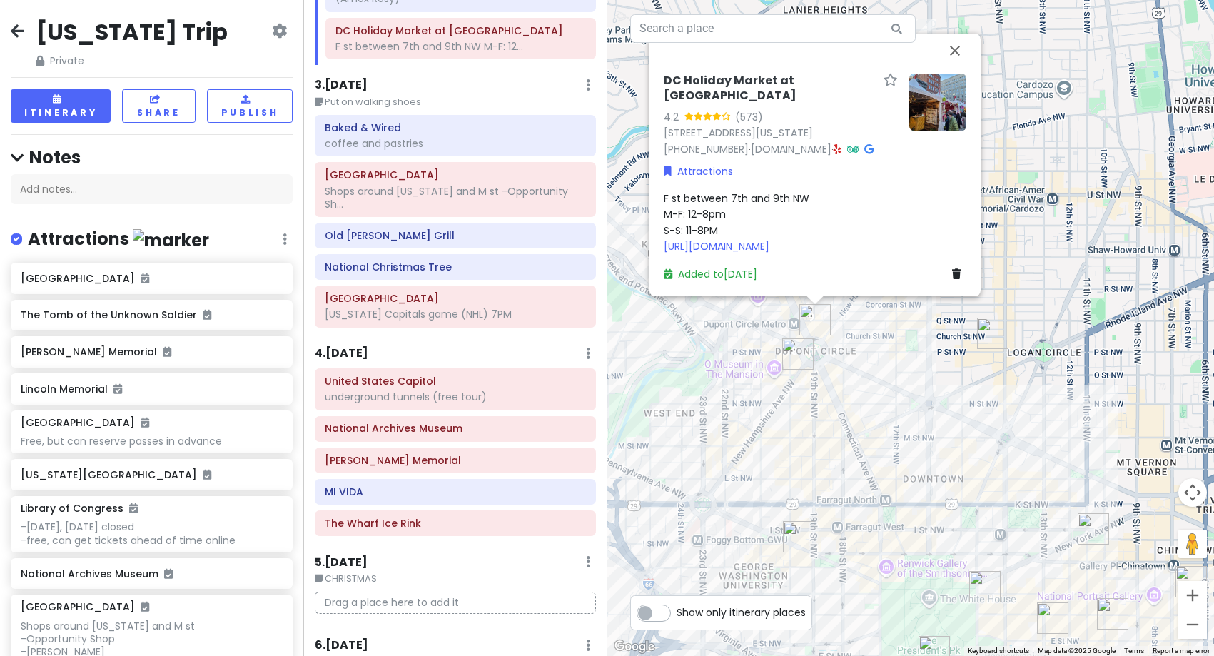
click at [732, 502] on div "DC Holiday Market at [GEOGRAPHIC_DATA] 4.2 (573) [STREET_ADDRESS][US_STATE] [PH…" at bounding box center [910, 328] width 607 height 656
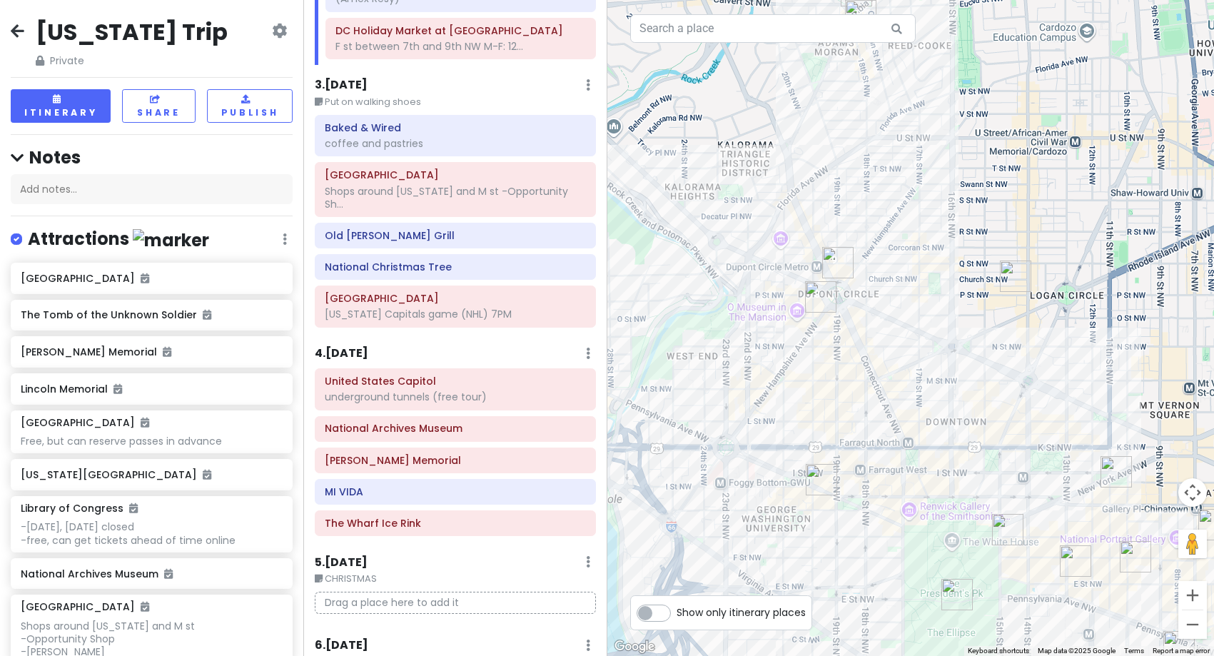
drag, startPoint x: 732, startPoint y: 502, endPoint x: 756, endPoint y: 440, distance: 66.4
click at [756, 440] on div at bounding box center [910, 328] width 607 height 656
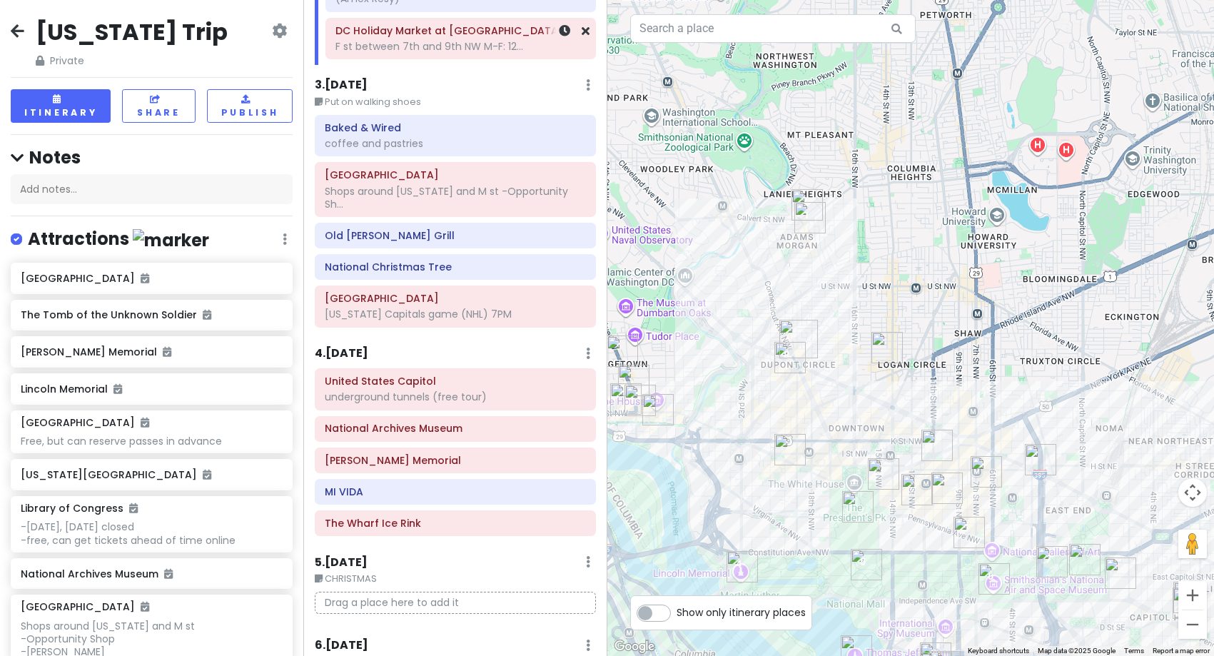
click at [440, 54] on div "DC Holiday Market at [GEOGRAPHIC_DATA] and 9th NW M-F: 12..." at bounding box center [460, 39] width 250 height 36
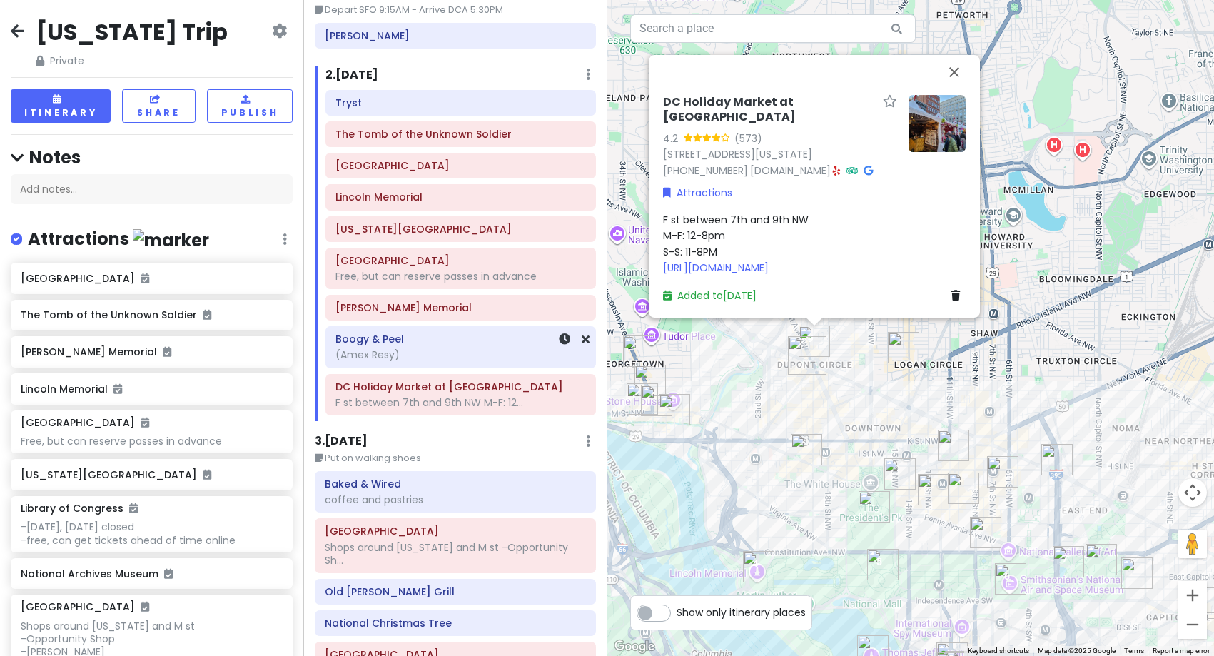
scroll to position [71, 0]
click at [357, 71] on h6 "2 . [DATE]" at bounding box center [351, 76] width 53 height 15
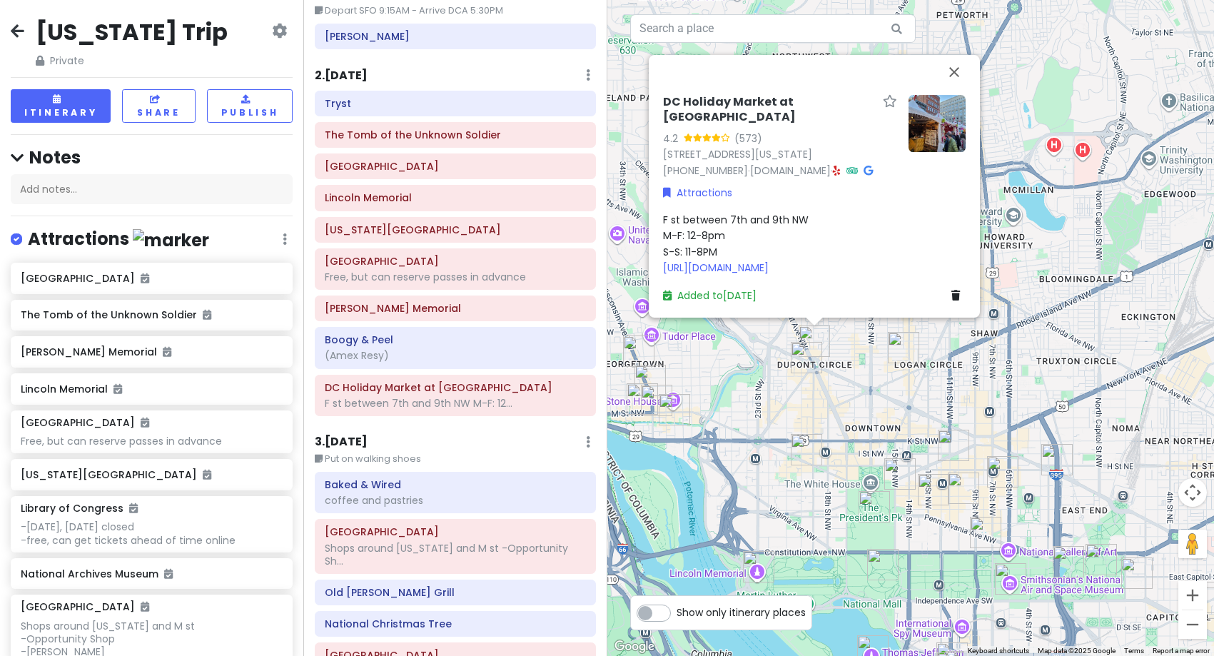
click at [361, 440] on h6 "3 . [DATE]" at bounding box center [341, 442] width 53 height 15
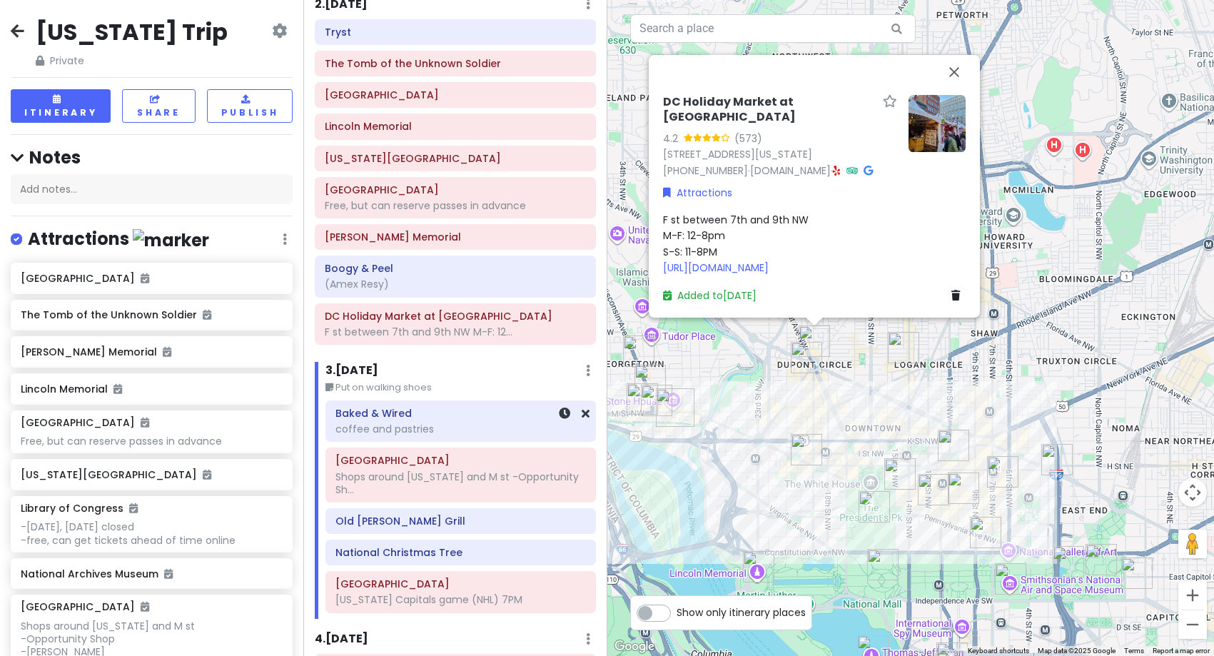
scroll to position [214, 0]
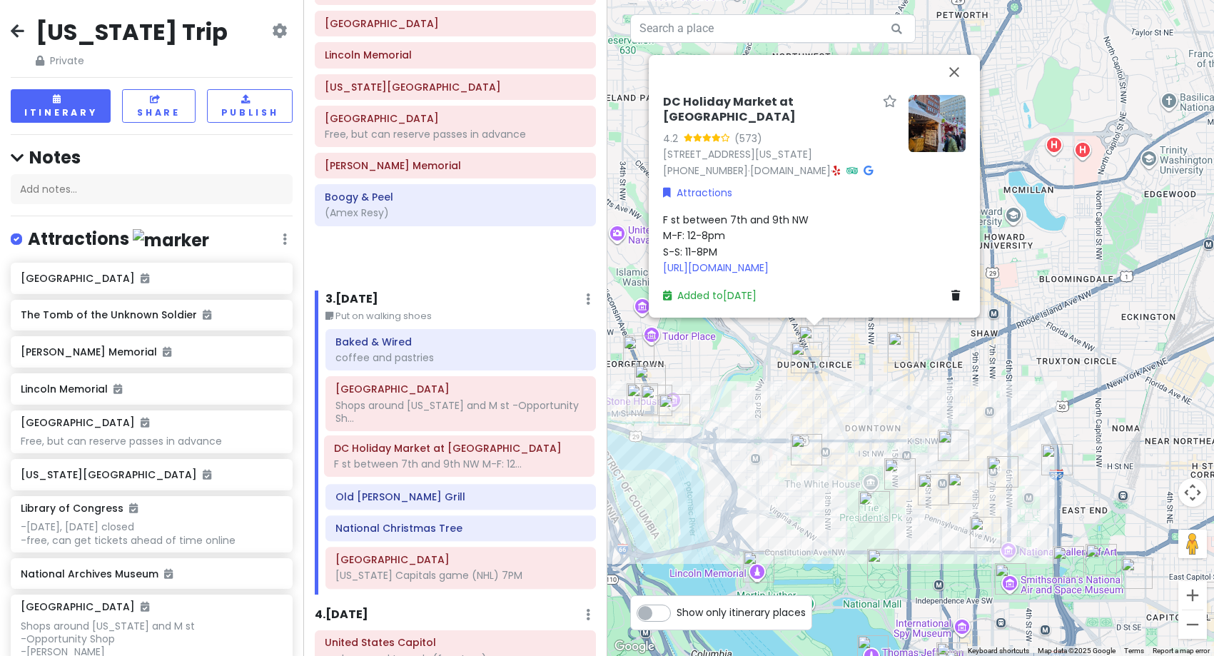
drag, startPoint x: 414, startPoint y: 265, endPoint x: 423, endPoint y: 468, distance: 203.6
click at [423, 468] on div "Itinerary × 1 . [DATE] Edit Day Notes Delete Day Depart SFO 9:15AM - Arrive DCA…" at bounding box center [454, 328] width 303 height 656
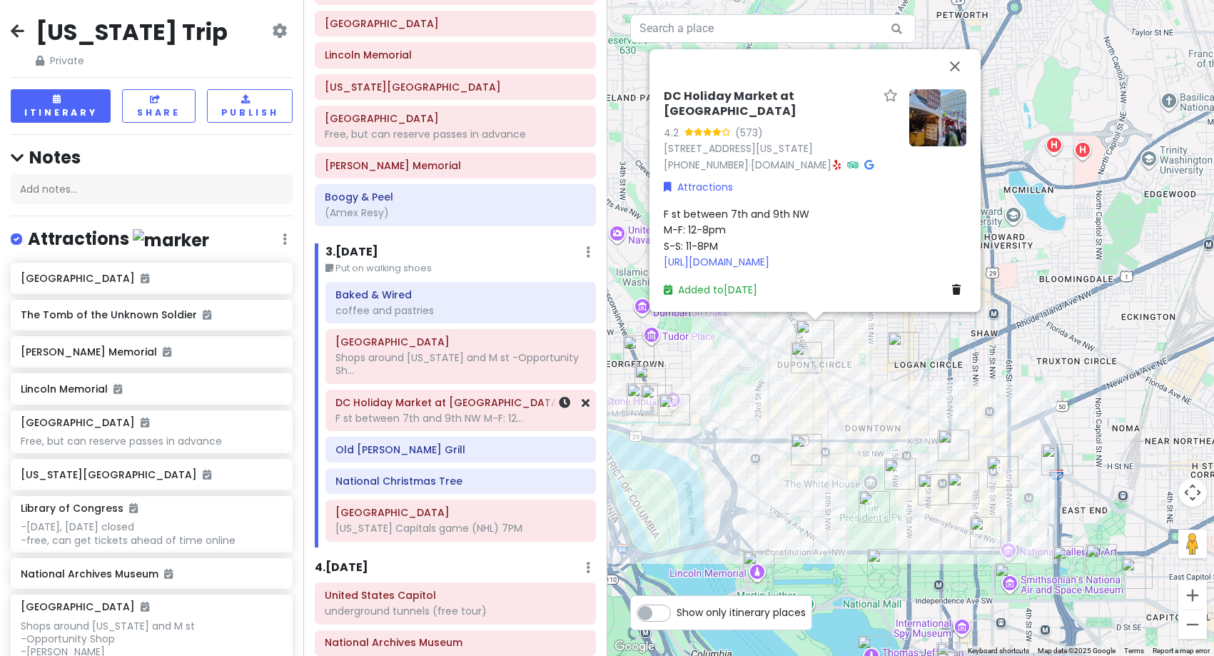
click at [450, 408] on h6 "DC Holiday Market at [GEOGRAPHIC_DATA]" at bounding box center [460, 402] width 250 height 13
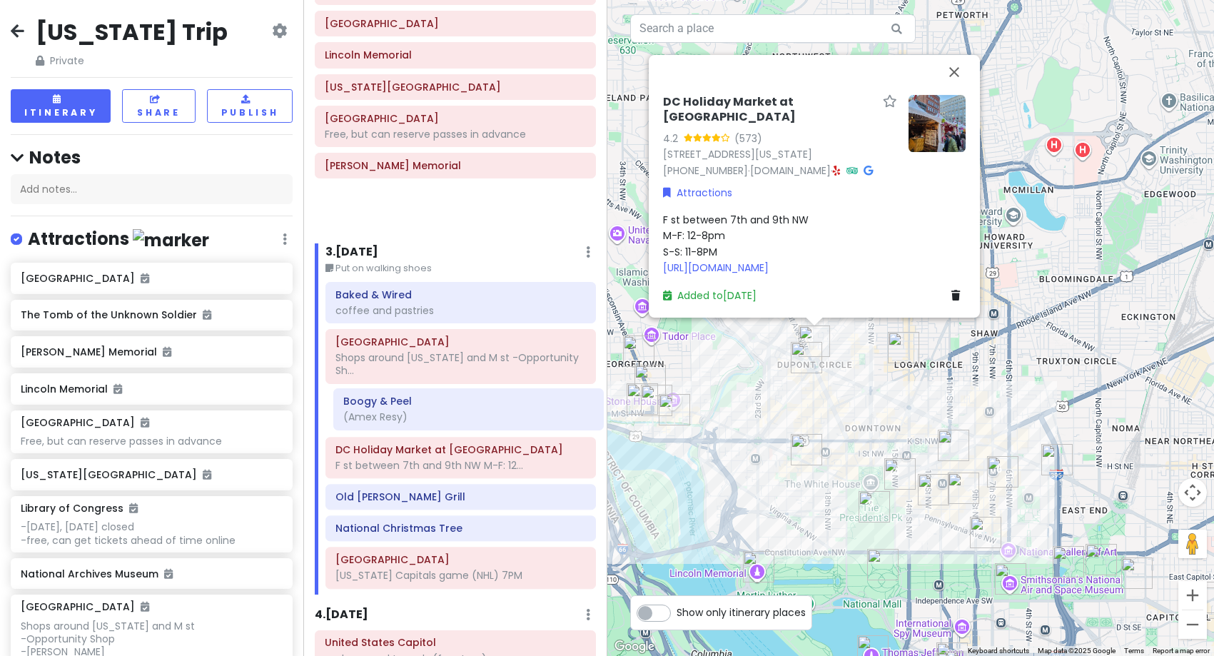
drag, startPoint x: 400, startPoint y: 210, endPoint x: 418, endPoint y: 414, distance: 205.0
click at [418, 414] on div "Itinerary × 1 . [DATE] Edit Day Notes Delete Day Depart SFO 9:15AM - Arrive DCA…" at bounding box center [454, 328] width 303 height 656
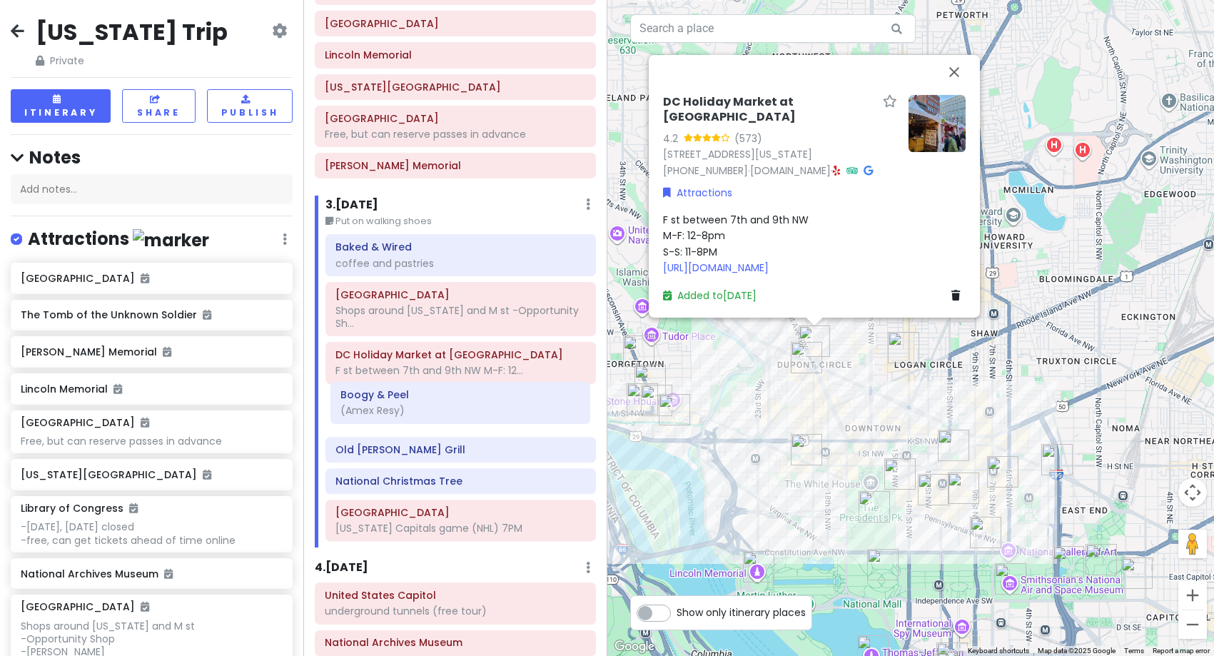
drag, startPoint x: 451, startPoint y: 377, endPoint x: 456, endPoint y: 417, distance: 41.0
click at [456, 417] on div "Baked & Wired coffee and pastries Georgetown Shops around [US_STATE] and M st -…" at bounding box center [460, 390] width 291 height 313
click at [442, 453] on h6 "Old [PERSON_NAME] Grill" at bounding box center [460, 449] width 250 height 13
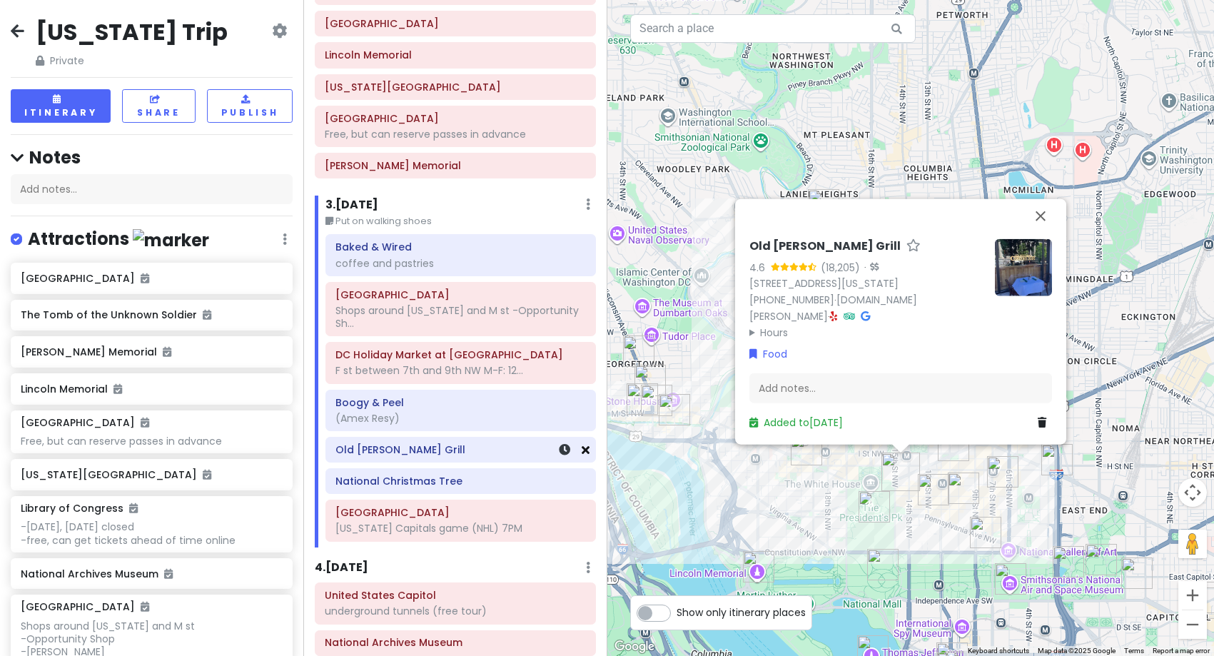
click at [582, 452] on icon at bounding box center [586, 449] width 8 height 11
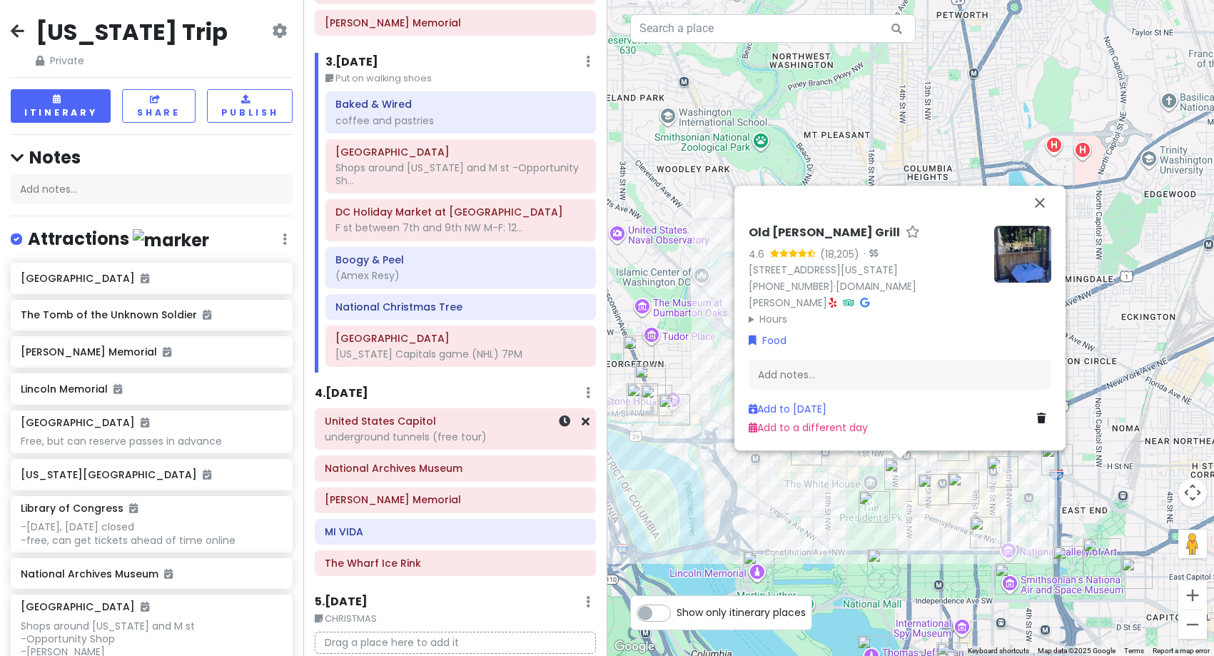
scroll to position [428, 0]
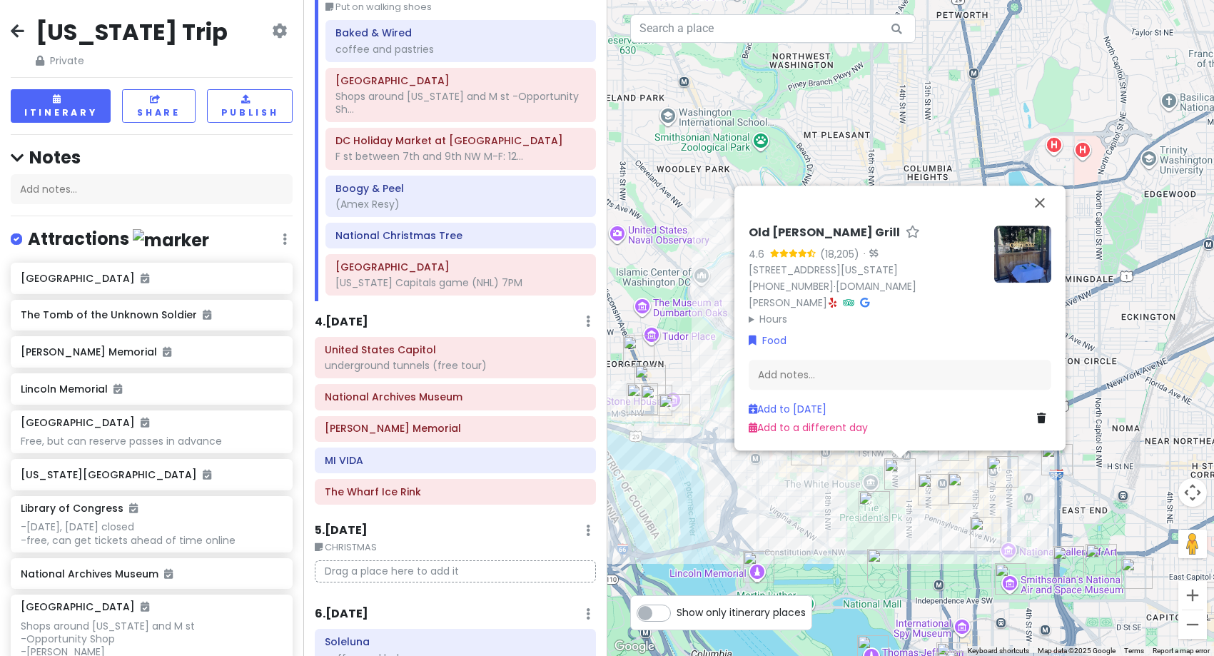
click at [351, 318] on h6 "4 . [DATE]" at bounding box center [342, 322] width 54 height 15
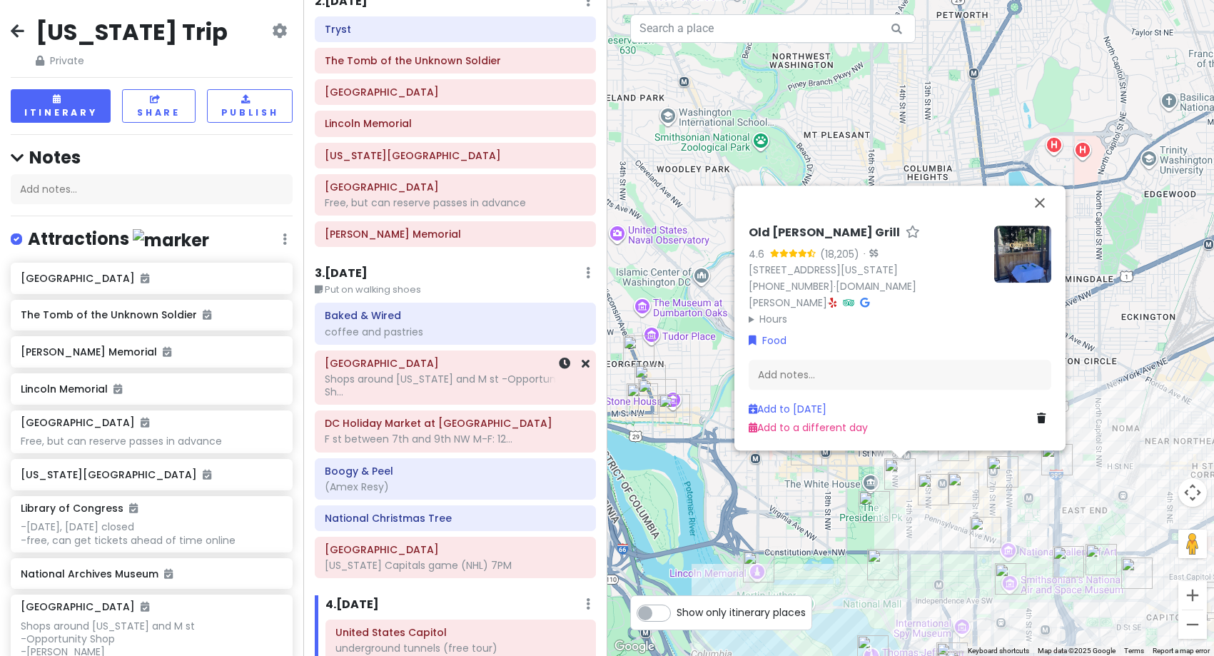
scroll to position [143, 0]
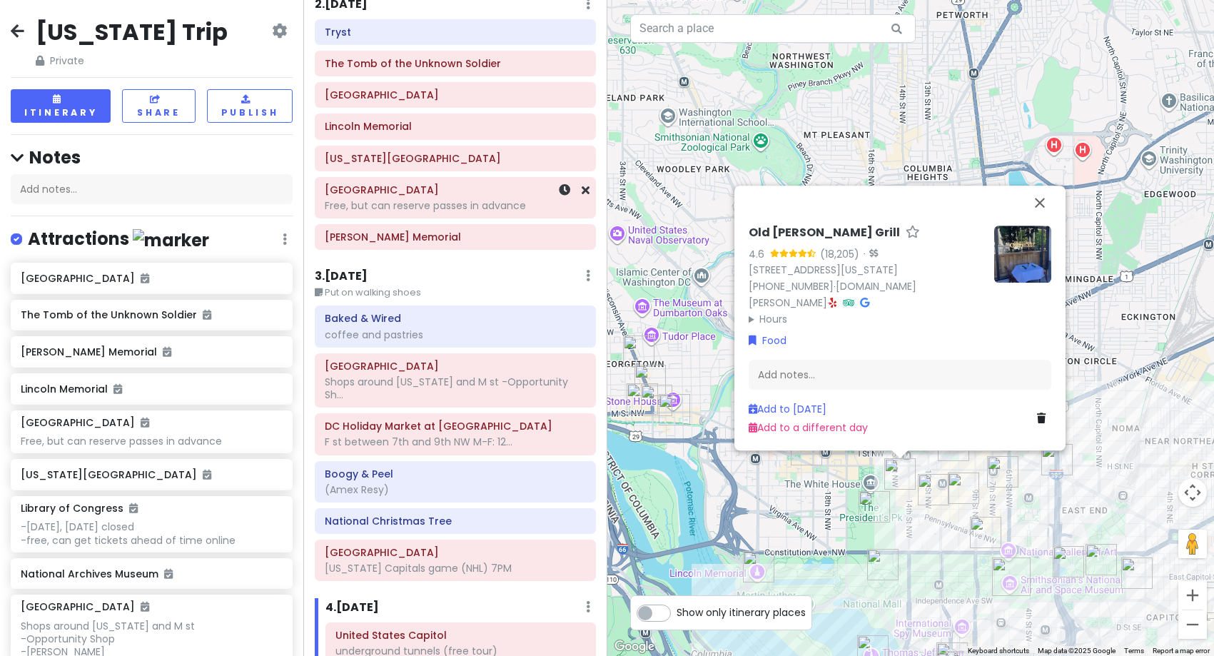
click at [420, 213] on div "[GEOGRAPHIC_DATA], but can reserve passes in advance" at bounding box center [455, 198] width 261 height 36
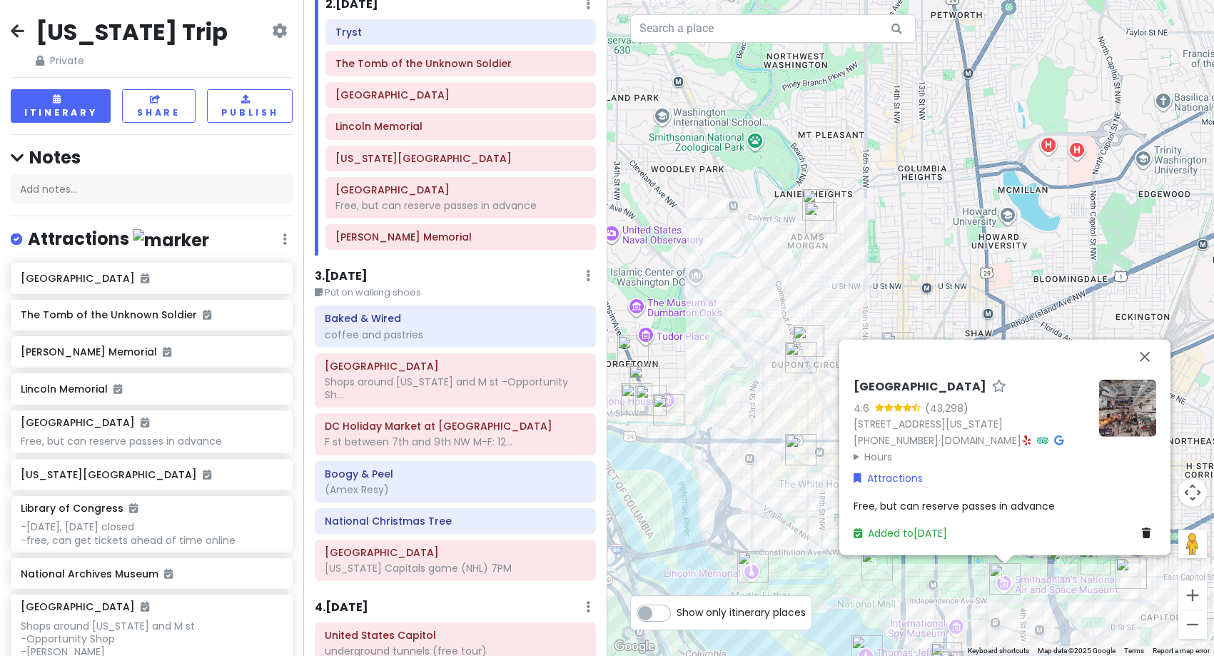
click at [798, 522] on div "[GEOGRAPHIC_DATA] 4.6 (43,298) [STREET_ADDRESS][US_STATE] [PHONE_NUMBER] · [DOM…" at bounding box center [910, 328] width 607 height 656
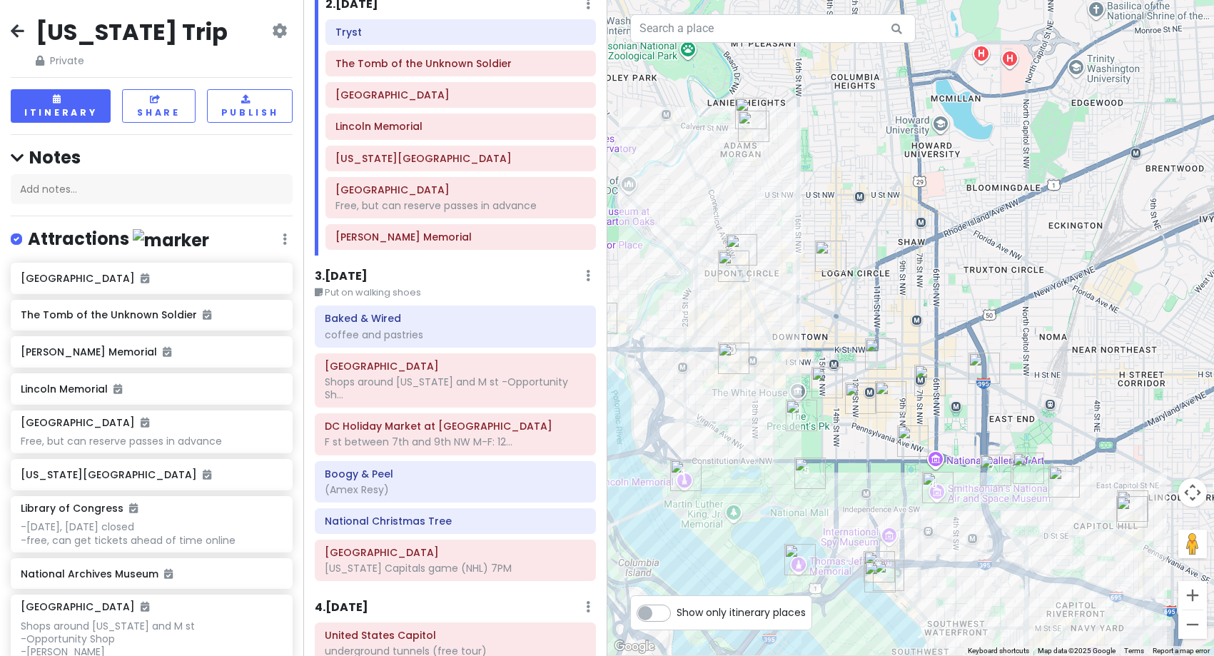
drag, startPoint x: 986, startPoint y: 562, endPoint x: 917, endPoint y: 467, distance: 117.6
click at [917, 467] on div at bounding box center [910, 328] width 607 height 656
click at [980, 369] on img "L'Ardente" at bounding box center [983, 365] width 31 height 31
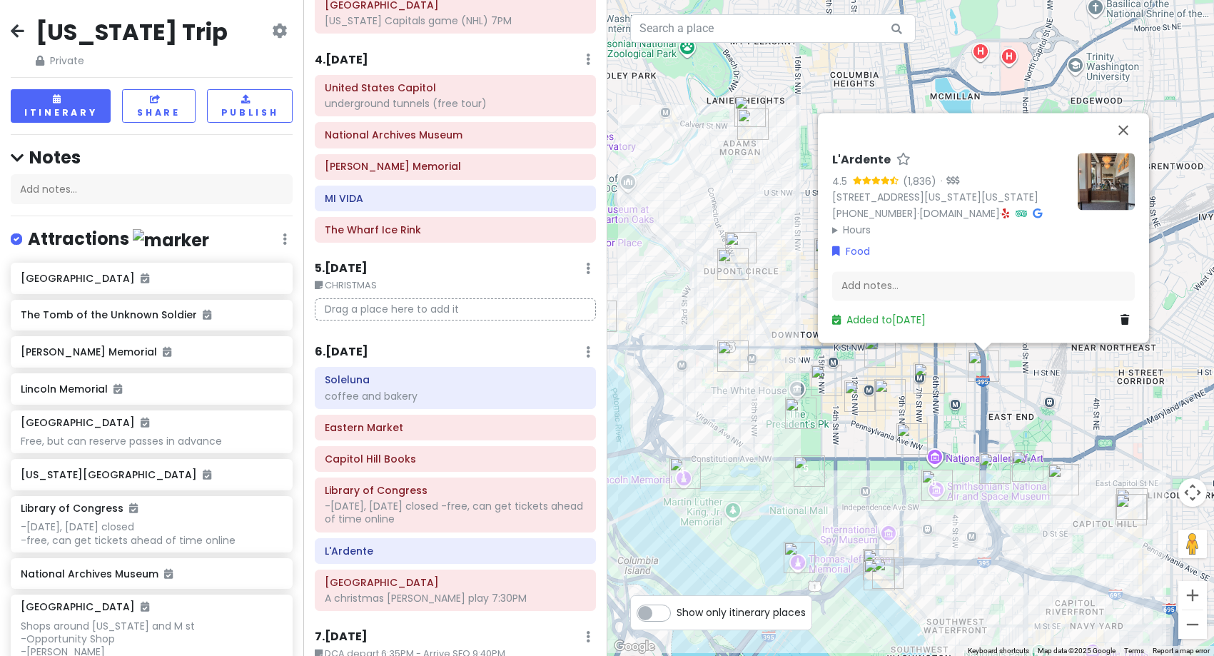
scroll to position [714, 0]
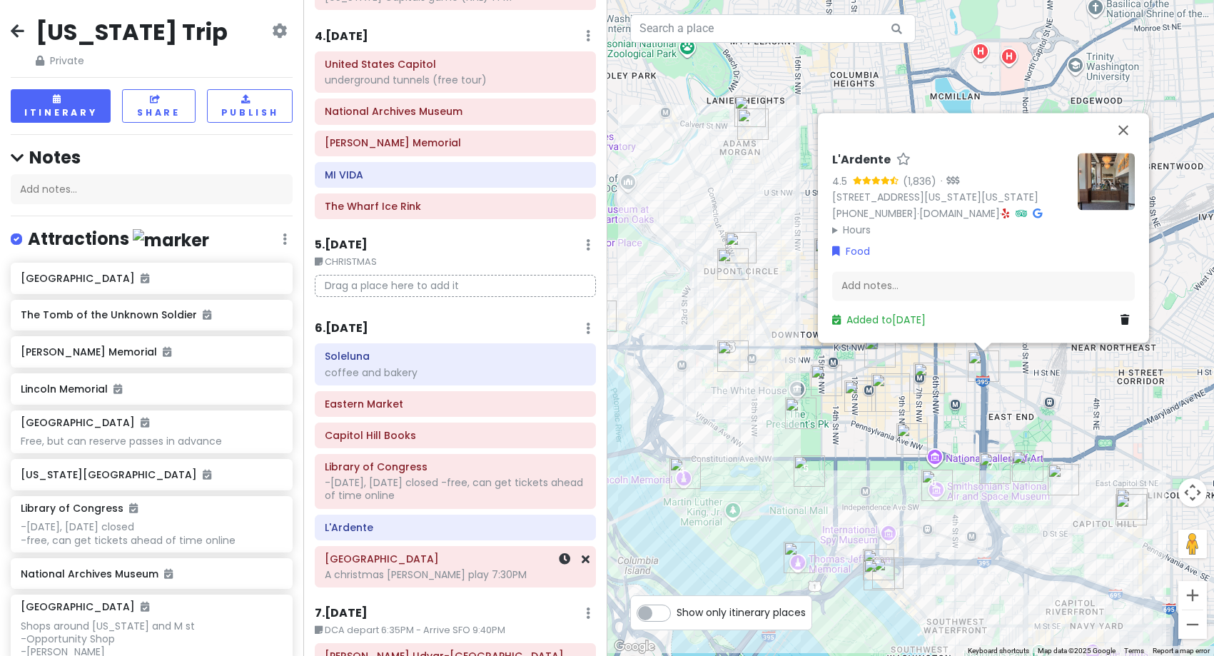
click at [462, 567] on div "Ford's Theatre A christmas [PERSON_NAME] play 7:30PM" at bounding box center [455, 567] width 261 height 36
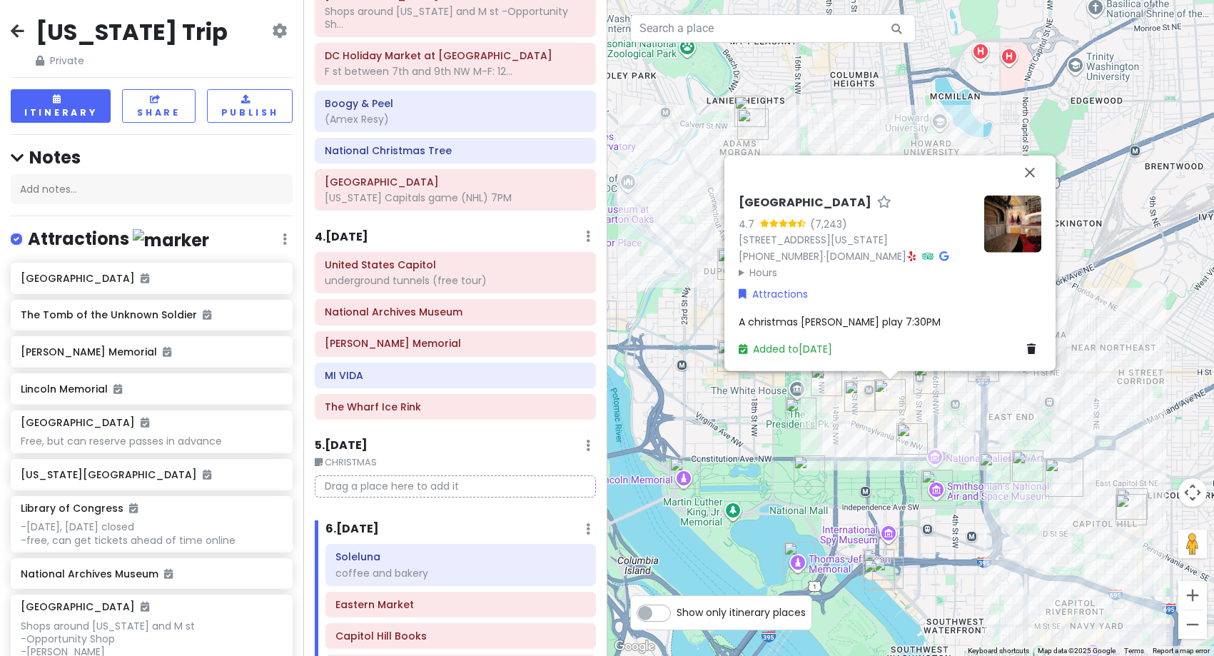
scroll to position [500, 0]
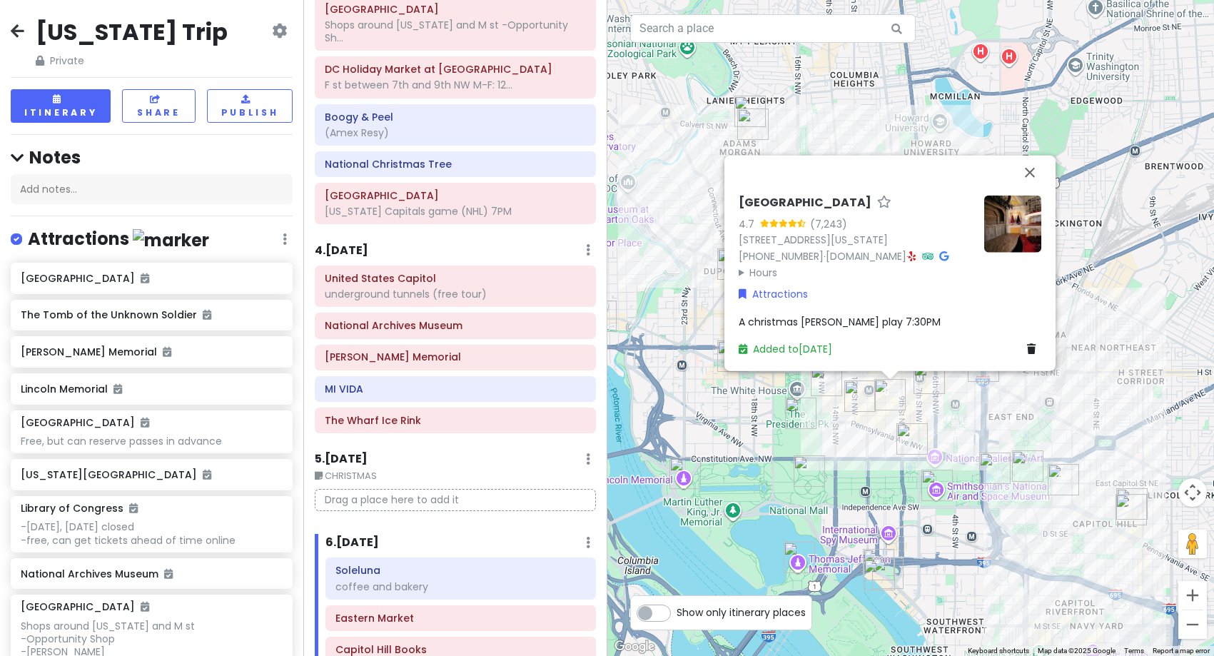
click at [373, 178] on div "Baked & Wired coffee and pastries Georgetown Shops around [US_STATE] and M st -…" at bounding box center [455, 89] width 302 height 281
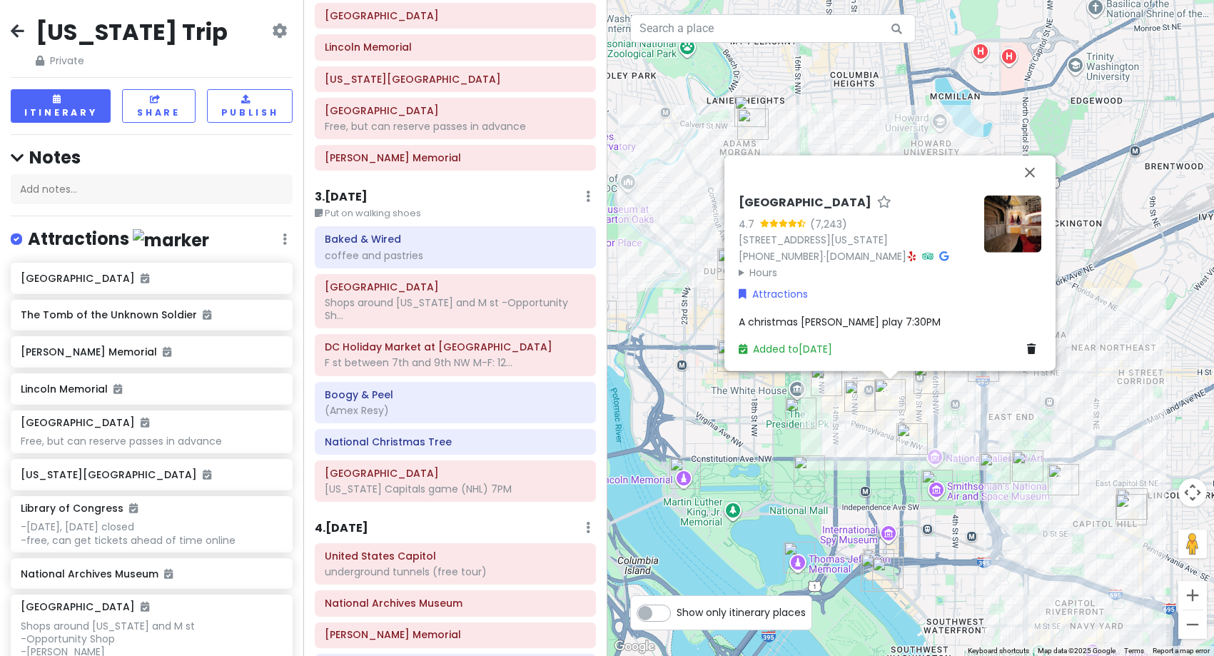
scroll to position [214, 0]
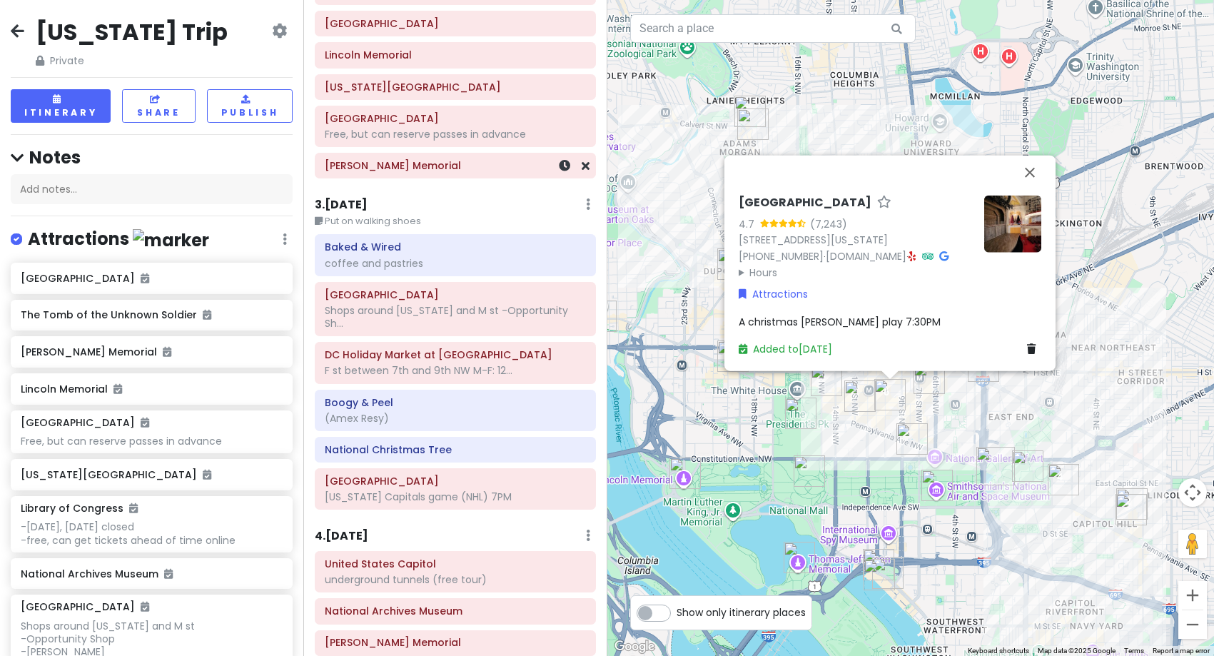
click at [398, 158] on div "[PERSON_NAME] Memorial" at bounding box center [455, 166] width 261 height 20
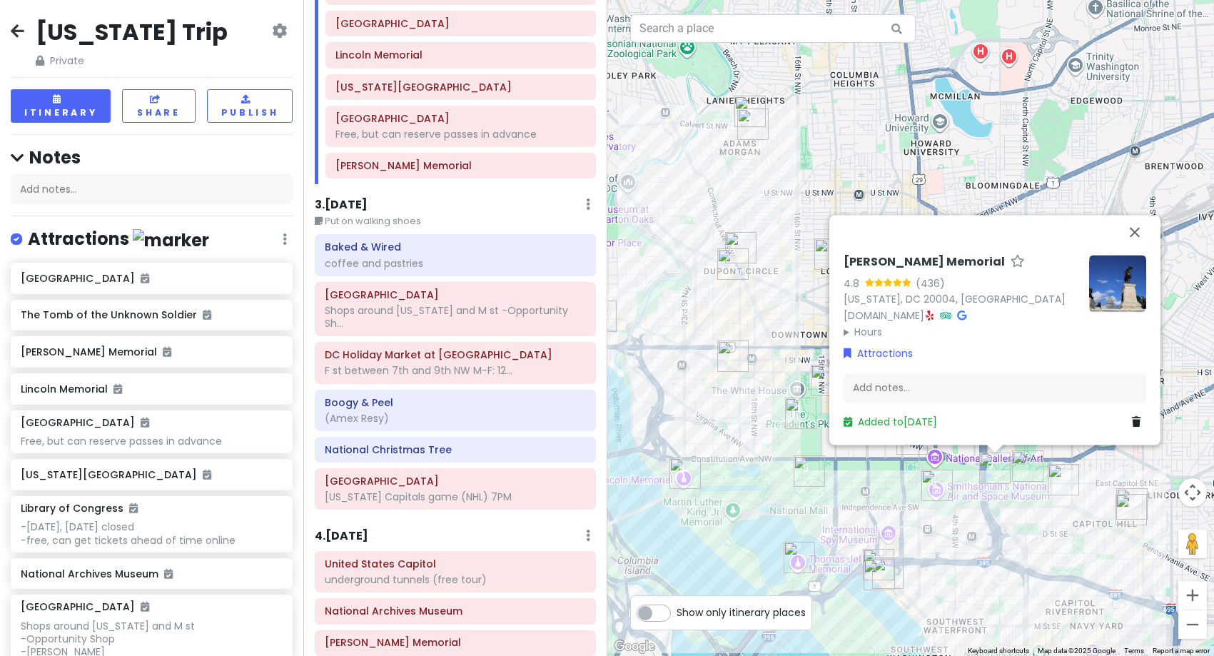
click at [712, 441] on div "[PERSON_NAME] Memorial 4.8 (436) [US_STATE][GEOGRAPHIC_DATA], [GEOGRAPHIC_DATA]…" at bounding box center [910, 328] width 607 height 656
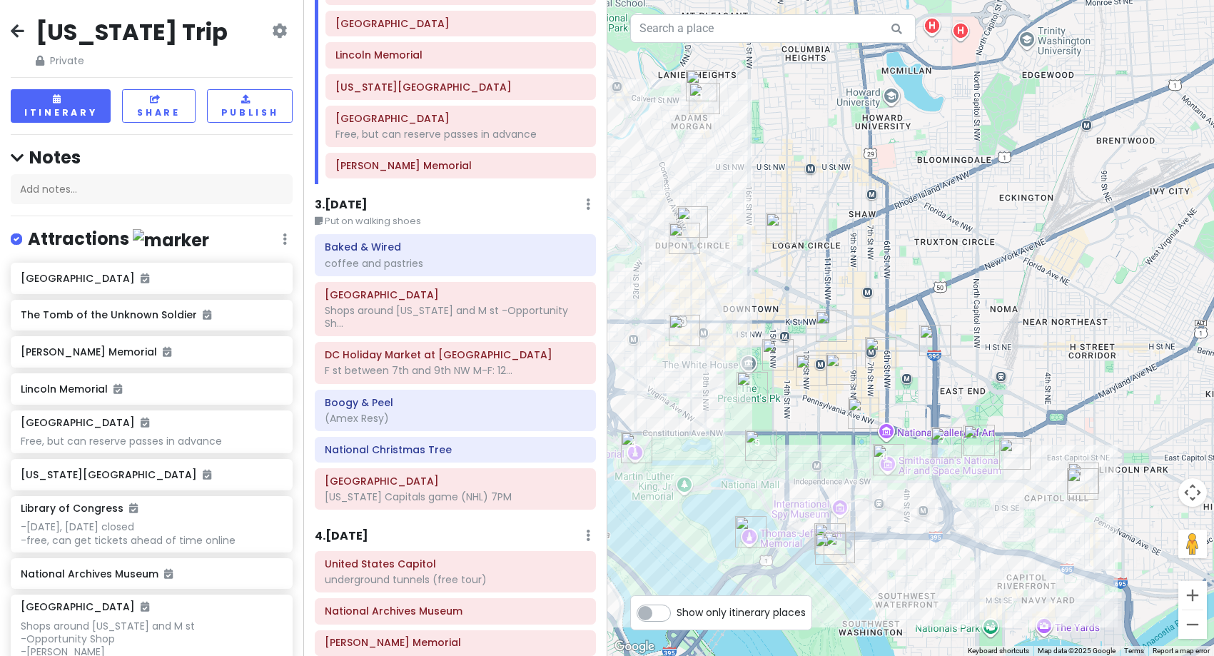
drag, startPoint x: 926, startPoint y: 424, endPoint x: 857, endPoint y: 384, distance: 79.3
click at [857, 384] on div "To navigate, press the arrow keys." at bounding box center [910, 328] width 607 height 656
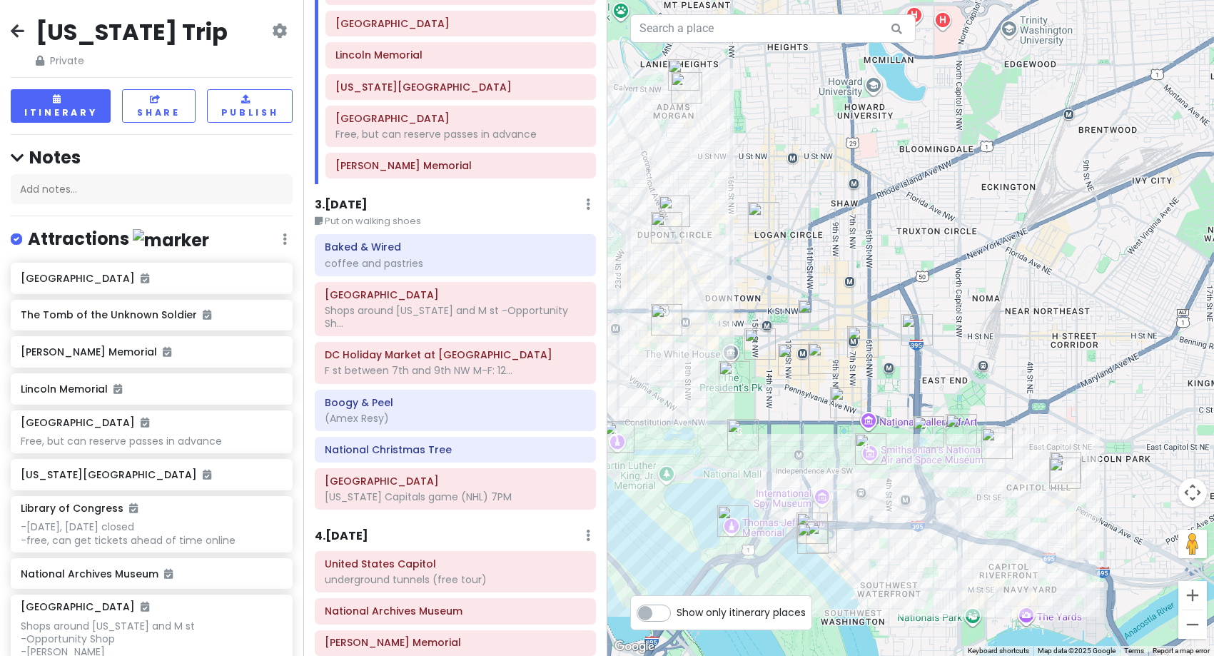
click at [809, 318] on img "Tatte Bakery & Cafe | City Center" at bounding box center [813, 315] width 31 height 31
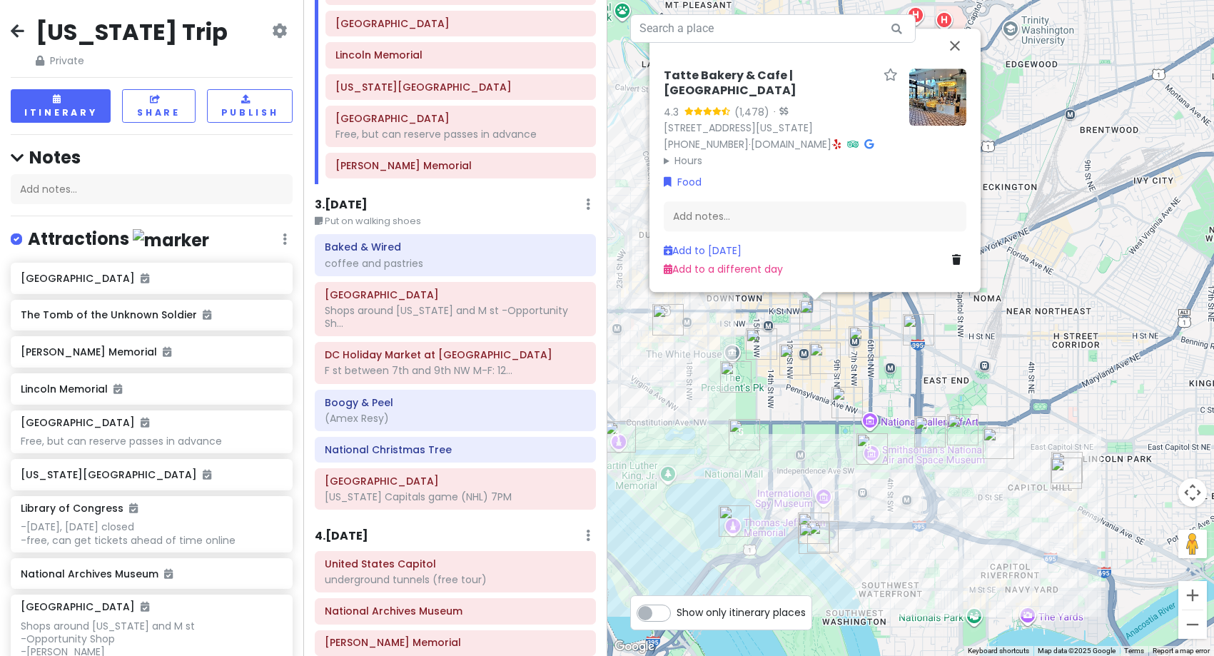
click at [664, 330] on img "Founding Farmers DC" at bounding box center [667, 319] width 31 height 31
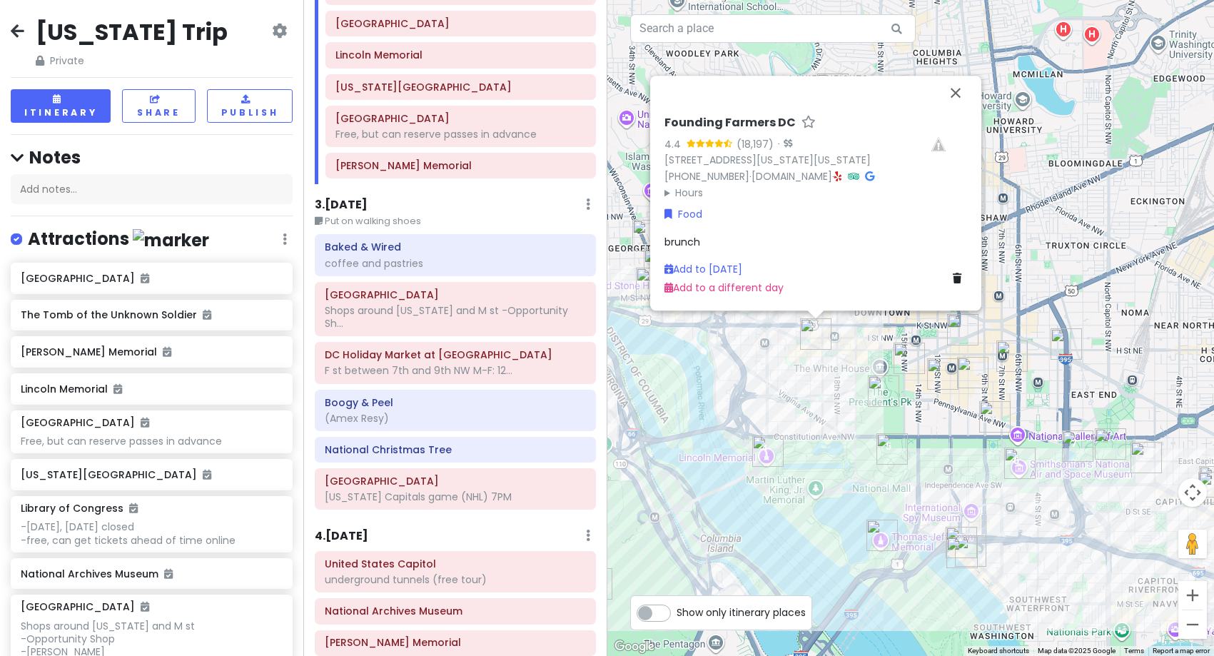
click at [938, 116] on img at bounding box center [938, 144] width 57 height 57
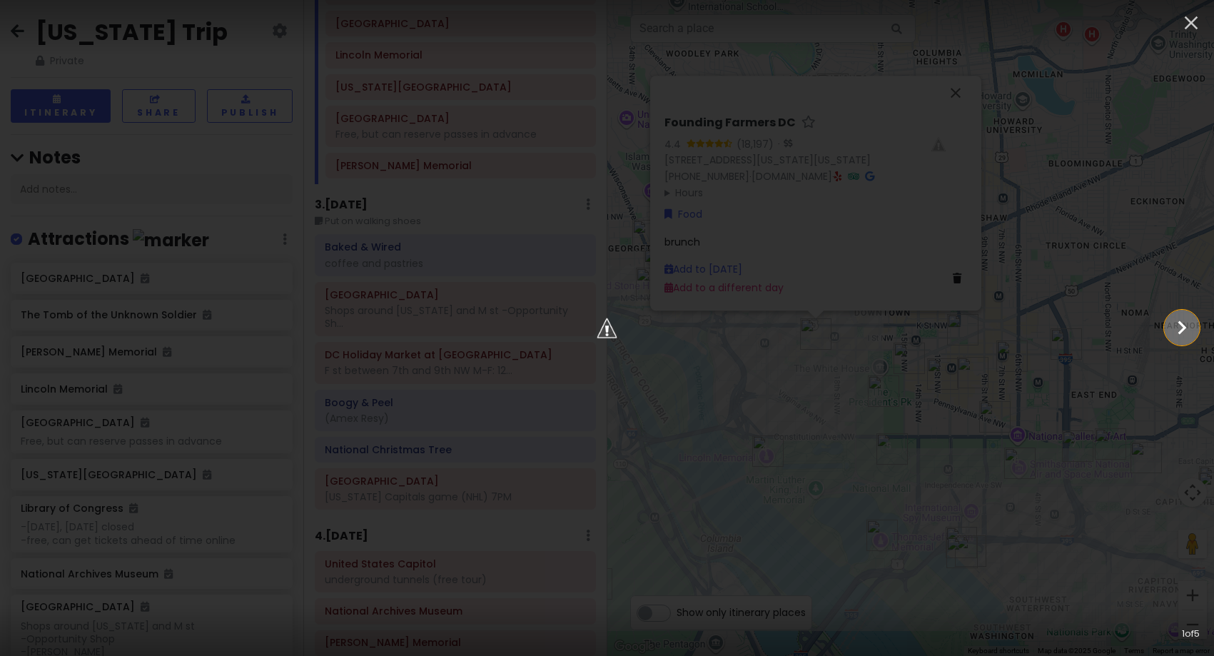
click at [1178, 330] on icon "Show slide 2 of 5" at bounding box center [1181, 327] width 27 height 34
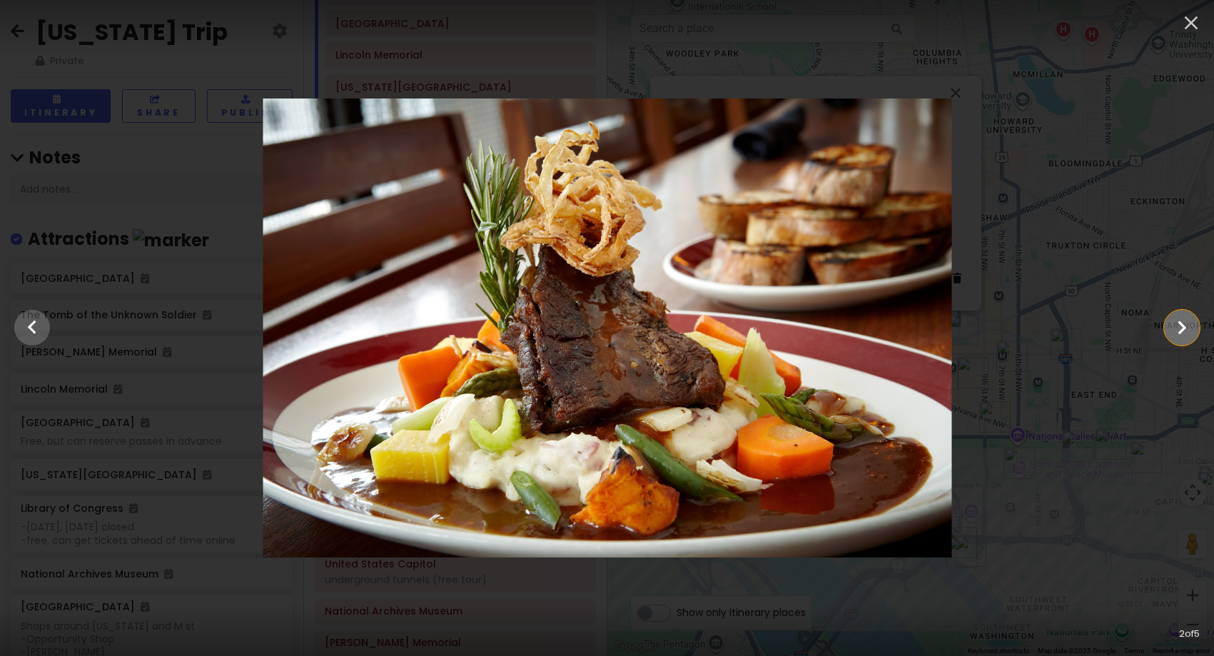
click at [1178, 330] on icon "Show slide 3 of 5" at bounding box center [1181, 327] width 27 height 34
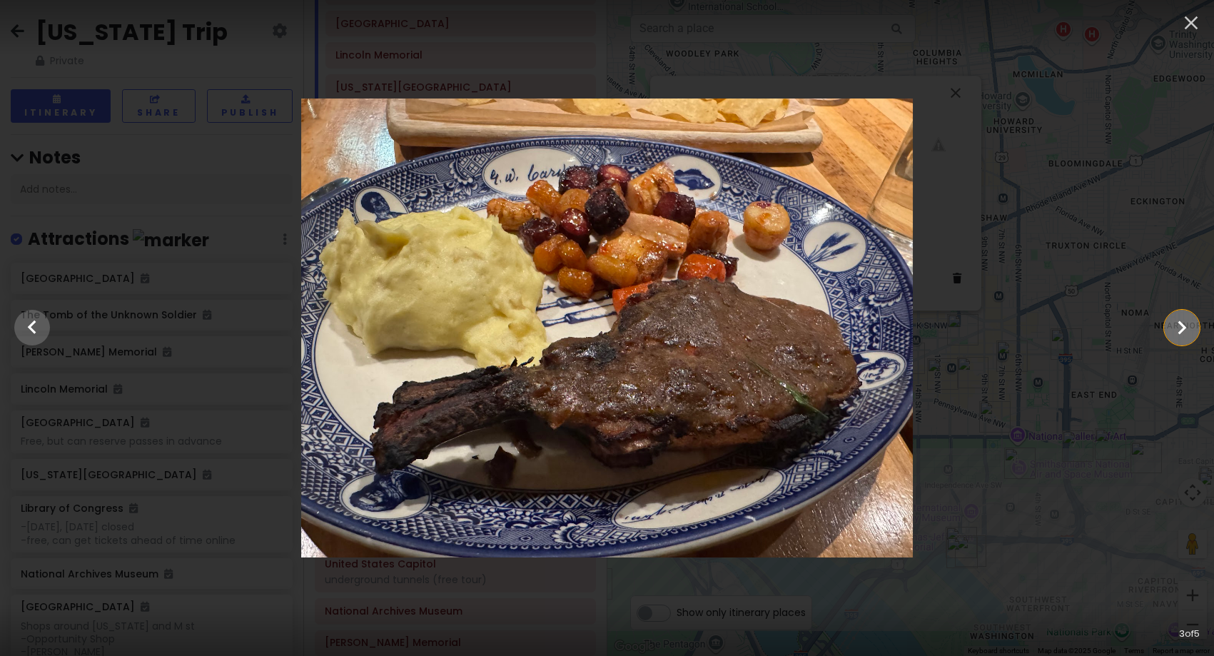
click at [1178, 330] on icon "Show slide 4 of 5" at bounding box center [1181, 327] width 27 height 34
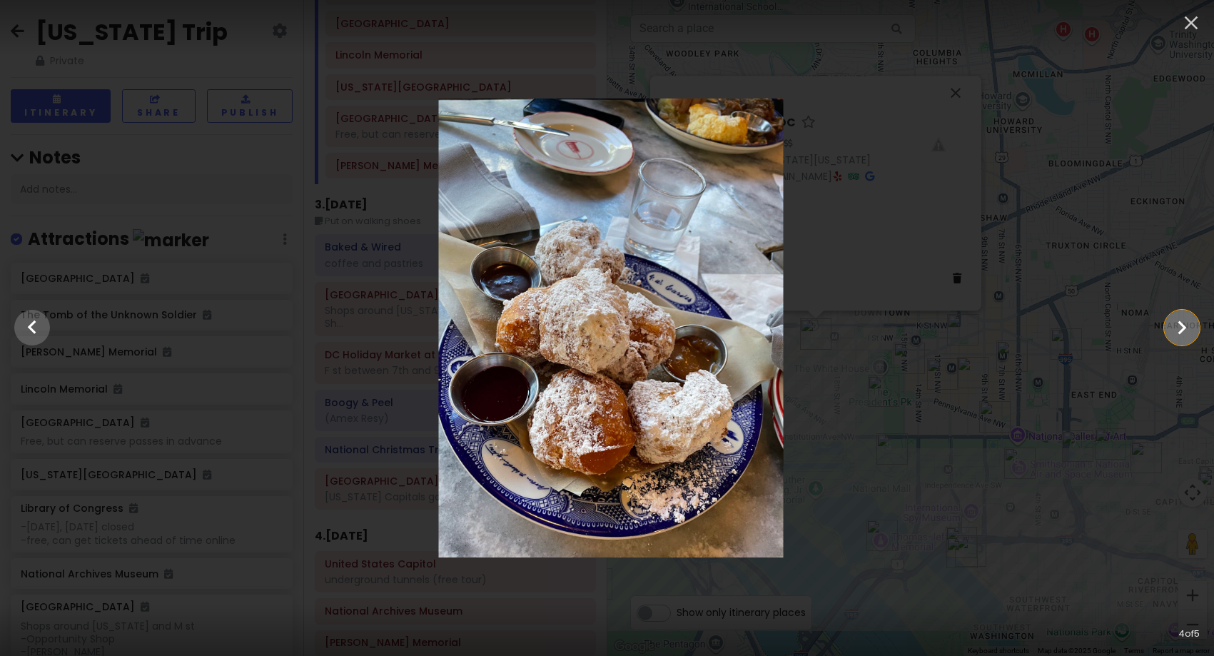
click at [1178, 330] on icon "Show slide 5 of 5" at bounding box center [1181, 327] width 27 height 34
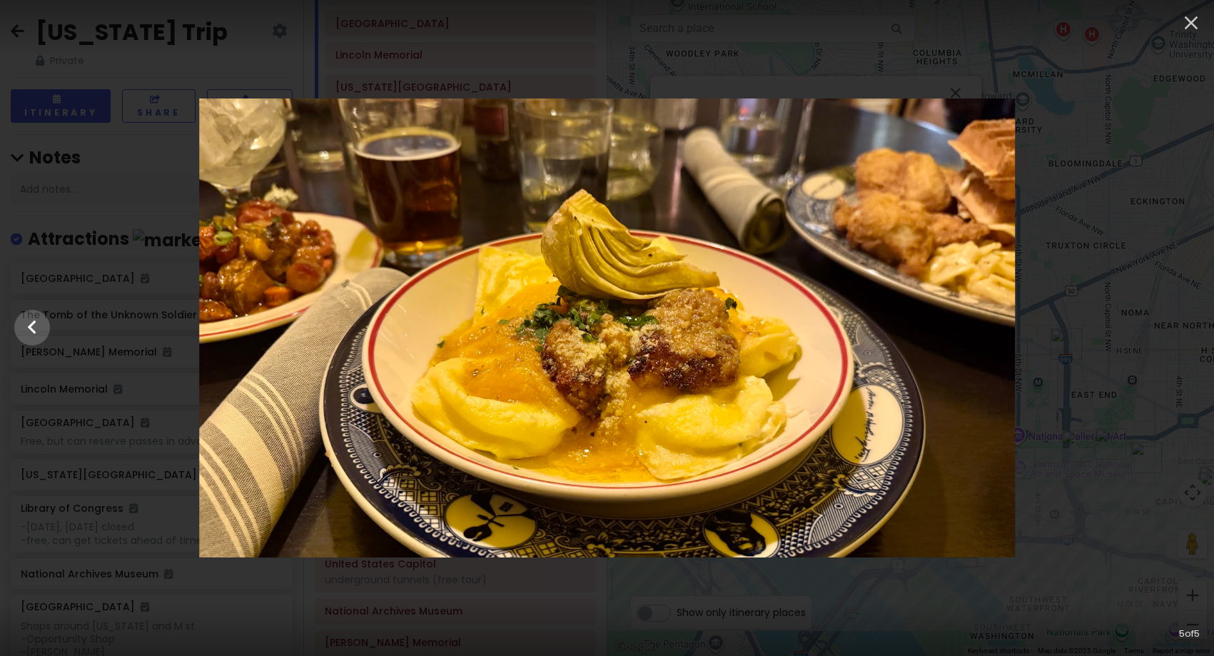
click at [1178, 330] on div at bounding box center [607, 327] width 1214 height 459
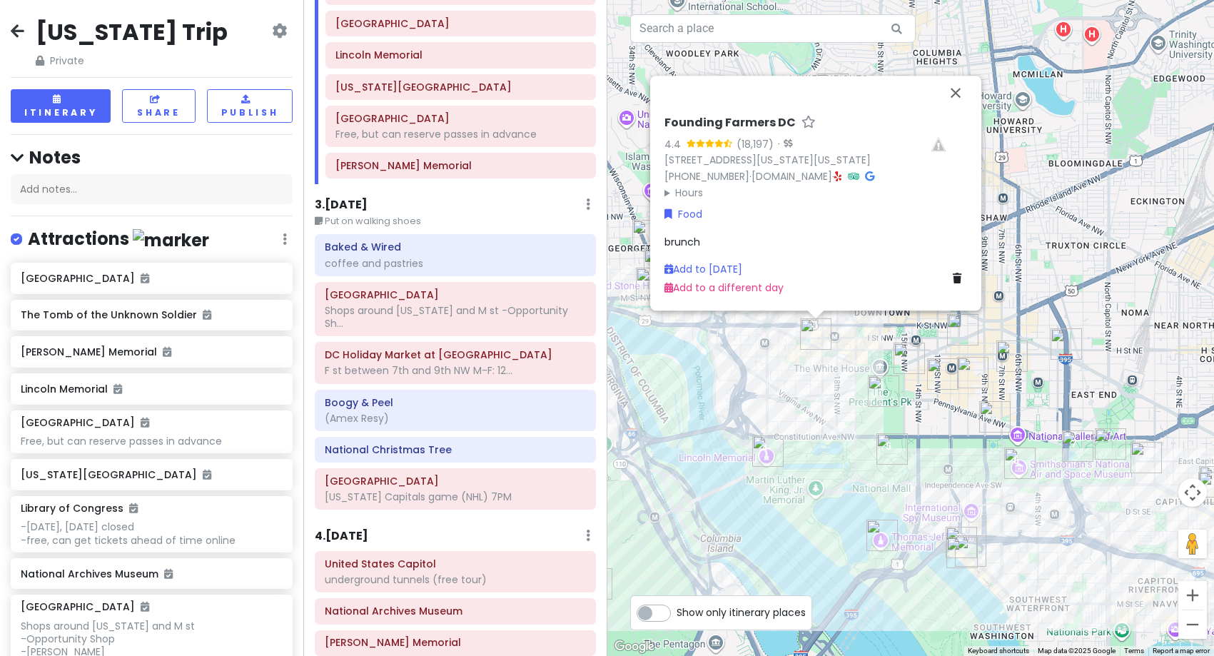
click at [906, 364] on img "Old Ebbitt Grill" at bounding box center [909, 358] width 31 height 31
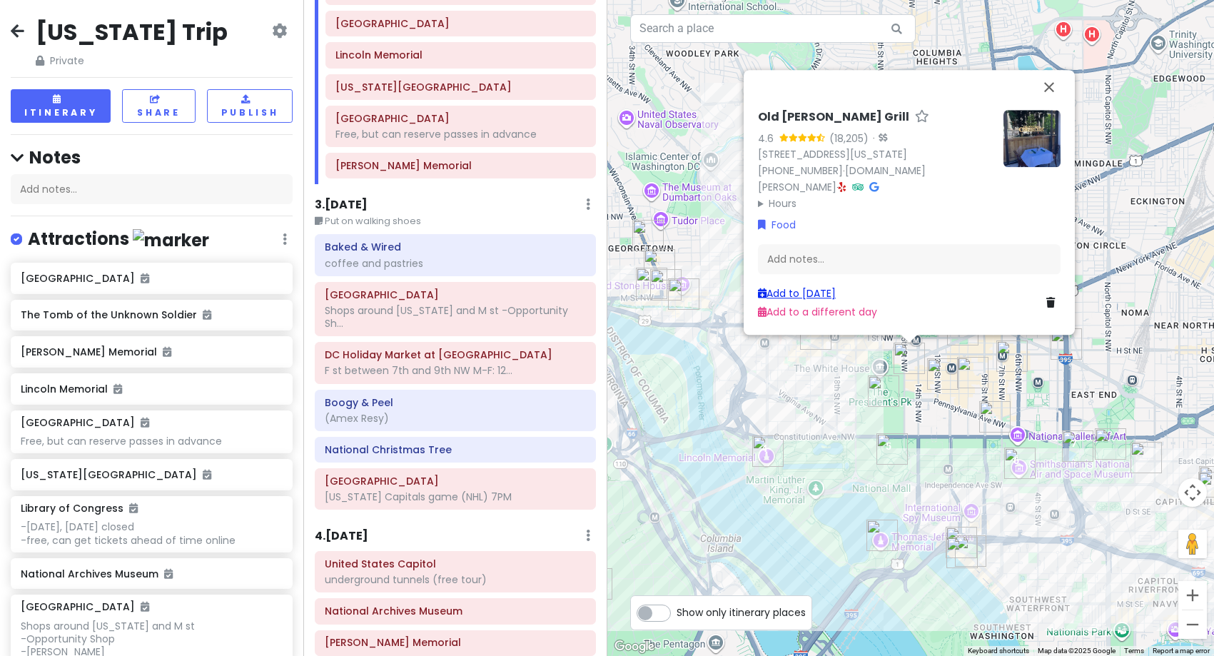
click at [784, 291] on link "Add to [DATE]" at bounding box center [797, 293] width 78 height 14
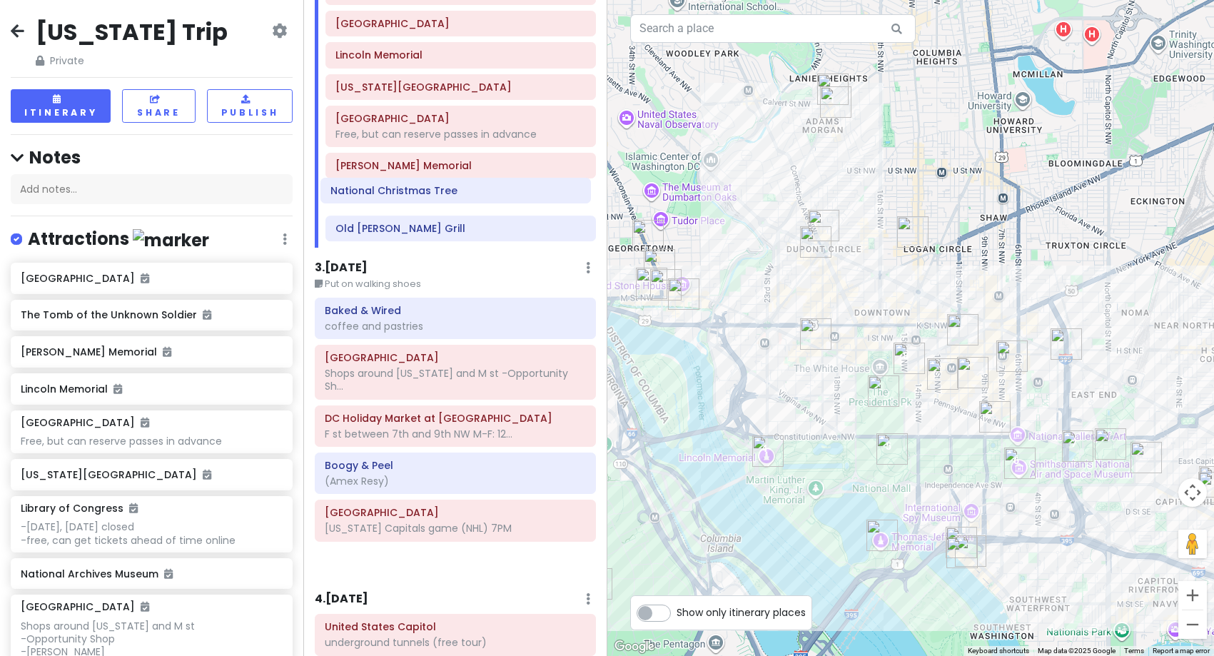
drag, startPoint x: 402, startPoint y: 485, endPoint x: 408, endPoint y: 194, distance: 290.5
click at [408, 194] on div "Itinerary × 1 . [DATE] Edit Day Notes Delete Day Depart SFO 9:15AM - Arrive DCA…" at bounding box center [454, 328] width 303 height 656
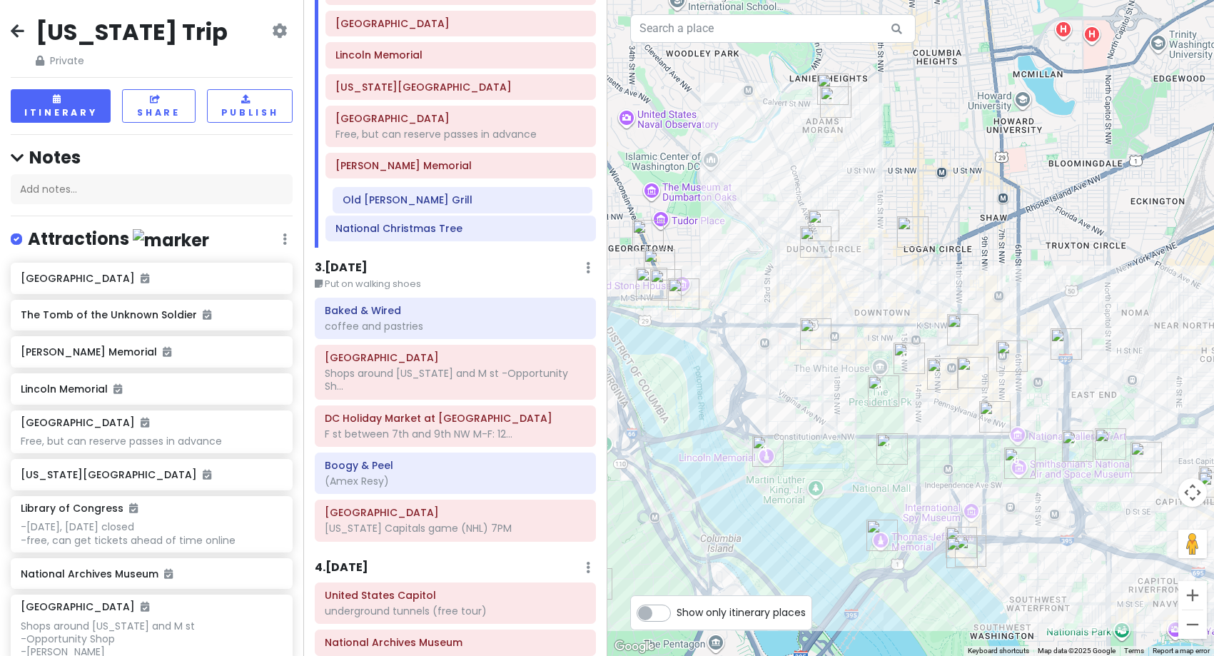
drag, startPoint x: 409, startPoint y: 233, endPoint x: 416, endPoint y: 205, distance: 29.4
click at [416, 205] on div "Tryst The Tomb of the Unknown [GEOGRAPHIC_DATA] [GEOGRAPHIC_DATA][US_STATE], bu…" at bounding box center [460, 98] width 291 height 300
click at [358, 261] on h6 "3 . [DATE]" at bounding box center [341, 267] width 53 height 15
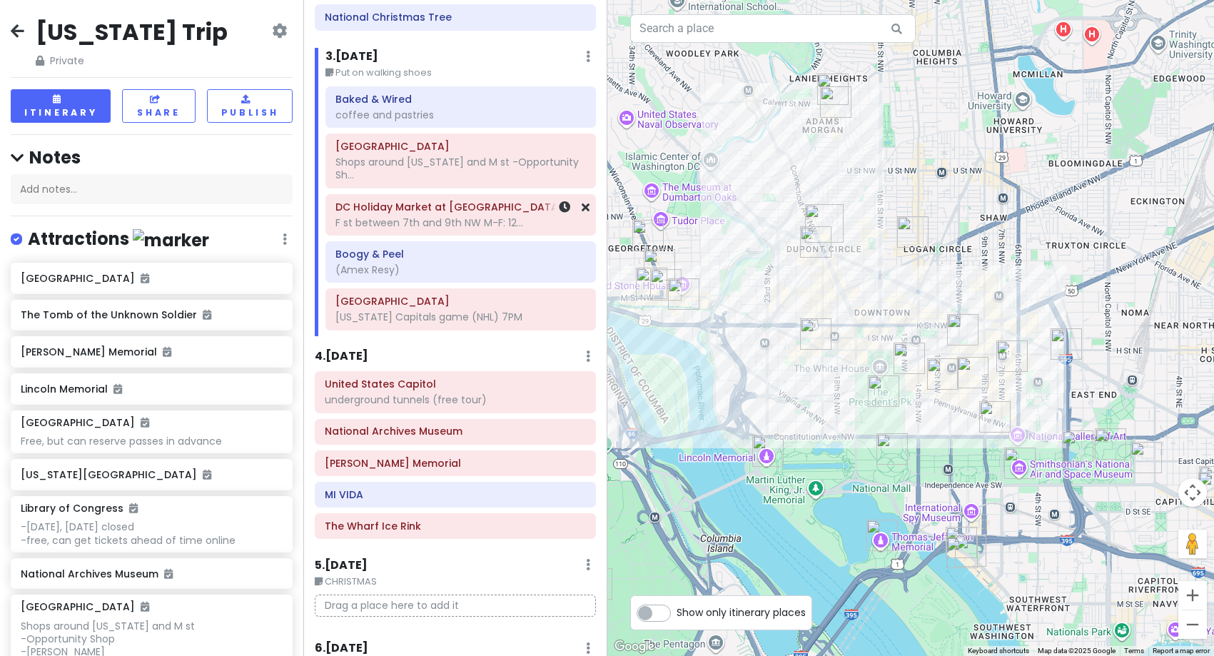
scroll to position [428, 0]
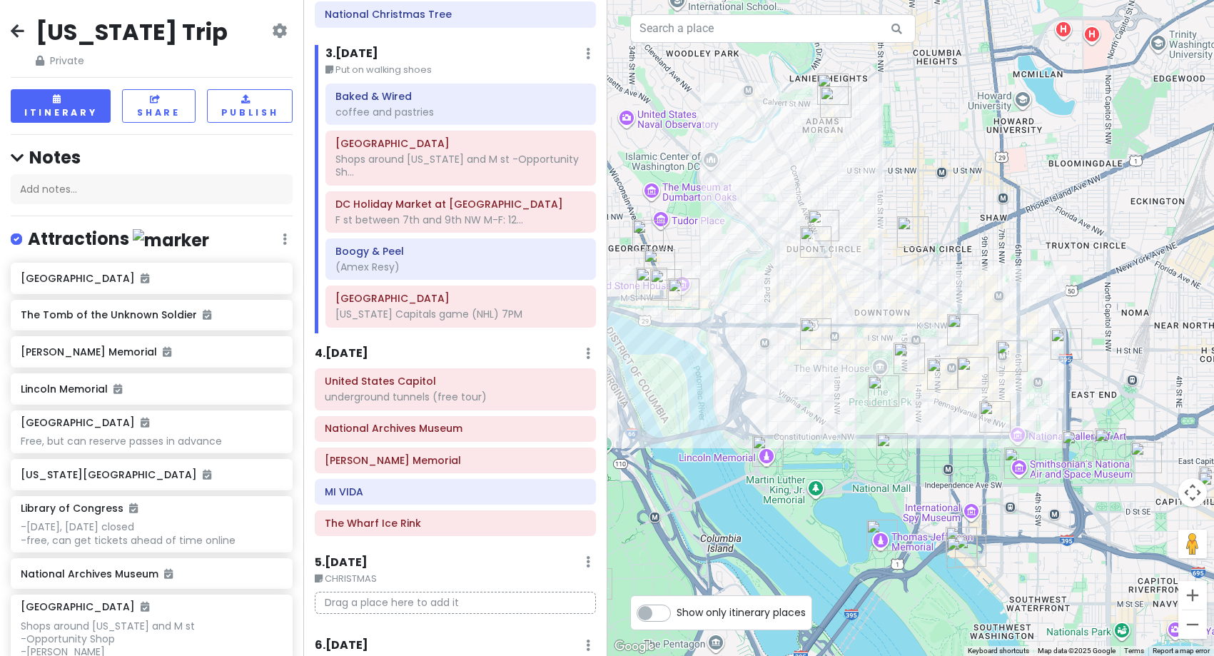
click at [365, 360] on h6 "4 . [DATE]" at bounding box center [342, 353] width 54 height 15
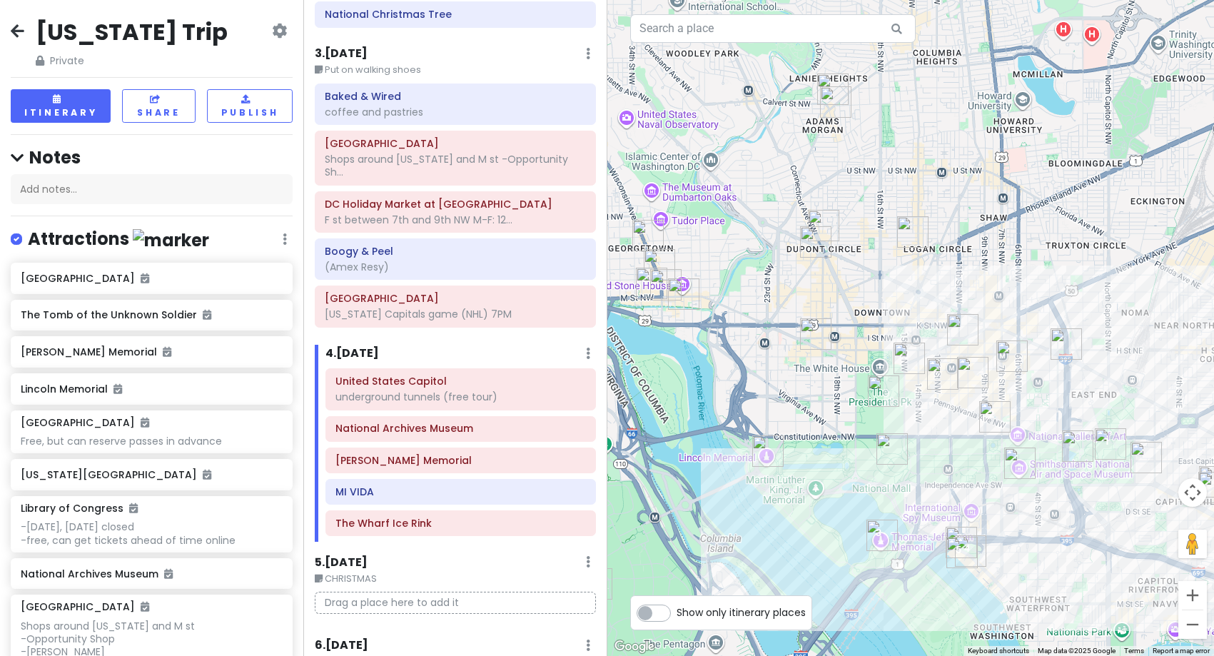
click at [1067, 350] on img "L'Ardente" at bounding box center [1066, 343] width 31 height 31
click at [1060, 340] on img "L'Ardente" at bounding box center [1066, 343] width 31 height 31
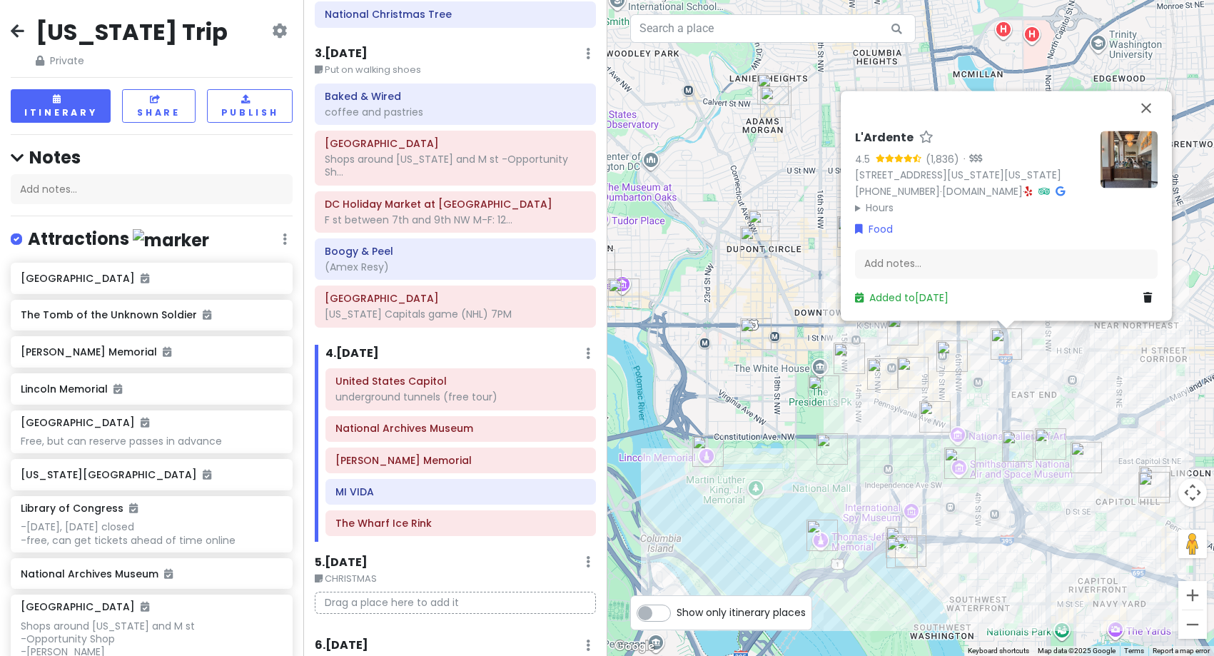
click at [899, 341] on img "Tatte Bakery & Cafe | City Center" at bounding box center [902, 329] width 31 height 31
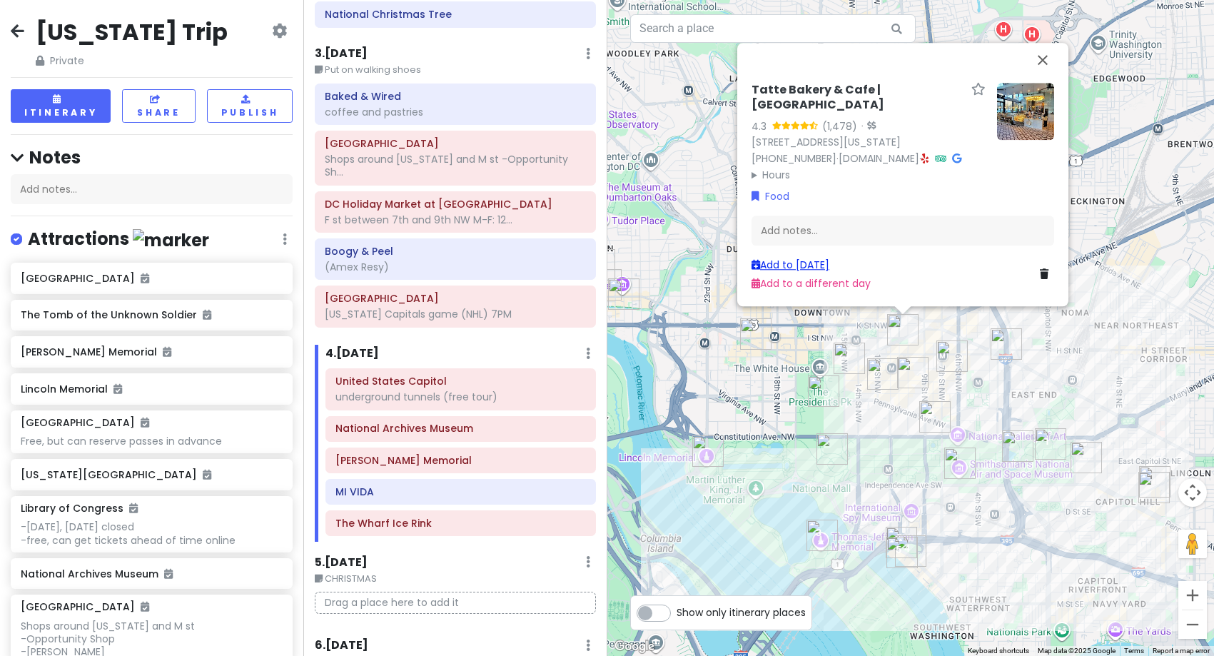
click at [802, 259] on link "Add to [DATE]" at bounding box center [790, 265] width 78 height 14
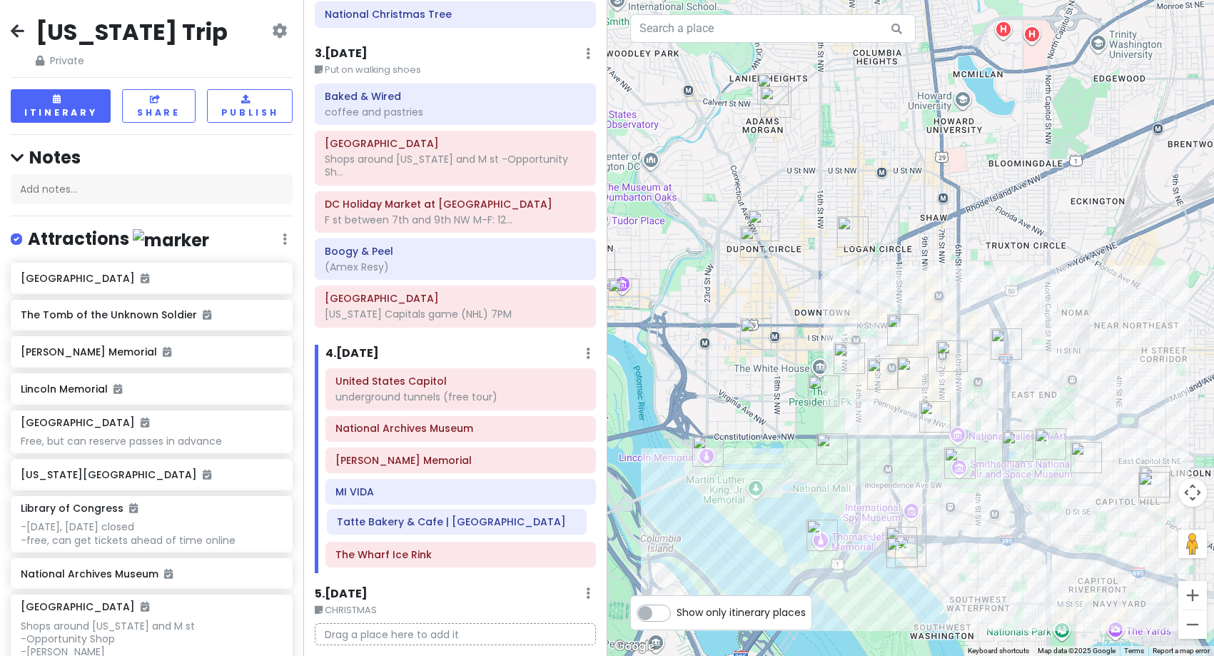
scroll to position [435, 0]
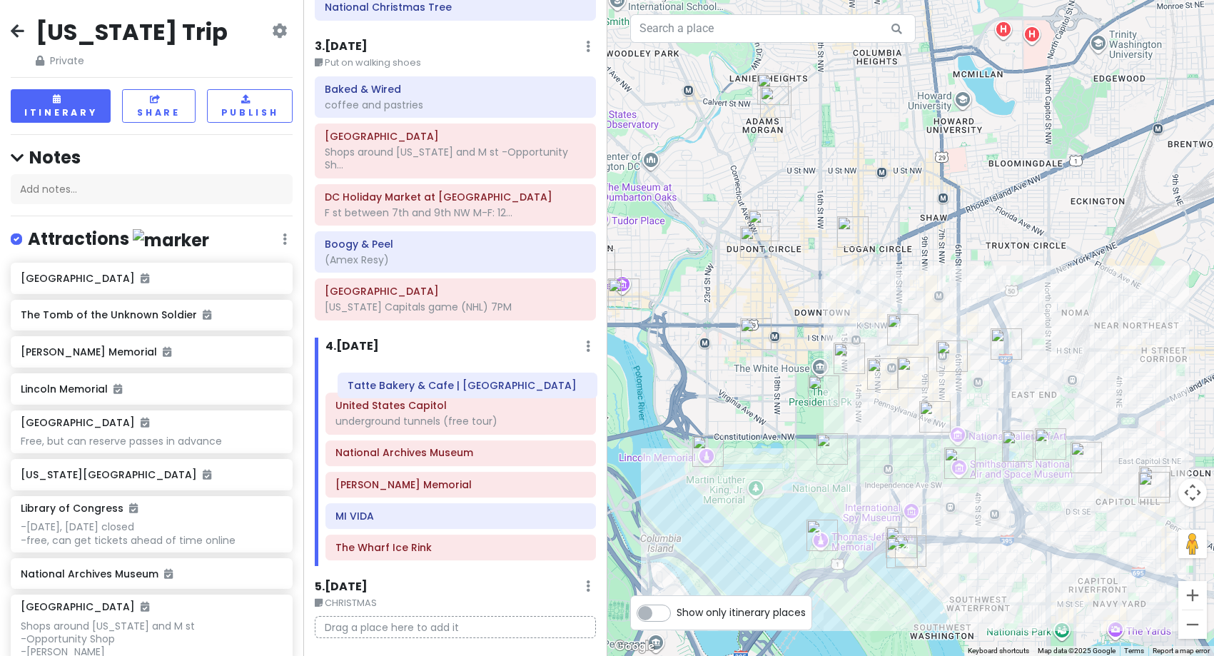
drag, startPoint x: 368, startPoint y: 559, endPoint x: 378, endPoint y: 388, distance: 171.6
click at [378, 388] on div "United States Capitol underground tunnels (free tour) [GEOGRAPHIC_DATA] [PERSON…" at bounding box center [460, 463] width 291 height 205
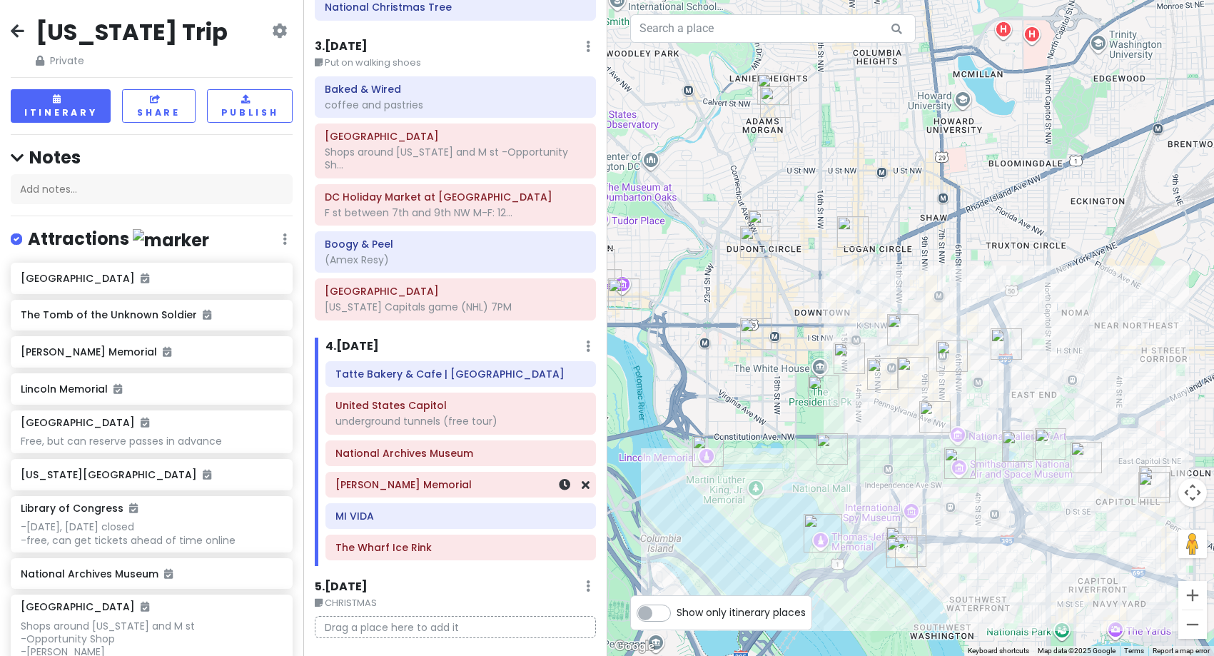
click at [405, 491] on div "[PERSON_NAME] Memorial" at bounding box center [460, 485] width 250 height 20
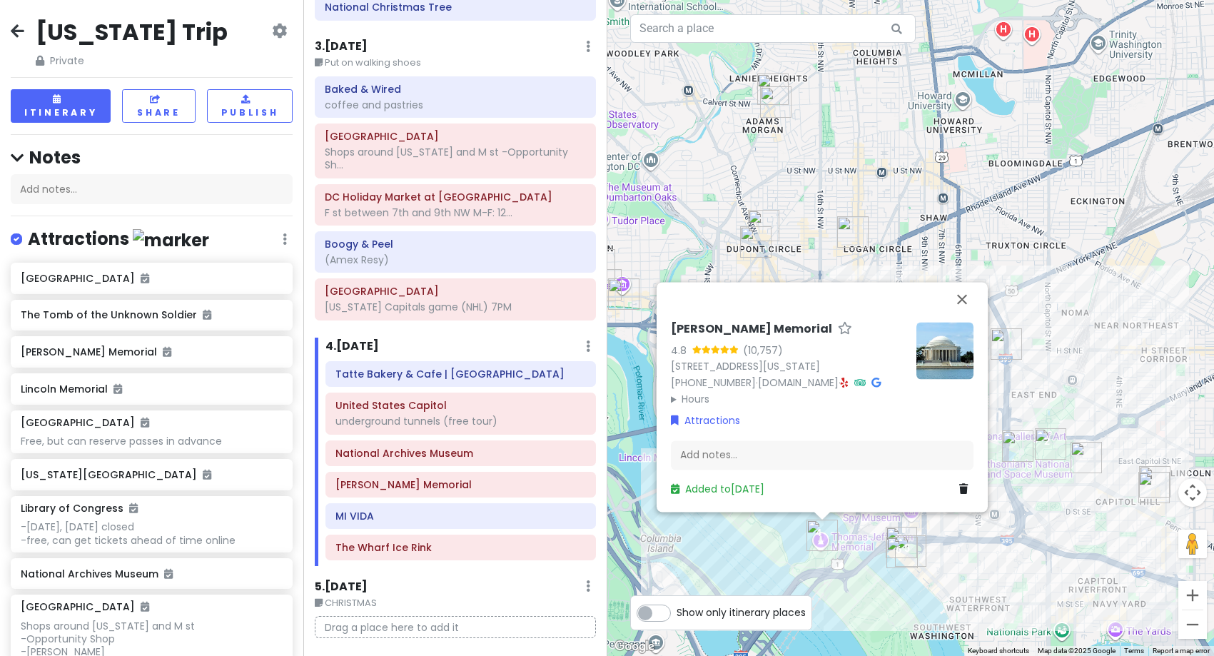
click at [695, 538] on div "[PERSON_NAME] Memorial 4.8 (10,757) [STREET_ADDRESS][US_STATE] [PHONE_NUMBER] ·…" at bounding box center [910, 328] width 607 height 656
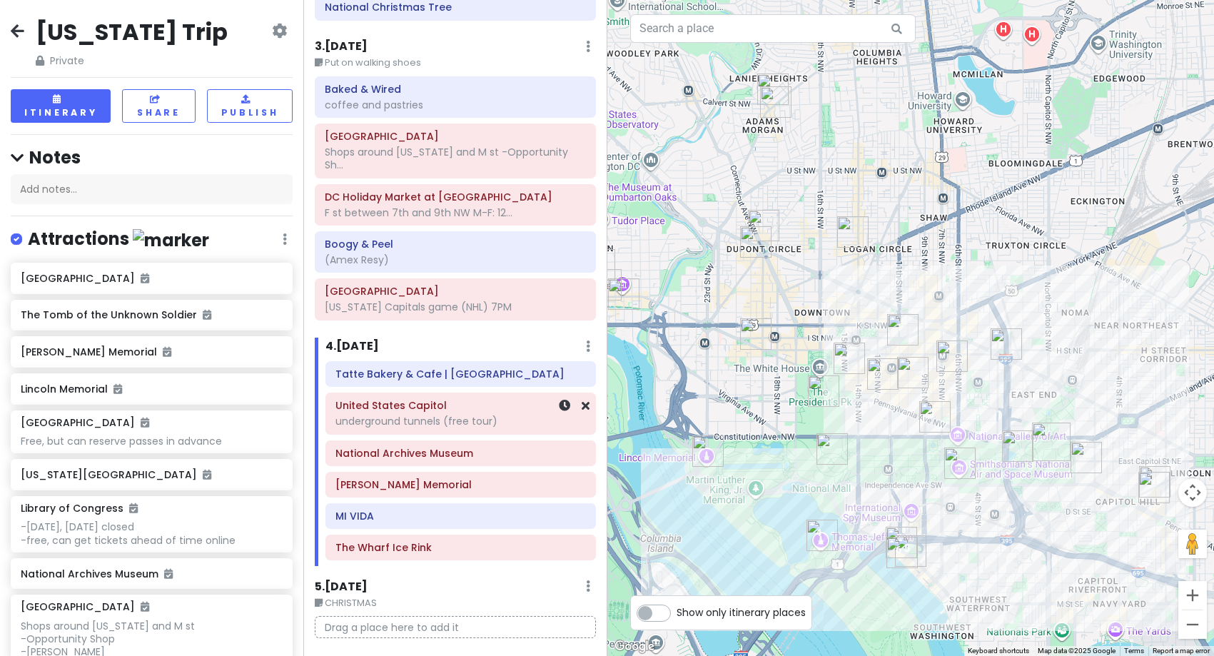
click at [384, 422] on div "underground tunnels (free tour)" at bounding box center [460, 421] width 250 height 13
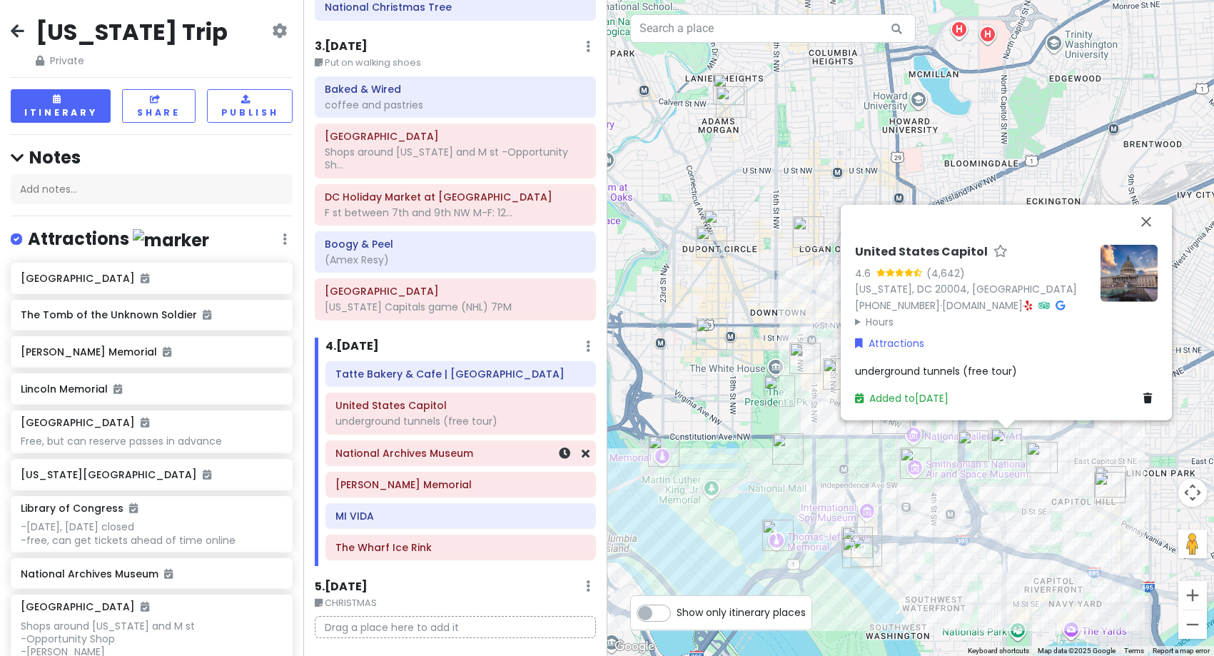
click at [393, 464] on div "National Archives Museum" at bounding box center [460, 453] width 268 height 24
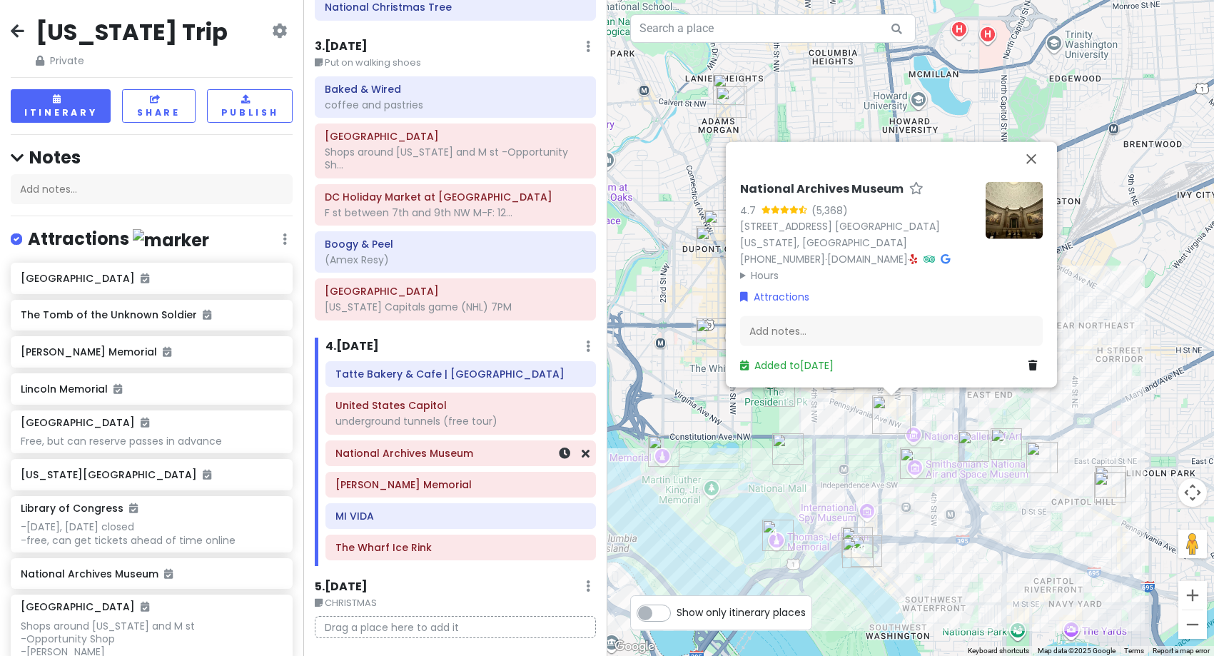
click at [415, 455] on h6 "National Archives Museum" at bounding box center [460, 453] width 250 height 13
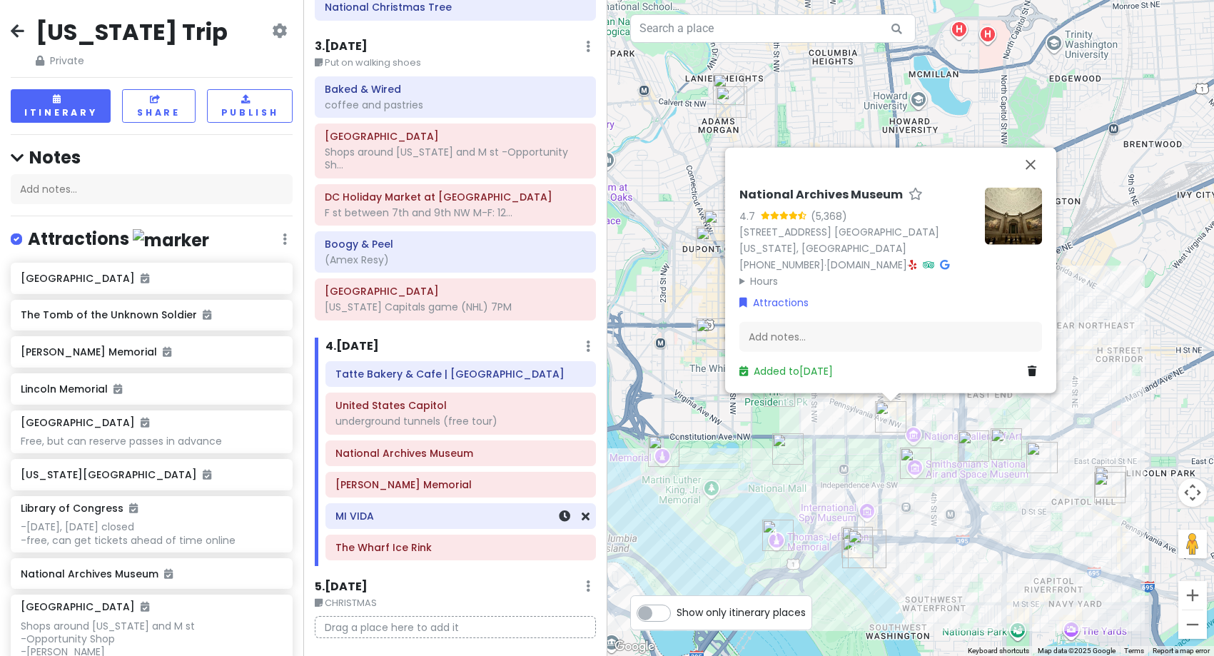
click at [401, 522] on h6 "MI VIDA" at bounding box center [460, 516] width 250 height 13
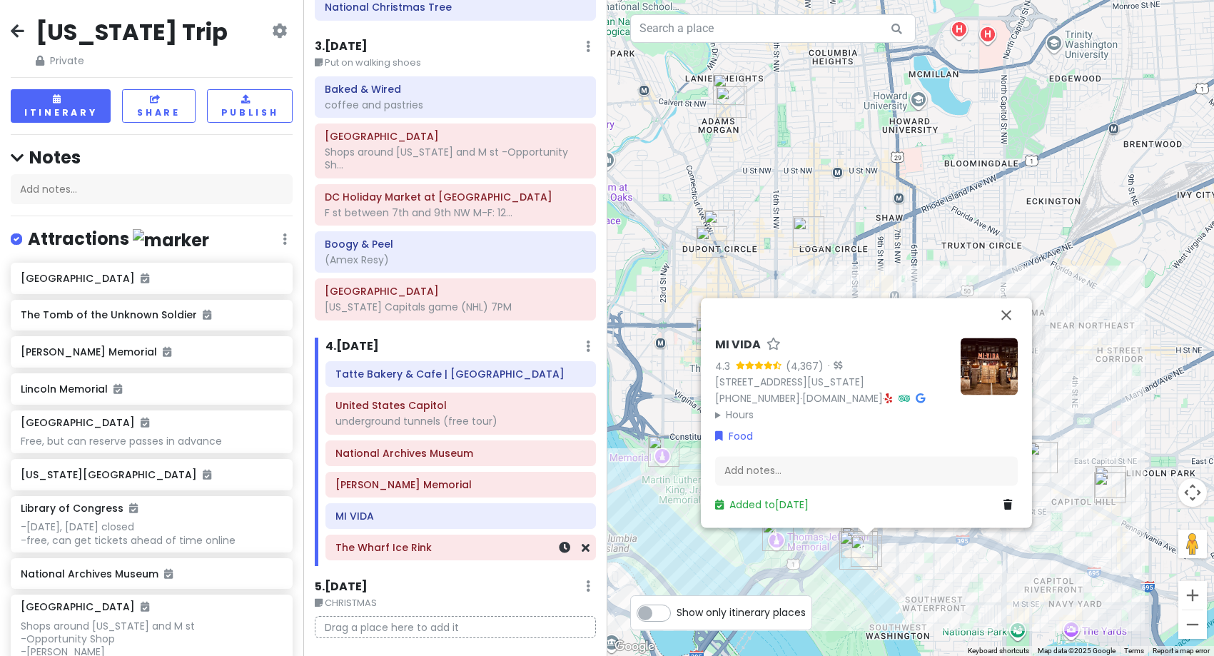
click at [385, 555] on div "The Wharf Ice Rink" at bounding box center [460, 547] width 250 height 20
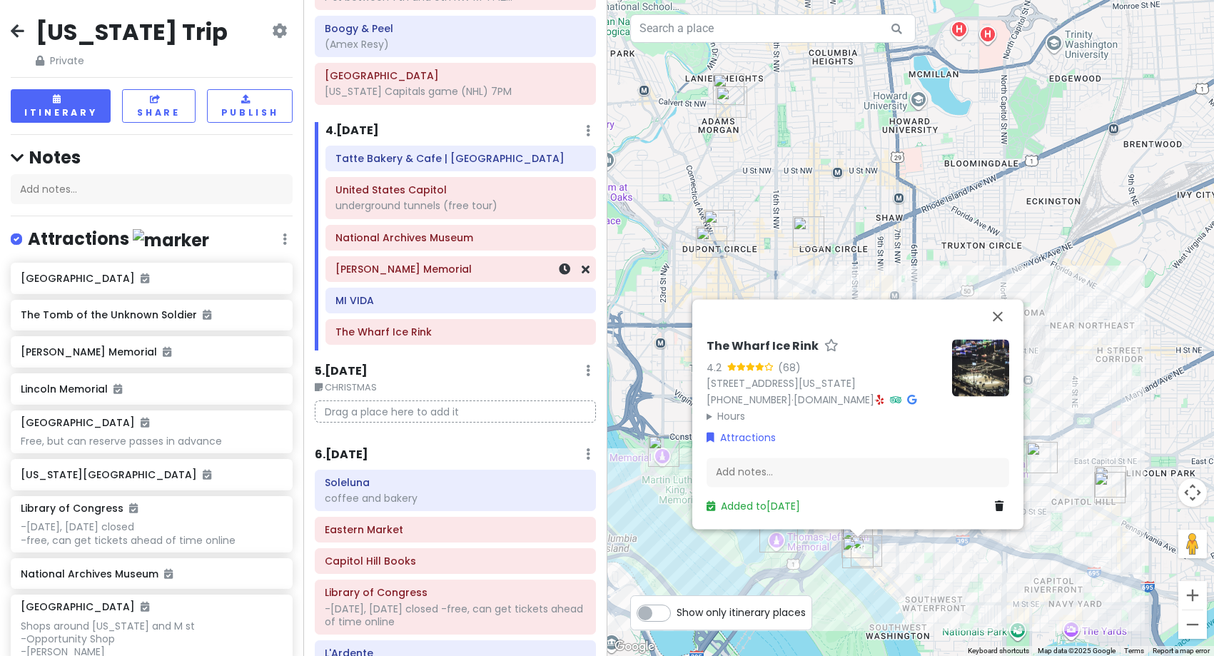
scroll to position [792, 0]
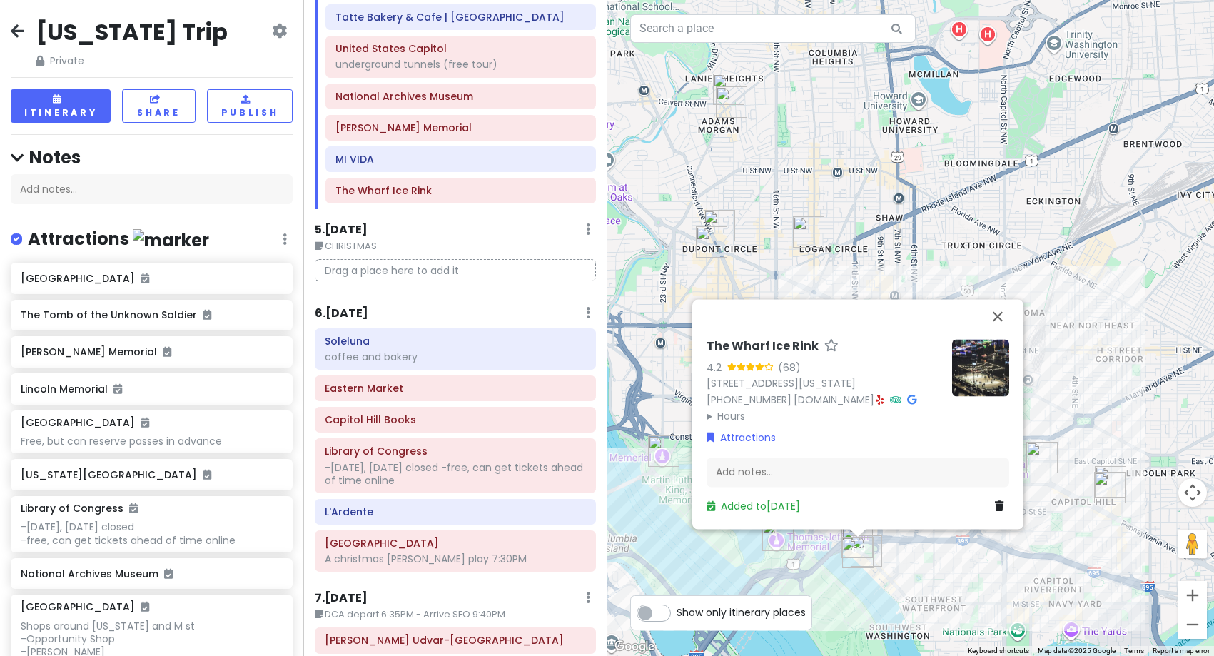
click at [350, 309] on h6 "6 . [DATE]" at bounding box center [342, 313] width 54 height 15
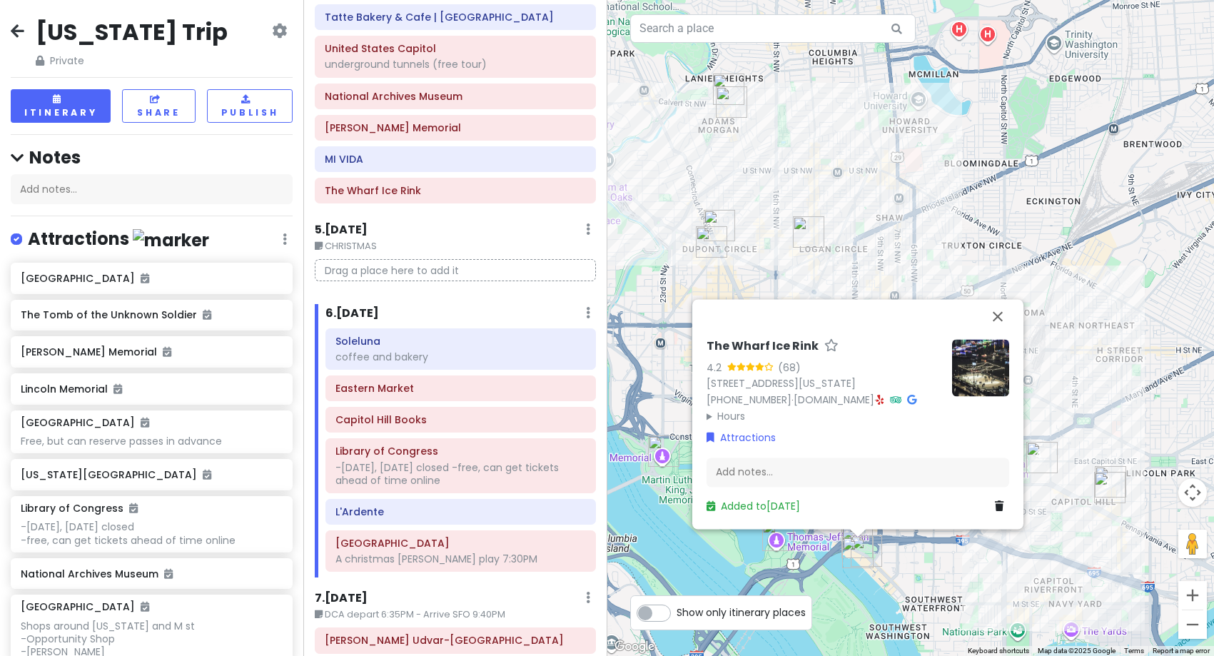
click at [936, 194] on div "The Wharf Ice Rink 4.2 (68) [STREET_ADDRESS][US_STATE] [PHONE_NUMBER] · [DOMAIN…" at bounding box center [910, 328] width 607 height 656
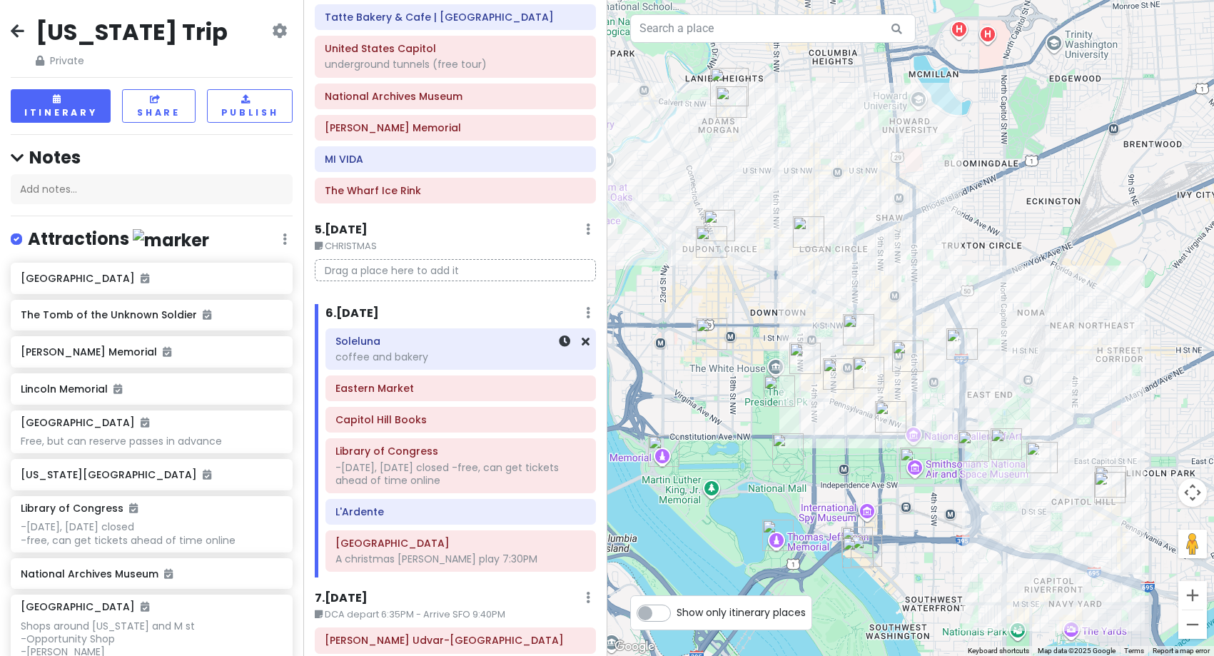
click at [358, 350] on div "coffee and bakery" at bounding box center [460, 356] width 250 height 13
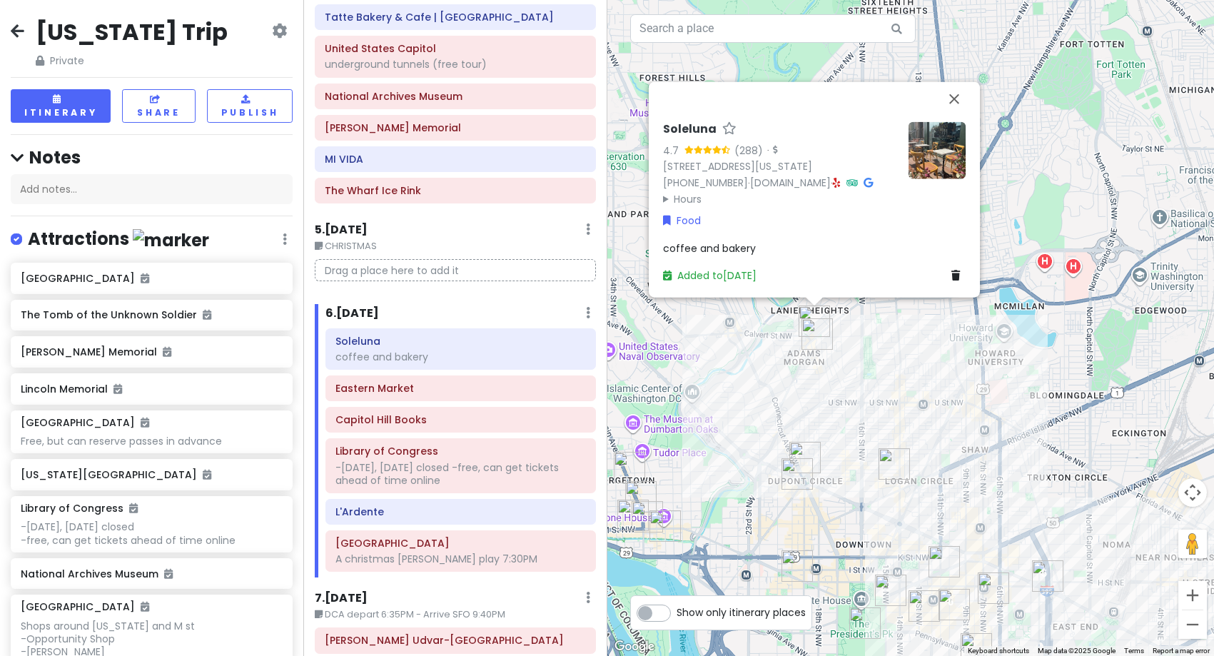
click at [937, 131] on img at bounding box center [937, 149] width 57 height 57
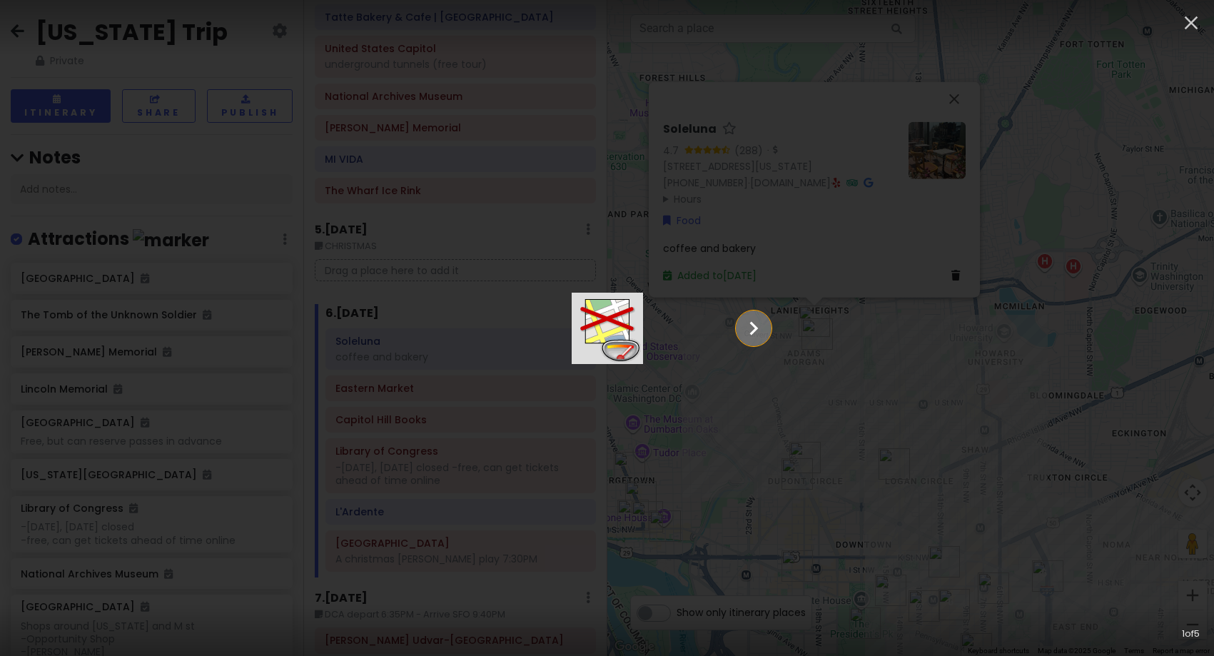
click at [767, 333] on icon "Show slide 2 of 5" at bounding box center [753, 328] width 27 height 34
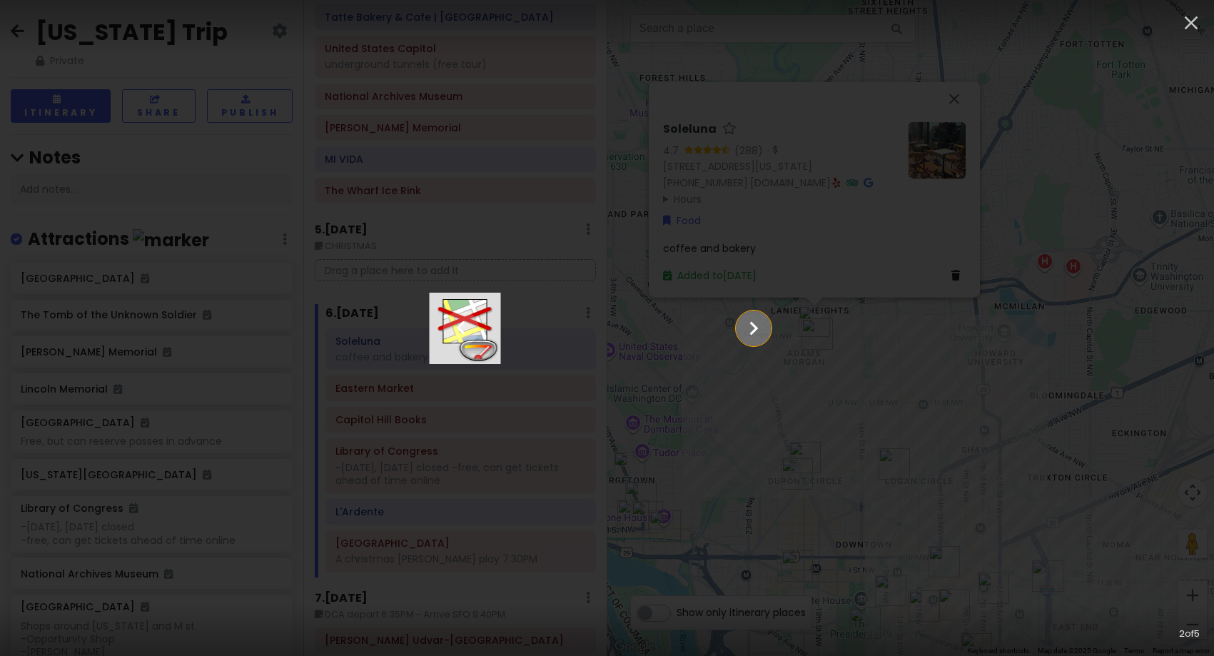
click at [767, 333] on icon "Show slide 3 of 5" at bounding box center [753, 328] width 27 height 34
click at [767, 333] on icon "Show slide 4 of 5" at bounding box center [753, 328] width 27 height 34
click at [767, 333] on icon "Show slide 5 of 5" at bounding box center [753, 328] width 27 height 34
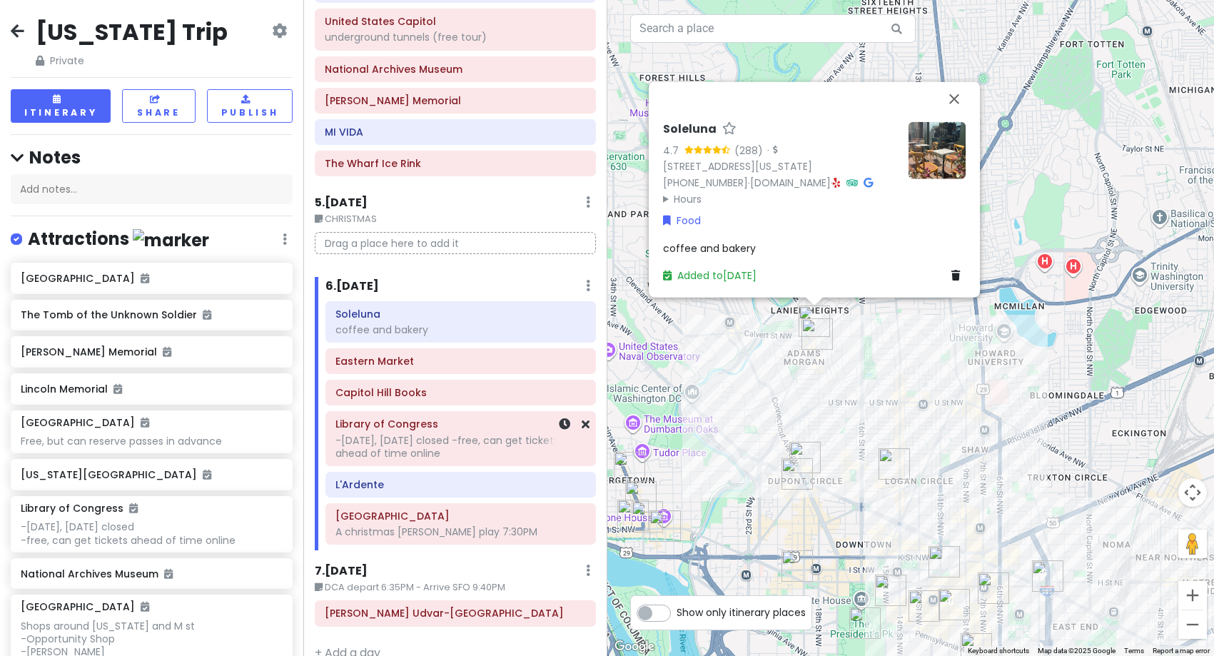
scroll to position [842, 0]
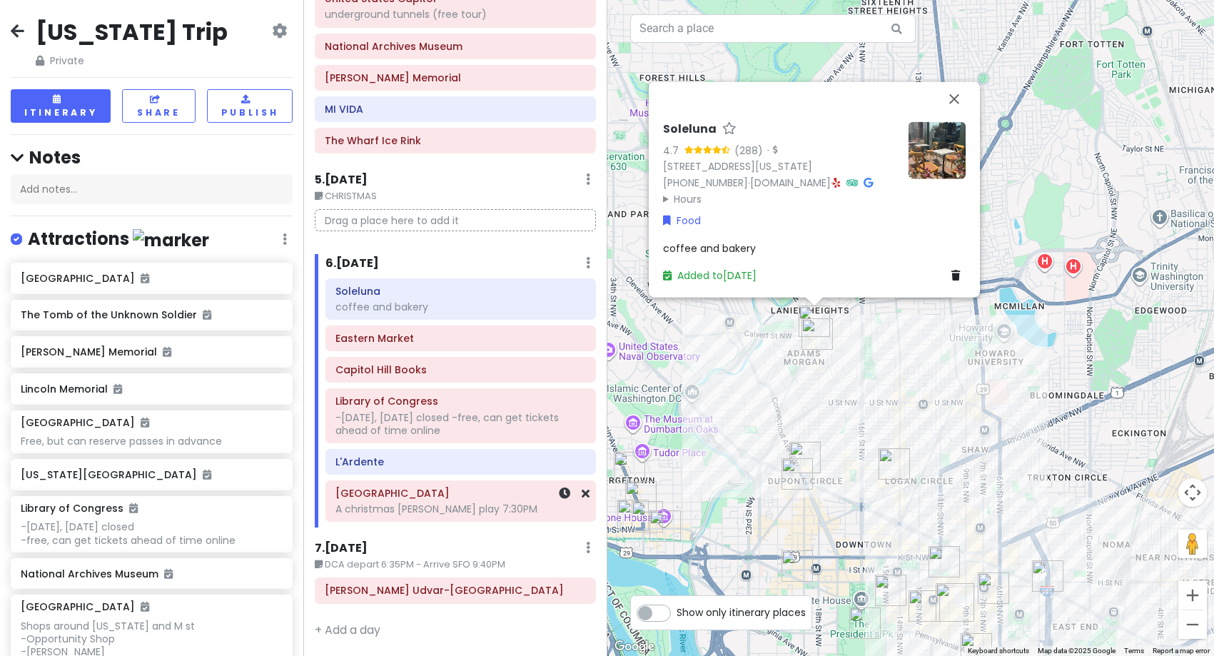
click at [435, 508] on div "A christmas [PERSON_NAME] play 7:30PM" at bounding box center [460, 508] width 250 height 13
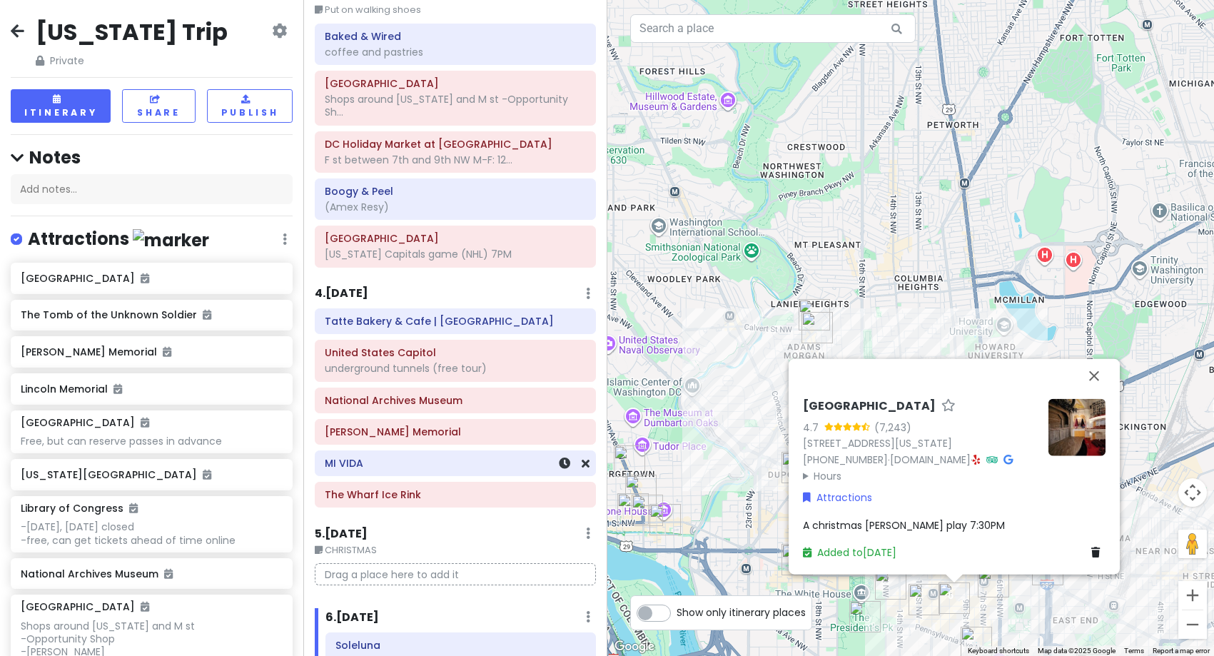
scroll to position [485, 0]
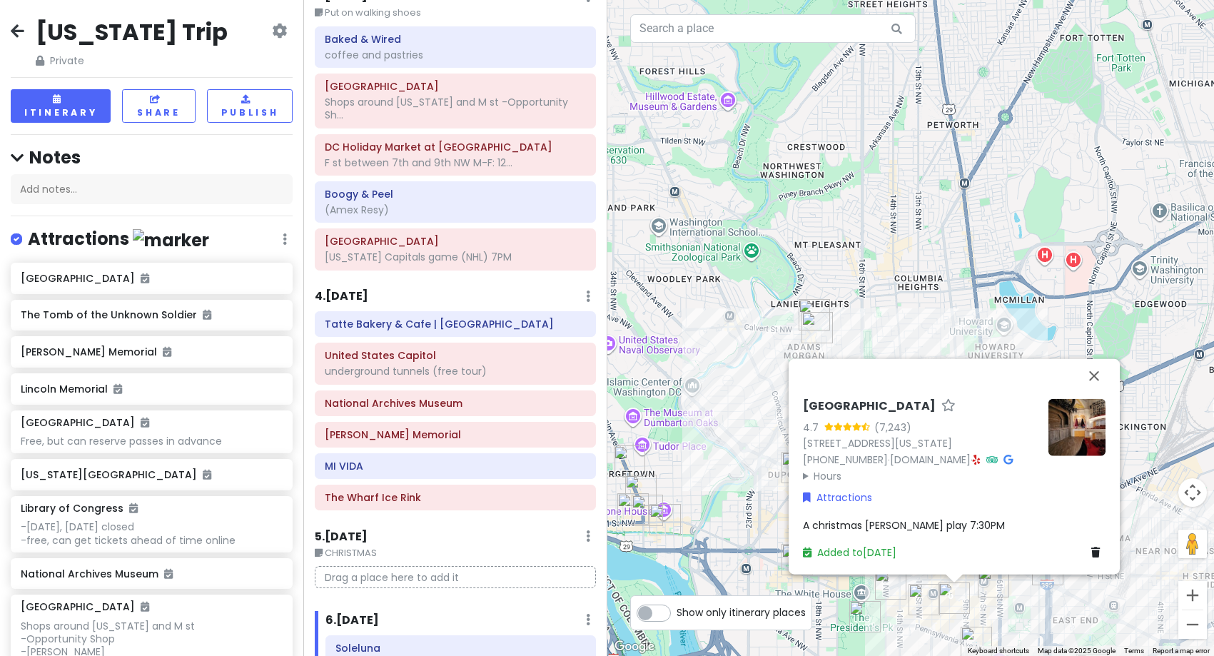
click at [851, 253] on div "Ford's Theatre 4.7 (7,243) [STREET_ADDRESS][US_STATE] [PHONE_NUMBER] · [DOMAIN_…" at bounding box center [910, 328] width 607 height 656
